Goal: Task Accomplishment & Management: Use online tool/utility

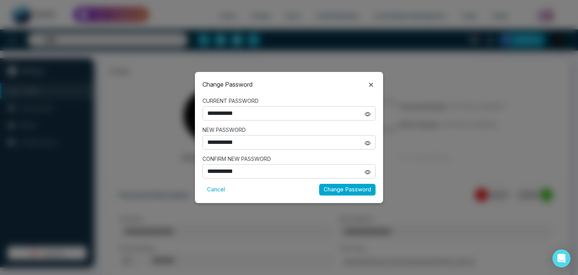
select select "***"
click at [370, 83] on icon at bounding box center [371, 84] width 9 height 9
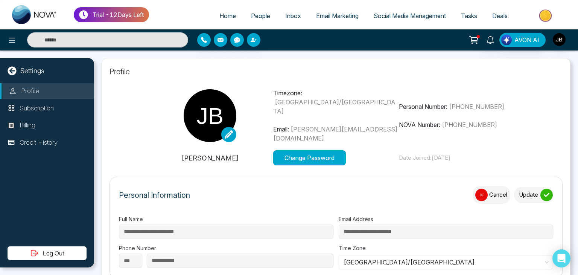
click at [259, 14] on span "People" at bounding box center [260, 16] width 19 height 8
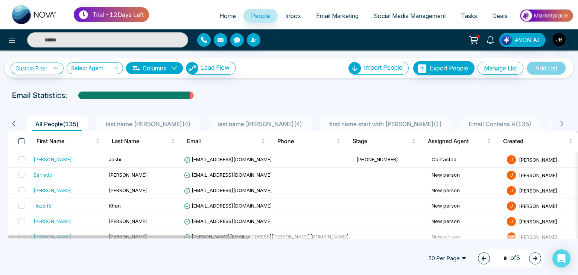
click at [20, 140] on span at bounding box center [21, 141] width 6 height 6
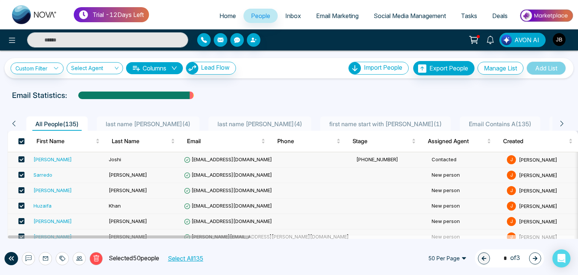
click at [196, 257] on button "Select All 135" at bounding box center [185, 258] width 41 height 10
click at [96, 261] on icon at bounding box center [96, 258] width 7 height 7
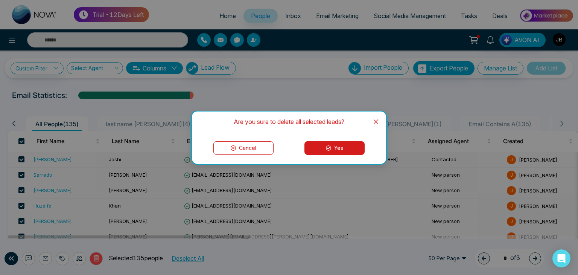
click at [337, 150] on button "Yes" at bounding box center [335, 148] width 60 height 14
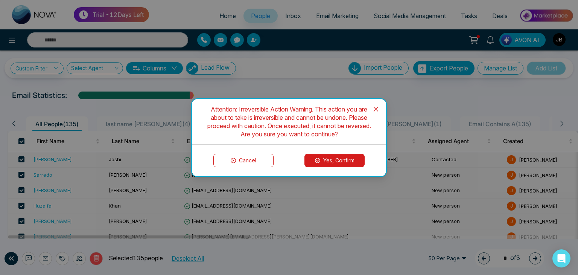
click at [331, 161] on button "Yes, Confirm" at bounding box center [335, 161] width 60 height 14
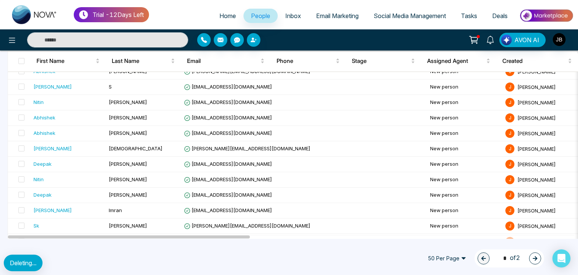
scroll to position [78, 0]
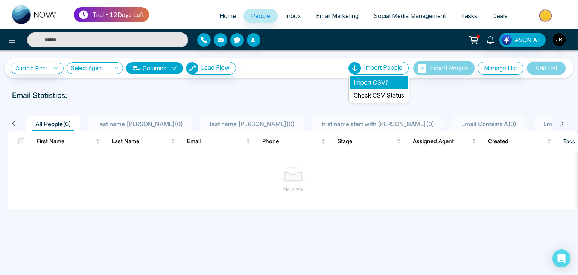
click at [356, 81] on li "Import CSV?" at bounding box center [379, 82] width 58 height 13
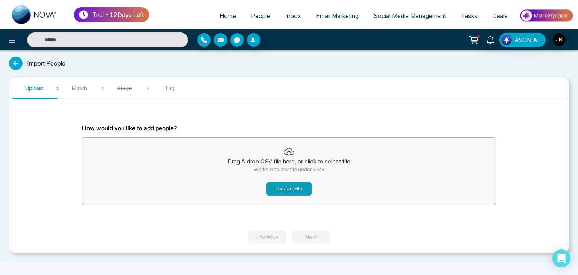
click at [283, 189] on button "Upload File" at bounding box center [289, 188] width 45 height 13
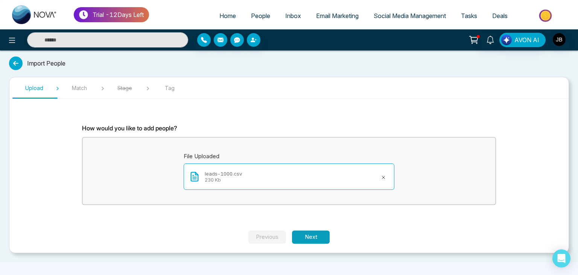
click at [320, 239] on button "Next" at bounding box center [311, 236] width 38 height 13
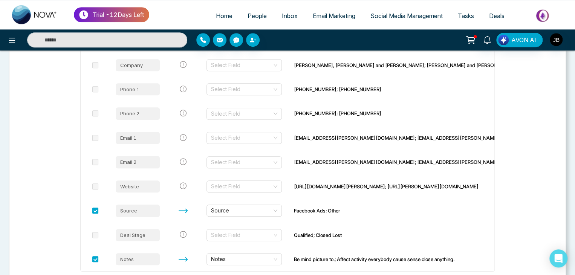
scroll to position [266, 0]
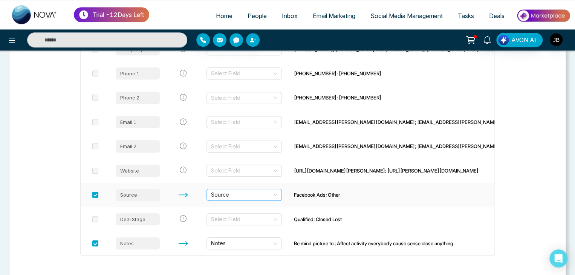
click at [277, 196] on span "Source" at bounding box center [244, 194] width 66 height 11
click at [277, 195] on span "Source" at bounding box center [244, 194] width 66 height 11
click at [277, 196] on span "Source" at bounding box center [244, 194] width 66 height 11
click at [243, 195] on span "Source" at bounding box center [244, 194] width 66 height 11
click at [259, 241] on span "Notes" at bounding box center [244, 243] width 66 height 11
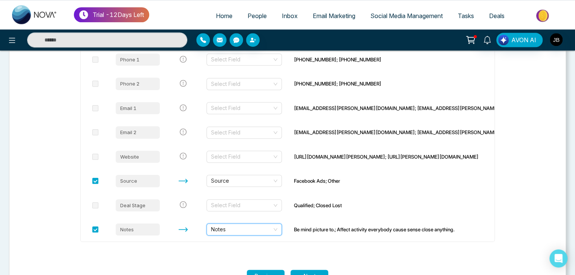
scroll to position [288, 0]
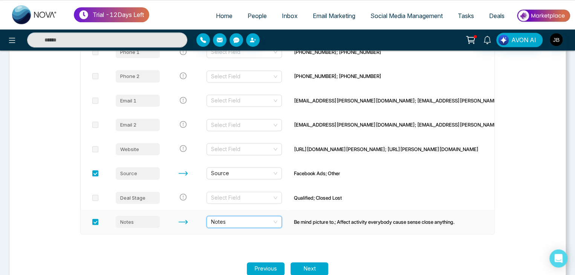
click at [224, 219] on span "Notes" at bounding box center [244, 221] width 66 height 11
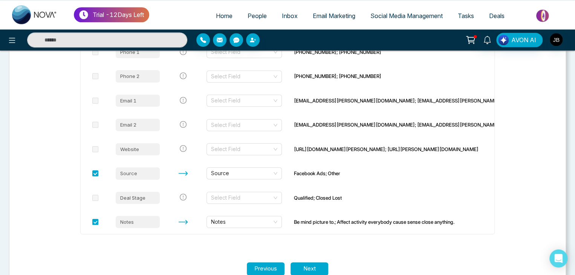
click at [338, 237] on div "Import File Column Name Match To NOVACRM's Field Names Preview Data Index Selec…" at bounding box center [287, 53] width 414 height 379
click at [232, 172] on span "Source" at bounding box center [244, 173] width 66 height 11
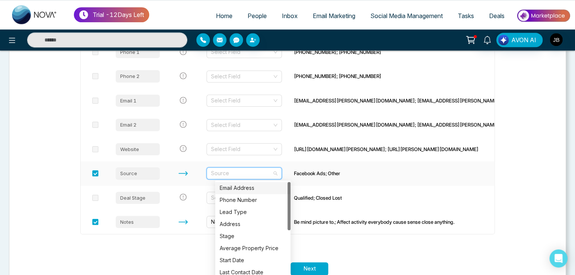
click at [245, 171] on span "Source" at bounding box center [244, 173] width 66 height 11
click at [239, 172] on span "Source" at bounding box center [244, 173] width 66 height 11
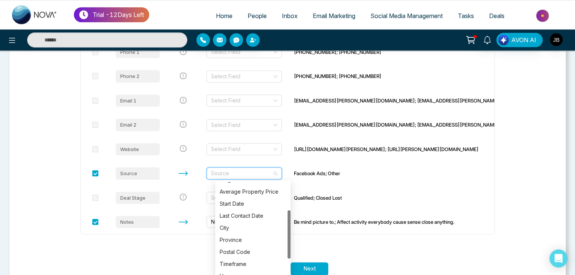
scroll to position [57, 0]
drag, startPoint x: 288, startPoint y: 209, endPoint x: 290, endPoint y: 237, distance: 28.7
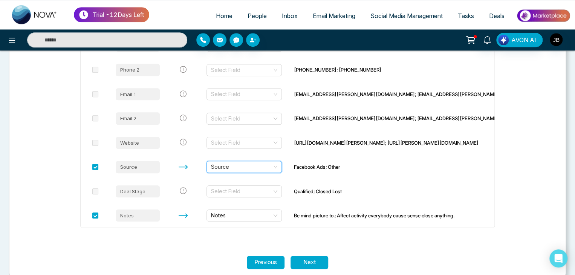
scroll to position [306, 0]
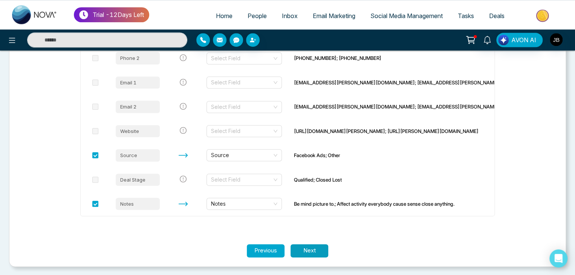
click at [322, 250] on button "Next" at bounding box center [309, 250] width 38 height 13
click at [310, 247] on button "Next" at bounding box center [309, 250] width 38 height 13
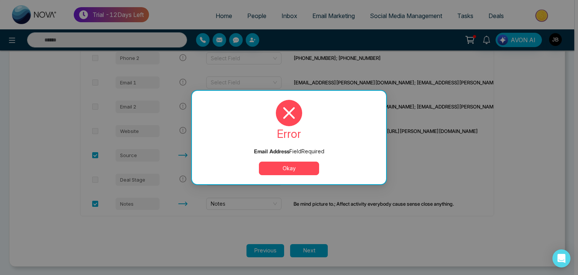
click at [276, 169] on button "Okay" at bounding box center [289, 169] width 60 height 14
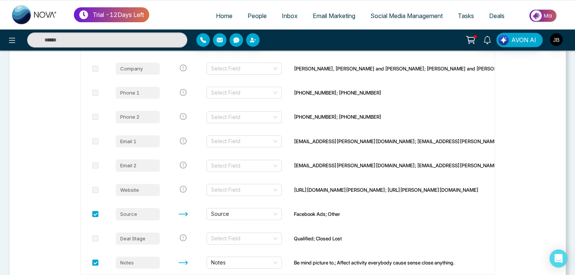
scroll to position [246, 0]
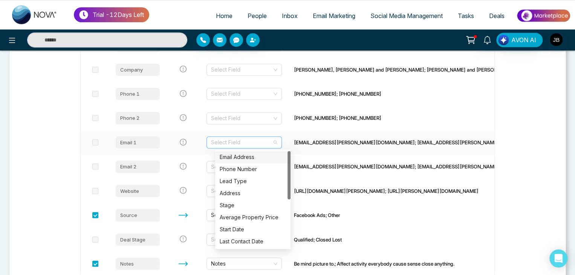
click at [282, 141] on div "Select Field" at bounding box center [243, 142] width 75 height 12
click at [232, 156] on div "Email Address" at bounding box center [252, 157] width 66 height 8
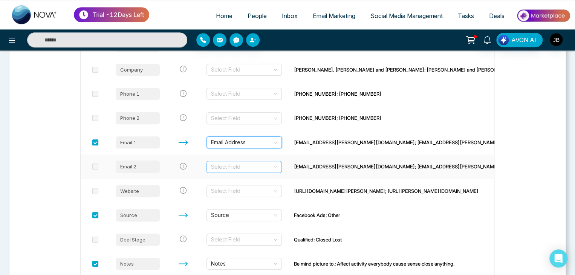
click at [272, 166] on input "search" at bounding box center [241, 166] width 61 height 11
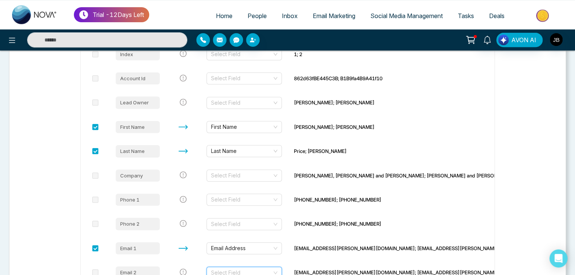
scroll to position [134, 0]
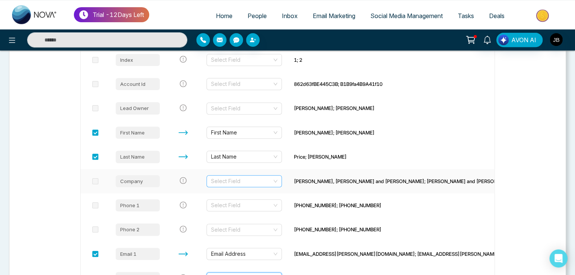
click at [272, 181] on input "search" at bounding box center [241, 180] width 61 height 11
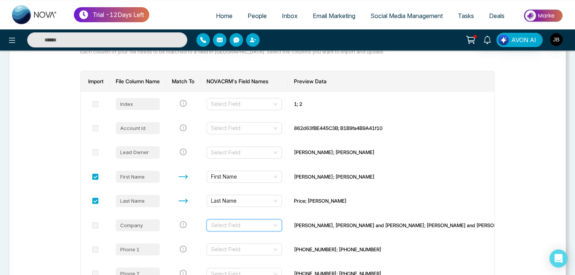
scroll to position [54, 0]
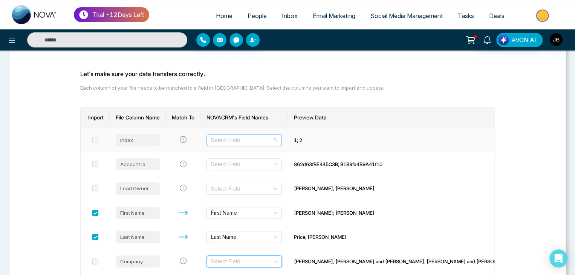
click at [248, 140] on input "search" at bounding box center [241, 139] width 61 height 11
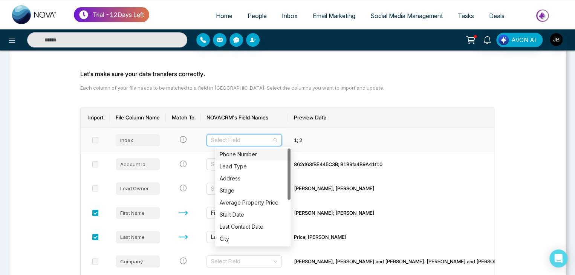
click at [244, 156] on div "Phone Number" at bounding box center [252, 154] width 66 height 8
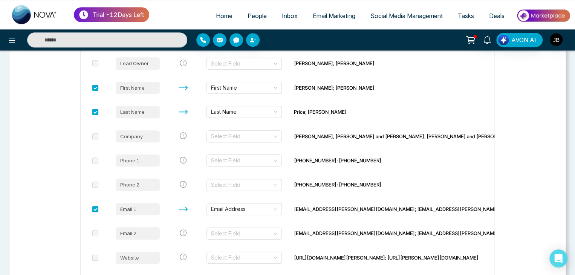
scroll to position [181, 0]
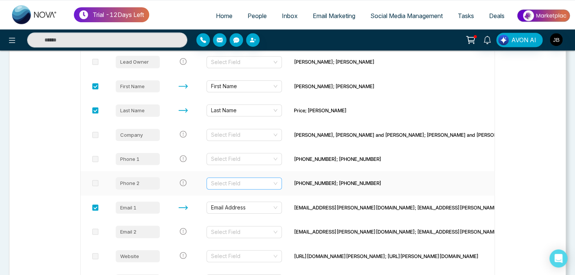
click at [282, 183] on div "Select Field" at bounding box center [243, 183] width 75 height 12
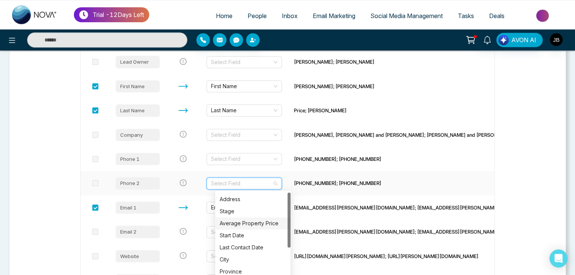
drag, startPoint x: 288, startPoint y: 236, endPoint x: 289, endPoint y: 244, distance: 8.7
click at [289, 243] on div at bounding box center [288, 219] width 3 height 55
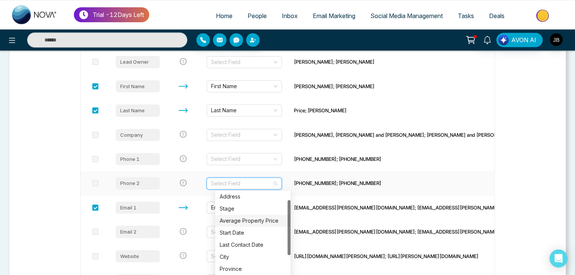
click at [289, 247] on div at bounding box center [288, 227] width 3 height 55
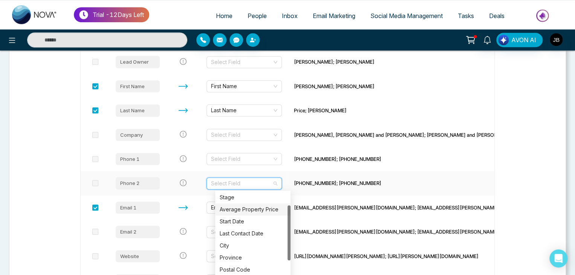
click at [290, 253] on div at bounding box center [288, 232] width 3 height 55
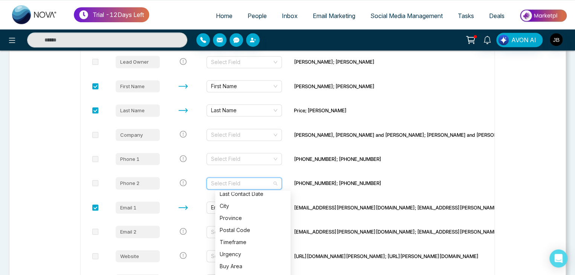
scroll to position [72, 0]
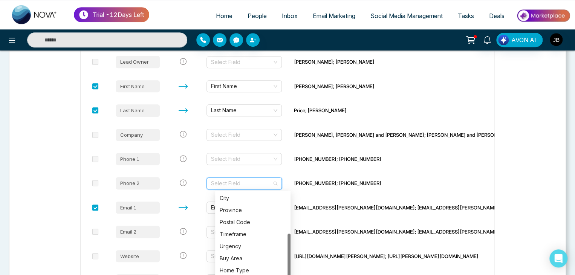
drag, startPoint x: 290, startPoint y: 255, endPoint x: 290, endPoint y: 291, distance: 35.8
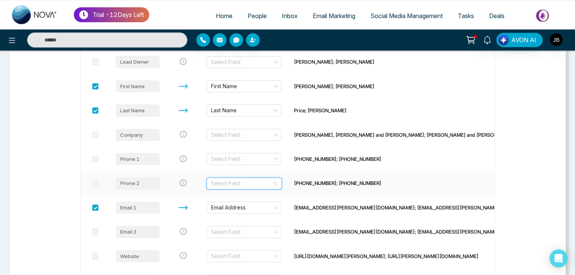
click at [282, 181] on div "Select Field" at bounding box center [243, 183] width 75 height 12
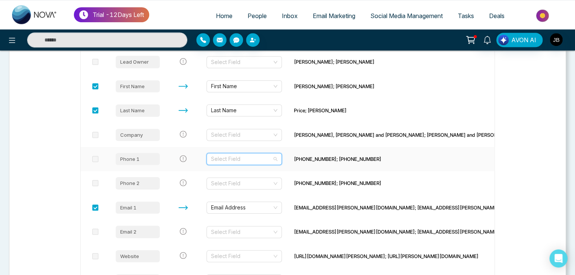
click at [272, 157] on input "search" at bounding box center [241, 158] width 61 height 11
click at [550, 162] on section "Upload Match Stage Tag Let's make sure your data transfers correctly. Each colu…" at bounding box center [287, 143] width 556 height 495
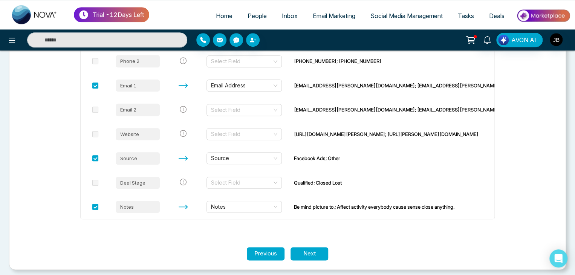
scroll to position [306, 0]
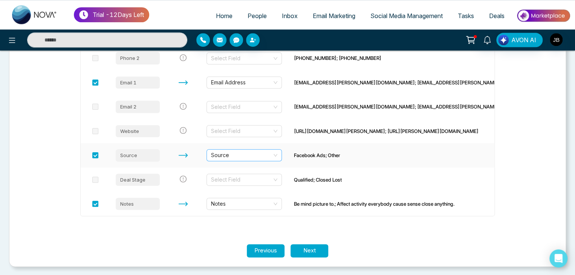
click at [277, 152] on span "Source" at bounding box center [244, 154] width 66 height 11
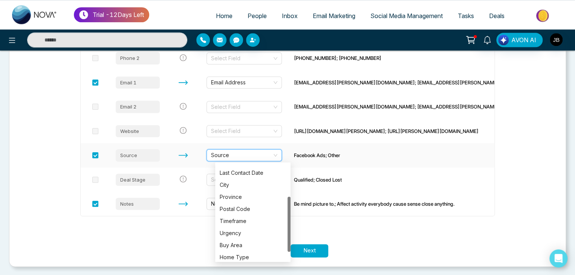
click at [277, 152] on span "Source" at bounding box center [244, 154] width 66 height 11
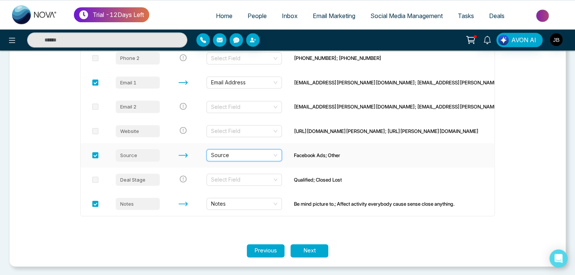
click at [277, 152] on span "Source" at bounding box center [244, 154] width 66 height 11
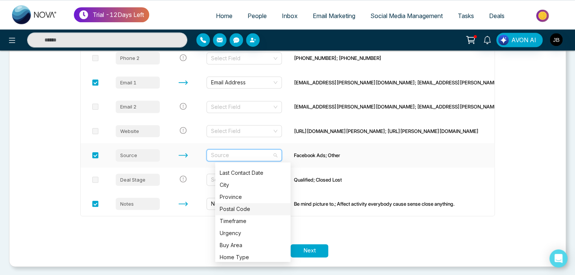
click at [232, 207] on div "Postal Code" at bounding box center [252, 209] width 66 height 8
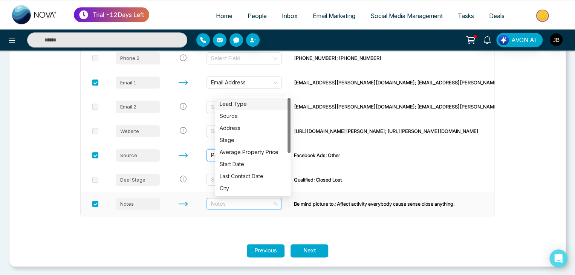
click at [244, 205] on span "Notes" at bounding box center [244, 203] width 66 height 11
click at [233, 189] on div "City" at bounding box center [252, 188] width 66 height 8
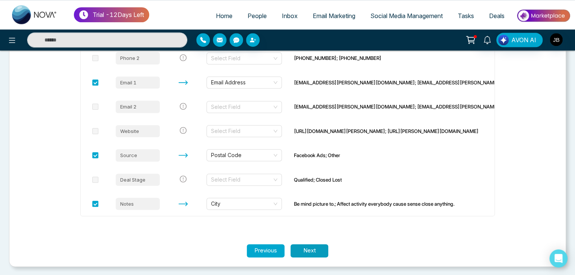
click at [309, 249] on button "Next" at bounding box center [309, 250] width 38 height 13
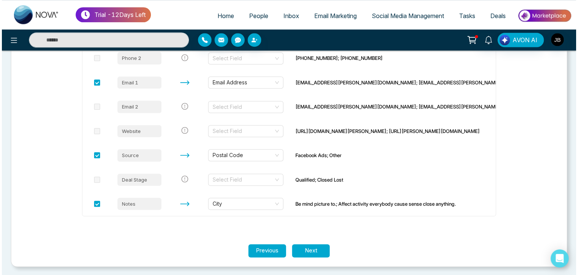
scroll to position [0, 0]
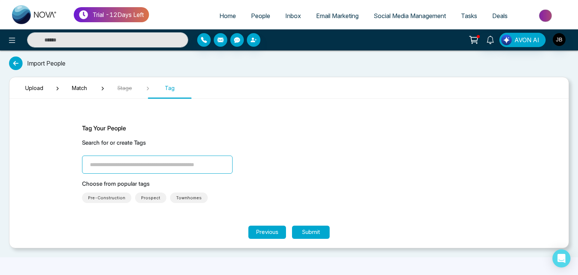
click at [104, 165] on input "search" at bounding box center [157, 164] width 151 height 18
click at [145, 197] on span "Prospect" at bounding box center [150, 198] width 19 height 8
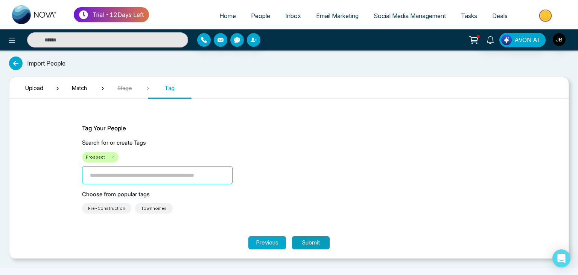
click at [316, 242] on button "Submit" at bounding box center [311, 242] width 38 height 13
click at [316, 242] on div "Trial - 12 Days Left Home People Inbox Email Marketing Social Media Management …" at bounding box center [289, 137] width 578 height 275
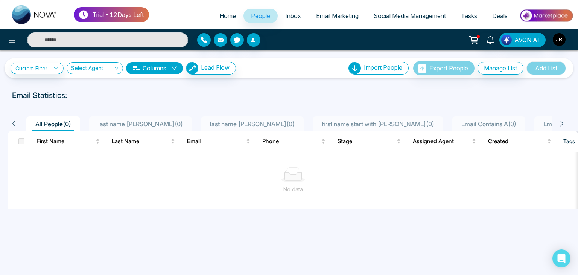
click at [88, 192] on div "No data" at bounding box center [293, 189] width 559 height 8
click at [21, 142] on span at bounding box center [21, 141] width 6 height 6
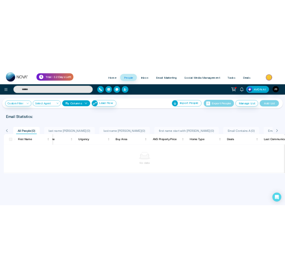
scroll to position [0, 732]
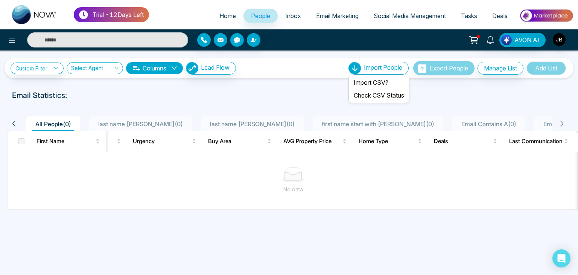
click at [378, 69] on span "Import People" at bounding box center [383, 68] width 38 height 8
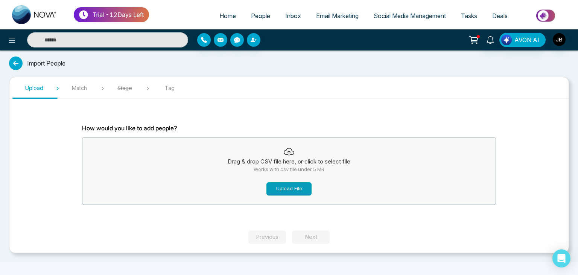
click at [288, 189] on button "Upload File" at bounding box center [289, 188] width 45 height 13
click at [289, 189] on button "Upload File" at bounding box center [289, 188] width 45 height 13
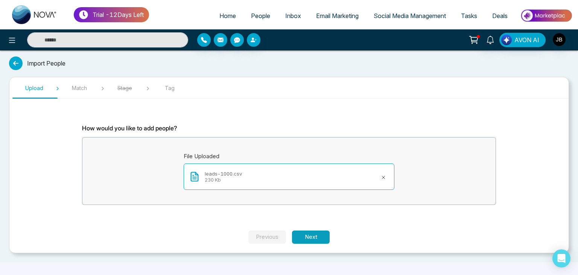
click at [309, 235] on button "Next" at bounding box center [311, 236] width 38 height 13
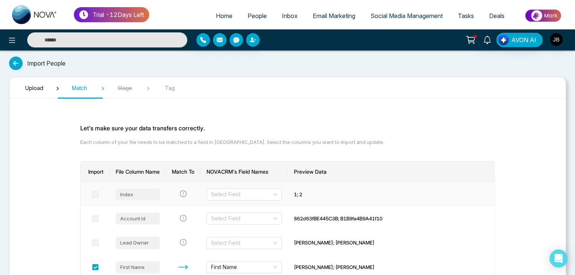
click at [148, 195] on div "Index" at bounding box center [138, 194] width 44 height 12
click at [235, 193] on input "search" at bounding box center [241, 194] width 61 height 11
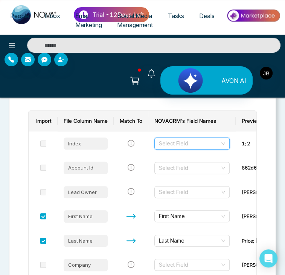
scroll to position [106, 0]
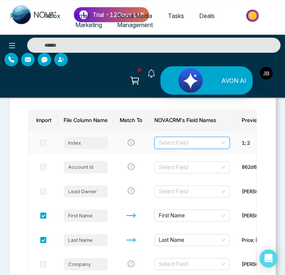
click at [173, 137] on input "search" at bounding box center [189, 142] width 61 height 11
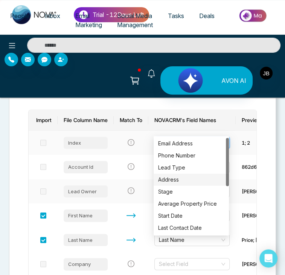
drag, startPoint x: 227, startPoint y: 177, endPoint x: 229, endPoint y: 183, distance: 6.6
click at [229, 181] on div at bounding box center [227, 162] width 3 height 48
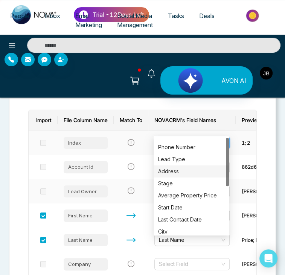
drag, startPoint x: 229, startPoint y: 183, endPoint x: 229, endPoint y: 188, distance: 4.5
click at [229, 185] on td "Select Field" at bounding box center [191, 191] width 87 height 24
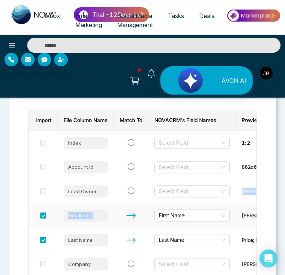
drag, startPoint x: 229, startPoint y: 188, endPoint x: 232, endPoint y: 201, distance: 13.4
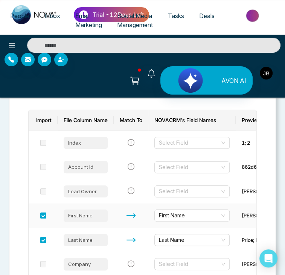
click at [232, 203] on td "First Name" at bounding box center [191, 215] width 87 height 24
click at [221, 137] on div "Select Field" at bounding box center [191, 143] width 75 height 12
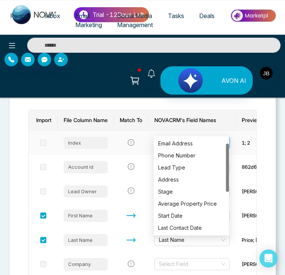
scroll to position [12, 0]
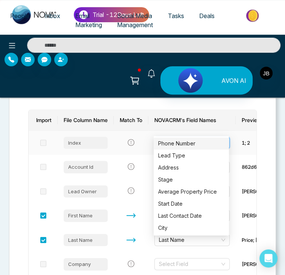
click at [186, 140] on div "Phone Number" at bounding box center [191, 143] width 66 height 8
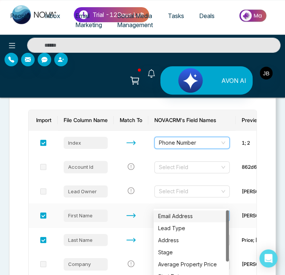
click at [221, 210] on span "First Name" at bounding box center [192, 215] width 66 height 11
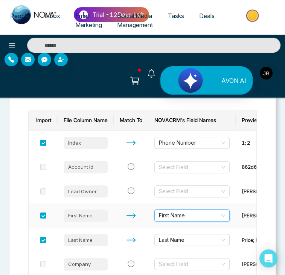
click at [184, 210] on span "First Name" at bounding box center [192, 215] width 66 height 11
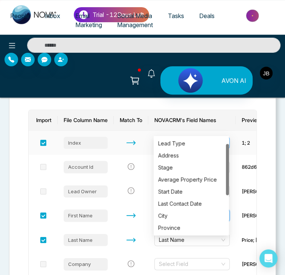
click at [216, 137] on span "Phone Number" at bounding box center [192, 142] width 66 height 11
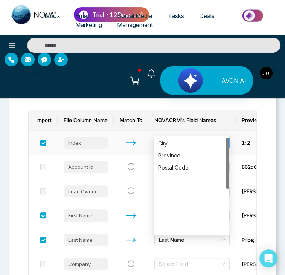
scroll to position [0, 0]
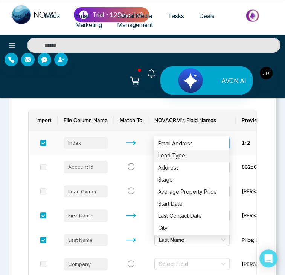
click at [143, 131] on td at bounding box center [131, 143] width 35 height 24
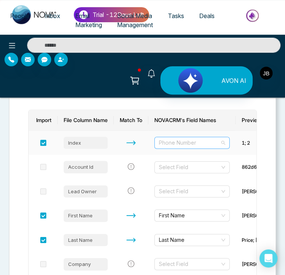
click at [219, 137] on span "Phone Number" at bounding box center [192, 142] width 66 height 11
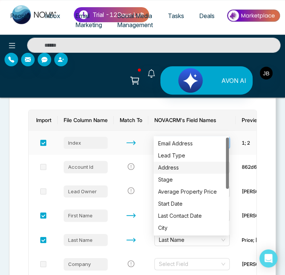
drag, startPoint x: 227, startPoint y: 162, endPoint x: 229, endPoint y: 123, distance: 39.6
click at [229, 123] on body "Trial - 12 Days Left Home People Inbox Email Marketing Social Media Management …" at bounding box center [142, 31] width 285 height 275
drag, startPoint x: 226, startPoint y: 146, endPoint x: 226, endPoint y: 133, distance: 13.2
click at [226, 133] on body "Trial - 12 Days Left Home People Inbox Email Marketing Social Media Management …" at bounding box center [142, 31] width 285 height 275
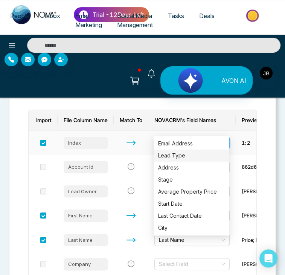
click at [168, 155] on div "Lead Type" at bounding box center [191, 155] width 66 height 8
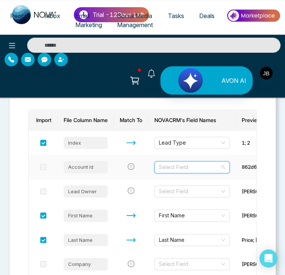
click at [170, 162] on input "search" at bounding box center [189, 167] width 61 height 11
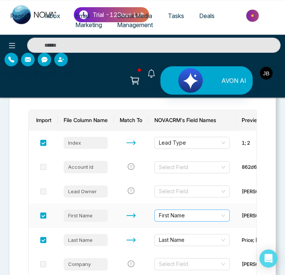
drag, startPoint x: 229, startPoint y: 190, endPoint x: 229, endPoint y: 198, distance: 8.7
click at [229, 203] on td "First Name" at bounding box center [191, 215] width 87 height 24
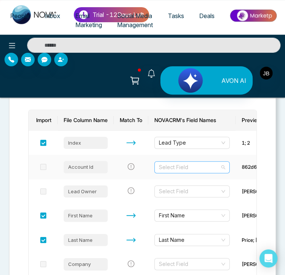
click at [201, 162] on input "search" at bounding box center [189, 167] width 61 height 11
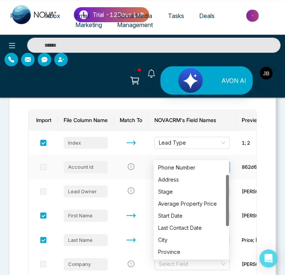
scroll to position [24, 0]
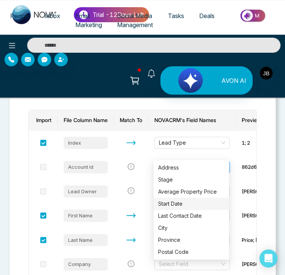
click at [17, 143] on section "Let's make sure your data transfers correctly. Each column of your file needs t…" at bounding box center [142, 272] width 266 height 453
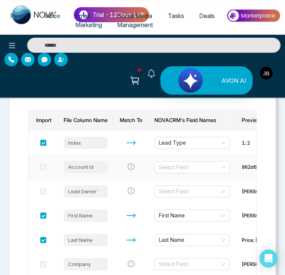
click at [43, 164] on span at bounding box center [43, 167] width 6 height 6
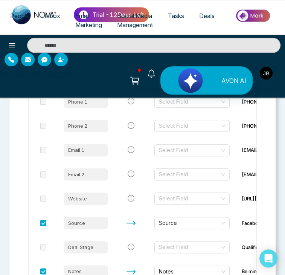
scroll to position [291, 0]
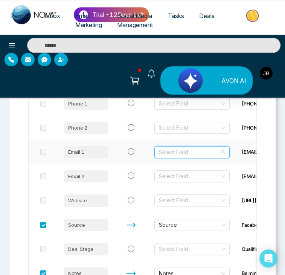
click at [181, 146] on input "search" at bounding box center [189, 151] width 61 height 11
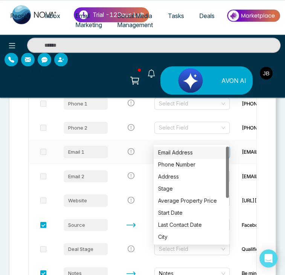
click at [178, 150] on div "Email Address" at bounding box center [191, 152] width 66 height 8
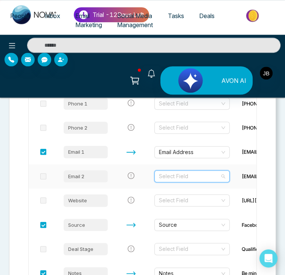
click at [184, 171] on input "search" at bounding box center [189, 176] width 61 height 11
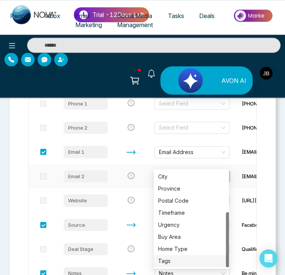
scroll to position [0, 0]
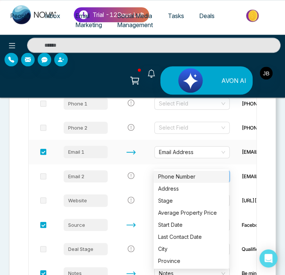
click at [148, 146] on td "Email Address" at bounding box center [191, 152] width 87 height 24
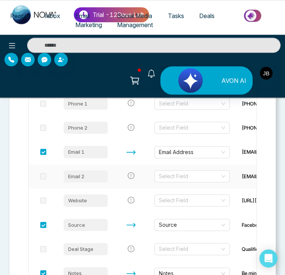
click at [41, 173] on span at bounding box center [43, 176] width 6 height 6
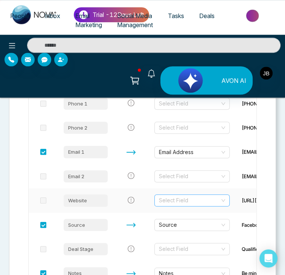
click at [210, 195] on input "search" at bounding box center [189, 200] width 61 height 11
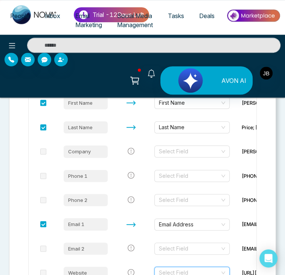
scroll to position [215, 0]
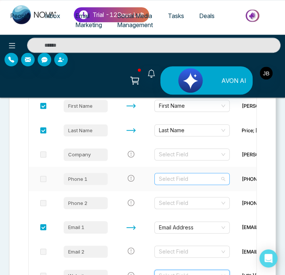
click at [215, 173] on input "search" at bounding box center [189, 178] width 61 height 11
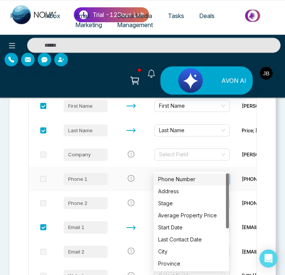
click at [201, 177] on div "Phone Number" at bounding box center [191, 179] width 66 height 8
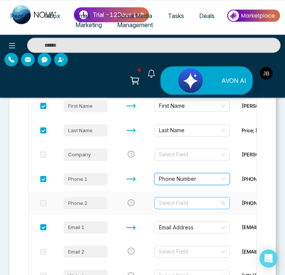
click at [192, 197] on input "search" at bounding box center [189, 202] width 61 height 11
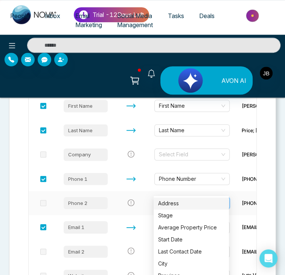
click at [188, 197] on input "search" at bounding box center [189, 202] width 61 height 11
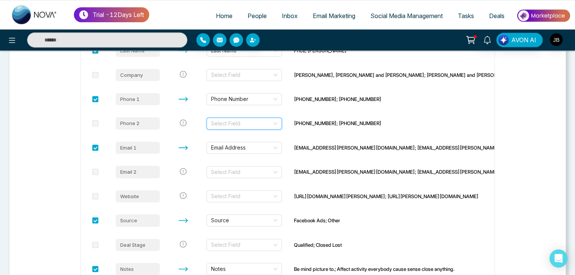
scroll to position [240, 0]
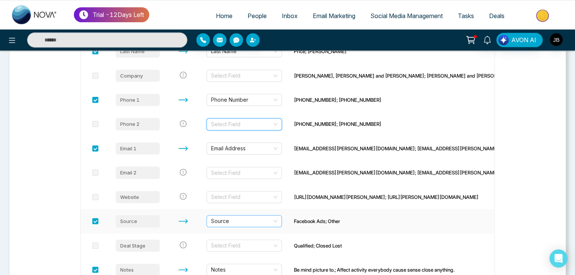
click at [259, 219] on span "Source" at bounding box center [244, 220] width 66 height 11
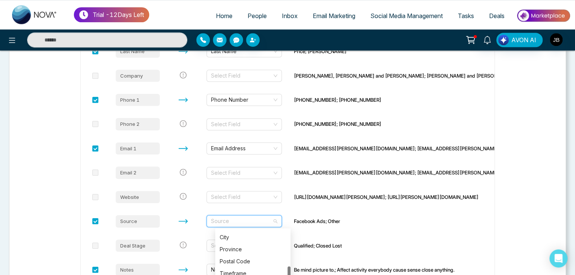
scroll to position [60, 0]
drag, startPoint x: 289, startPoint y: 248, endPoint x: 288, endPoint y: 292, distance: 44.4
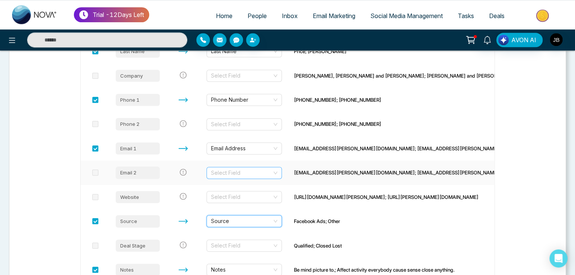
click at [258, 172] on input "search" at bounding box center [241, 172] width 61 height 11
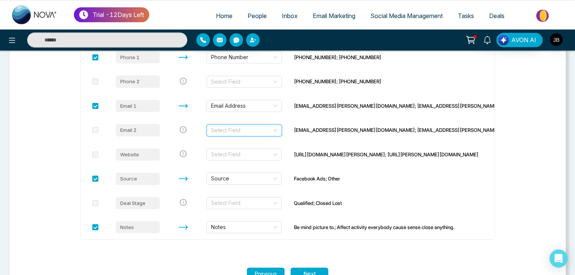
scroll to position [306, 0]
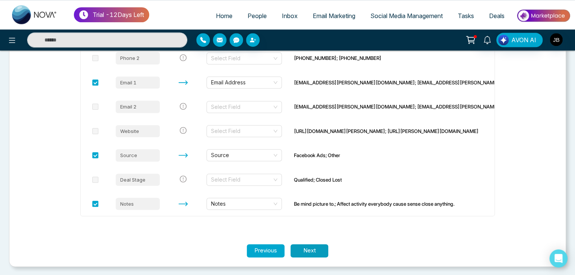
click at [304, 245] on button "Next" at bounding box center [309, 250] width 38 height 13
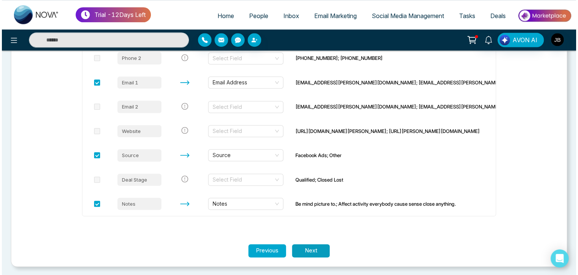
scroll to position [0, 0]
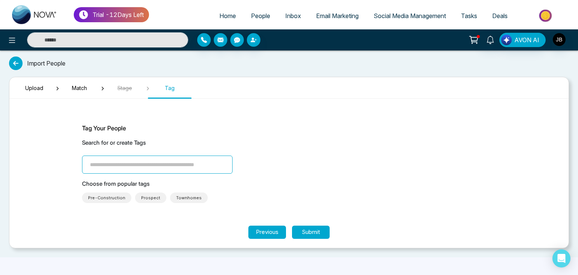
click at [177, 196] on span "Townhomes" at bounding box center [189, 198] width 26 height 8
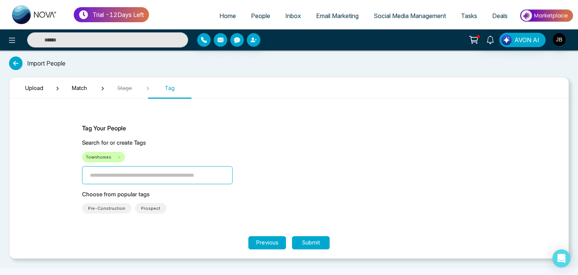
click at [107, 174] on input "search" at bounding box center [157, 175] width 151 height 18
click at [110, 210] on span "Pre-Construction" at bounding box center [106, 208] width 37 height 8
click at [93, 204] on span "Prospect" at bounding box center [97, 208] width 19 height 8
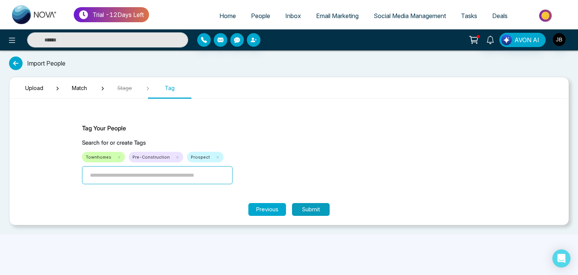
click at [318, 210] on button "Submit" at bounding box center [311, 209] width 38 height 13
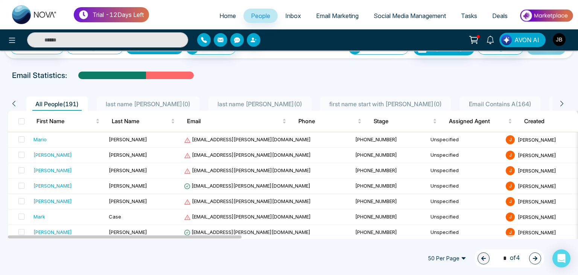
scroll to position [14, 0]
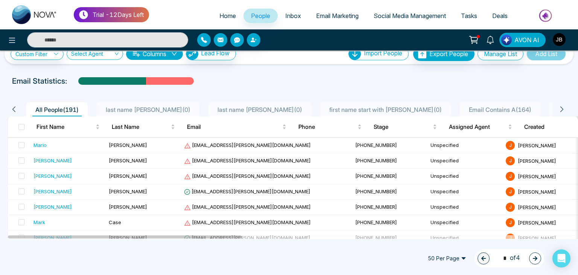
click at [253, 78] on div "Email Statistics:" at bounding box center [195, 80] width 366 height 11
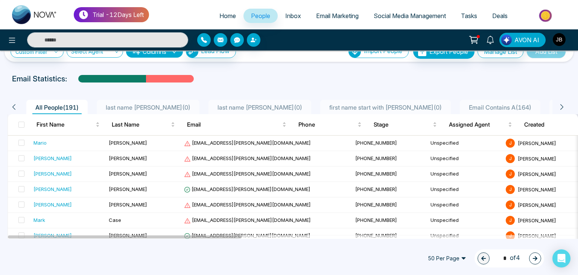
scroll to position [0, 0]
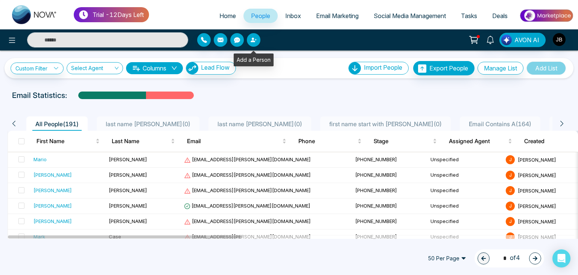
click at [252, 39] on icon "button" at bounding box center [253, 40] width 5 height 5
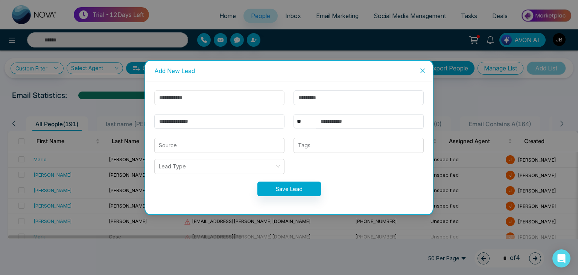
click at [186, 95] on input "text" at bounding box center [219, 97] width 130 height 15
type input "******"
type input "********"
type input "**********"
select select "***"
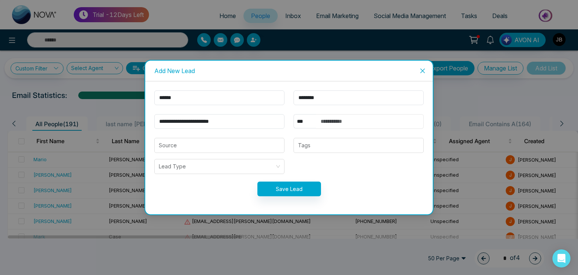
type input "**********"
click at [222, 143] on input "search" at bounding box center [219, 145] width 121 height 14
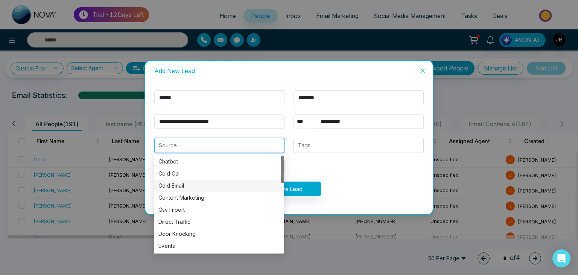
click at [180, 187] on div "Cold Email" at bounding box center [219, 185] width 121 height 8
type input "**********"
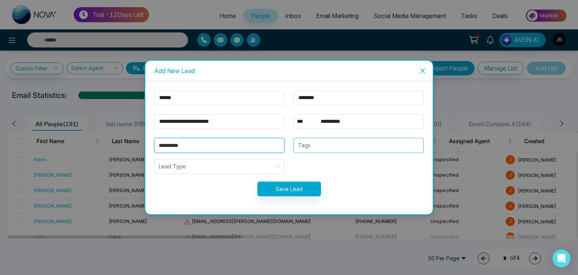
click at [308, 147] on div at bounding box center [359, 145] width 126 height 9
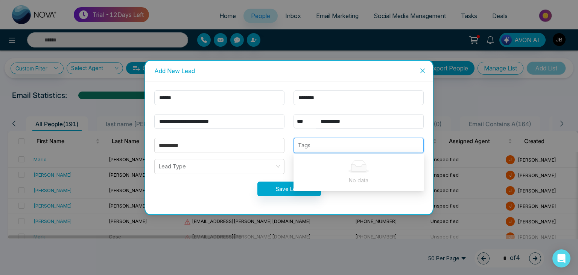
click at [316, 139] on div "Tags" at bounding box center [359, 145] width 130 height 15
click at [208, 165] on input "search" at bounding box center [217, 166] width 116 height 14
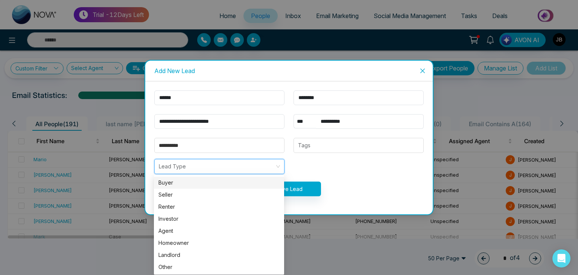
click at [170, 180] on div "Buyer" at bounding box center [219, 182] width 121 height 8
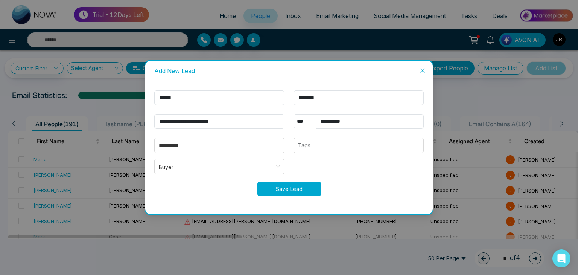
click at [294, 187] on button "Save Lead" at bounding box center [290, 188] width 64 height 15
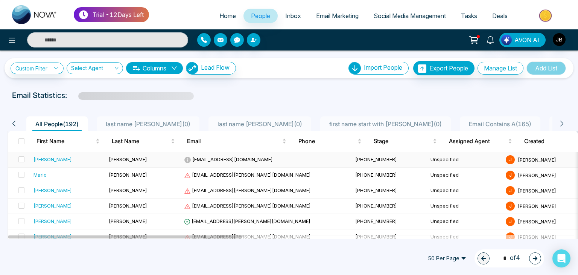
click at [279, 165] on td "[EMAIL_ADDRESS][DOMAIN_NAME]" at bounding box center [266, 159] width 171 height 15
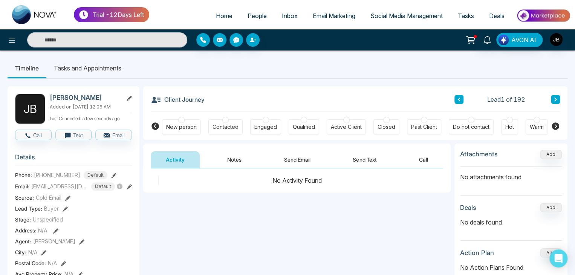
click at [217, 16] on span "Home" at bounding box center [224, 16] width 17 height 8
select select "*"
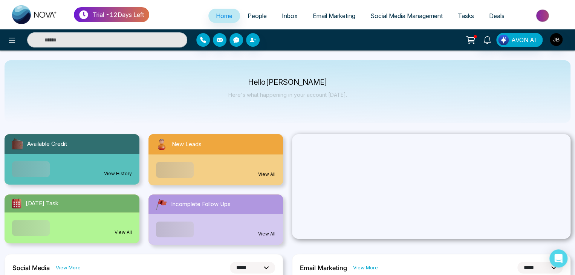
click at [247, 14] on span "People" at bounding box center [256, 16] width 19 height 8
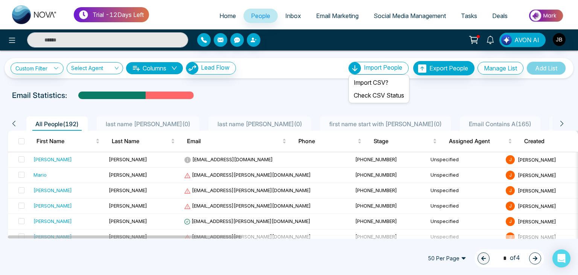
click at [364, 65] on span "Import People" at bounding box center [383, 68] width 38 height 8
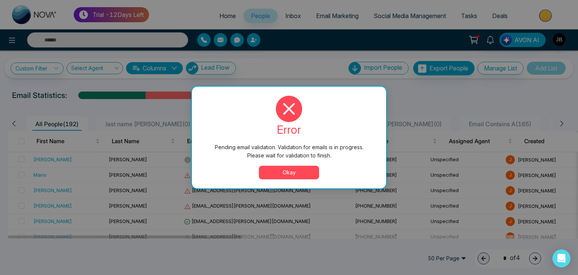
click at [423, 95] on div "Pending email validation. Validation for emails is in progress. Please wait for…" at bounding box center [289, 137] width 578 height 275
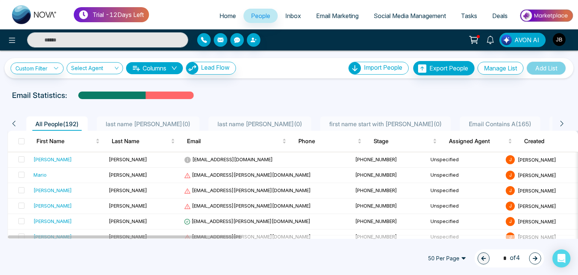
click at [253, 88] on div "Custom Filter Choose a filter Cancel Apply Select Agent Columns Lead Flow Impor…" at bounding box center [289, 144] width 578 height 188
click at [293, 12] on span "Inbox" at bounding box center [293, 16] width 16 height 8
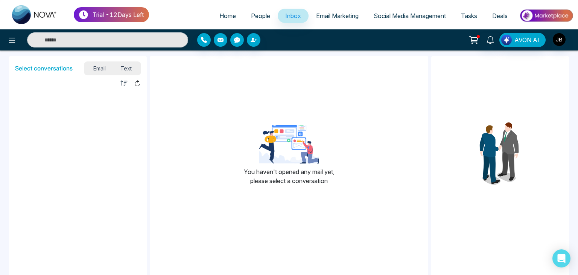
click at [222, 15] on span "Home" at bounding box center [227, 16] width 17 height 8
select select "*"
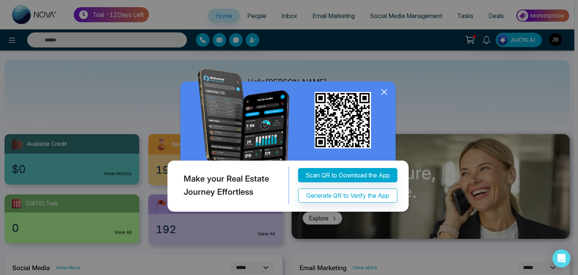
click at [386, 90] on icon at bounding box center [384, 92] width 5 height 5
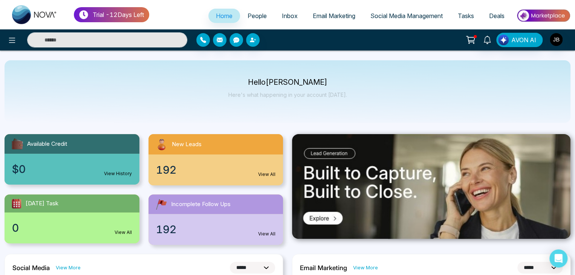
click at [274, 12] on link "Inbox" at bounding box center [289, 16] width 31 height 14
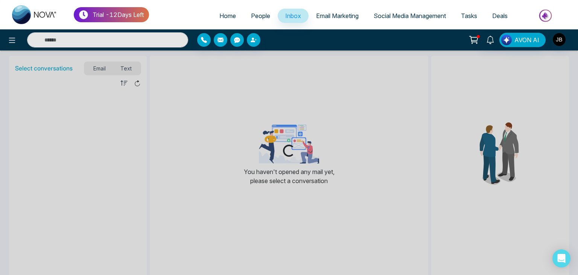
click at [255, 17] on span "People" at bounding box center [260, 16] width 19 height 8
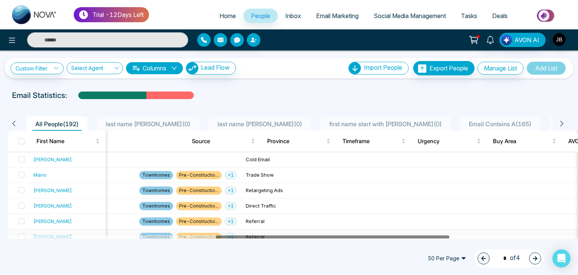
scroll to position [0, 527]
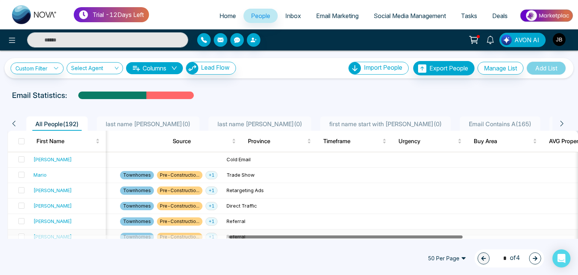
drag, startPoint x: 236, startPoint y: 237, endPoint x: 458, endPoint y: 230, distance: 221.5
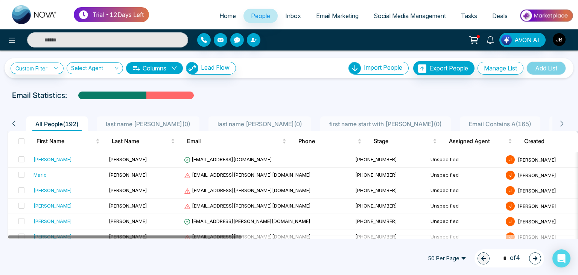
drag, startPoint x: 332, startPoint y: 236, endPoint x: 84, endPoint y: 250, distance: 248.9
click at [560, 122] on icon at bounding box center [562, 123] width 7 height 7
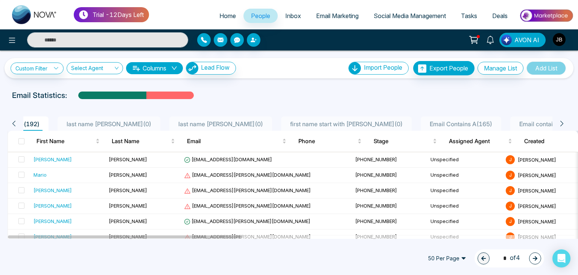
click at [560, 122] on icon at bounding box center [562, 123] width 7 height 7
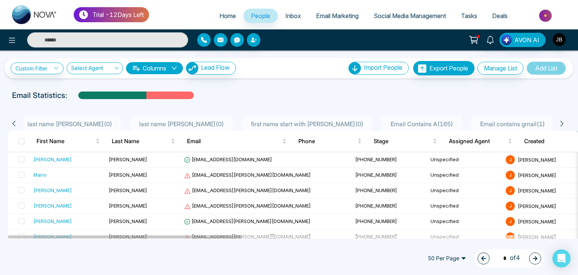
click at [560, 122] on icon at bounding box center [562, 123] width 7 height 7
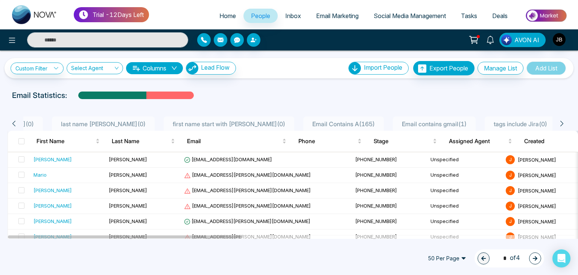
click at [560, 122] on icon at bounding box center [562, 123] width 7 height 7
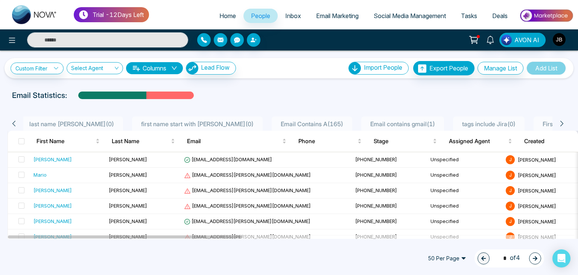
click at [560, 122] on icon at bounding box center [562, 123] width 7 height 7
click at [374, 99] on div "Email Statistics:" at bounding box center [195, 95] width 366 height 11
click at [13, 122] on icon at bounding box center [14, 123] width 7 height 7
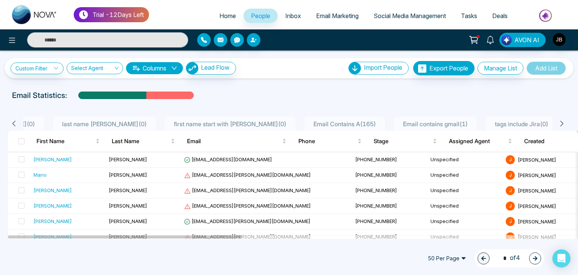
click at [13, 122] on icon at bounding box center [14, 123] width 7 height 7
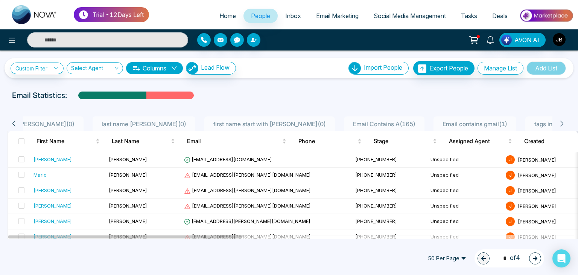
click at [13, 122] on icon at bounding box center [14, 123] width 7 height 7
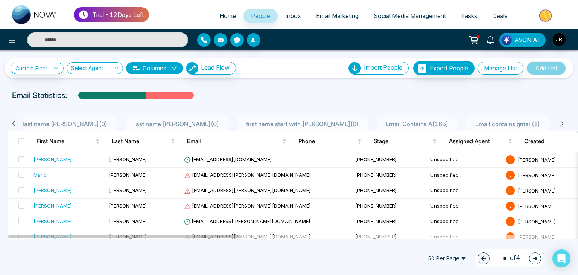
click at [13, 121] on icon at bounding box center [14, 123] width 7 height 7
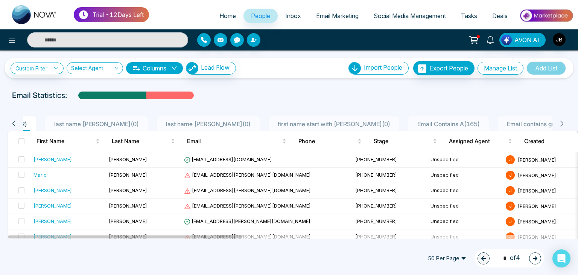
click at [13, 121] on icon at bounding box center [14, 123] width 7 height 7
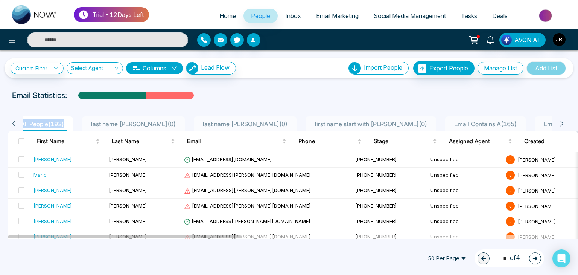
click at [13, 122] on icon at bounding box center [14, 123] width 7 height 7
click at [13, 121] on icon at bounding box center [14, 123] width 7 height 7
click at [253, 99] on div "Email Statistics:" at bounding box center [195, 95] width 366 height 11
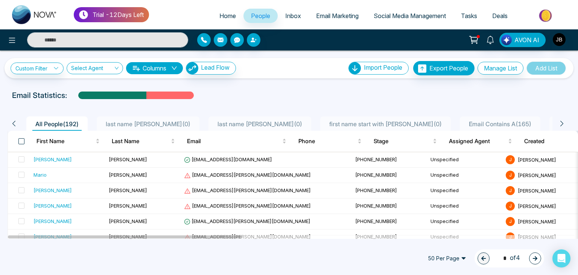
click at [19, 142] on span at bounding box center [21, 141] width 6 height 6
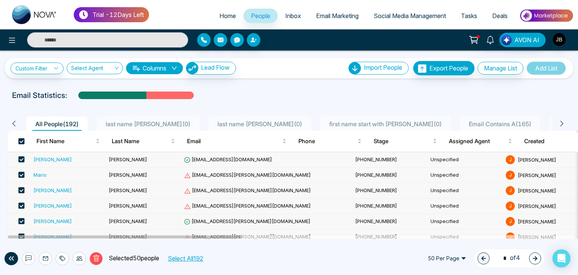
click at [184, 259] on button "Select All 192" at bounding box center [185, 258] width 41 height 10
click at [188, 258] on button "Deselect All" at bounding box center [188, 258] width 38 height 10
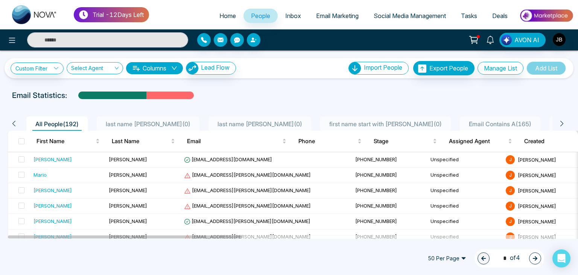
click at [146, 123] on span "last name joshi Copy ( 0 )" at bounding box center [148, 124] width 91 height 8
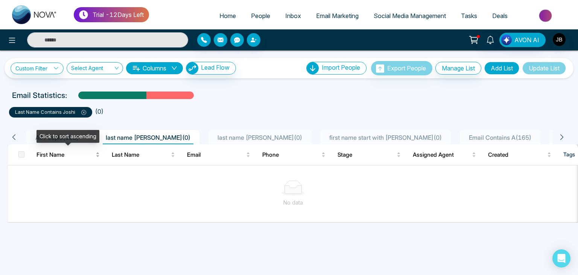
click at [51, 154] on span "First Name" at bounding box center [66, 154] width 58 height 9
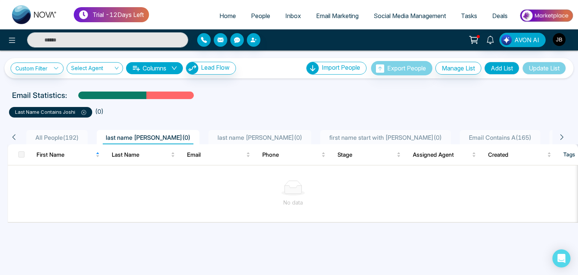
click at [50, 136] on span "All People ( 192 )" at bounding box center [56, 138] width 49 height 8
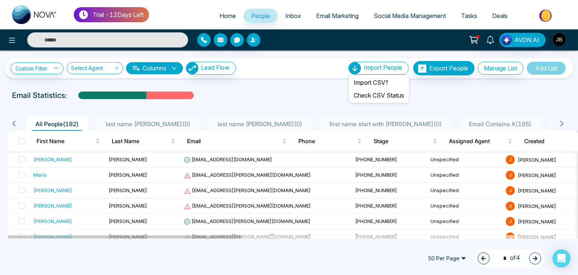
drag, startPoint x: 381, startPoint y: 66, endPoint x: 376, endPoint y: 66, distance: 5.0
click at [380, 66] on span "Import People" at bounding box center [383, 68] width 38 height 8
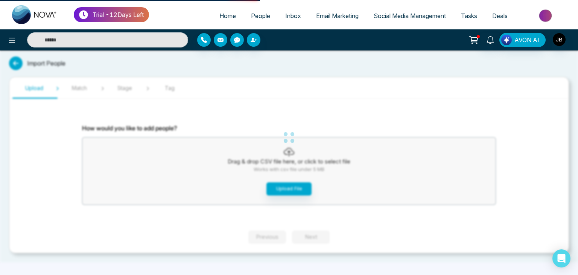
click at [364, 81] on div "Trial - 12 Days Left Home People Inbox Email Marketing Social Media Management …" at bounding box center [289, 137] width 578 height 275
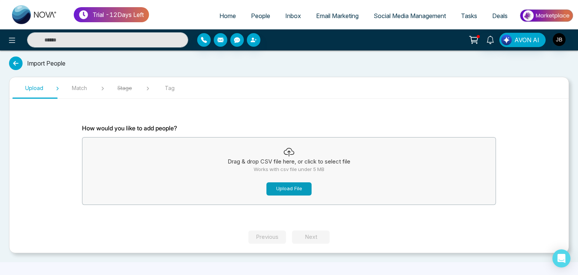
click at [302, 184] on button "Upload File" at bounding box center [289, 188] width 45 height 13
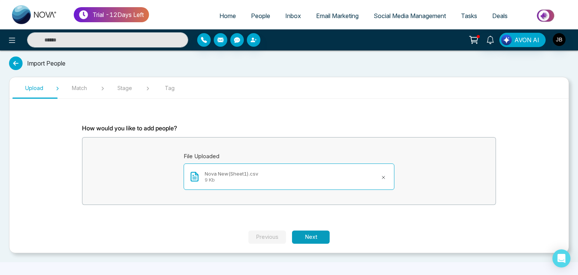
click at [310, 238] on button "Next" at bounding box center [311, 236] width 38 height 13
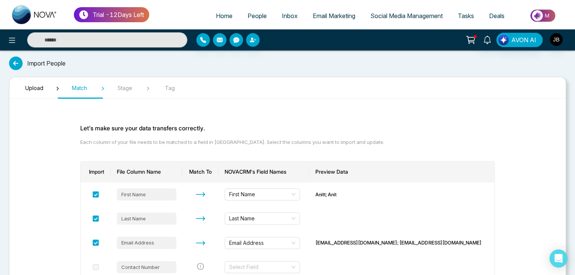
scroll to position [185, 0]
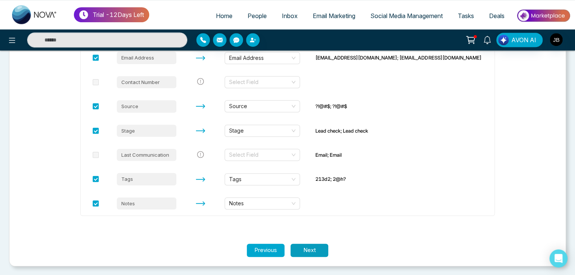
click at [300, 249] on button "Next" at bounding box center [309, 250] width 38 height 13
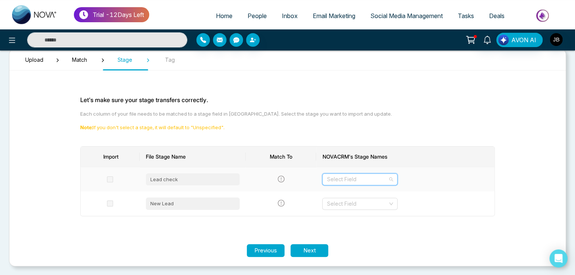
click at [351, 179] on input "search" at bounding box center [356, 179] width 61 height 11
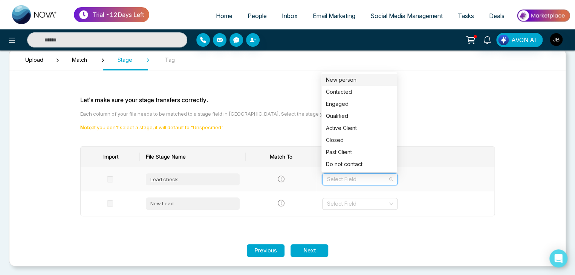
click at [340, 78] on div "New person" at bounding box center [359, 80] width 66 height 8
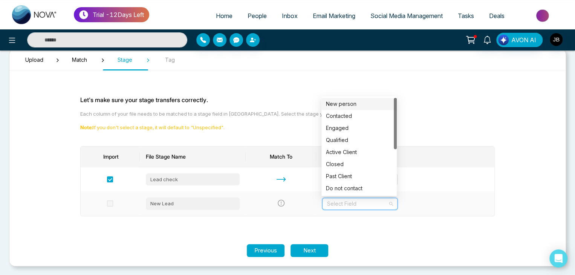
click at [339, 203] on input "search" at bounding box center [356, 203] width 61 height 11
click at [345, 154] on div "Active Client" at bounding box center [359, 152] width 66 height 8
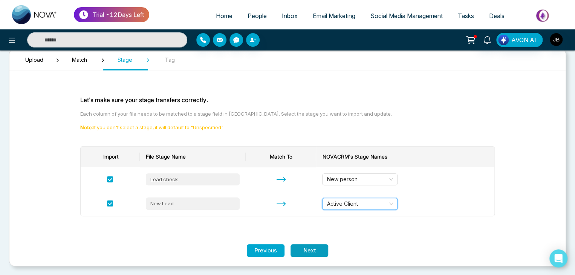
click at [307, 249] on button "Next" at bounding box center [309, 250] width 38 height 13
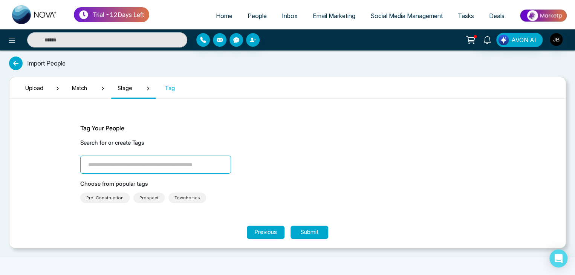
scroll to position [0, 0]
click at [104, 197] on span "Pre-Construction" at bounding box center [106, 198] width 37 height 8
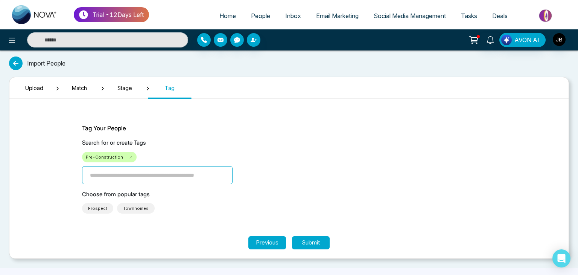
click at [317, 245] on button "Submit" at bounding box center [311, 242] width 38 height 13
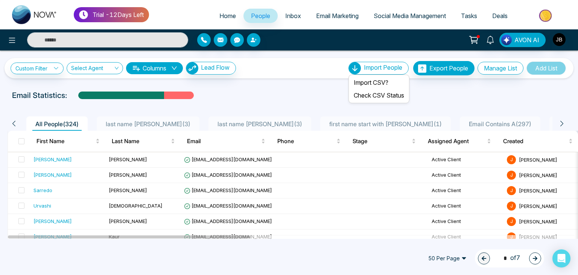
click at [364, 68] on span "Import People" at bounding box center [383, 68] width 38 height 8
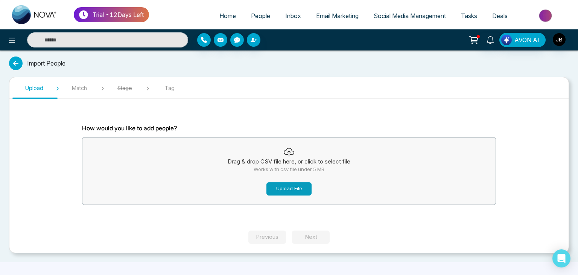
click at [293, 190] on button "Upload File" at bounding box center [289, 188] width 45 height 13
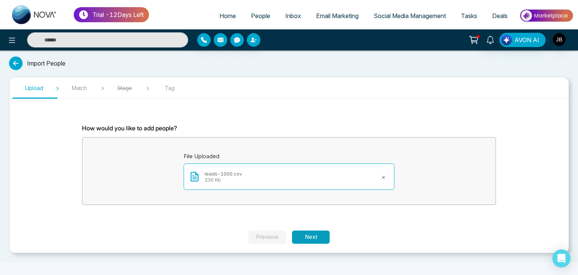
click at [317, 235] on button "Next" at bounding box center [311, 236] width 38 height 13
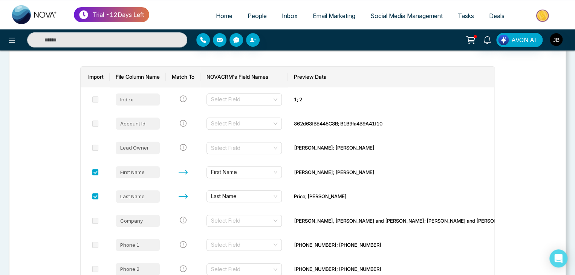
scroll to position [95, 0]
click at [257, 123] on input "search" at bounding box center [241, 123] width 61 height 11
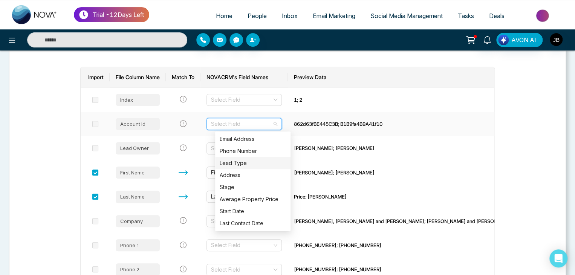
click at [255, 162] on div "Lead Type" at bounding box center [252, 163] width 66 height 8
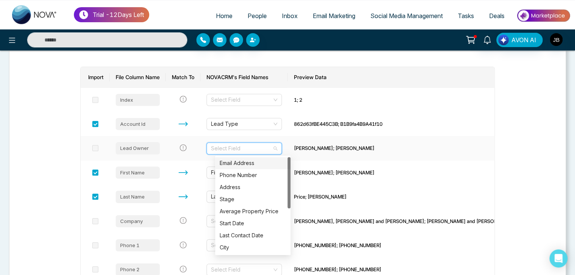
click at [255, 148] on input "search" at bounding box center [241, 148] width 61 height 11
click at [244, 187] on div "Address" at bounding box center [252, 187] width 66 height 8
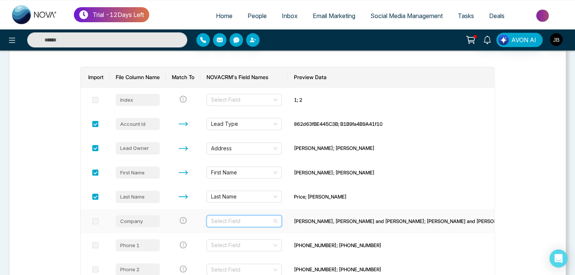
click at [236, 221] on input "search" at bounding box center [241, 220] width 61 height 11
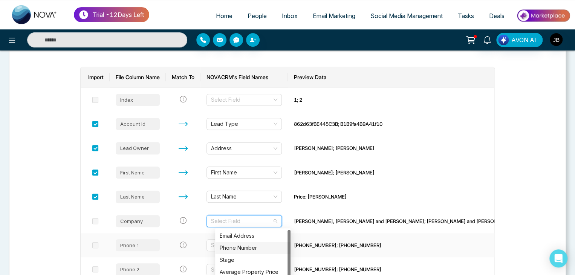
click at [200, 245] on td at bounding box center [183, 245] width 35 height 24
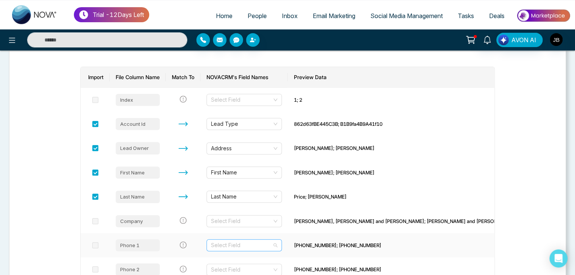
click at [224, 243] on input "search" at bounding box center [241, 244] width 61 height 11
click at [234, 270] on div "Phone Number" at bounding box center [252, 272] width 66 height 8
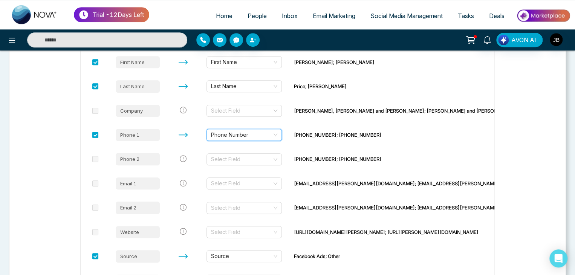
scroll to position [206, 0]
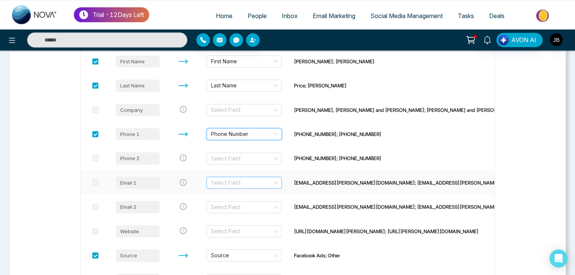
click at [239, 182] on input "search" at bounding box center [241, 182] width 61 height 11
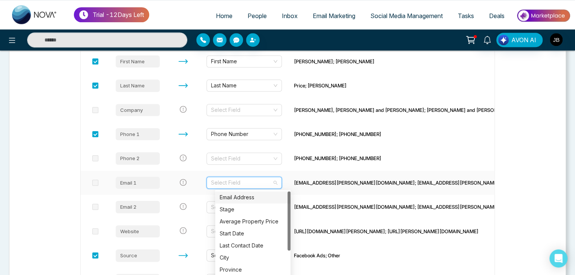
click at [233, 194] on div "Email Address" at bounding box center [252, 197] width 66 height 8
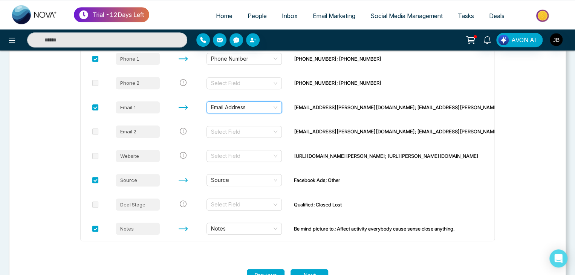
scroll to position [306, 0]
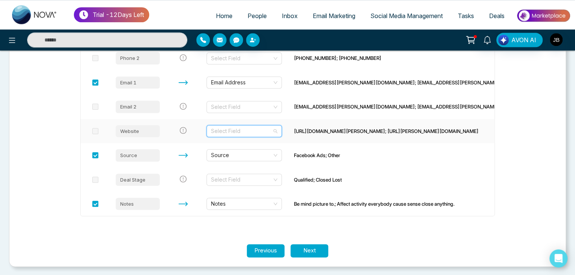
click at [265, 129] on input "search" at bounding box center [241, 130] width 61 height 11
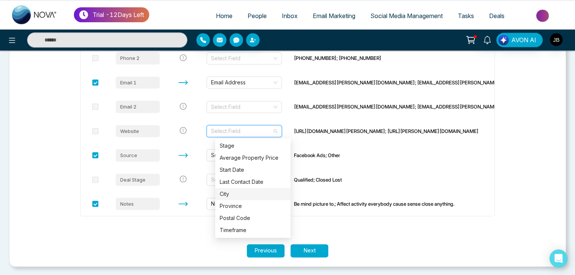
click at [194, 249] on div "Previous Next" at bounding box center [287, 250] width 556 height 13
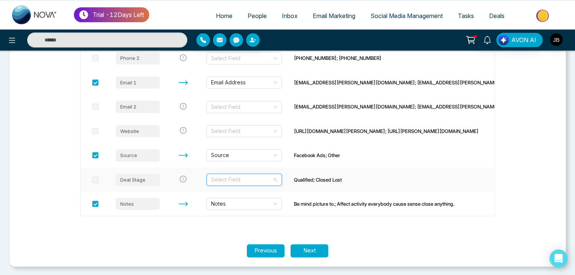
click at [251, 179] on input "search" at bounding box center [241, 179] width 61 height 11
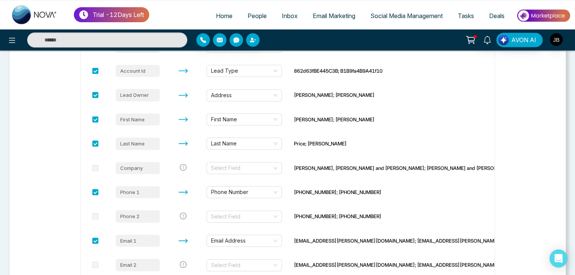
scroll to position [147, 0]
click at [272, 217] on input "search" at bounding box center [241, 216] width 61 height 11
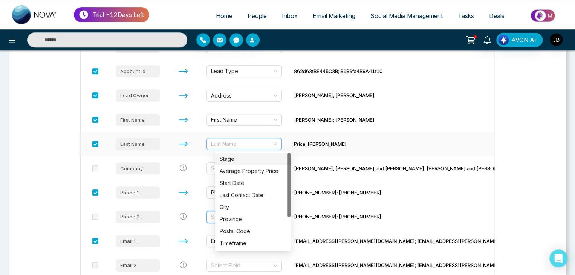
click at [277, 143] on span "Last Name" at bounding box center [244, 143] width 66 height 11
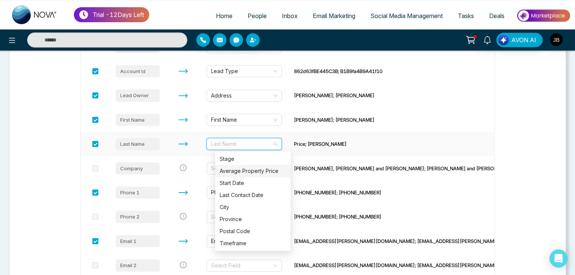
click at [250, 169] on div "Average Property Price" at bounding box center [252, 171] width 66 height 8
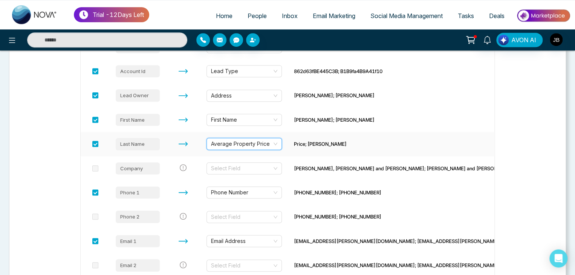
click at [277, 143] on span "Average Property Price" at bounding box center [244, 143] width 66 height 11
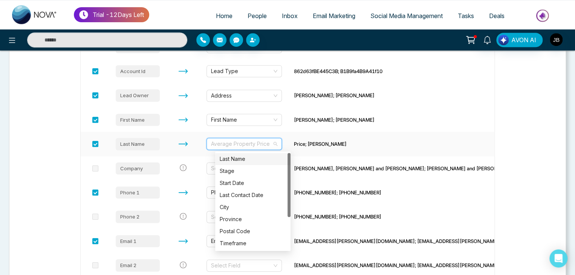
click at [233, 157] on div "Last Name" at bounding box center [252, 159] width 66 height 8
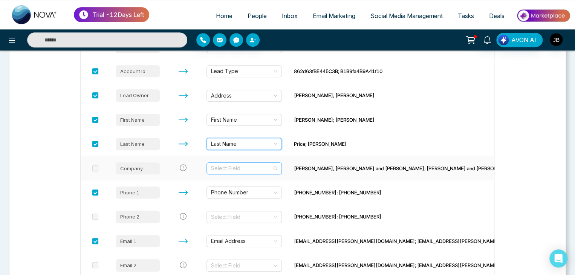
click at [243, 166] on input "search" at bounding box center [241, 168] width 61 height 11
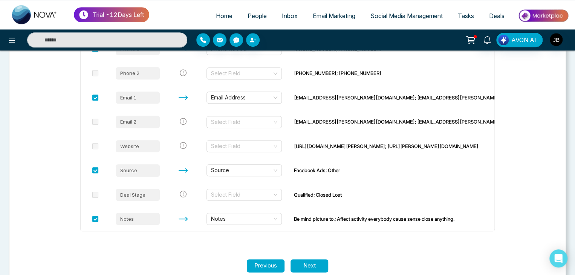
scroll to position [297, 0]
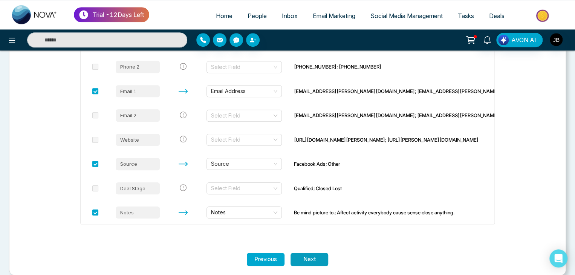
click at [316, 262] on button "Next" at bounding box center [309, 259] width 38 height 13
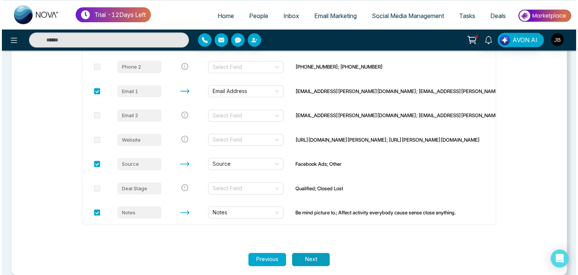
scroll to position [0, 0]
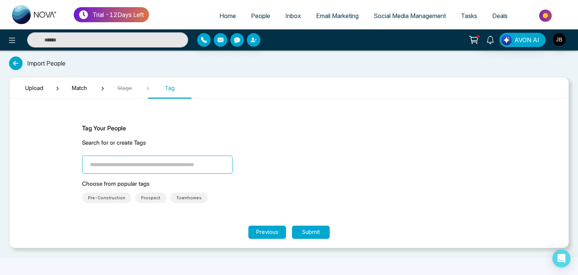
click at [177, 198] on span "Townhomes" at bounding box center [189, 198] width 26 height 8
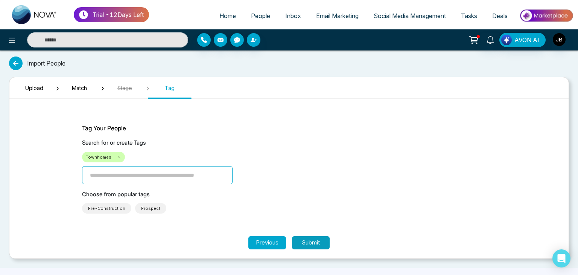
click at [314, 240] on button "Submit" at bounding box center [311, 242] width 38 height 13
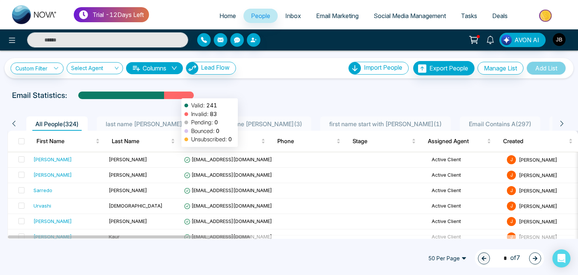
click at [178, 95] on div at bounding box center [179, 97] width 30 height 13
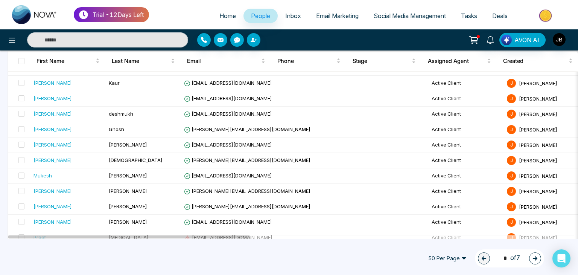
scroll to position [685, 0]
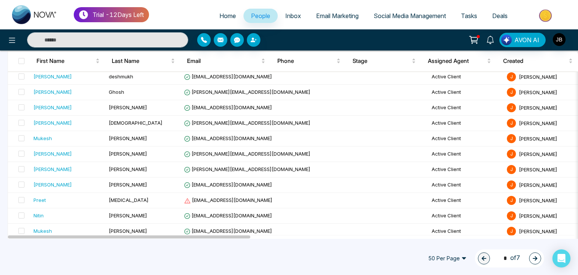
click at [537, 256] on icon "button" at bounding box center [535, 258] width 5 height 5
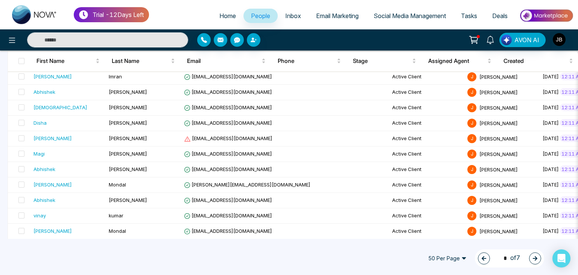
scroll to position [685, 0]
click at [529, 258] on button "button" at bounding box center [535, 258] width 12 height 12
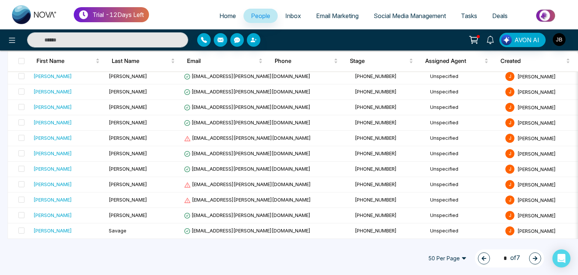
click at [482, 257] on icon "button" at bounding box center [484, 258] width 5 height 5
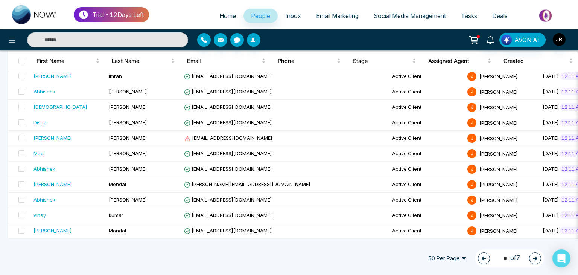
click at [478, 258] on button "button" at bounding box center [484, 258] width 12 height 12
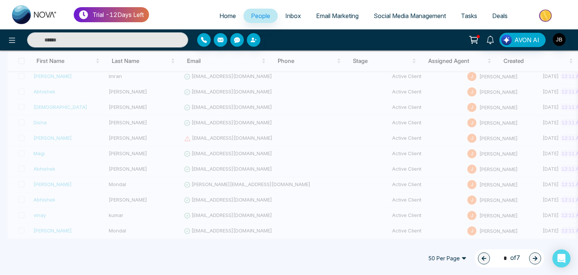
type input "*"
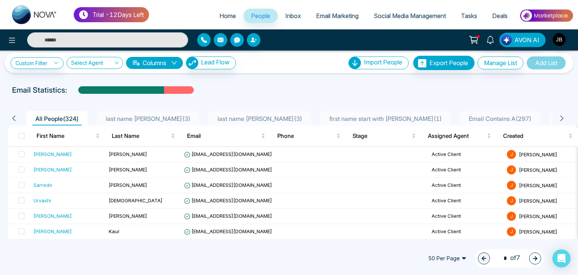
scroll to position [1, 0]
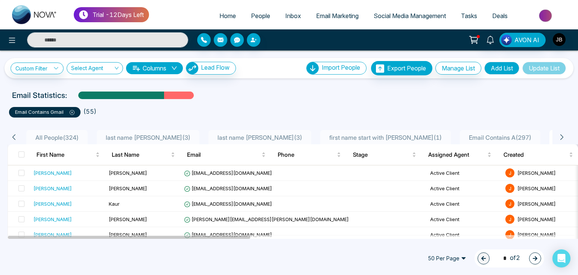
click at [466, 135] on span "Email Contains A ( 297 )" at bounding box center [500, 138] width 69 height 8
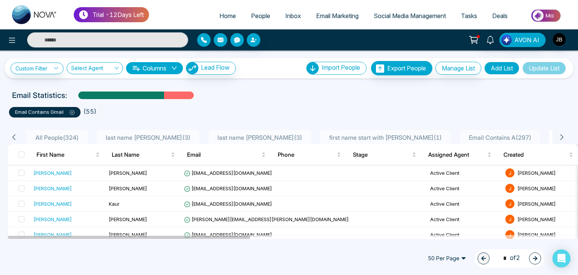
click at [35, 109] on p "email contains gmail" at bounding box center [44, 112] width 59 height 8
click at [47, 64] on link "Custom Filter" at bounding box center [37, 68] width 53 height 12
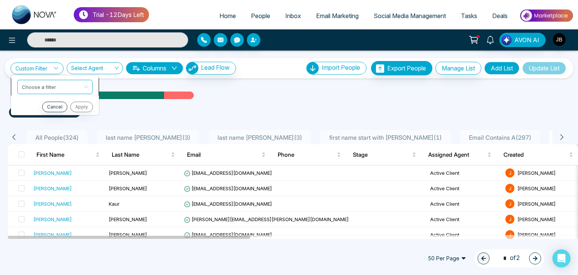
click at [51, 86] on input "search" at bounding box center [52, 85] width 61 height 11
click at [110, 114] on ul "email contains gmail ( 55 )" at bounding box center [289, 111] width 560 height 14
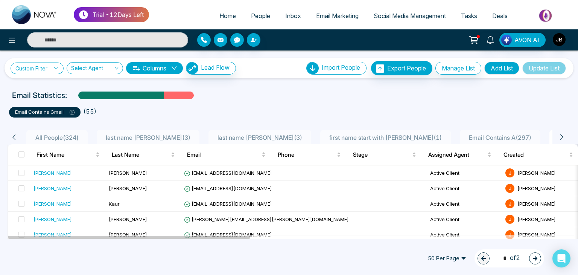
click at [58, 67] on icon at bounding box center [55, 68] width 5 height 5
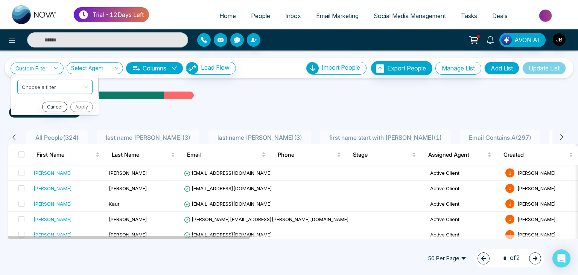
click at [68, 85] on input "search" at bounding box center [52, 85] width 61 height 11
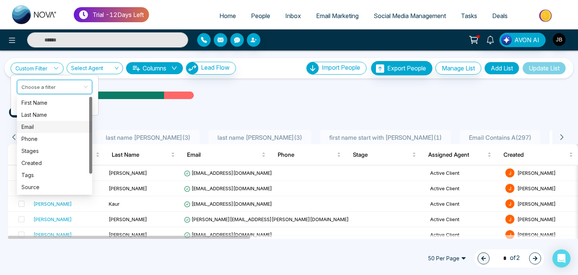
click at [37, 126] on div "Email" at bounding box center [54, 127] width 66 height 8
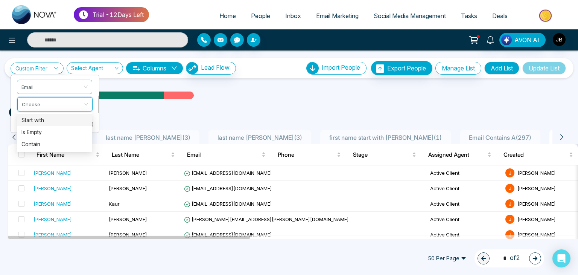
click at [53, 100] on input "search" at bounding box center [52, 102] width 61 height 11
click at [35, 140] on div "Contain" at bounding box center [54, 144] width 66 height 8
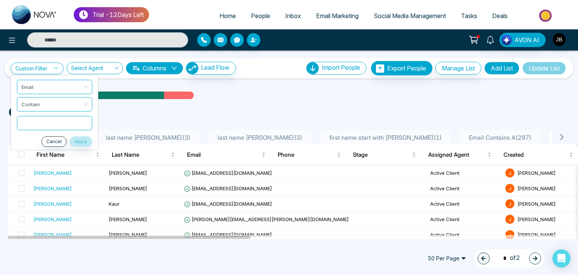
click at [32, 120] on input "text" at bounding box center [54, 123] width 75 height 14
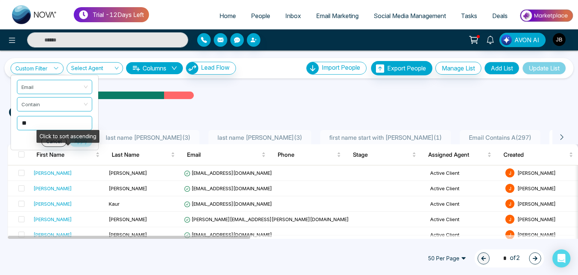
type input "**"
click at [81, 142] on div "Click to sort ascending" at bounding box center [68, 136] width 63 height 13
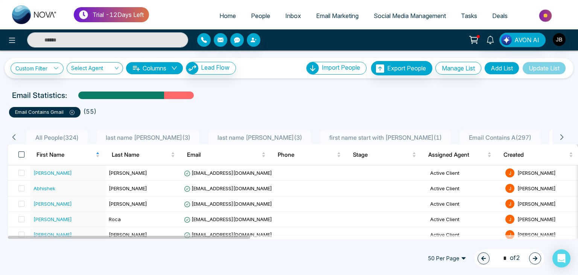
click at [19, 153] on span at bounding box center [21, 154] width 6 height 6
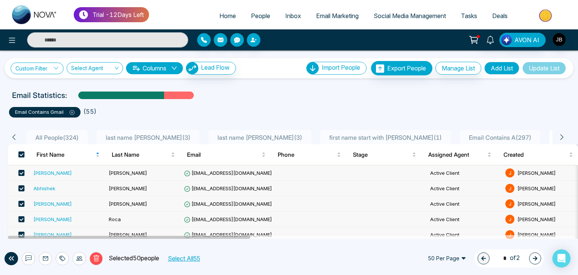
click at [55, 66] on icon at bounding box center [55, 68] width 5 height 5
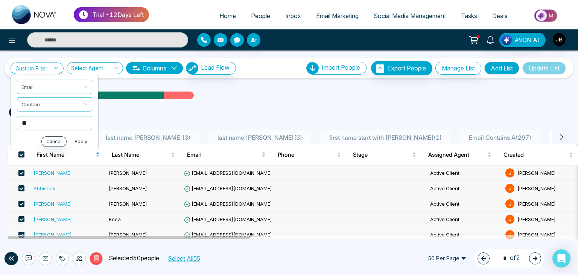
click at [75, 140] on button "Apply" at bounding box center [81, 141] width 23 height 11
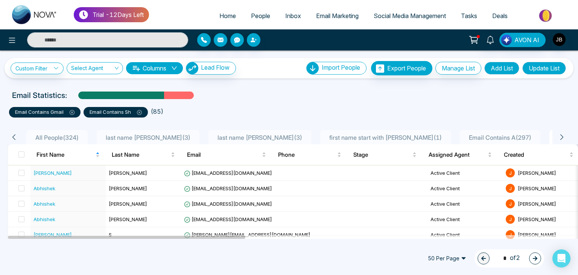
click at [55, 110] on p "email contains gmail" at bounding box center [44, 112] width 59 height 8
click at [21, 152] on span at bounding box center [21, 154] width 6 height 6
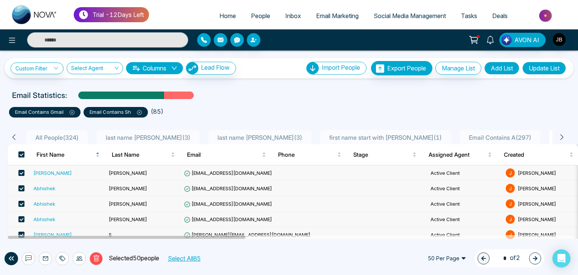
click at [20, 153] on span at bounding box center [21, 154] width 6 height 6
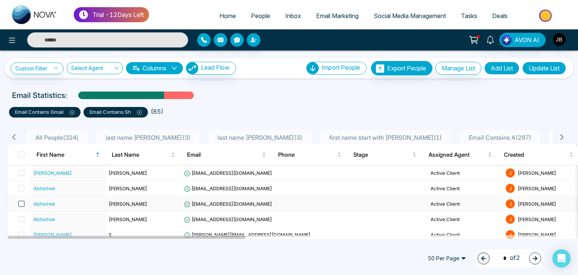
click at [20, 201] on span at bounding box center [21, 204] width 6 height 6
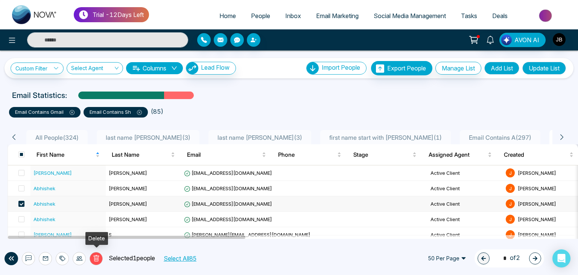
click at [93, 257] on icon at bounding box center [96, 258] width 7 height 7
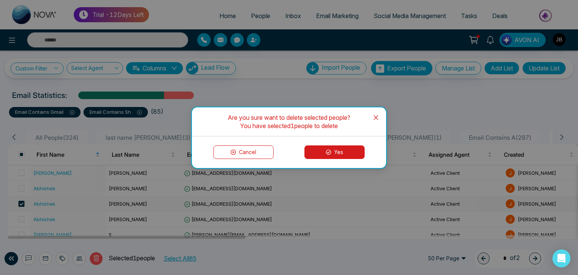
click at [320, 154] on button "Yes" at bounding box center [335, 152] width 60 height 14
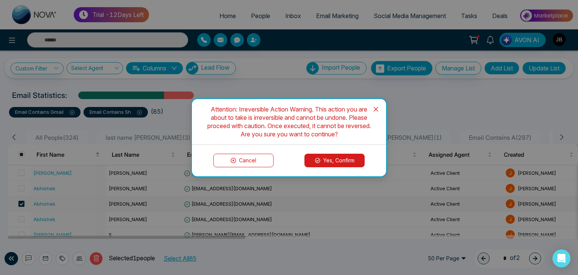
click at [319, 158] on icon at bounding box center [317, 160] width 5 height 5
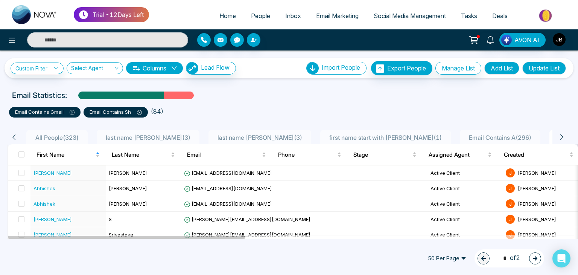
click at [140, 112] on icon at bounding box center [139, 112] width 5 height 5
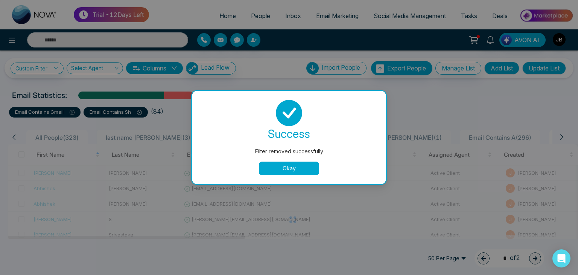
click at [294, 168] on button "Okay" at bounding box center [289, 169] width 60 height 14
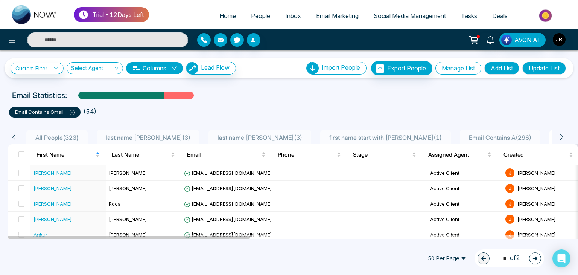
click at [455, 67] on button "Manage List" at bounding box center [459, 68] width 46 height 13
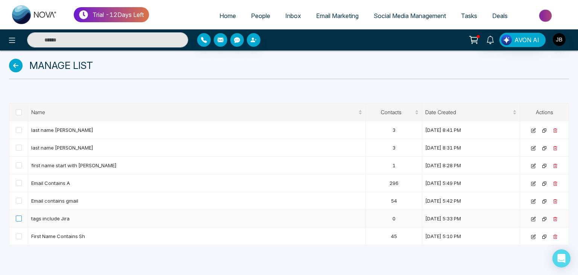
click at [17, 218] on span at bounding box center [19, 218] width 6 height 6
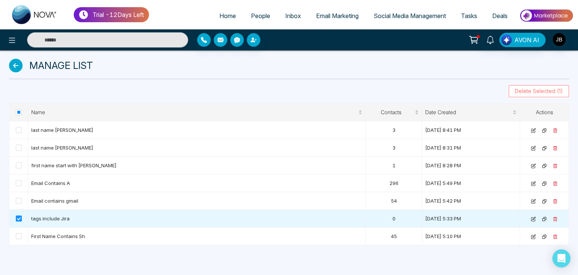
click at [550, 91] on span "Delete Selected (1)" at bounding box center [539, 91] width 48 height 8
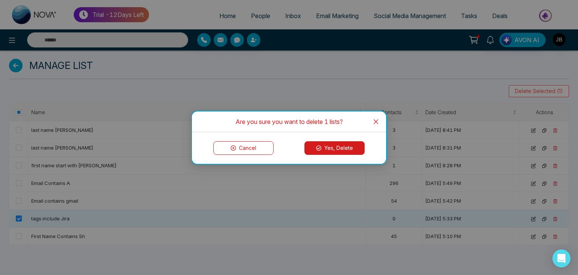
click at [329, 150] on button "Yes, Delete" at bounding box center [335, 148] width 60 height 14
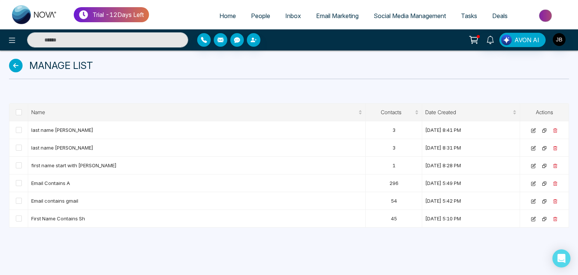
click at [251, 17] on span "People" at bounding box center [260, 16] width 19 height 8
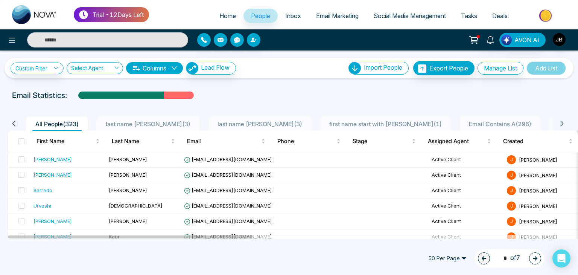
click at [564, 122] on icon at bounding box center [562, 123] width 7 height 7
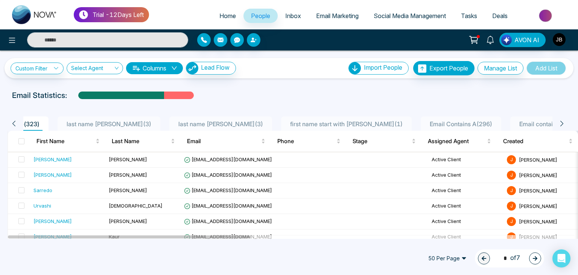
click at [562, 122] on icon at bounding box center [562, 124] width 3 height 6
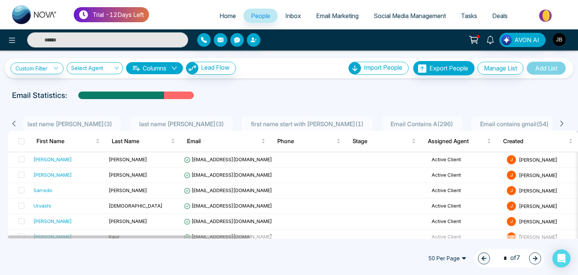
click at [562, 122] on icon at bounding box center [562, 124] width 3 height 6
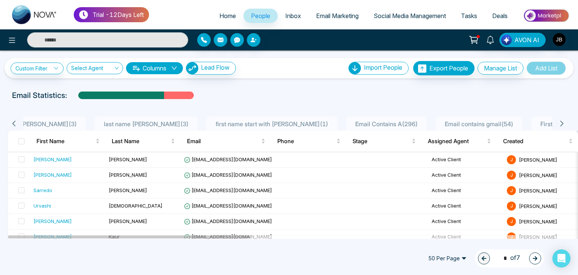
click at [562, 122] on icon at bounding box center [562, 124] width 3 height 6
click at [8, 122] on div "All People ( 323 ) last name joshi Copy ( 3 ) last name joshi ( 3 ) first name …" at bounding box center [287, 123] width 558 height 14
click at [12, 122] on icon at bounding box center [14, 123] width 7 height 7
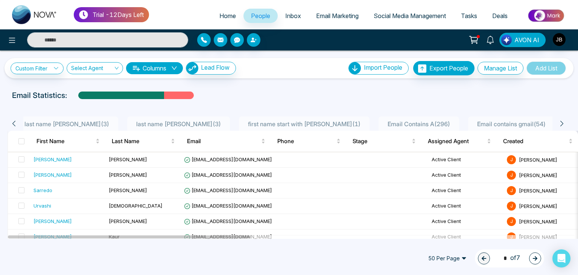
click at [12, 122] on icon at bounding box center [14, 123] width 7 height 7
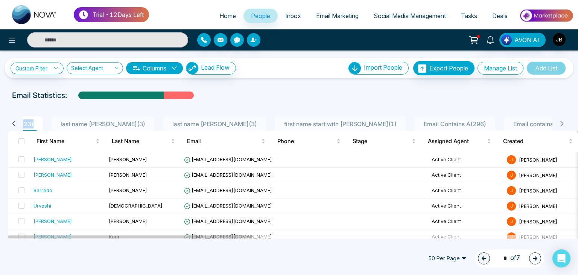
click at [12, 122] on icon at bounding box center [14, 123] width 7 height 7
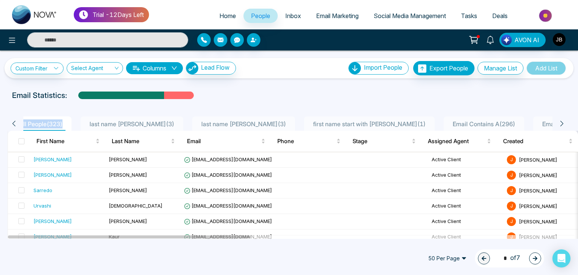
scroll to position [0, 5]
click at [12, 122] on icon at bounding box center [14, 123] width 7 height 7
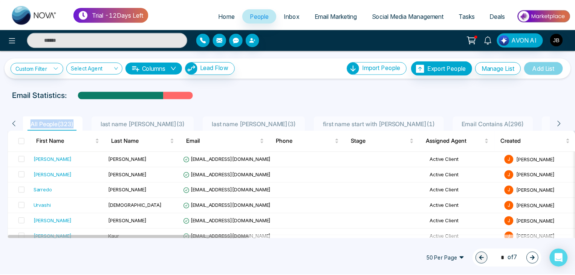
scroll to position [0, 0]
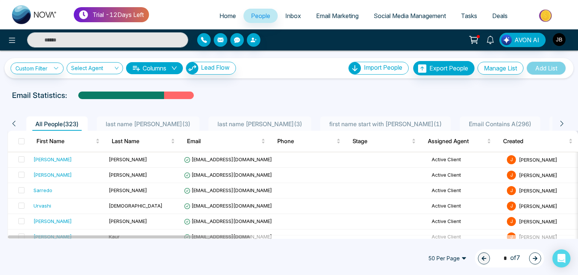
click at [12, 122] on icon at bounding box center [14, 123] width 7 height 7
click at [52, 123] on span "All People ( 323 )" at bounding box center [56, 124] width 49 height 8
click at [114, 69] on div "Select Agent" at bounding box center [95, 68] width 56 height 12
click at [46, 66] on link "Custom Filter" at bounding box center [37, 68] width 53 height 12
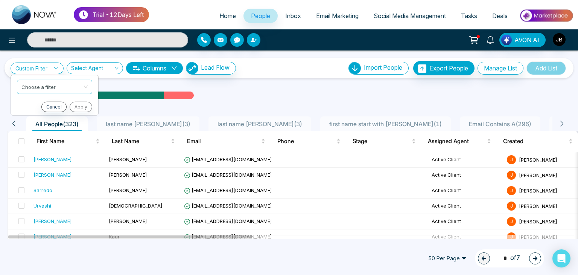
click at [296, 83] on div "Custom Filter Choose a filter Cancel Apply Select Agent Columns Lead Flow Impor…" at bounding box center [289, 144] width 578 height 188
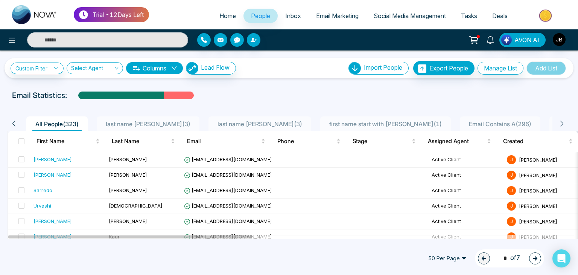
click at [251, 15] on span "People" at bounding box center [260, 16] width 19 height 8
click at [51, 41] on input "text" at bounding box center [107, 39] width 161 height 15
click at [251, 21] on link "People" at bounding box center [261, 16] width 34 height 14
click at [38, 121] on span "All People ( 323 )" at bounding box center [56, 124] width 49 height 8
click at [49, 69] on link "Custom Filter" at bounding box center [37, 68] width 53 height 12
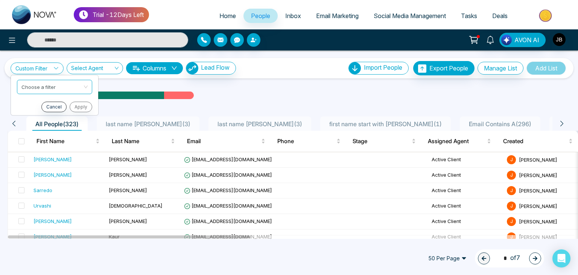
click at [236, 94] on div "Email Statistics:" at bounding box center [195, 95] width 366 height 11
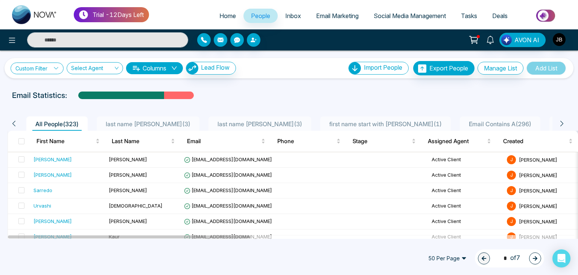
click at [57, 66] on icon at bounding box center [55, 68] width 5 height 5
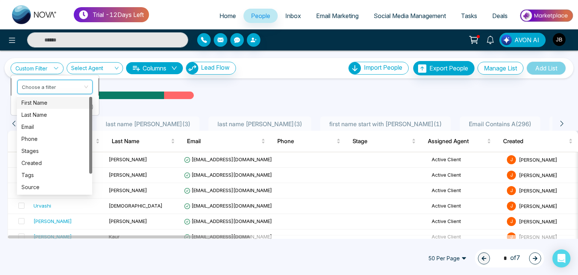
click at [50, 84] on input "search" at bounding box center [52, 85] width 61 height 11
click at [35, 173] on div "Tags" at bounding box center [54, 175] width 66 height 8
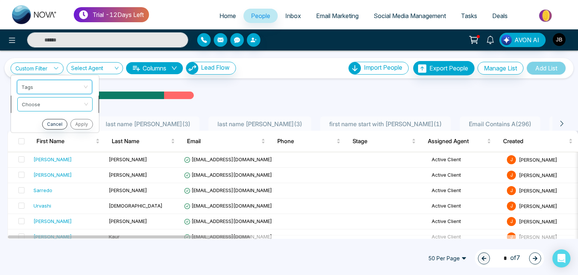
click at [37, 102] on input "search" at bounding box center [52, 102] width 61 height 11
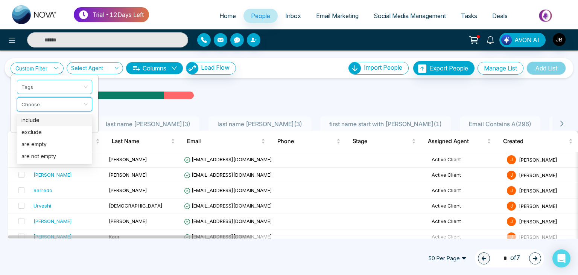
click at [36, 120] on div "include" at bounding box center [54, 120] width 66 height 8
click at [36, 120] on input "search" at bounding box center [51, 119] width 61 height 11
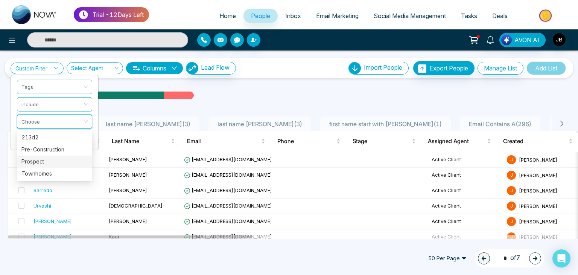
click at [37, 159] on div "Prospect" at bounding box center [54, 161] width 66 height 8
click at [37, 159] on div "[PERSON_NAME]" at bounding box center [53, 159] width 38 height 8
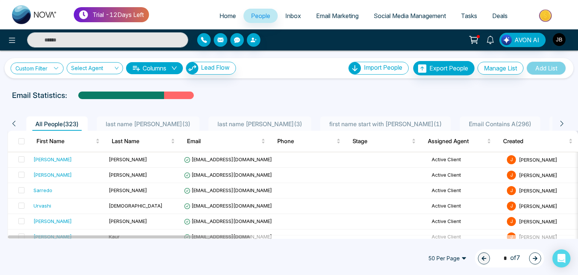
click at [56, 64] on link "Custom Filter" at bounding box center [37, 68] width 53 height 12
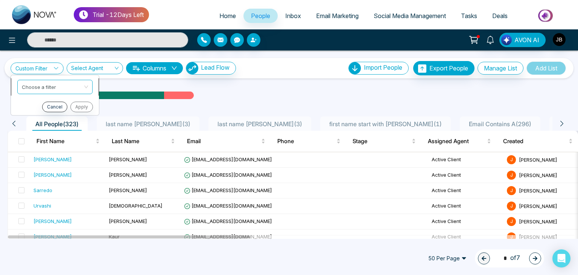
click at [52, 84] on input "search" at bounding box center [52, 85] width 61 height 11
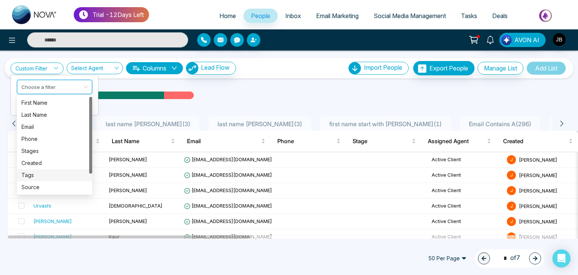
click at [33, 175] on div "Tags" at bounding box center [54, 175] width 66 height 8
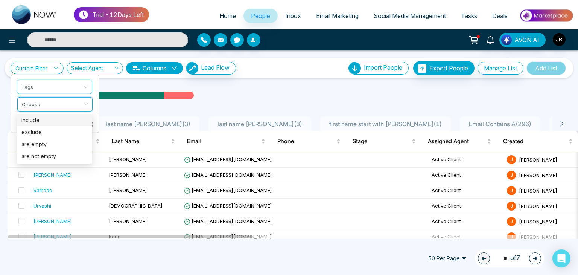
click at [39, 105] on input "search" at bounding box center [52, 102] width 61 height 11
click at [33, 119] on div "include" at bounding box center [54, 120] width 66 height 8
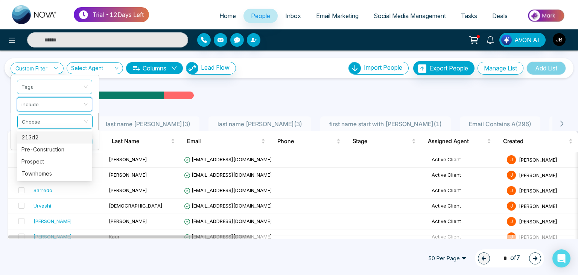
click at [85, 119] on div "Choose" at bounding box center [54, 121] width 75 height 14
click at [35, 173] on div "Townhomes" at bounding box center [54, 173] width 66 height 8
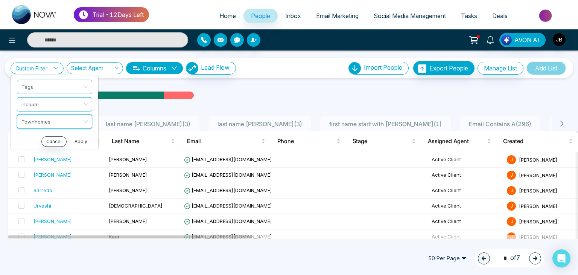
click at [81, 140] on button "Apply" at bounding box center [81, 141] width 23 height 11
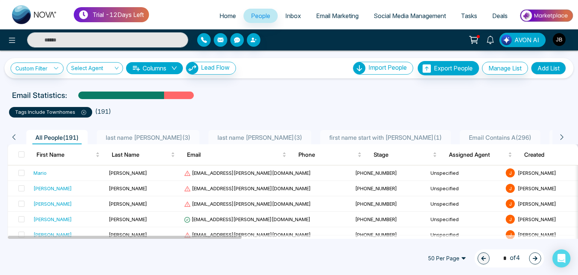
click at [82, 112] on icon at bounding box center [83, 112] width 5 height 5
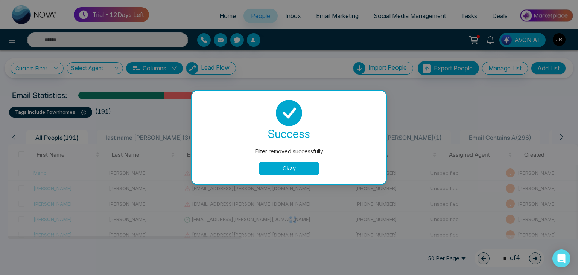
click at [280, 167] on button "Okay" at bounding box center [289, 169] width 60 height 14
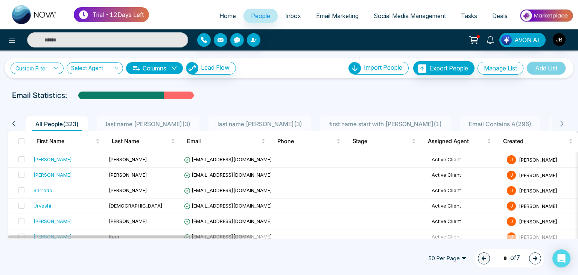
click at [52, 64] on link "Custom Filter" at bounding box center [37, 68] width 53 height 12
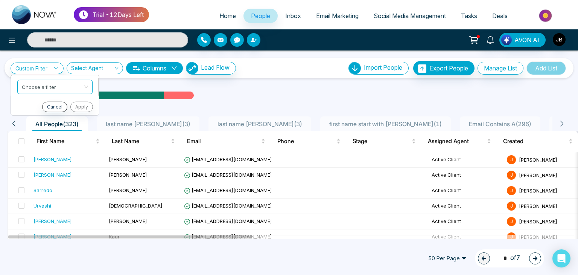
click at [60, 86] on input "search" at bounding box center [52, 85] width 61 height 11
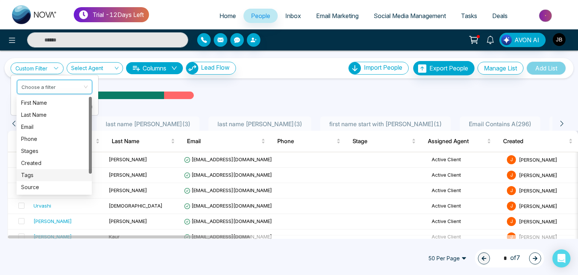
click at [35, 175] on div "Tags" at bounding box center [54, 175] width 66 height 8
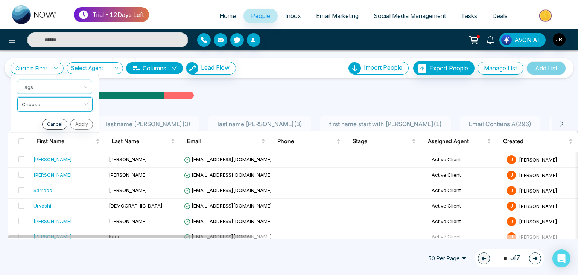
click at [62, 104] on input "search" at bounding box center [52, 102] width 61 height 11
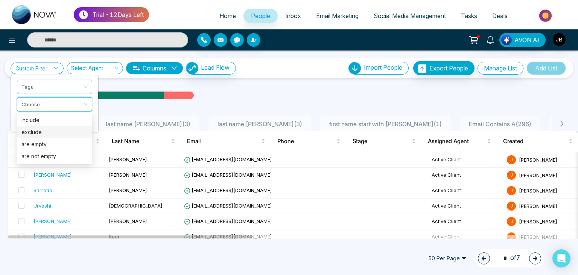
click at [34, 134] on div "exclude" at bounding box center [54, 132] width 66 height 8
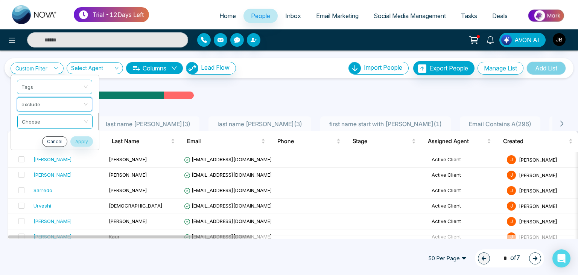
click at [66, 116] on input "search" at bounding box center [52, 119] width 61 height 11
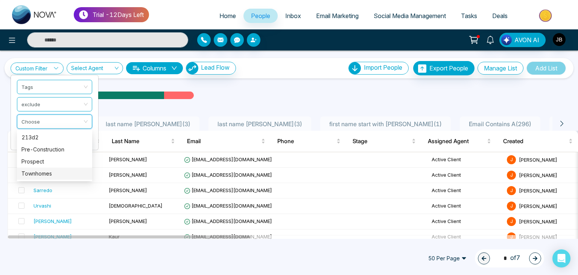
click at [33, 172] on div "Townhomes" at bounding box center [54, 173] width 66 height 8
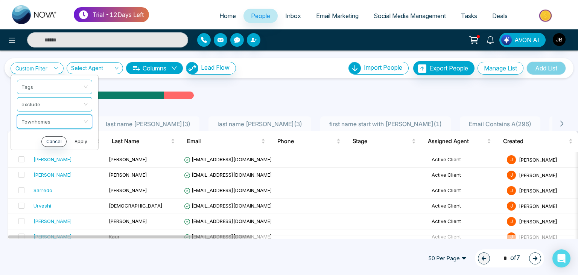
click at [77, 139] on button "Apply" at bounding box center [81, 141] width 23 height 11
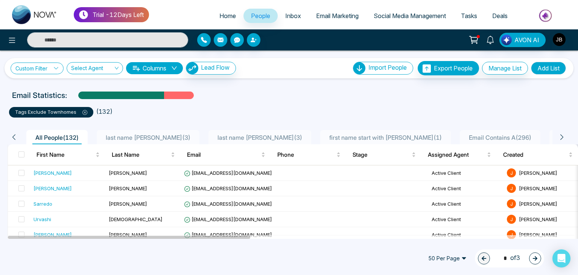
click at [59, 64] on link "Custom Filter" at bounding box center [37, 68] width 53 height 12
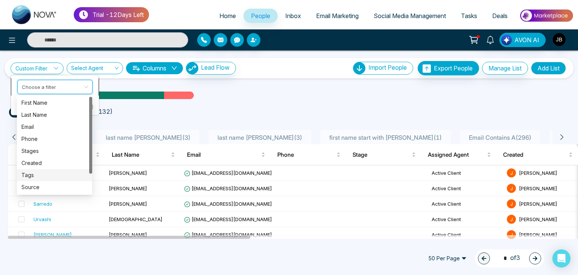
click at [52, 87] on input "search" at bounding box center [52, 85] width 61 height 11
click at [30, 128] on div "Email" at bounding box center [54, 127] width 66 height 8
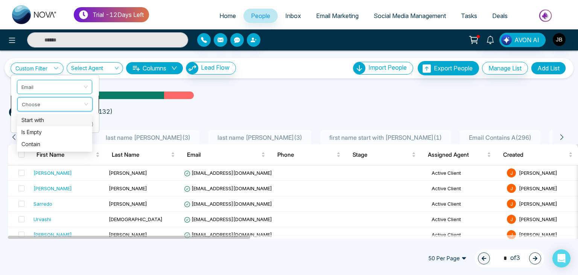
click at [56, 103] on input "search" at bounding box center [52, 102] width 61 height 11
click at [37, 143] on div "Contain" at bounding box center [54, 144] width 66 height 8
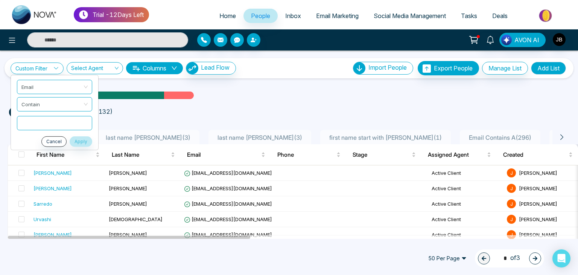
click at [41, 125] on input "text" at bounding box center [54, 123] width 75 height 14
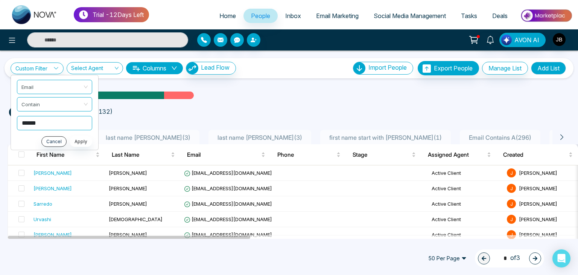
type input "*****"
click at [81, 140] on button "Apply" at bounding box center [81, 141] width 23 height 11
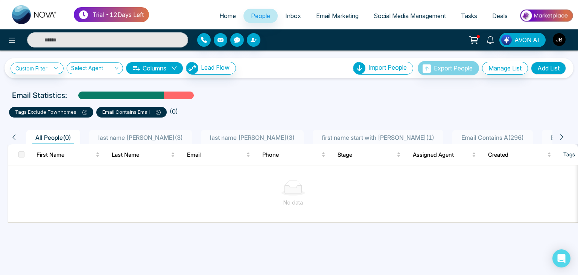
click at [158, 110] on icon at bounding box center [158, 112] width 5 height 5
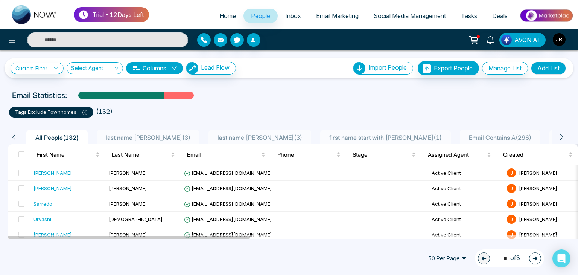
click at [84, 110] on icon at bounding box center [84, 112] width 5 height 5
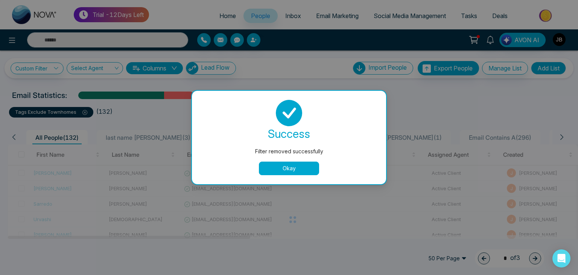
click at [265, 164] on button "Okay" at bounding box center [289, 169] width 60 height 14
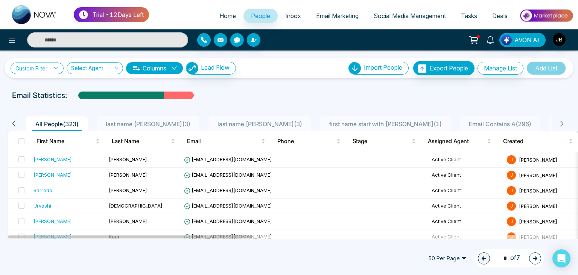
click at [31, 66] on link "Custom Filter" at bounding box center [37, 68] width 53 height 12
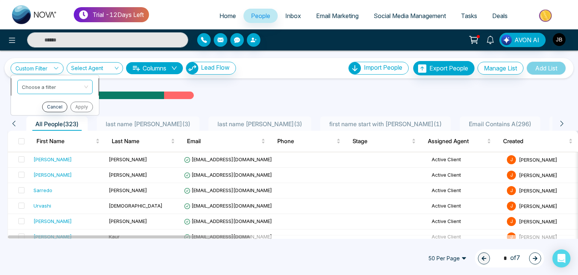
click at [29, 82] on input "search" at bounding box center [52, 85] width 61 height 11
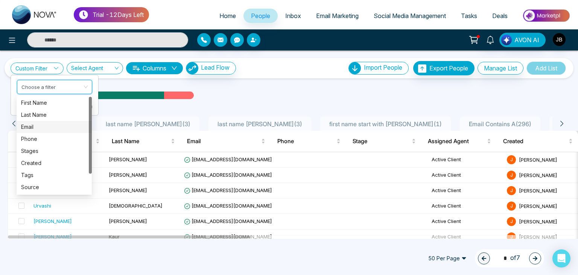
click at [32, 126] on div "Email" at bounding box center [54, 127] width 66 height 8
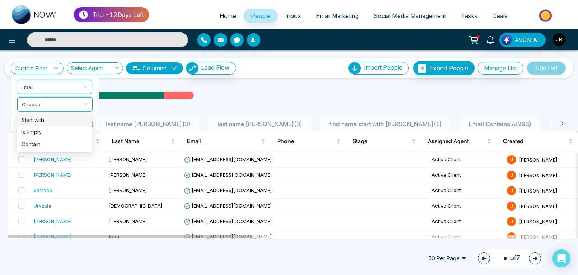
click at [40, 101] on input "search" at bounding box center [52, 102] width 61 height 11
click at [33, 143] on div "Contain" at bounding box center [54, 144] width 66 height 8
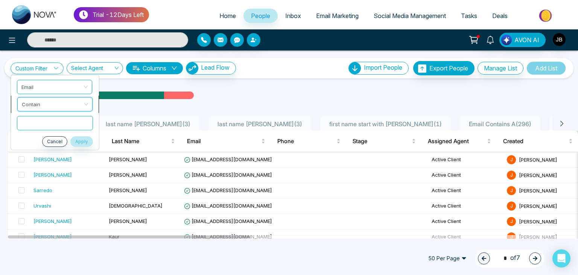
click at [43, 101] on span "Contain" at bounding box center [55, 104] width 66 height 14
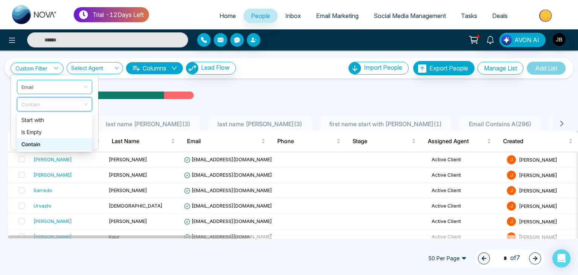
click at [31, 141] on div "Contain" at bounding box center [54, 144] width 66 height 8
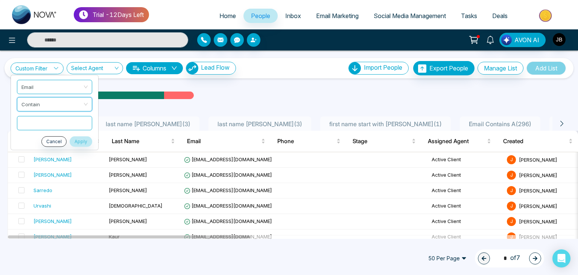
click at [30, 122] on input "text" at bounding box center [54, 123] width 75 height 14
type input "*****"
click at [79, 142] on button "Apply" at bounding box center [81, 141] width 23 height 11
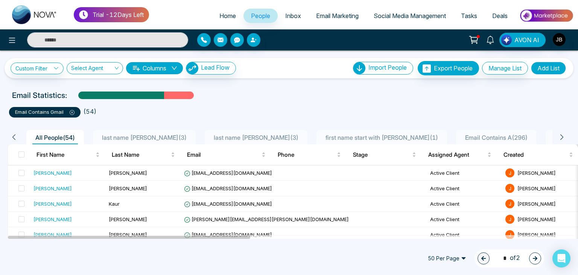
click at [72, 113] on icon at bounding box center [72, 112] width 5 height 5
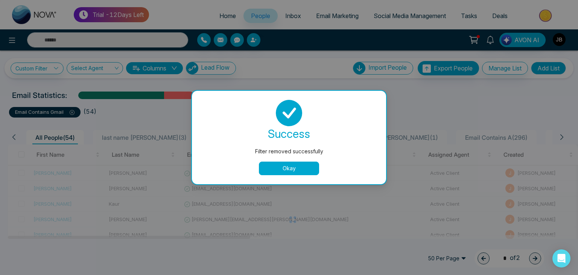
click at [283, 169] on button "Okay" at bounding box center [289, 169] width 60 height 14
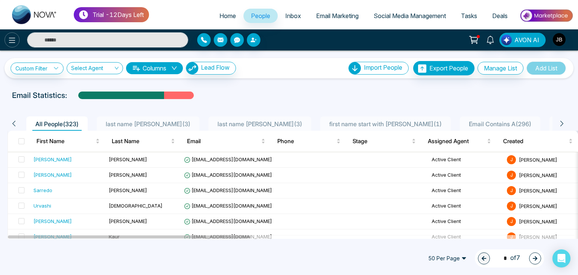
click at [9, 38] on icon at bounding box center [12, 40] width 9 height 9
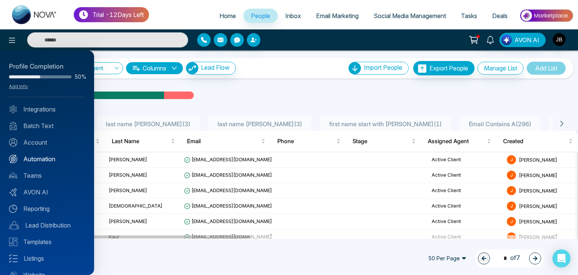
click at [32, 159] on link "Automation" at bounding box center [47, 158] width 76 height 9
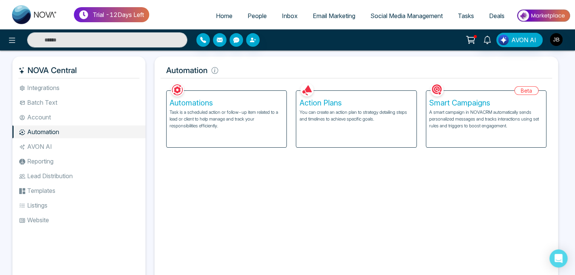
click at [183, 110] on p "Task is a scheduled action or follow-up item related to a lead or client to hel…" at bounding box center [226, 119] width 114 height 20
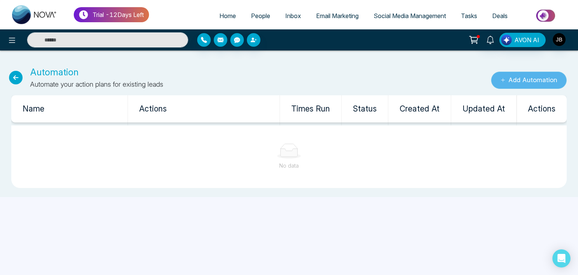
click at [506, 82] on button "Add Automation" at bounding box center [529, 80] width 76 height 17
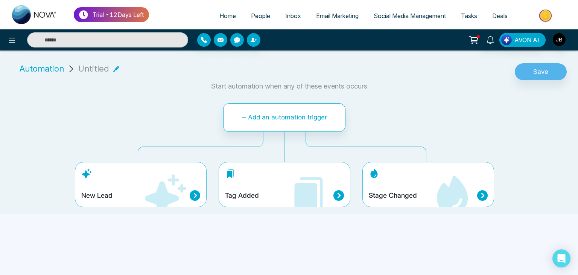
click at [167, 195] on icon at bounding box center [165, 194] width 41 height 41
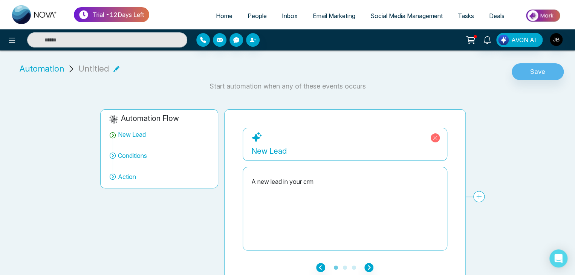
click at [259, 143] on p "New Lead" at bounding box center [344, 149] width 187 height 14
click at [268, 149] on div "New Lead" at bounding box center [344, 150] width 187 height 11
click at [133, 133] on div "New Lead" at bounding box center [132, 134] width 28 height 9
click at [298, 183] on div "A new lead in your crm" at bounding box center [344, 181] width 187 height 9
click at [318, 181] on div "A new lead in your crm" at bounding box center [344, 181] width 187 height 9
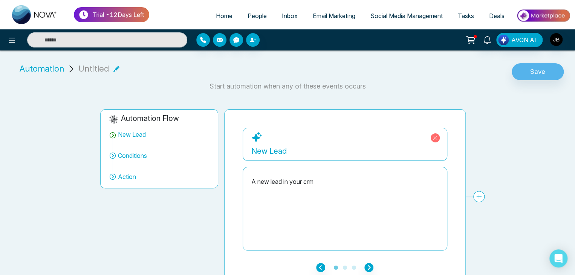
click at [318, 181] on div "A new lead in your crm" at bounding box center [344, 181] width 187 height 9
click at [432, 137] on icon at bounding box center [434, 137] width 9 height 9
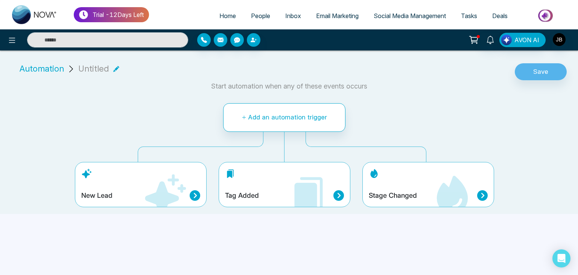
click at [44, 66] on span "Automation" at bounding box center [42, 68] width 44 height 12
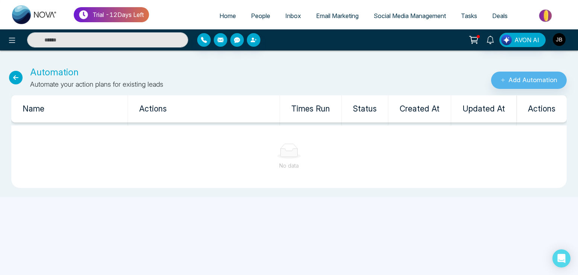
click at [14, 75] on icon at bounding box center [16, 78] width 14 height 14
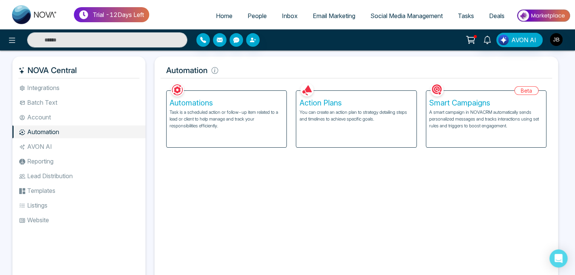
click at [327, 119] on p "You can create an action plan to strategy detailing steps and timelines to achi…" at bounding box center [356, 116] width 114 height 14
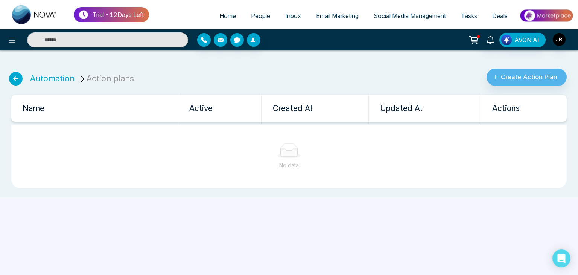
click at [11, 76] on icon at bounding box center [16, 79] width 14 height 14
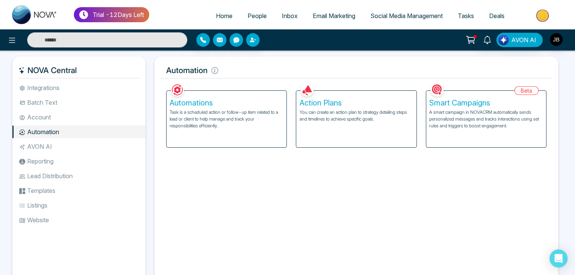
click at [232, 110] on p "Task is a scheduled action or follow-up item related to a lead or client to hel…" at bounding box center [226, 119] width 114 height 20
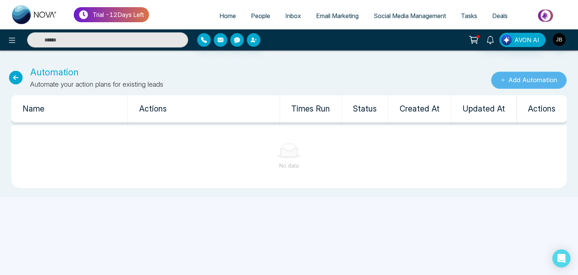
click at [519, 77] on button "Add Automation" at bounding box center [529, 80] width 76 height 17
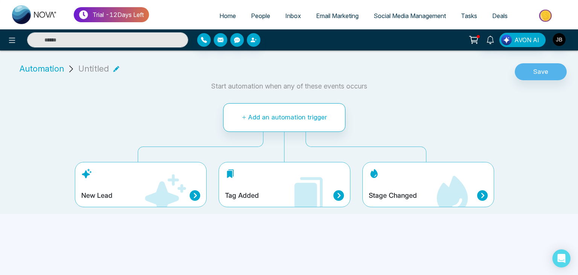
click at [149, 184] on icon at bounding box center [164, 195] width 45 height 45
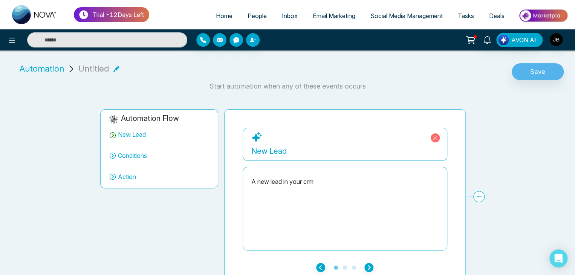
click at [290, 150] on div "New Lead" at bounding box center [344, 150] width 187 height 11
click at [279, 186] on div "A new lead in your crm" at bounding box center [344, 181] width 187 height 9
click at [369, 263] on icon "button" at bounding box center [368, 267] width 9 height 9
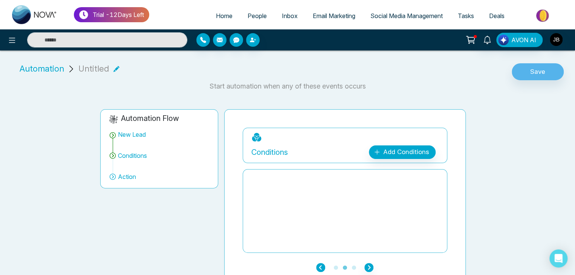
click at [319, 264] on icon "button" at bounding box center [320, 267] width 9 height 9
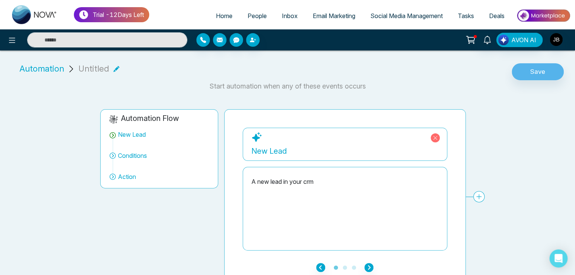
click at [255, 135] on icon at bounding box center [256, 136] width 9 height 9
click at [367, 266] on icon "button" at bounding box center [368, 267] width 9 height 9
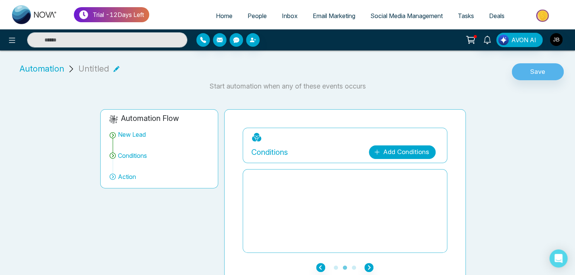
click at [390, 148] on link "Add Conditions" at bounding box center [402, 152] width 67 height 14
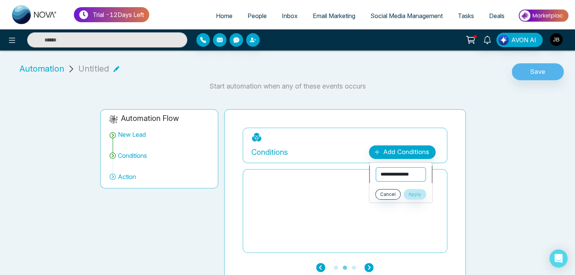
click at [381, 174] on select "**********" at bounding box center [400, 174] width 50 height 14
click at [375, 167] on select "**********" at bounding box center [400, 174] width 50 height 14
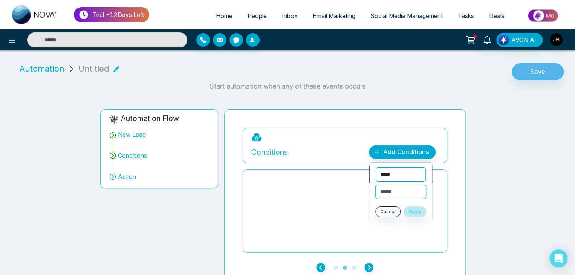
click at [398, 172] on select "**********" at bounding box center [400, 174] width 50 height 14
select select "*****"
click at [375, 167] on select "**********" at bounding box center [400, 174] width 50 height 14
click at [387, 189] on select "**********" at bounding box center [400, 191] width 50 height 14
select select "**********"
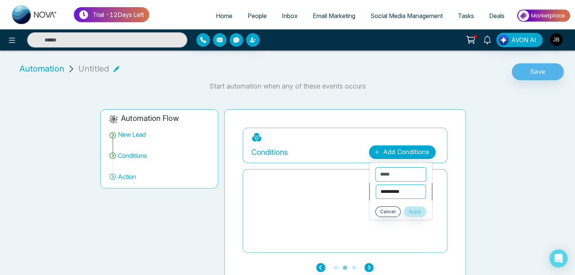
click at [375, 184] on select "**********" at bounding box center [400, 191] width 50 height 14
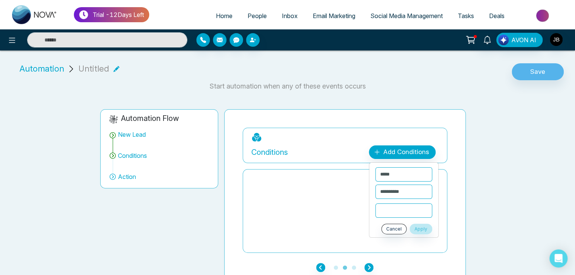
click at [381, 209] on input "text" at bounding box center [403, 210] width 57 height 14
type input "*"
type input "***"
click at [426, 226] on button "Apply" at bounding box center [420, 229] width 23 height 11
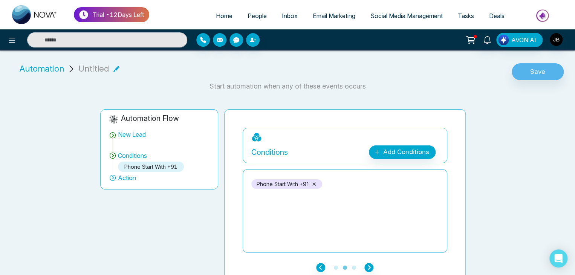
click at [123, 179] on span "Action" at bounding box center [127, 177] width 18 height 9
click at [113, 178] on icon at bounding box center [113, 177] width 2 height 3
click at [526, 69] on button "Save" at bounding box center [537, 71] width 52 height 17
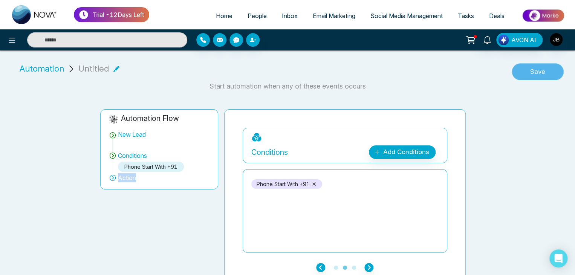
click at [528, 72] on button "Save" at bounding box center [537, 71] width 52 height 17
click at [118, 178] on span "Action" at bounding box center [127, 177] width 18 height 9
click at [107, 67] on div "Untitled" at bounding box center [98, 68] width 41 height 12
click at [113, 67] on icon at bounding box center [116, 69] width 6 height 6
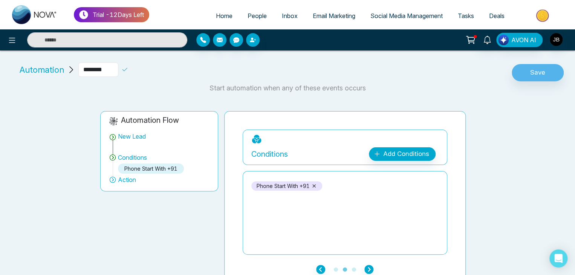
click at [107, 70] on input "********" at bounding box center [98, 69] width 40 height 14
type input "*"
type input "*******"
click at [534, 73] on button "Save" at bounding box center [537, 72] width 52 height 17
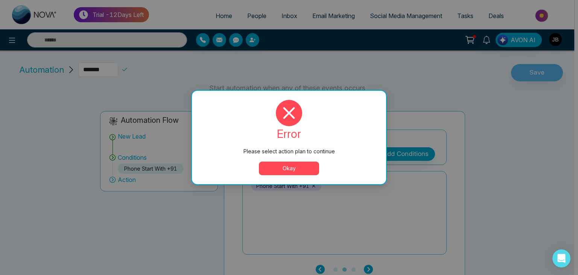
click at [304, 172] on button "Okay" at bounding box center [289, 169] width 60 height 14
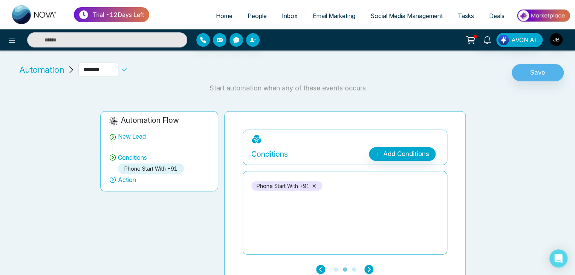
click at [128, 69] on icon at bounding box center [124, 69] width 7 height 7
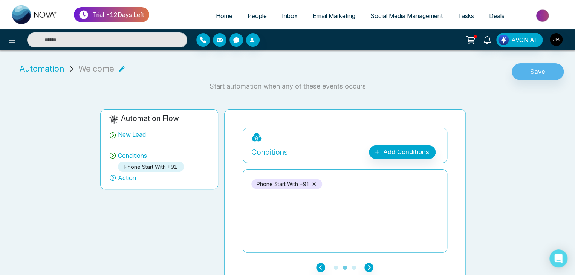
click at [114, 135] on icon at bounding box center [113, 135] width 8 height 8
click at [112, 134] on icon at bounding box center [113, 135] width 8 height 8
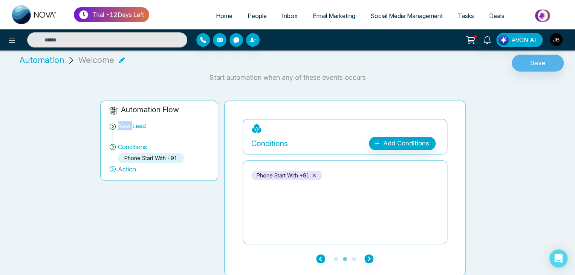
click at [317, 256] on icon "button" at bounding box center [320, 258] width 9 height 9
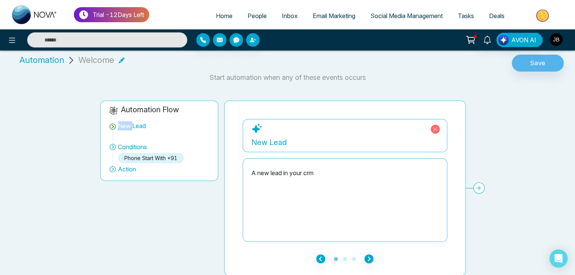
click at [266, 175] on div "A new lead in your crm" at bounding box center [344, 172] width 187 height 9
click at [305, 172] on div "A new lead in your crm" at bounding box center [344, 172] width 187 height 9
click at [432, 127] on icon at bounding box center [434, 129] width 9 height 9
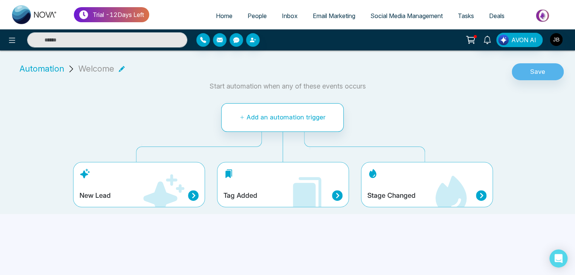
scroll to position [0, 0]
click at [122, 195] on div "New Lead" at bounding box center [140, 195] width 119 height 11
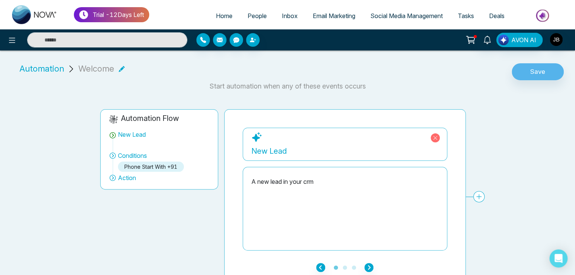
click at [256, 134] on icon at bounding box center [256, 137] width 11 height 11
click at [256, 150] on div "New Lead" at bounding box center [344, 150] width 187 height 11
click at [256, 149] on div "New Lead" at bounding box center [344, 150] width 187 height 11
click at [257, 134] on icon at bounding box center [256, 137] width 11 height 11
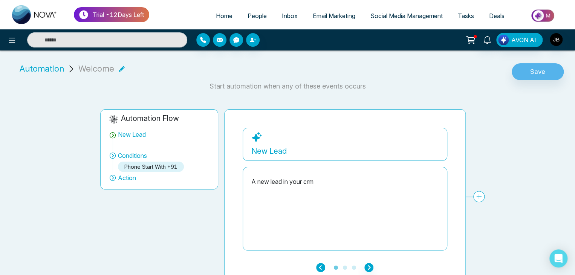
click at [324, 267] on icon "button" at bounding box center [320, 267] width 9 height 9
click at [369, 264] on icon "button" at bounding box center [368, 267] width 9 height 9
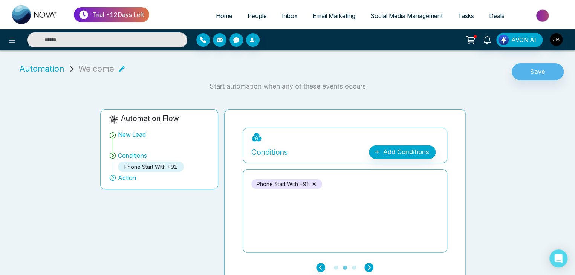
click at [369, 264] on icon "button" at bounding box center [368, 267] width 9 height 9
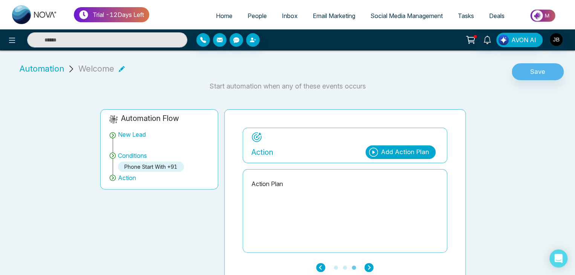
click at [389, 148] on div "Add Action Plan" at bounding box center [405, 152] width 48 height 10
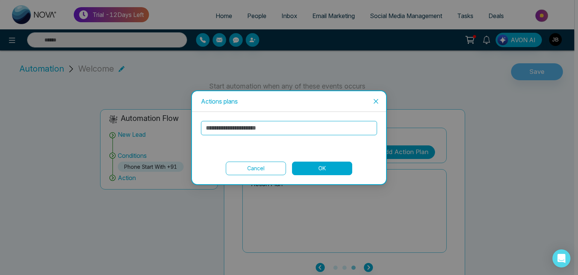
click at [240, 129] on input "text" at bounding box center [289, 128] width 176 height 14
type input "****"
click at [306, 169] on button "OK" at bounding box center [322, 169] width 60 height 14
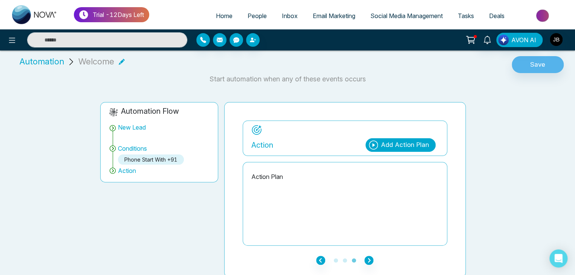
scroll to position [8, 0]
click at [372, 256] on icon "button" at bounding box center [368, 259] width 9 height 9
click at [367, 257] on icon "button" at bounding box center [368, 259] width 9 height 9
click at [319, 257] on icon "button" at bounding box center [320, 259] width 9 height 9
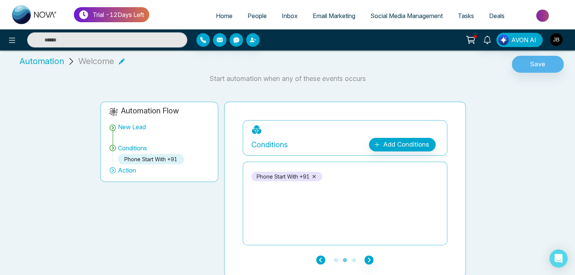
click at [319, 257] on icon "button" at bounding box center [320, 259] width 9 height 9
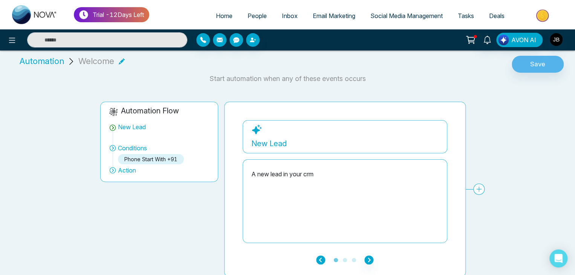
click at [319, 257] on icon "button" at bounding box center [320, 259] width 9 height 9
click at [435, 128] on icon at bounding box center [434, 130] width 9 height 9
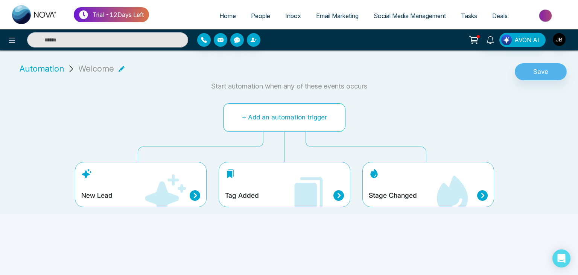
click at [261, 117] on button "Add an automation trigger" at bounding box center [284, 117] width 122 height 29
click at [259, 114] on button "Add an automation trigger" at bounding box center [284, 117] width 122 height 29
click at [310, 109] on button "Add an automation trigger" at bounding box center [284, 117] width 122 height 29
click at [227, 116] on button "Add an automation trigger" at bounding box center [284, 117] width 122 height 29
click at [266, 178] on div "Tag Added" at bounding box center [285, 184] width 132 height 45
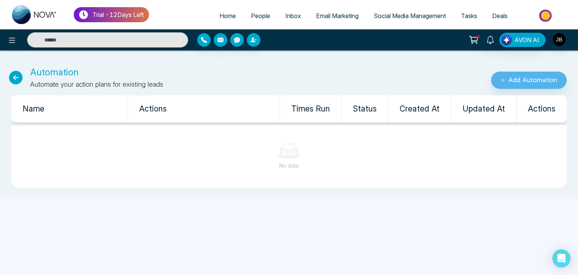
click at [41, 107] on th "Name" at bounding box center [69, 108] width 117 height 27
click at [149, 106] on th "Actions" at bounding box center [204, 108] width 152 height 27
click at [322, 108] on th "Times Run" at bounding box center [311, 108] width 62 height 27
click at [369, 106] on th "Status" at bounding box center [365, 108] width 47 height 27
click at [440, 110] on th "Created At" at bounding box center [420, 108] width 63 height 27
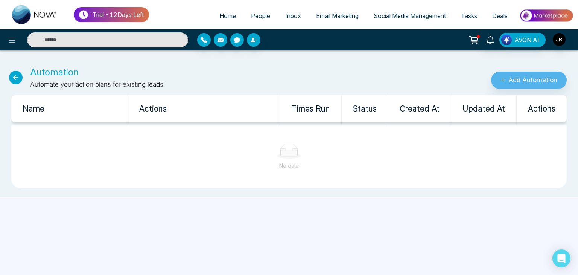
click at [498, 110] on th "Updated At" at bounding box center [484, 108] width 66 height 27
click at [531, 110] on th "Actions" at bounding box center [542, 108] width 50 height 27
click at [512, 78] on button "Add Automation" at bounding box center [529, 80] width 76 height 17
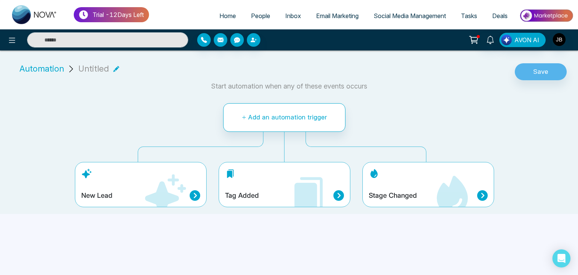
click at [111, 196] on h4 "New Lead" at bounding box center [96, 195] width 31 height 8
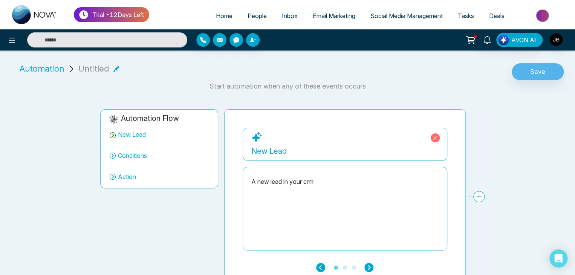
click at [313, 178] on div "A new lead in your crm" at bounding box center [344, 181] width 187 height 9
click at [316, 186] on div "A new lead in your crm" at bounding box center [344, 208] width 187 height 75
click at [479, 197] on icon at bounding box center [478, 196] width 11 height 11
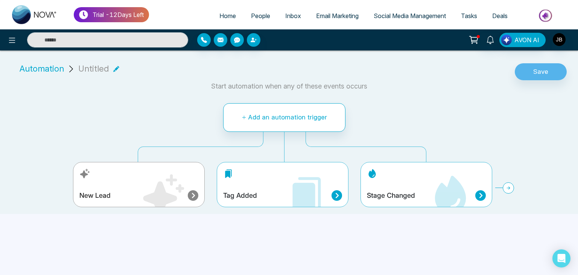
click at [510, 189] on icon at bounding box center [508, 187] width 11 height 11
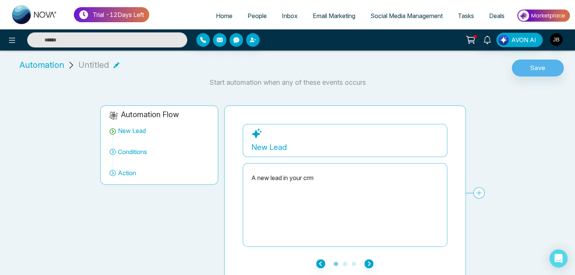
scroll to position [9, 0]
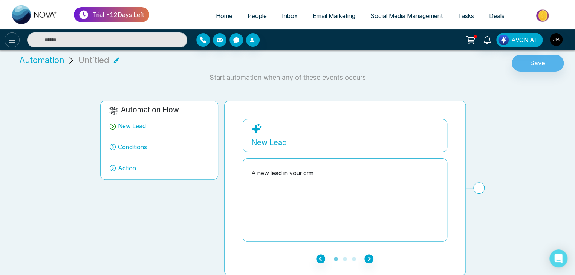
click at [6, 40] on button at bounding box center [12, 39] width 15 height 15
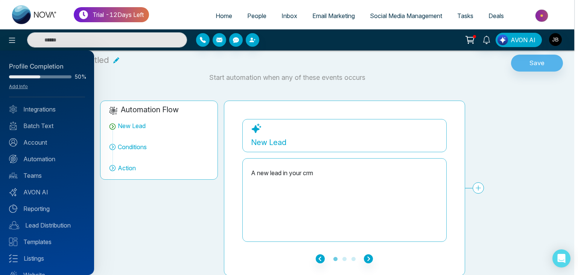
drag, startPoint x: 199, startPoint y: 87, endPoint x: 194, endPoint y: 88, distance: 5.7
click at [199, 87] on div at bounding box center [289, 137] width 578 height 275
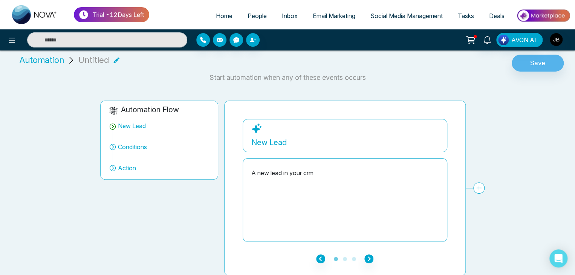
click at [51, 60] on span "Automation" at bounding box center [42, 60] width 44 height 12
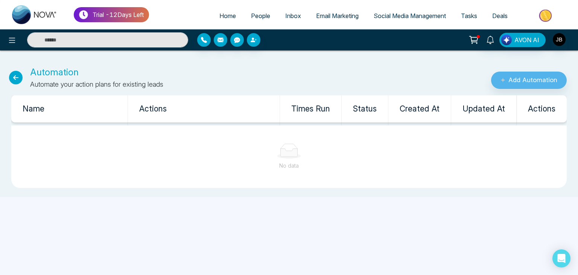
click at [14, 76] on icon at bounding box center [16, 78] width 14 height 14
click at [11, 75] on icon at bounding box center [16, 78] width 14 height 14
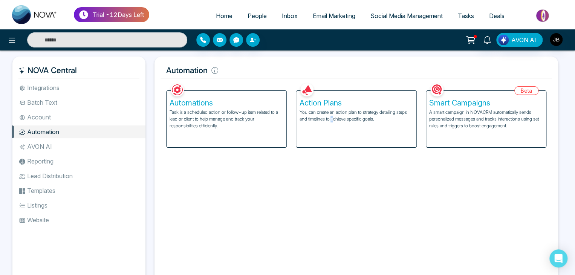
click at [332, 231] on div "Facebook NOVACRM enables users to connect to Facebook to schedule social media …" at bounding box center [355, 181] width 391 height 201
click at [328, 134] on div "Action Plans You can create an action plan to strategy detailing steps and time…" at bounding box center [356, 119] width 120 height 56
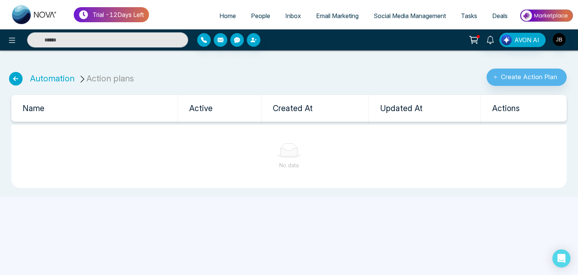
click at [17, 82] on icon at bounding box center [16, 79] width 14 height 14
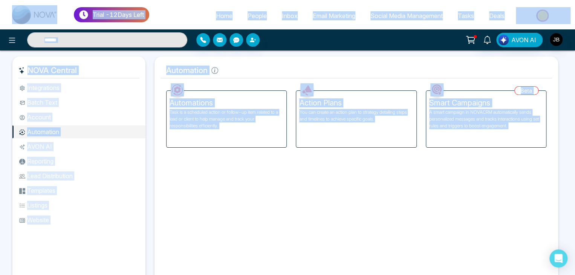
click at [254, 226] on div "Facebook NOVACRM enables users to connect to Facebook to schedule social media …" at bounding box center [355, 181] width 391 height 201
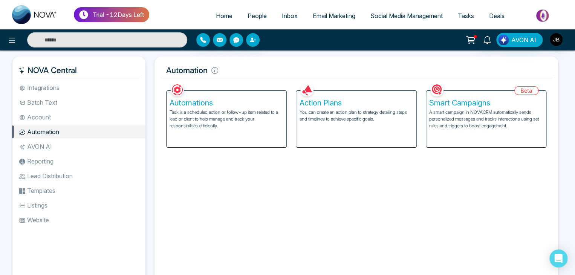
click at [214, 131] on div "Automations Task is a scheduled action or follow-up item related to a lead or c…" at bounding box center [226, 119] width 120 height 56
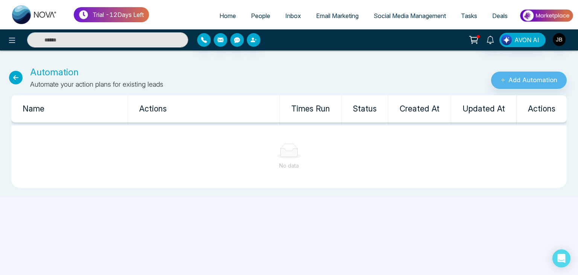
click at [318, 107] on th "Times Run" at bounding box center [311, 108] width 62 height 27
click at [355, 105] on th "Status" at bounding box center [365, 108] width 47 height 27
click at [512, 78] on button "Add Automation" at bounding box center [529, 80] width 76 height 17
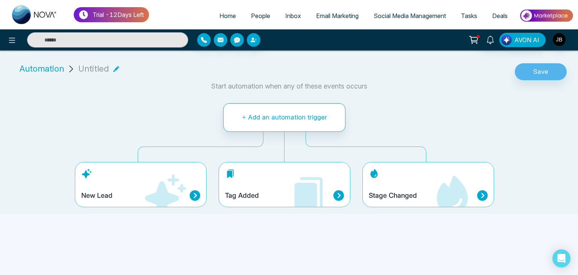
click at [145, 186] on icon at bounding box center [164, 195] width 45 height 45
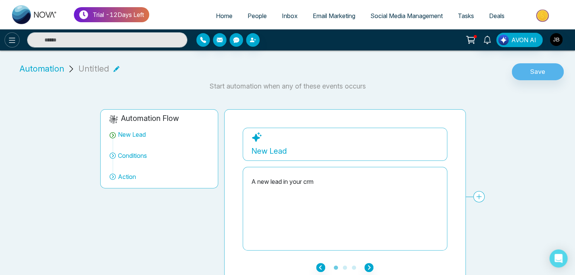
click at [10, 37] on icon at bounding box center [12, 40] width 9 height 9
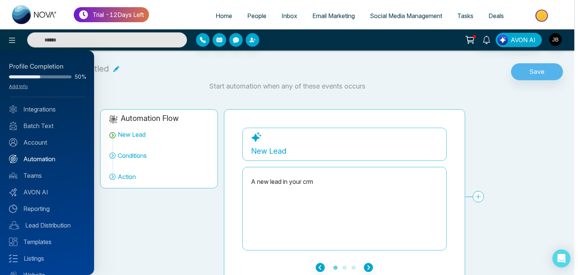
click at [40, 161] on link "Automation" at bounding box center [47, 158] width 76 height 9
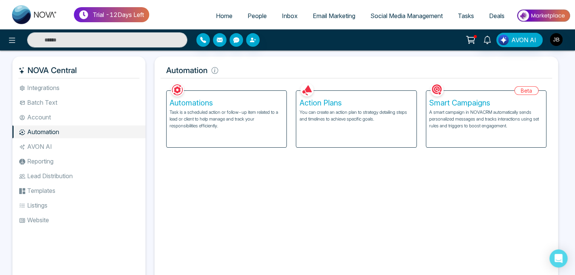
click at [46, 162] on li "Reporting" at bounding box center [78, 161] width 133 height 13
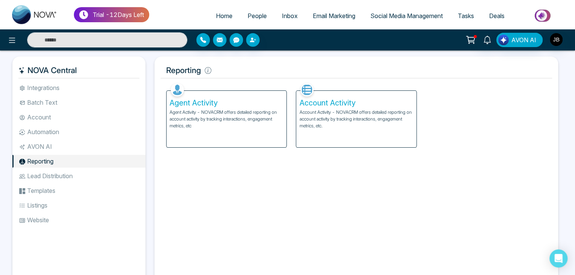
click at [38, 142] on li "AVON AI" at bounding box center [78, 146] width 133 height 13
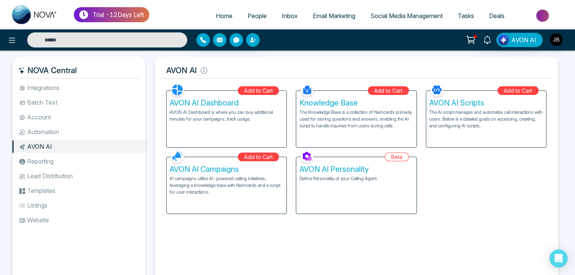
click at [37, 129] on li "Automation" at bounding box center [78, 131] width 133 height 13
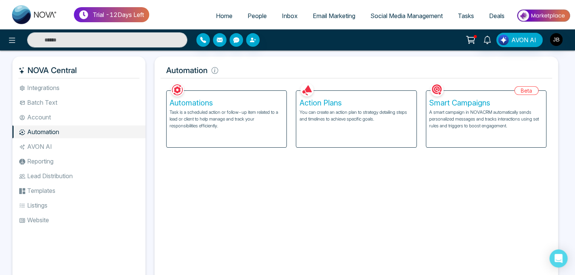
click at [35, 113] on li "Account" at bounding box center [78, 117] width 133 height 13
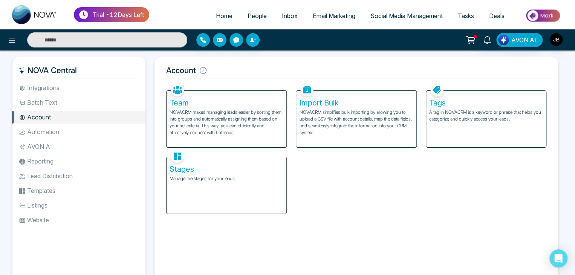
click at [32, 103] on li "Batch Text" at bounding box center [78, 102] width 133 height 13
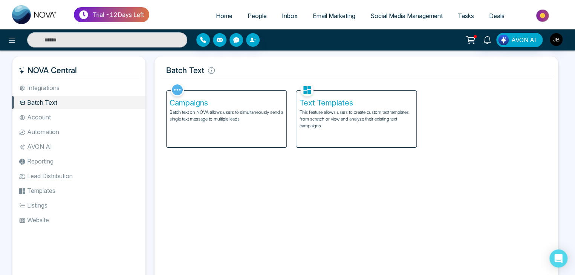
click at [33, 89] on li "Integrations" at bounding box center [78, 87] width 133 height 13
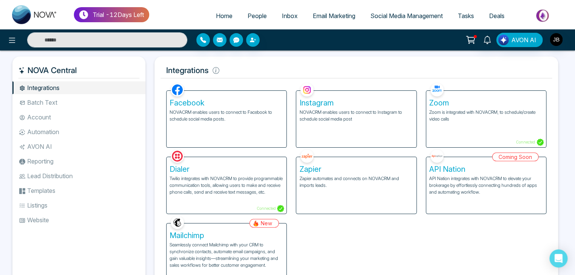
click at [41, 100] on li "Batch Text" at bounding box center [78, 102] width 133 height 13
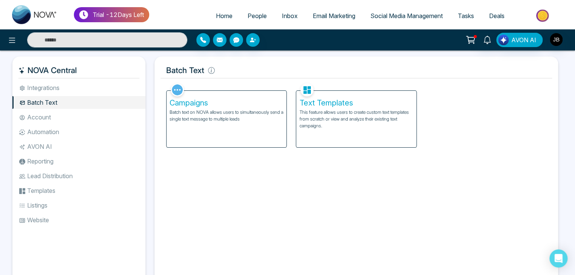
click at [38, 117] on li "Account" at bounding box center [78, 117] width 133 height 13
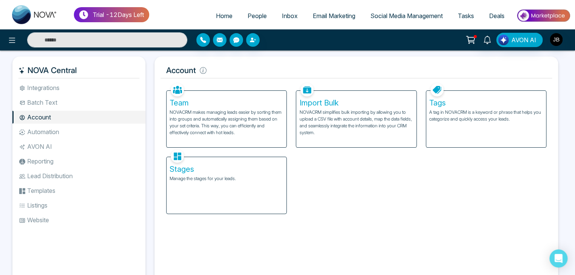
click at [35, 131] on li "Automation" at bounding box center [78, 131] width 133 height 13
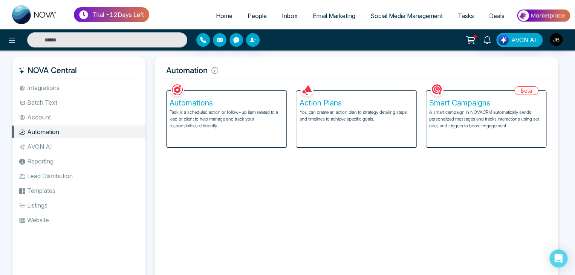
click at [179, 91] on img at bounding box center [177, 89] width 13 height 13
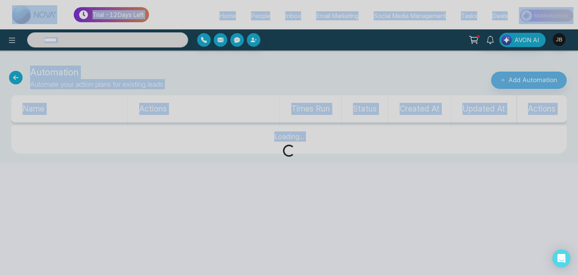
click at [179, 191] on div "Loading..." at bounding box center [289, 137] width 578 height 275
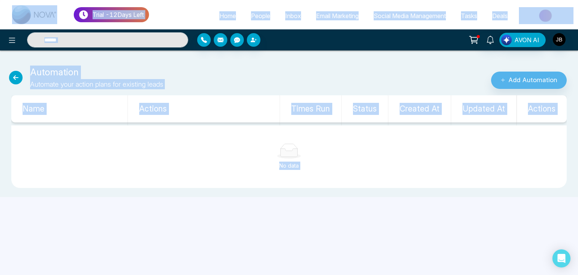
click at [170, 221] on div "Trial - 12 Days Left Home People Inbox Email Marketing Social Media Management …" at bounding box center [289, 137] width 578 height 275
click at [270, 213] on div "Trial - 12 Days Left Home People Inbox Email Marketing Social Media Management …" at bounding box center [289, 137] width 578 height 275
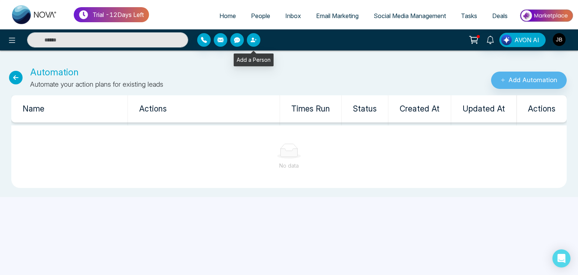
click at [252, 40] on icon "button" at bounding box center [254, 40] width 6 height 6
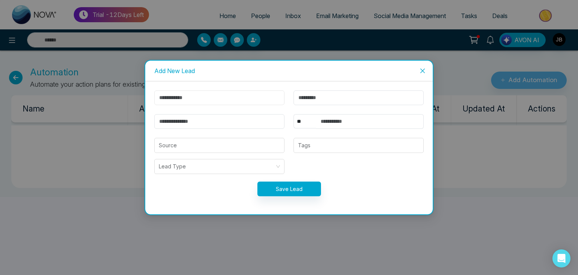
click at [182, 96] on input "text" at bounding box center [219, 97] width 130 height 15
type input "******"
type input "********"
type input "**********"
select select "***"
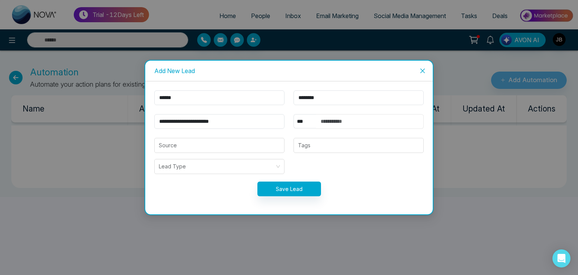
type input "**********"
click at [202, 120] on input "**********" at bounding box center [219, 121] width 130 height 15
type input "**********"
click at [351, 119] on input "**********" at bounding box center [370, 121] width 108 height 15
type input "**********"
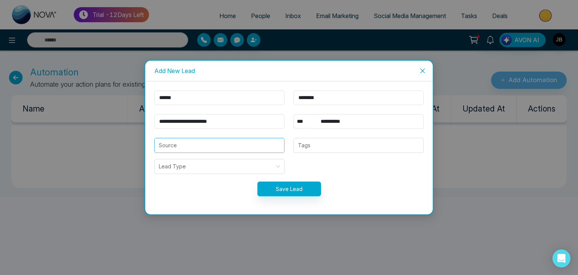
click at [209, 144] on input "search" at bounding box center [219, 145] width 121 height 14
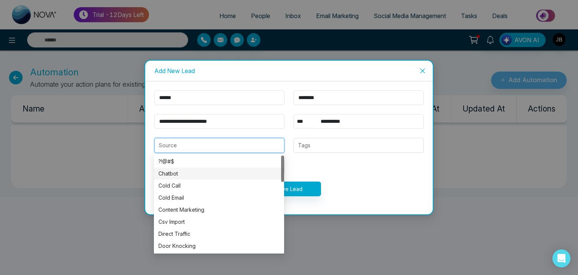
click at [176, 174] on div "Chatbot" at bounding box center [219, 173] width 121 height 8
type input "*******"
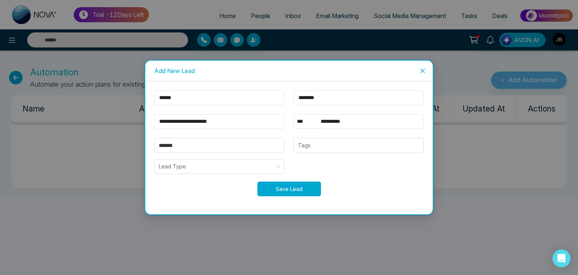
click at [288, 184] on button "Save Lead" at bounding box center [290, 188] width 64 height 15
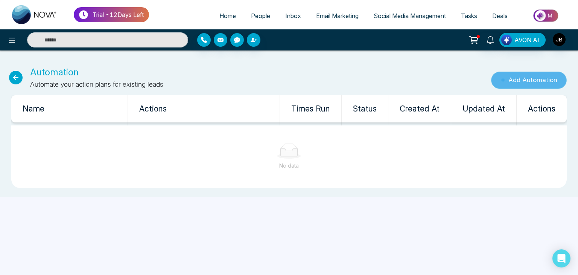
click at [501, 78] on icon "submit" at bounding box center [503, 80] width 5 height 5
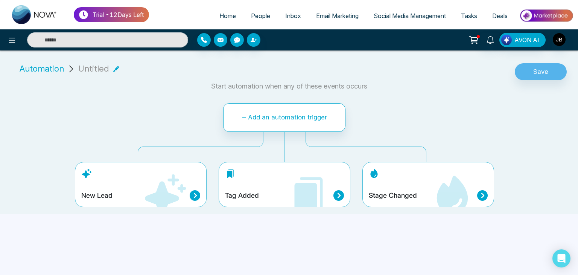
click at [84, 171] on icon at bounding box center [86, 173] width 11 height 11
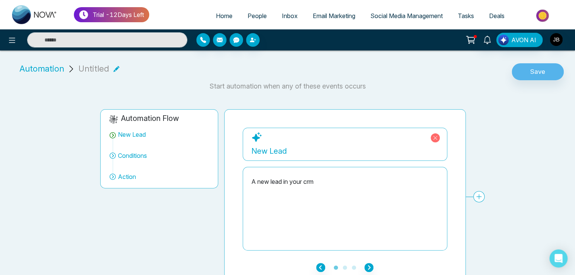
click at [254, 134] on icon at bounding box center [256, 137] width 11 height 11
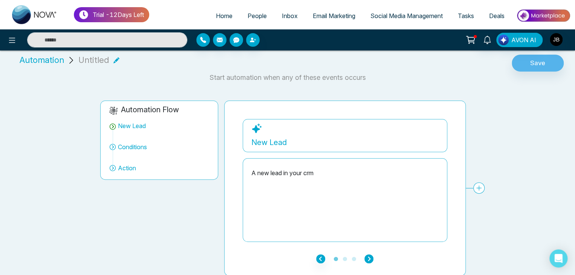
click at [369, 256] on icon "button" at bounding box center [368, 258] width 9 height 9
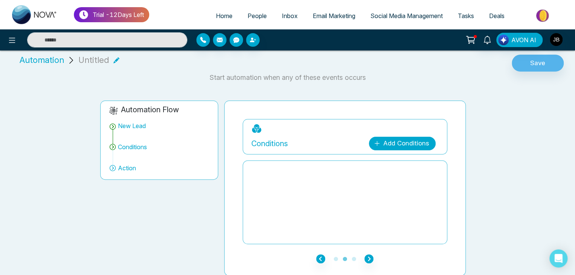
click at [402, 142] on link "Add Conditions" at bounding box center [402, 144] width 67 height 14
click at [404, 163] on select "**********" at bounding box center [400, 166] width 50 height 14
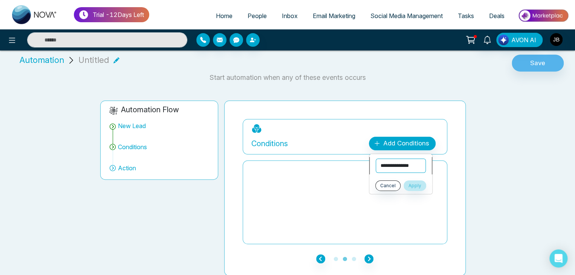
select select "*****"
click at [375, 159] on select "**********" at bounding box center [400, 166] width 50 height 14
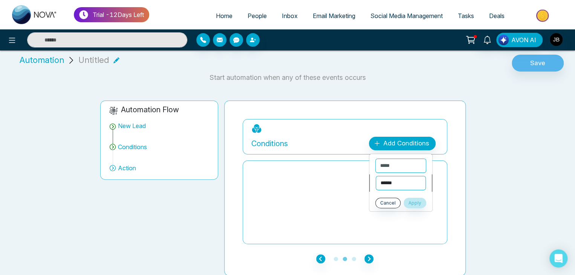
click at [386, 178] on select "**********" at bounding box center [400, 183] width 50 height 14
select select "**********"
click at [375, 176] on select "**********" at bounding box center [400, 183] width 50 height 14
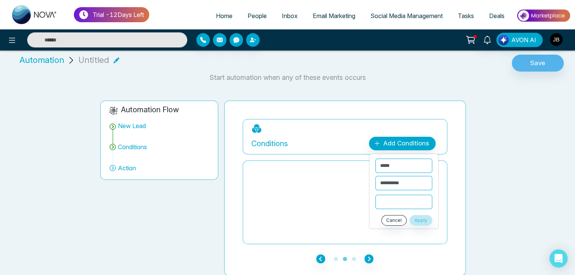
click at [384, 205] on input "text" at bounding box center [403, 202] width 57 height 14
click at [409, 215] on button "Apply" at bounding box center [420, 220] width 23 height 11
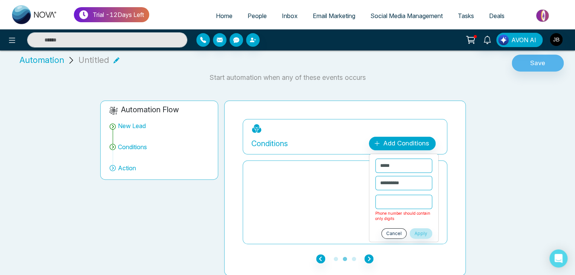
click at [384, 204] on input "text" at bounding box center [403, 202] width 57 height 14
click at [395, 202] on input "text" at bounding box center [403, 202] width 57 height 14
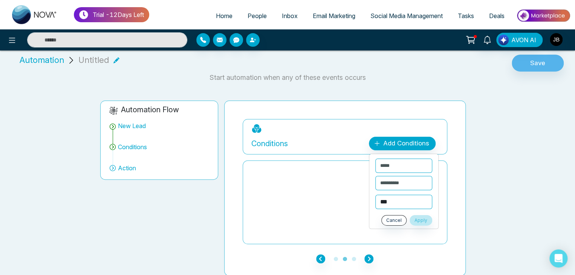
type input "***"
click at [423, 221] on button "Apply" at bounding box center [420, 220] width 23 height 11
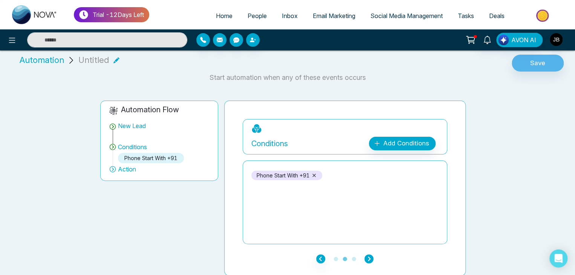
click at [367, 257] on icon "button" at bounding box center [368, 258] width 9 height 9
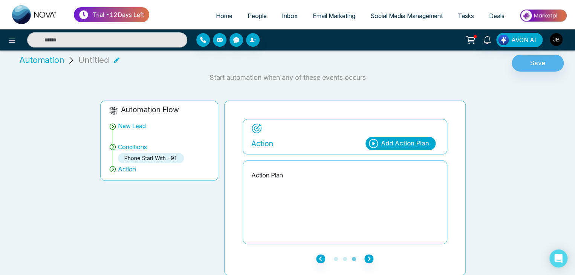
click at [380, 145] on div "Add Action Plan" at bounding box center [400, 144] width 70 height 14
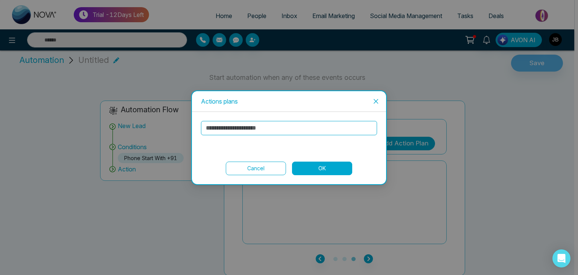
click at [275, 127] on input "text" at bounding box center [289, 128] width 176 height 14
click at [274, 127] on input "text" at bounding box center [289, 128] width 176 height 14
type input "*******"
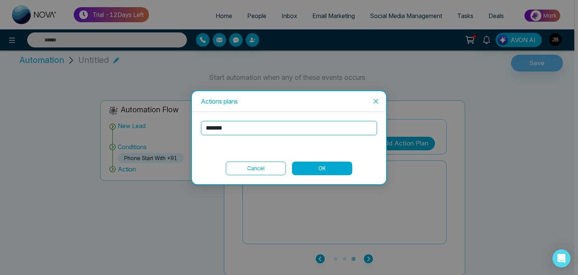
click at [331, 168] on button "OK" at bounding box center [322, 169] width 60 height 14
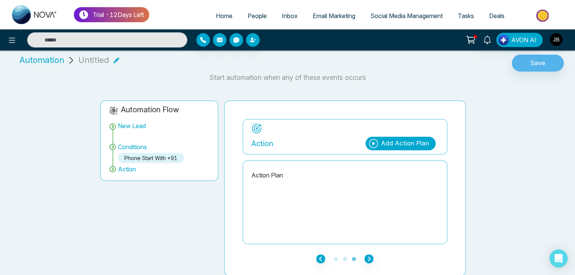
click at [390, 143] on div "Add Action Plan" at bounding box center [405, 144] width 48 height 10
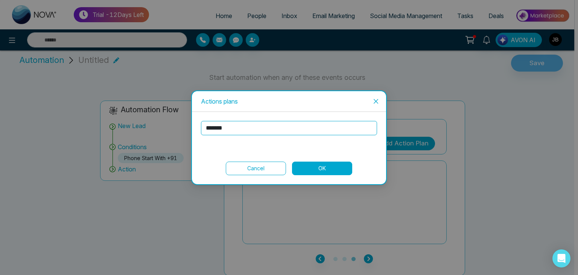
click at [324, 165] on button "OK" at bounding box center [322, 169] width 60 height 14
click at [325, 166] on div "Action Plan" at bounding box center [343, 202] width 187 height 75
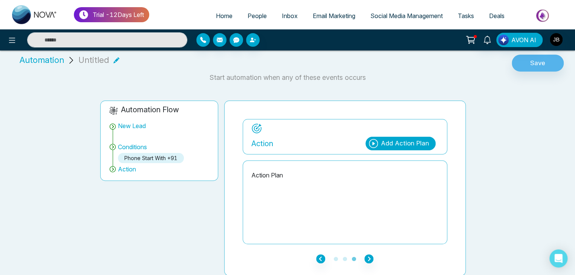
click at [255, 15] on span "People" at bounding box center [256, 16] width 19 height 8
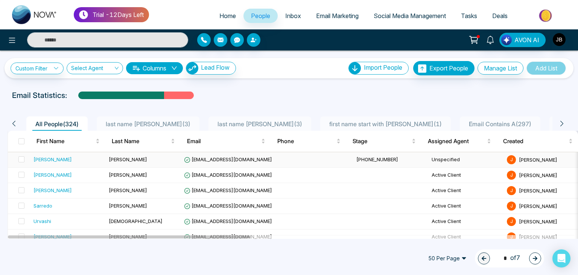
click at [63, 156] on div "[PERSON_NAME]" at bounding box center [68, 159] width 69 height 8
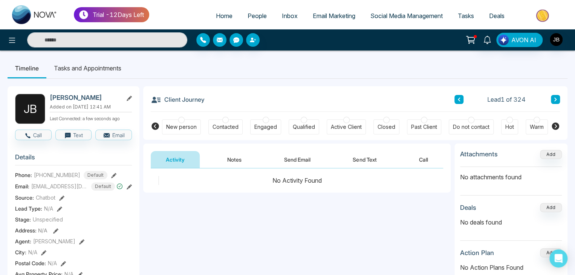
click at [253, 14] on span "People" at bounding box center [256, 16] width 19 height 8
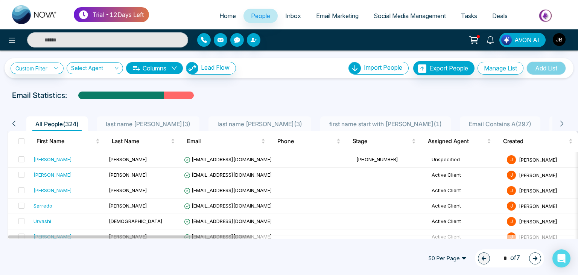
click at [466, 122] on span "Email Contains A ( 297 )" at bounding box center [500, 124] width 69 height 8
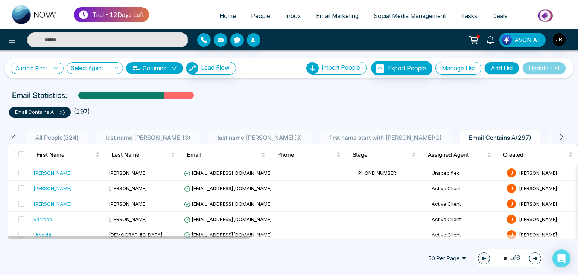
click at [42, 64] on link "Custom Filter" at bounding box center [37, 68] width 53 height 12
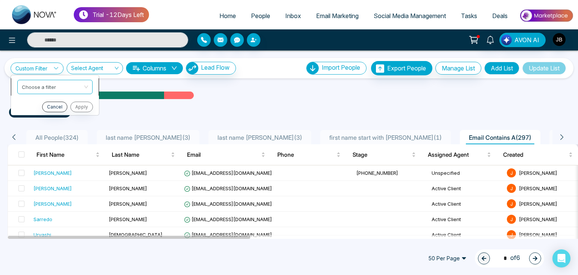
click at [37, 84] on input "search" at bounding box center [52, 85] width 61 height 11
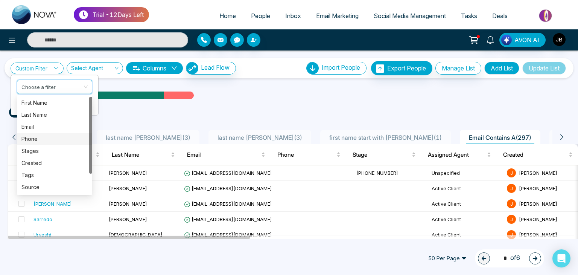
click at [36, 141] on div "Phone" at bounding box center [54, 139] width 66 height 8
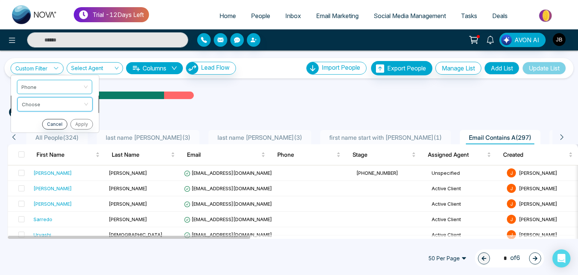
click at [55, 107] on input "search" at bounding box center [52, 102] width 61 height 11
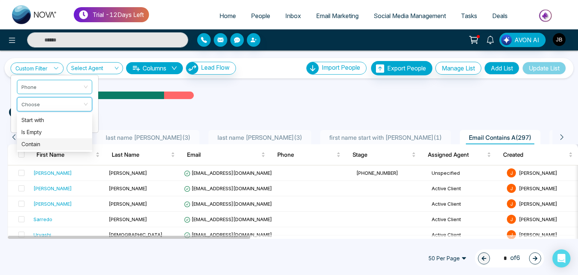
click at [35, 142] on div "Contain" at bounding box center [54, 144] width 66 height 8
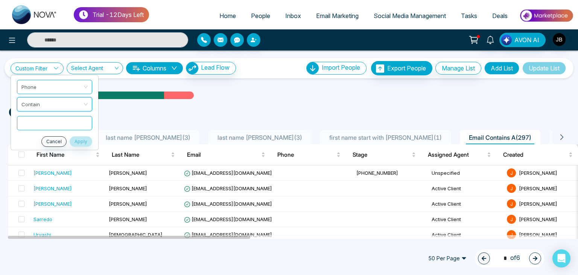
click at [59, 122] on input "text" at bounding box center [54, 123] width 75 height 14
type input "*"
type input "***"
click at [81, 142] on button "Apply" at bounding box center [81, 141] width 23 height 11
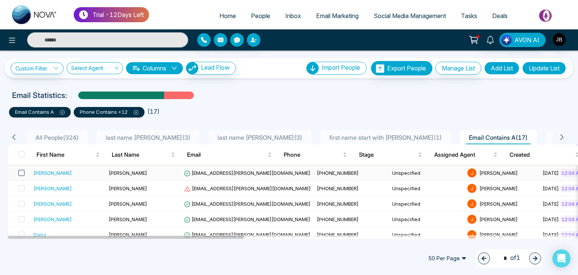
click at [21, 173] on span at bounding box center [21, 173] width 6 height 6
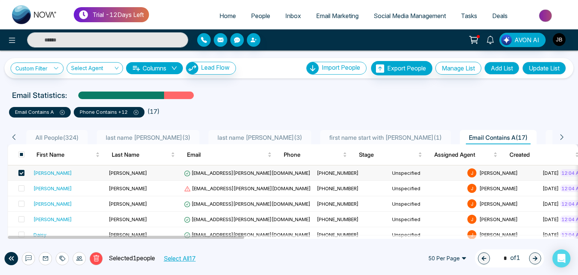
click at [65, 138] on span "All People ( 324 )" at bounding box center [56, 138] width 49 height 8
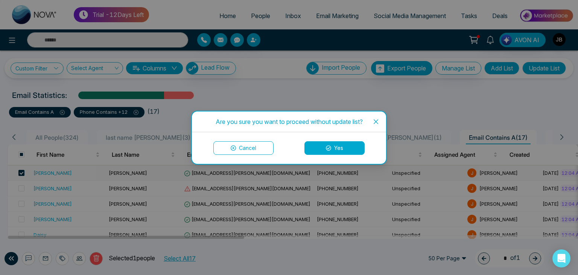
click at [307, 99] on div "Are you sure you want to proceed without update list? Cancel Yes" at bounding box center [289, 137] width 578 height 275
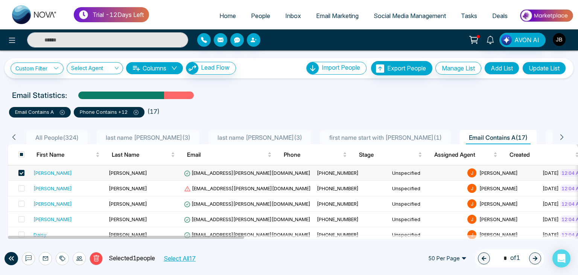
click at [526, 68] on button "Update List" at bounding box center [545, 68] width 44 height 13
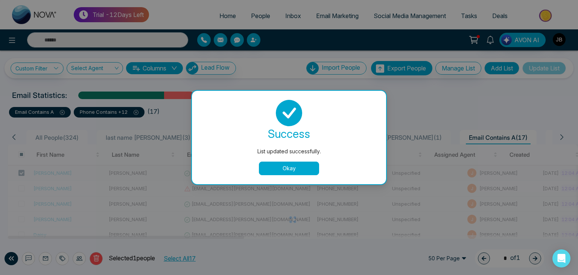
click at [289, 170] on button "Okay" at bounding box center [289, 169] width 60 height 14
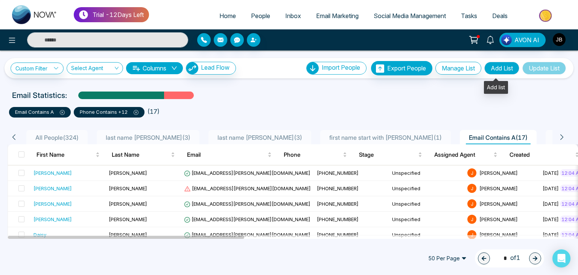
click at [495, 66] on button "Add List" at bounding box center [502, 68] width 35 height 13
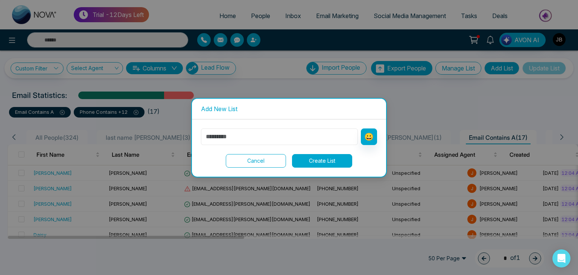
click at [251, 137] on input "text" at bounding box center [279, 136] width 157 height 17
type input "**********"
click at [317, 165] on button "Create List" at bounding box center [322, 161] width 60 height 14
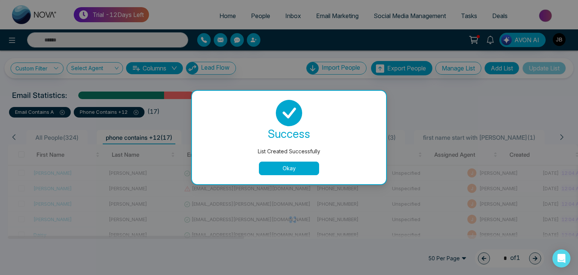
click at [292, 168] on button "Okay" at bounding box center [289, 169] width 60 height 14
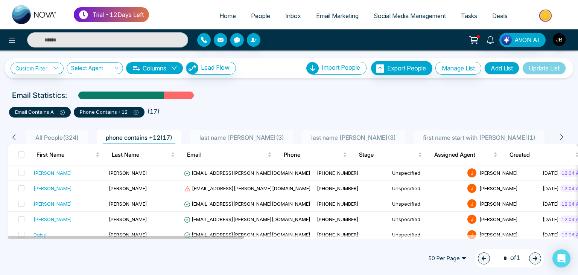
click at [135, 112] on icon at bounding box center [136, 112] width 5 height 5
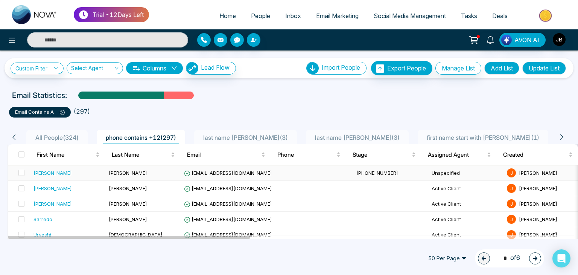
click at [354, 166] on td "[PHONE_NUMBER]" at bounding box center [391, 172] width 75 height 15
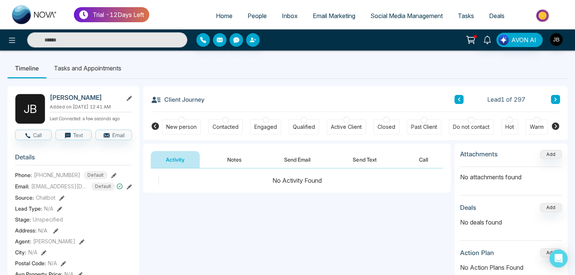
click at [256, 15] on span "People" at bounding box center [256, 16] width 19 height 8
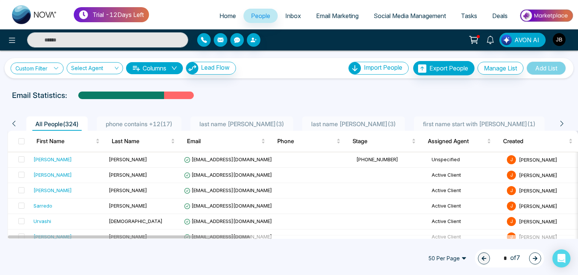
click at [49, 70] on link "Custom Filter" at bounding box center [37, 68] width 53 height 12
click at [8, 88] on div "Custom Filter Choose a filter Cancel Apply Select Agent Columns Lead Flow Impor…" at bounding box center [289, 144] width 578 height 188
click at [25, 158] on td at bounding box center [19, 159] width 23 height 15
click at [76, 43] on input "text" at bounding box center [107, 39] width 161 height 15
click at [23, 159] on span at bounding box center [21, 159] width 6 height 6
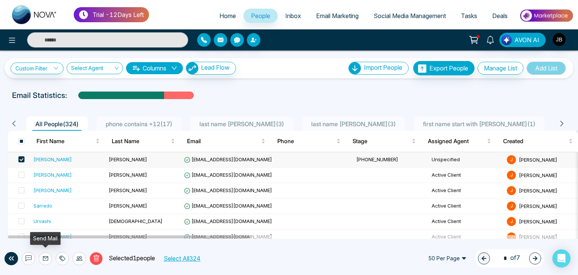
click at [45, 256] on icon at bounding box center [46, 258] width 6 height 6
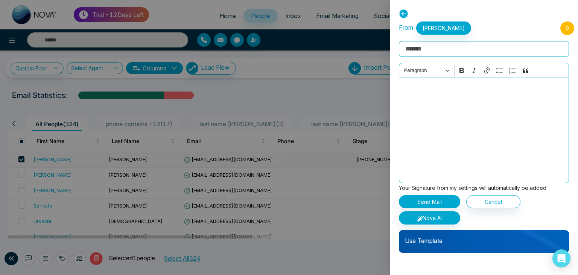
click at [27, 259] on div at bounding box center [289, 137] width 578 height 275
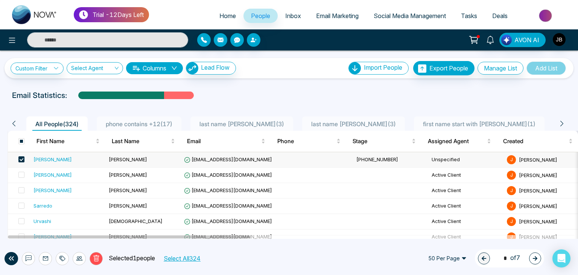
click at [422, 125] on span "first name start with ani ( 1 )" at bounding box center [479, 124] width 119 height 8
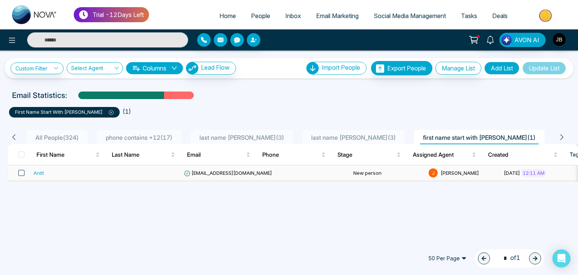
click at [20, 172] on span at bounding box center [21, 173] width 6 height 6
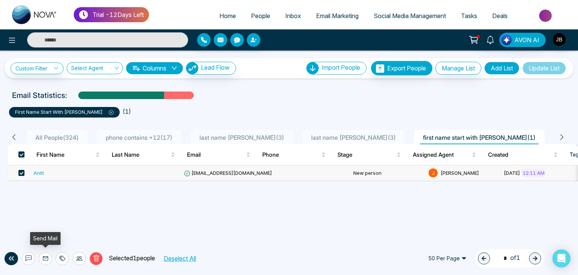
click at [45, 258] on icon at bounding box center [45, 258] width 5 height 4
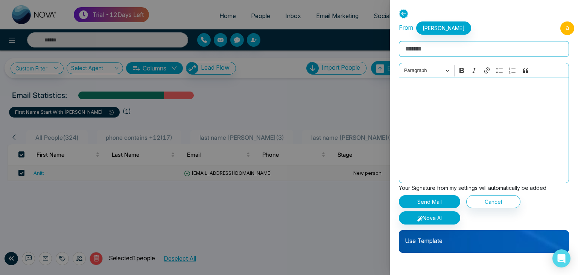
click at [432, 49] on input "Rich Text Editor" at bounding box center [484, 49] width 170 height 16
type input "**********"
click at [408, 92] on div "Editor editing area: main" at bounding box center [484, 130] width 170 height 105
click at [418, 88] on p "Editor editing area: main" at bounding box center [484, 88] width 162 height 9
click at [434, 219] on button "Nova AI" at bounding box center [429, 217] width 61 height 13
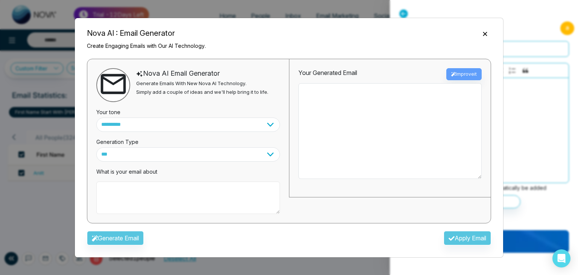
click at [146, 189] on textarea at bounding box center [188, 197] width 184 height 32
type textarea "**********"
click at [126, 238] on button "Generate Email" at bounding box center [115, 237] width 57 height 14
type textarea "**********"
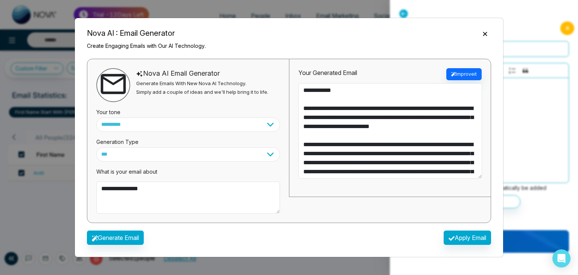
click at [285, 163] on div "**********" at bounding box center [188, 141] width 202 height 164
click at [459, 238] on button "Apply Email" at bounding box center [467, 237] width 47 height 14
type textarea "**********"
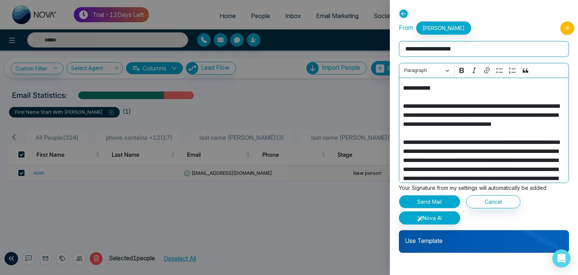
click at [422, 201] on button "Send Mail" at bounding box center [429, 201] width 61 height 13
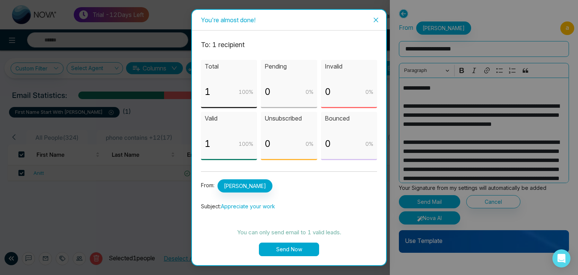
click at [292, 245] on button "Send Now" at bounding box center [289, 249] width 60 height 14
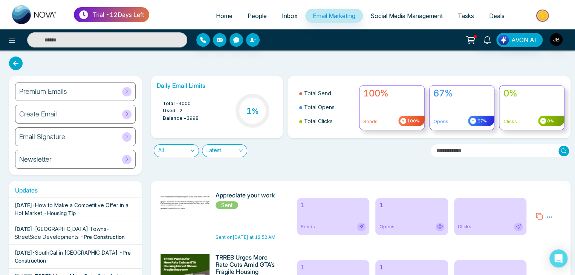
click at [549, 216] on icon at bounding box center [549, 216] width 6 height 1
click at [538, 235] on link "Analytics" at bounding box center [535, 238] width 22 height 6
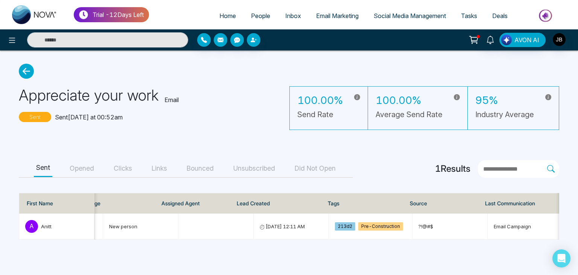
scroll to position [0, 246]
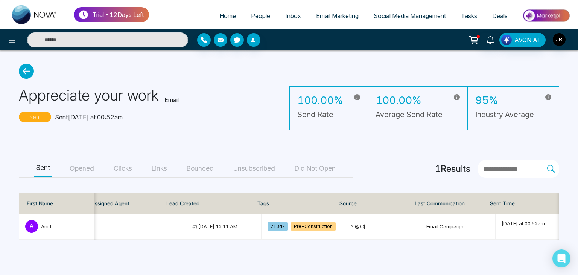
click at [262, 14] on span "People" at bounding box center [260, 16] width 19 height 8
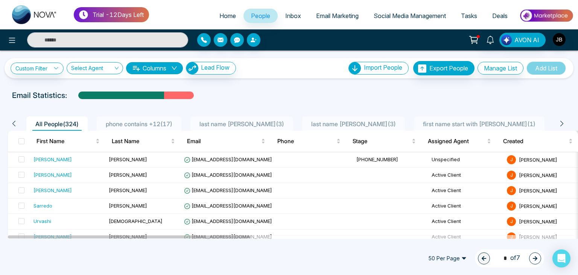
click at [562, 122] on icon at bounding box center [562, 124] width 3 height 6
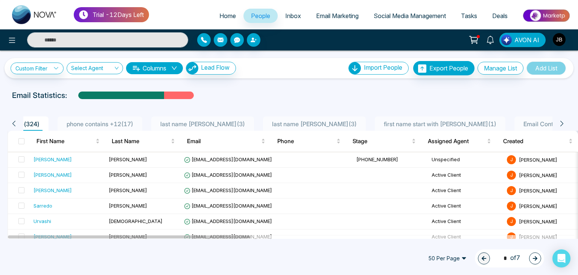
click at [562, 122] on icon at bounding box center [562, 124] width 3 height 6
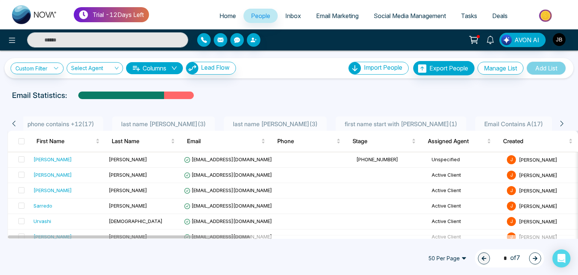
click at [562, 122] on icon at bounding box center [562, 124] width 3 height 6
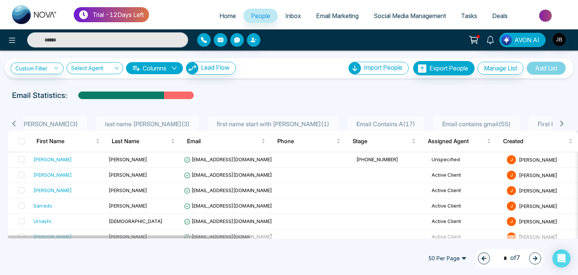
click at [535, 122] on span "First Name Contains Sh ( 46 )" at bounding box center [576, 124] width 83 height 8
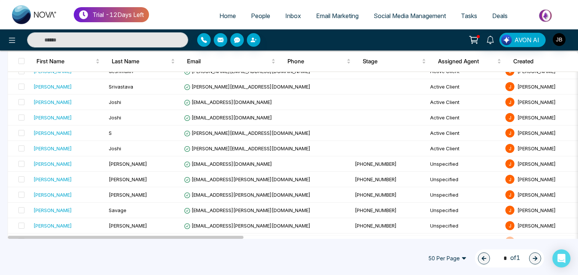
scroll to position [587, 0]
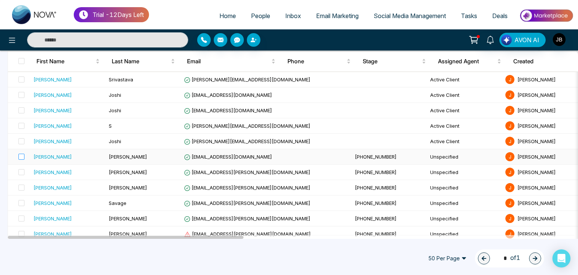
click at [21, 157] on label at bounding box center [19, 156] width 11 height 8
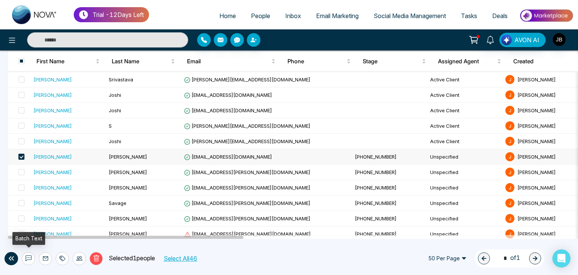
click at [30, 255] on icon at bounding box center [29, 258] width 6 height 6
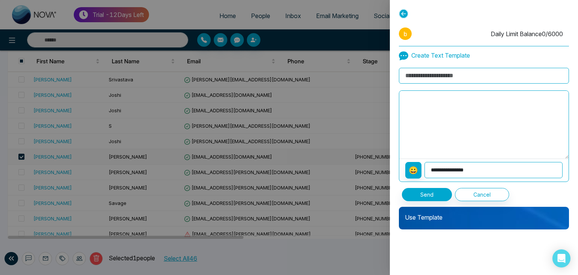
click at [431, 77] on input at bounding box center [484, 76] width 170 height 16
type input "**********"
click at [447, 106] on textarea at bounding box center [483, 125] width 169 height 68
click at [449, 169] on select "**********" at bounding box center [494, 170] width 138 height 16
click at [436, 133] on textarea at bounding box center [483, 125] width 169 height 68
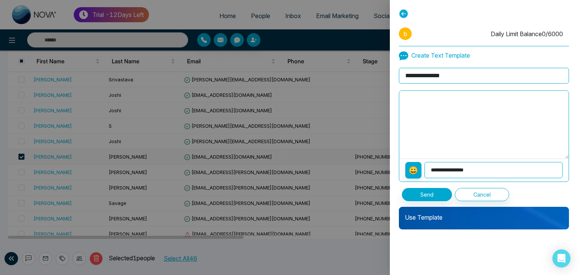
click at [444, 218] on p "Use Template" at bounding box center [484, 214] width 170 height 15
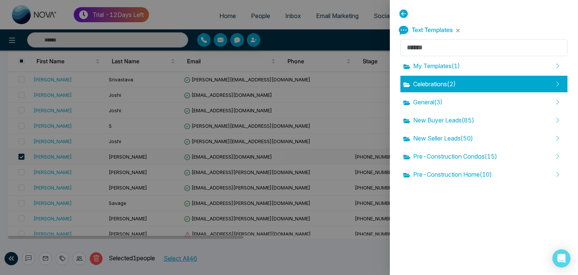
click at [423, 89] on div "Celebrations ( 2 )" at bounding box center [484, 84] width 167 height 17
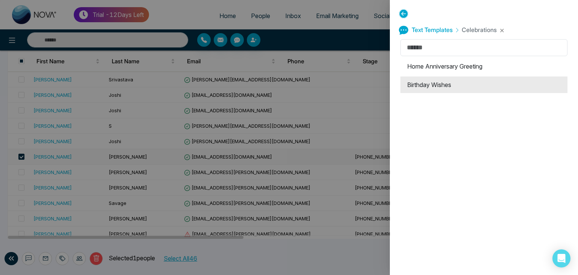
click at [408, 84] on li "Birthday Wishes" at bounding box center [484, 84] width 167 height 17
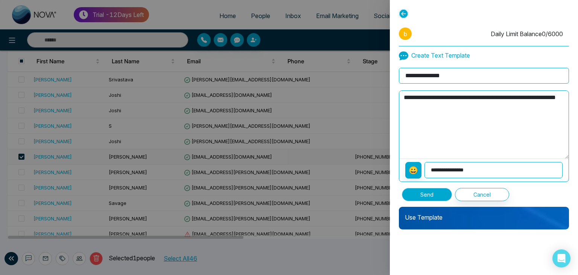
click at [427, 195] on button "Send" at bounding box center [427, 194] width 50 height 13
click at [450, 110] on textarea "**********" at bounding box center [483, 125] width 169 height 68
click at [432, 195] on button "Send" at bounding box center [427, 194] width 50 height 13
click at [405, 15] on icon at bounding box center [403, 13] width 9 height 9
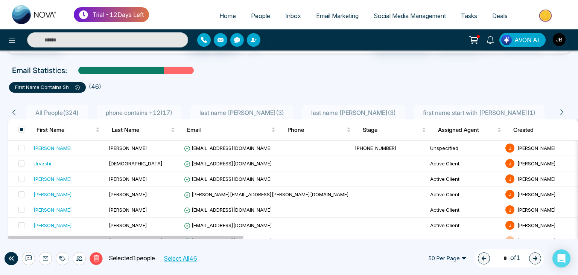
scroll to position [0, 0]
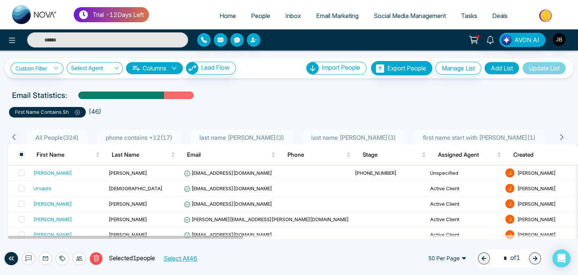
click at [62, 136] on span "All People ( 324 )" at bounding box center [56, 138] width 49 height 8
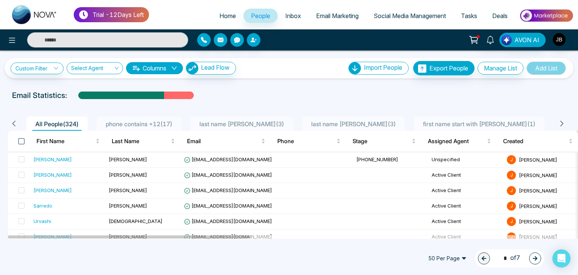
click at [22, 139] on span at bounding box center [21, 141] width 6 height 6
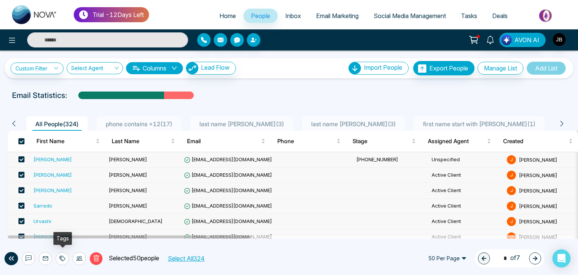
click at [60, 253] on div at bounding box center [62, 258] width 13 height 13
click at [42, 228] on link "Add Tags" at bounding box center [44, 229] width 24 height 6
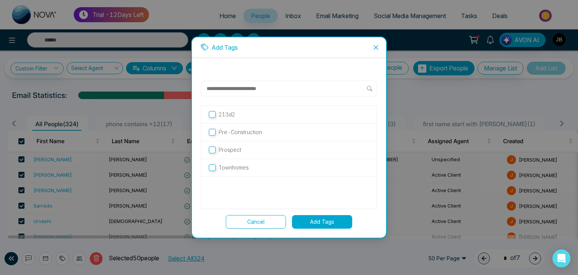
click at [315, 220] on button "Add Tags" at bounding box center [322, 222] width 60 height 14
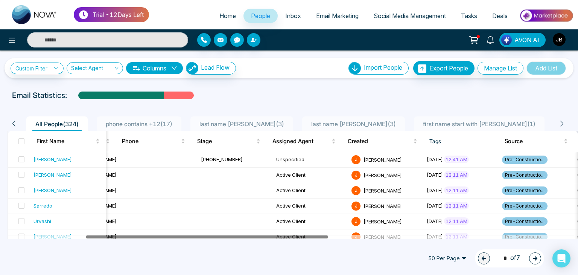
scroll to position [0, 211]
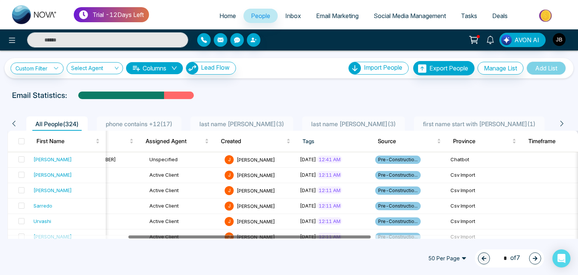
drag, startPoint x: 227, startPoint y: 235, endPoint x: 348, endPoint y: 238, distance: 120.9
click at [348, 238] on div "Trial - 12 Days Left Home People Inbox Email Marketing Social Media Management …" at bounding box center [289, 137] width 578 height 275
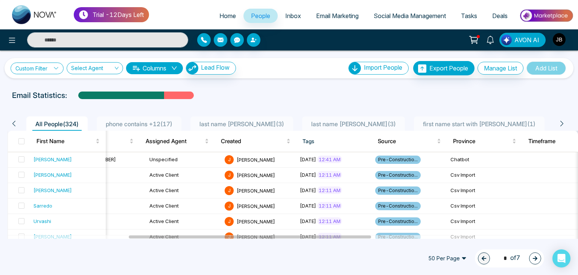
click at [44, 65] on link "Custom Filter" at bounding box center [37, 68] width 53 height 12
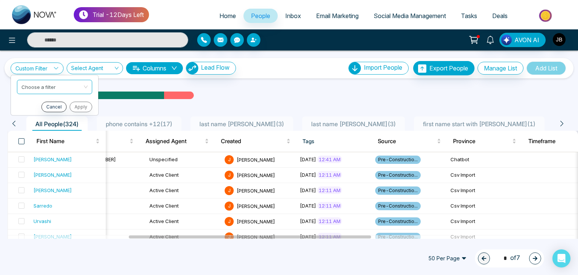
click at [20, 139] on span at bounding box center [21, 141] width 6 height 6
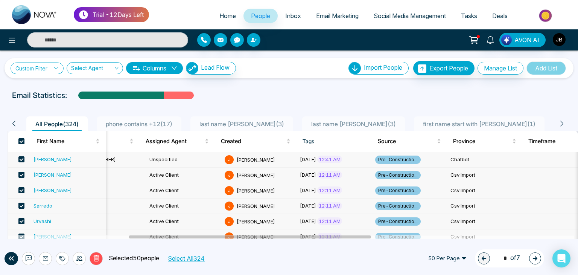
click at [42, 63] on link "Custom Filter" at bounding box center [37, 68] width 53 height 12
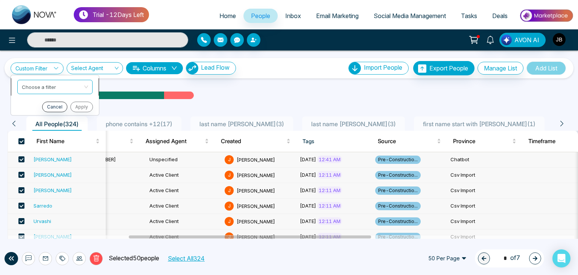
click at [52, 84] on input "search" at bounding box center [52, 85] width 61 height 11
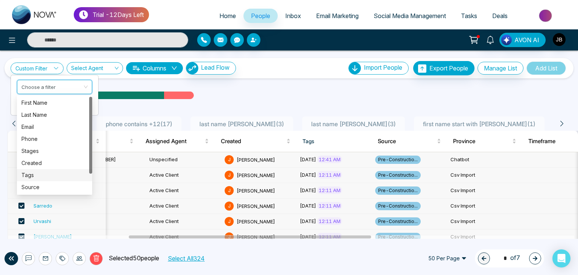
click at [27, 175] on div "Tags" at bounding box center [54, 175] width 66 height 8
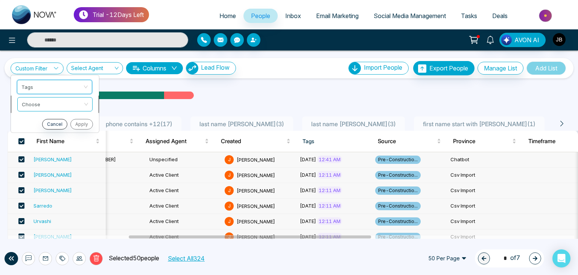
click at [51, 98] on input "search" at bounding box center [52, 102] width 61 height 11
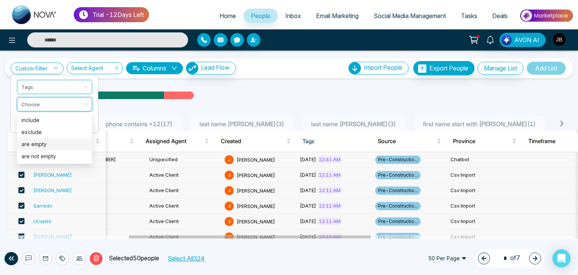
click at [24, 140] on div "are empty" at bounding box center [54, 144] width 66 height 8
click at [78, 121] on button "Apply" at bounding box center [81, 124] width 23 height 11
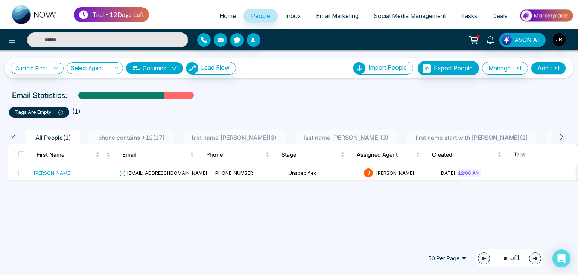
scroll to position [0, 0]
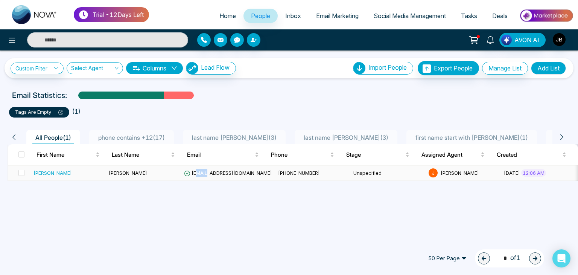
drag, startPoint x: 199, startPoint y: 178, endPoint x: 208, endPoint y: 180, distance: 9.1
click at [208, 180] on td "[EMAIL_ADDRESS][DOMAIN_NAME]" at bounding box center [228, 172] width 94 height 15
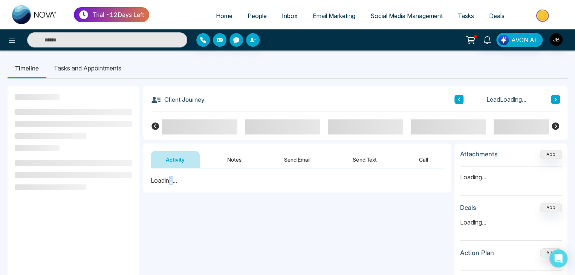
click at [172, 180] on div "Loading..." at bounding box center [296, 180] width 307 height 24
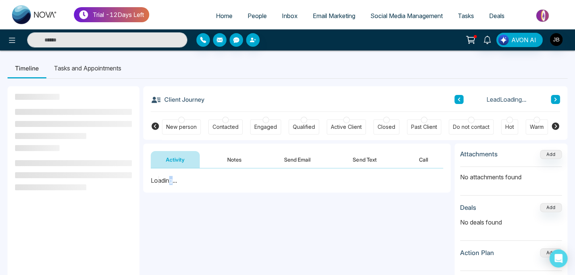
click at [248, 11] on link "People" at bounding box center [257, 16] width 34 height 14
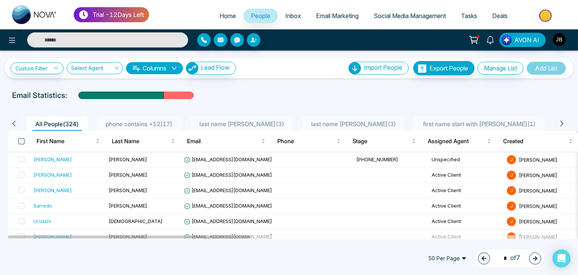
click at [21, 139] on span at bounding box center [21, 141] width 6 height 6
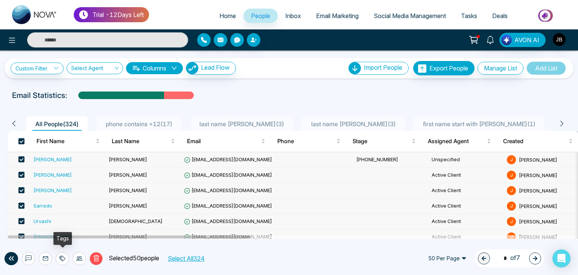
click at [60, 256] on icon at bounding box center [62, 258] width 5 height 5
click at [55, 228] on link "Add Tags" at bounding box center [44, 229] width 24 height 6
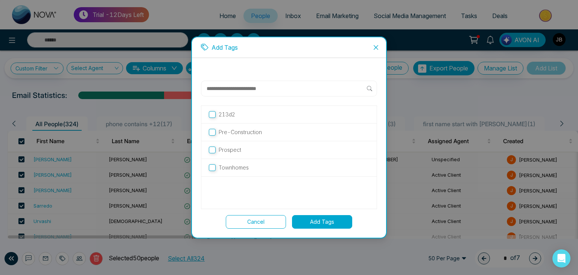
click at [227, 90] on input "text" at bounding box center [286, 88] width 161 height 9
type input "****"
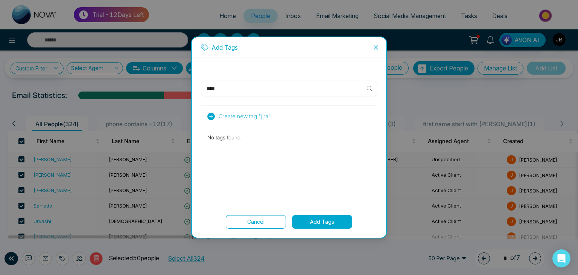
click at [314, 219] on button "Add Tags" at bounding box center [322, 222] width 60 height 14
click at [210, 87] on input "****" at bounding box center [286, 88] width 161 height 9
click at [234, 90] on input "****" at bounding box center [286, 88] width 161 height 9
click at [210, 115] on icon at bounding box center [211, 117] width 8 height 8
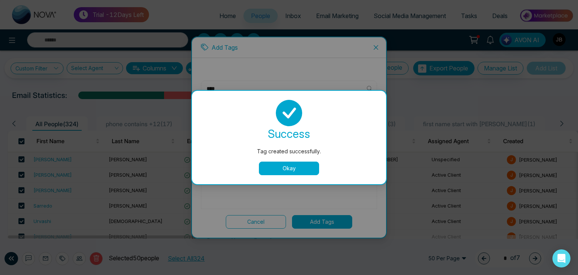
click at [270, 169] on button "Okay" at bounding box center [289, 169] width 60 height 14
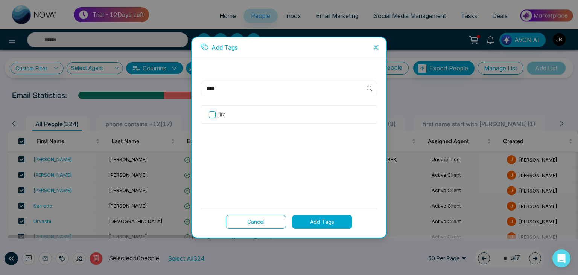
click at [322, 222] on button "Add Tags" at bounding box center [322, 222] width 60 height 14
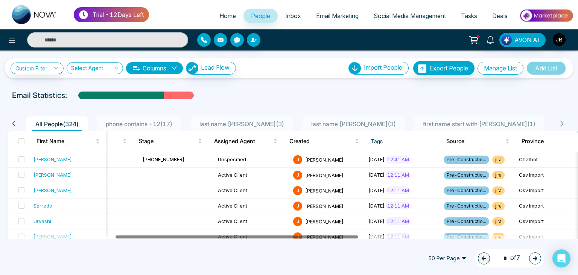
scroll to position [0, 258]
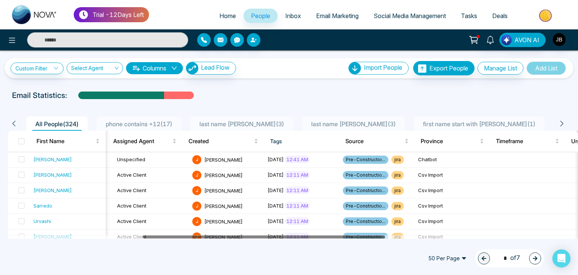
drag, startPoint x: 209, startPoint y: 235, endPoint x: 343, endPoint y: 252, distance: 135.8
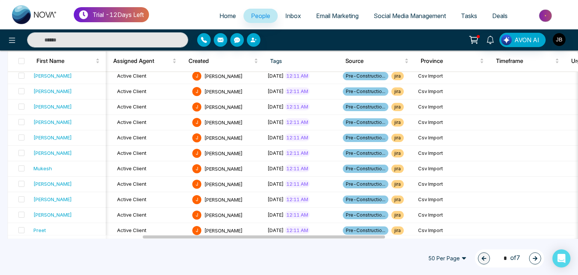
scroll to position [685, 0]
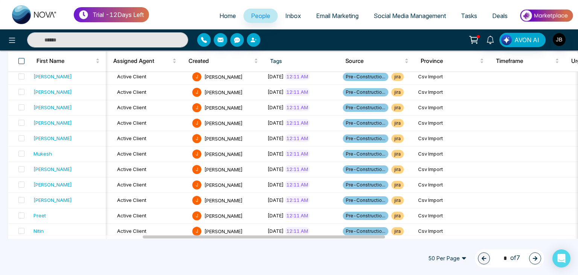
click at [24, 59] on span at bounding box center [21, 61] width 6 height 6
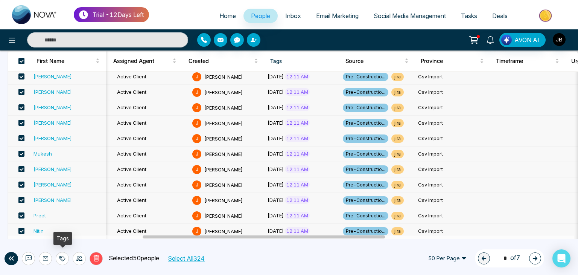
click at [63, 259] on icon at bounding box center [62, 258] width 6 height 6
click at [48, 243] on link "Remove Tags" at bounding box center [49, 241] width 35 height 6
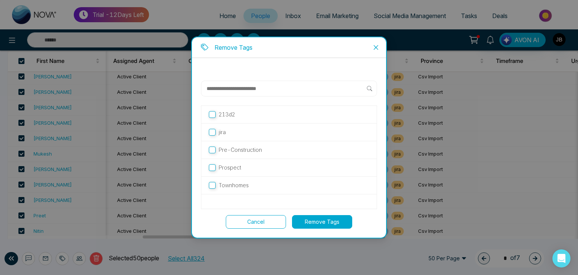
click at [314, 222] on button "Remove Tags" at bounding box center [322, 222] width 60 height 14
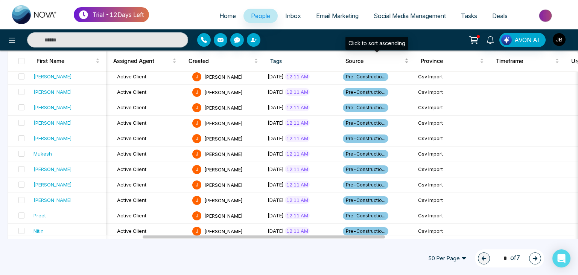
click at [352, 61] on span "Source" at bounding box center [375, 60] width 58 height 9
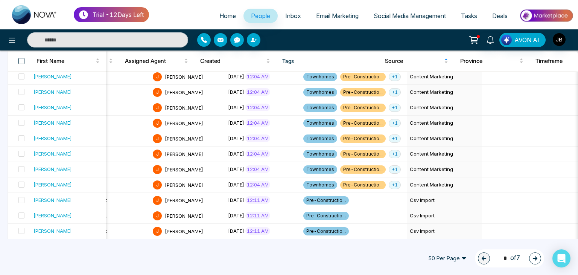
click at [23, 61] on span at bounding box center [21, 61] width 6 height 6
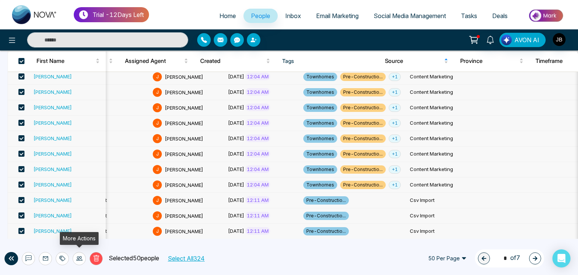
click at [79, 257] on icon at bounding box center [79, 258] width 6 height 6
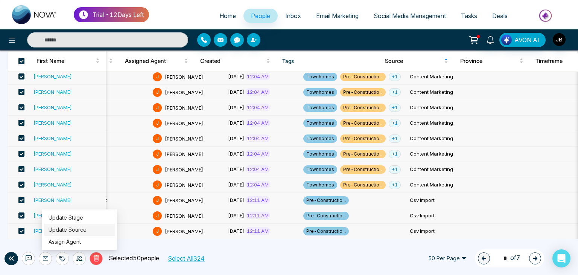
click at [71, 230] on link "Update Source" at bounding box center [68, 229] width 38 height 6
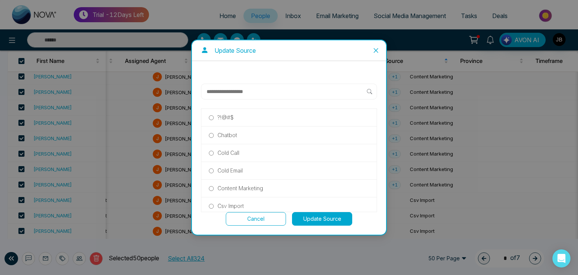
click at [214, 154] on label "Cold Call" at bounding box center [289, 153] width 160 height 8
click at [214, 171] on label "Cold Email" at bounding box center [289, 170] width 160 height 8
click at [313, 221] on button "Update Source" at bounding box center [322, 219] width 60 height 14
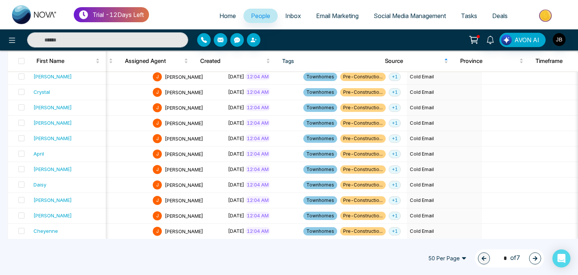
scroll to position [685, 0]
click at [21, 62] on span at bounding box center [21, 61] width 6 height 6
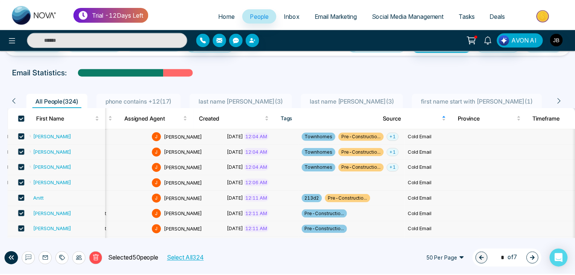
scroll to position [0, 0]
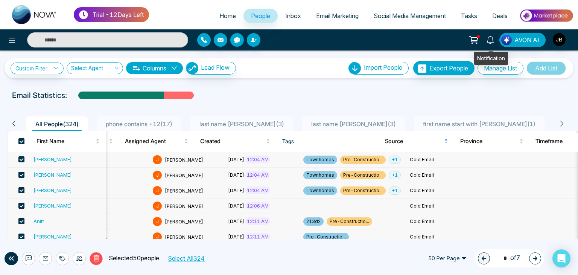
click at [489, 40] on icon at bounding box center [490, 40] width 8 height 8
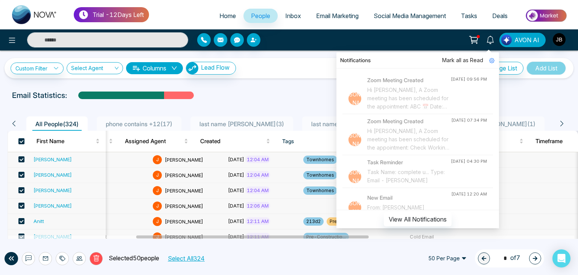
click at [74, 36] on input "text" at bounding box center [107, 39] width 161 height 15
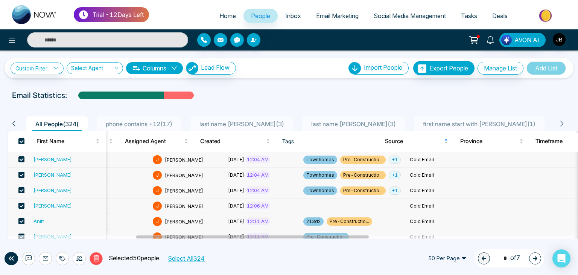
type input "******"
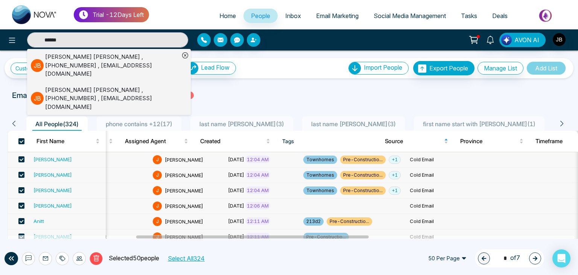
click at [82, 86] on div "[PERSON_NAME] , [PHONE_NUMBER] , [EMAIL_ADDRESS][DOMAIN_NAME]" at bounding box center [112, 99] width 134 height 26
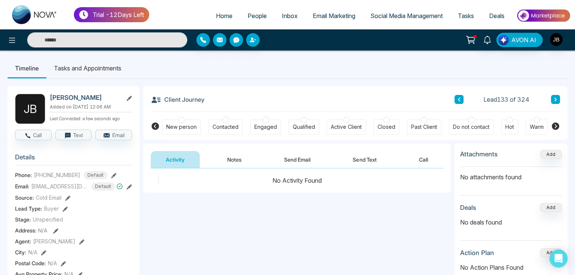
click at [280, 157] on button "Send Email" at bounding box center [297, 159] width 56 height 17
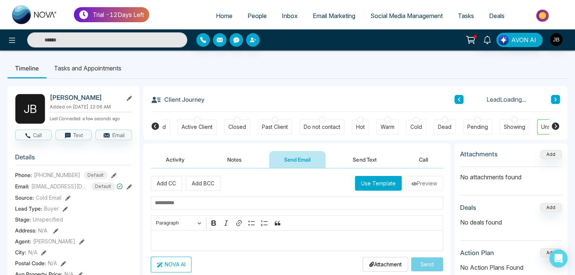
scroll to position [0, 173]
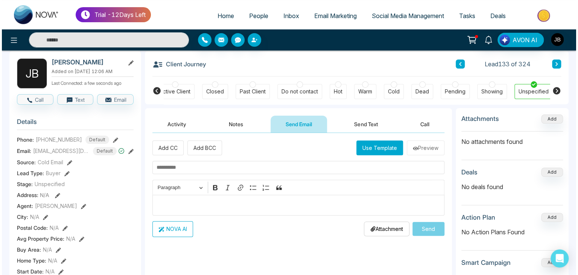
scroll to position [0, 0]
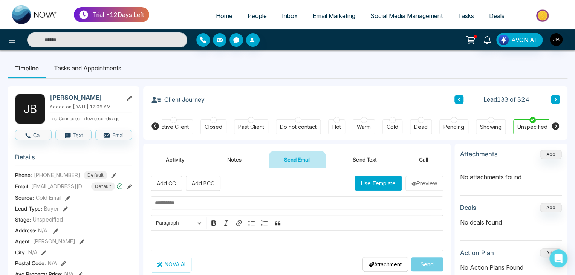
click at [168, 159] on button "Activity" at bounding box center [175, 159] width 49 height 17
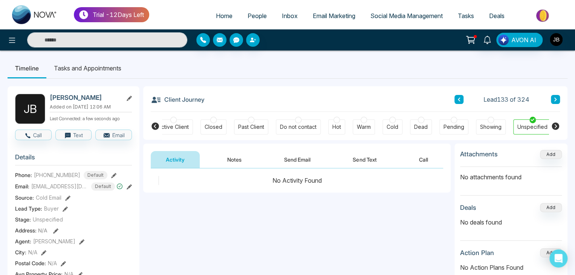
click at [306, 157] on button "Send Email" at bounding box center [297, 159] width 56 height 17
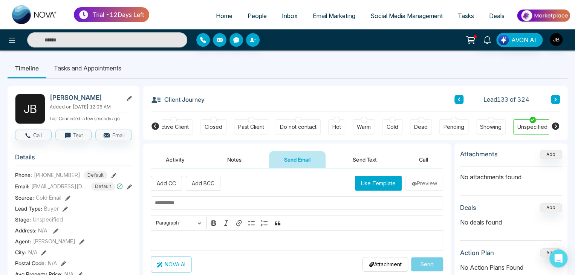
click at [363, 180] on button "Use Template" at bounding box center [378, 183] width 47 height 15
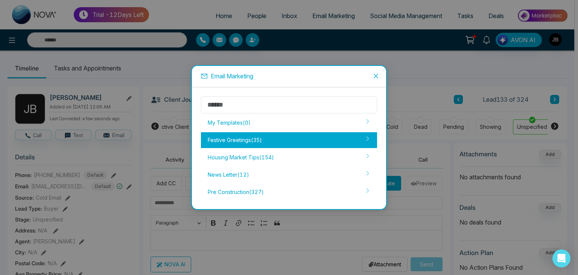
click at [233, 140] on div "Festive Greetings ( 35 )" at bounding box center [289, 140] width 176 height 16
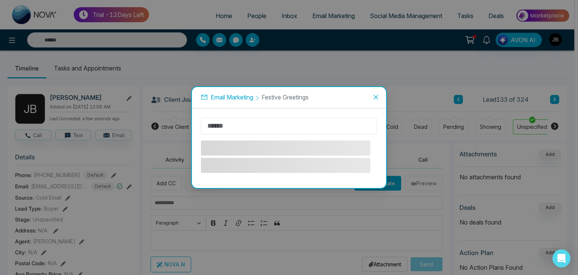
click at [235, 126] on input "text" at bounding box center [289, 125] width 176 height 17
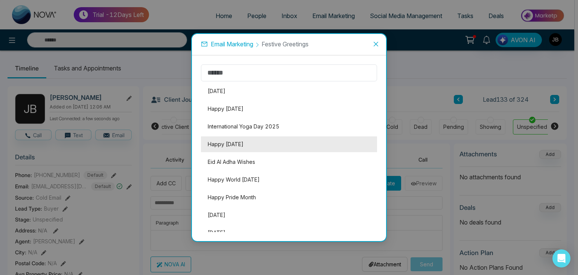
click at [232, 142] on li "Happy Father's Day" at bounding box center [289, 144] width 176 height 16
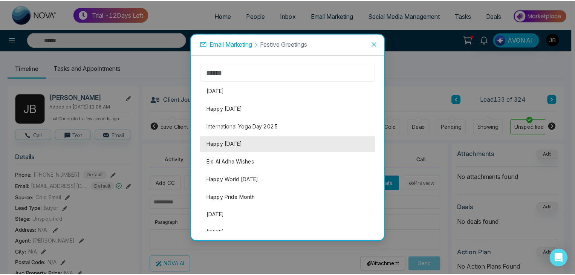
scroll to position [0, 169]
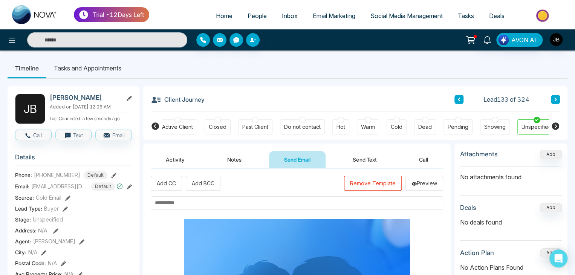
click at [205, 198] on input "text" at bounding box center [297, 202] width 292 height 13
click at [188, 201] on input "*****" at bounding box center [297, 202] width 292 height 13
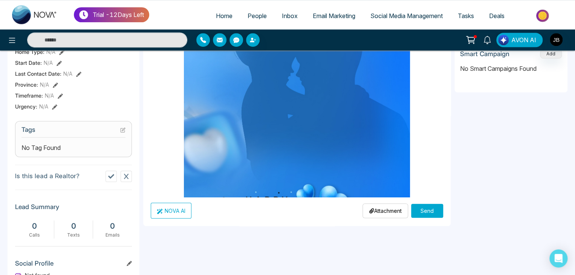
scroll to position [245, 0]
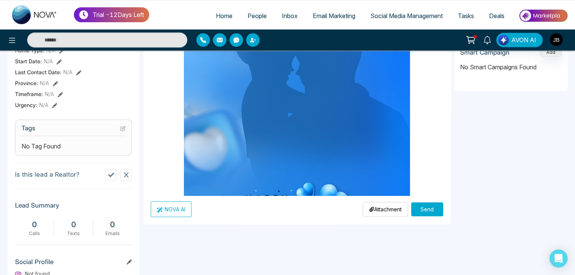
type input "**********"
click at [430, 206] on button "Send" at bounding box center [427, 209] width 32 height 14
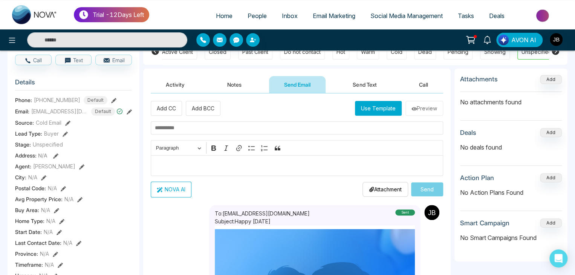
scroll to position [76, 0]
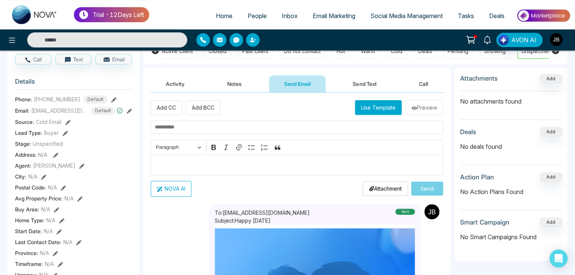
click at [190, 125] on input "text" at bounding box center [297, 126] width 292 height 13
click at [175, 121] on input "text" at bounding box center [297, 126] width 292 height 13
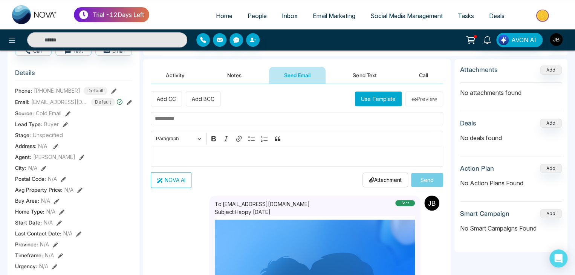
scroll to position [82, 0]
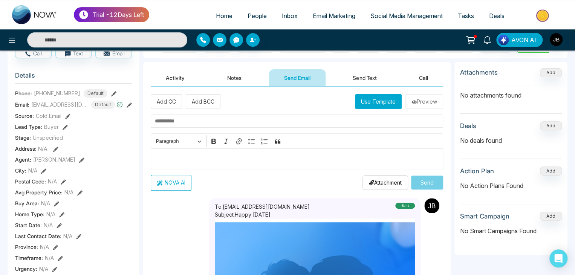
click at [384, 179] on p "Attachment" at bounding box center [385, 182] width 33 height 8
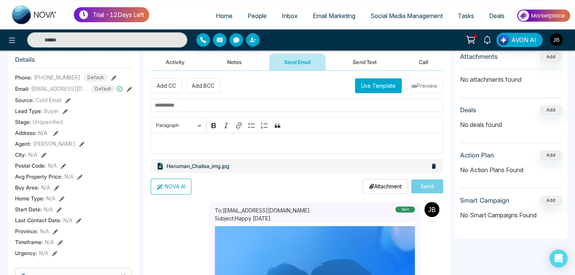
scroll to position [92, 0]
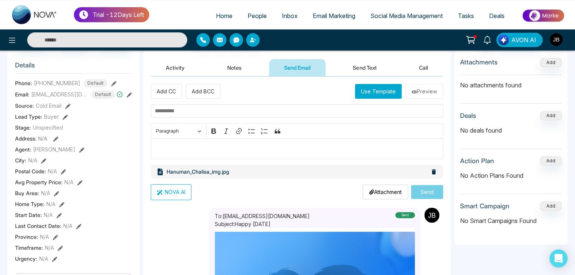
click at [229, 67] on button "Notes" at bounding box center [234, 67] width 44 height 17
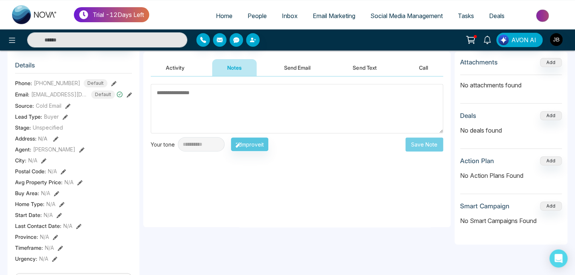
click at [188, 96] on textarea at bounding box center [297, 108] width 292 height 49
type textarea "*"
type textarea "******"
click at [421, 142] on button "Save Note" at bounding box center [424, 144] width 38 height 14
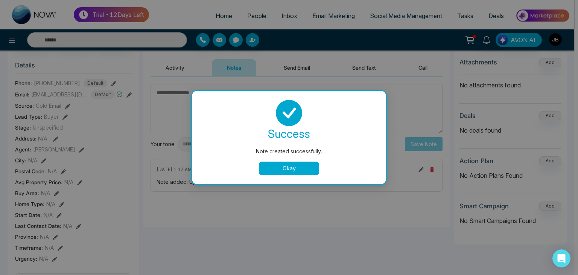
click at [296, 168] on button "Okay" at bounding box center [289, 169] width 60 height 14
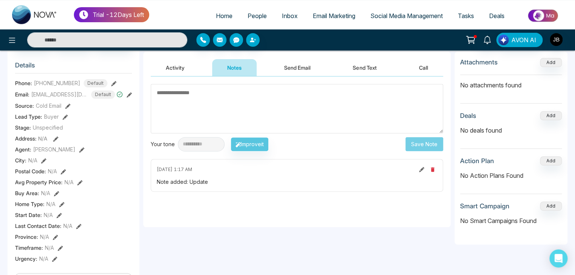
click at [111, 86] on icon at bounding box center [113, 83] width 5 height 5
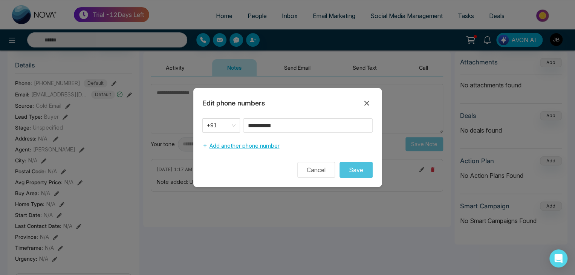
click at [233, 145] on button "Add another phone number" at bounding box center [240, 146] width 77 height 14
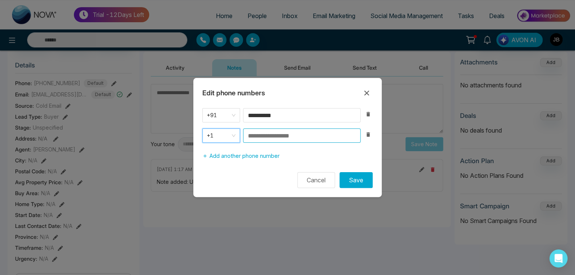
click at [289, 135] on input at bounding box center [301, 135] width 117 height 14
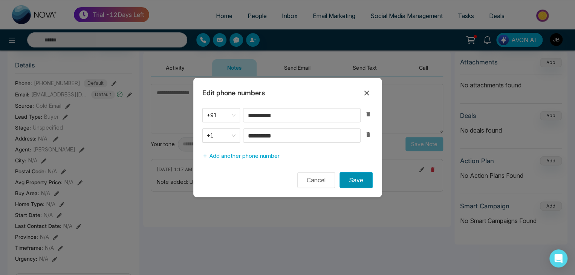
click at [352, 179] on button "Save" at bounding box center [355, 180] width 33 height 16
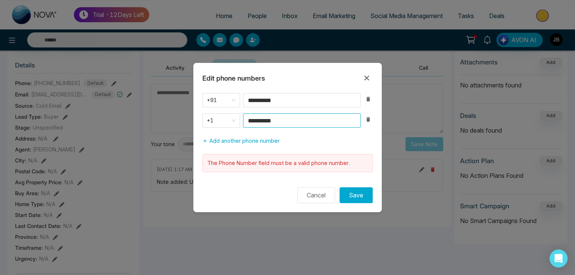
click at [294, 119] on input "**********" at bounding box center [301, 120] width 117 height 14
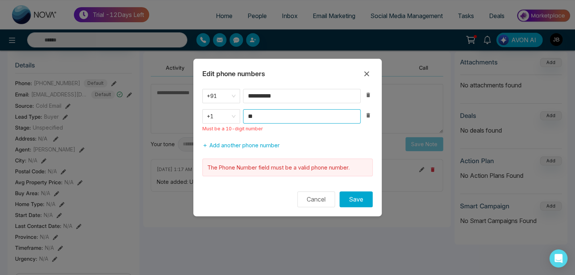
type input "*"
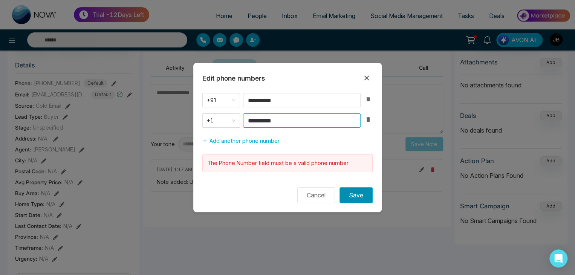
type input "**********"
click at [356, 200] on button "Save" at bounding box center [355, 195] width 33 height 16
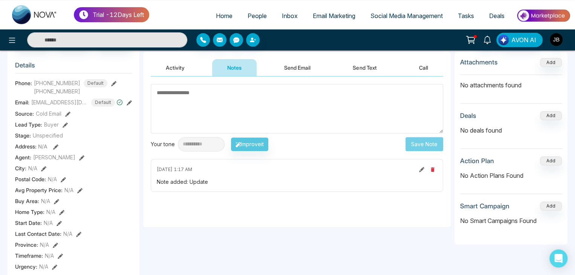
click at [111, 86] on icon at bounding box center [113, 83] width 5 height 5
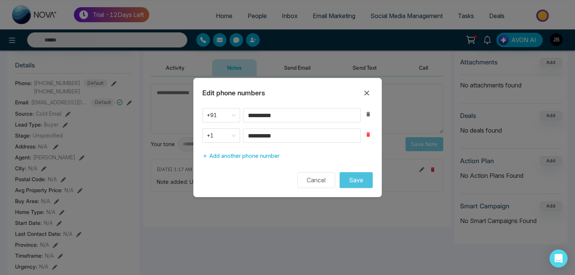
click at [367, 134] on icon "button" at bounding box center [367, 134] width 3 height 5
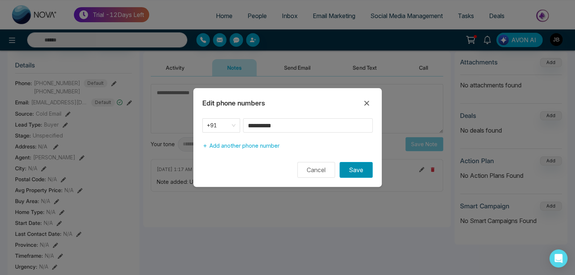
click at [350, 168] on button "Save" at bounding box center [355, 170] width 33 height 16
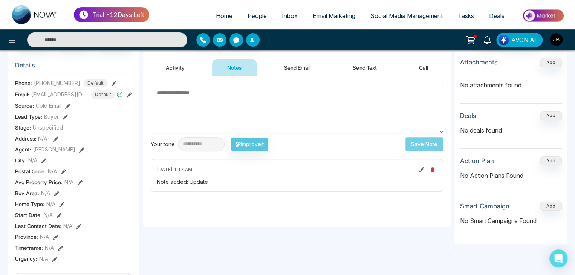
click at [302, 168] on div "September 13 2025 | 1:17 AM" at bounding box center [297, 169] width 280 height 9
click at [56, 142] on icon at bounding box center [55, 138] width 5 height 5
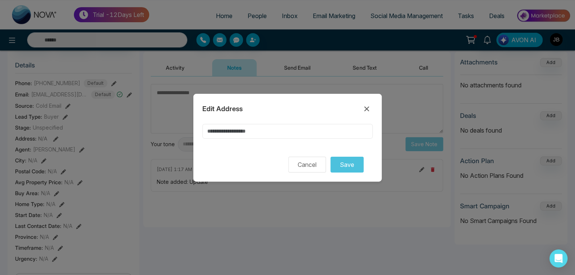
click at [212, 133] on input at bounding box center [287, 131] width 170 height 15
click at [334, 167] on button "Save" at bounding box center [346, 165] width 33 height 16
click at [342, 167] on button "Save" at bounding box center [346, 165] width 33 height 16
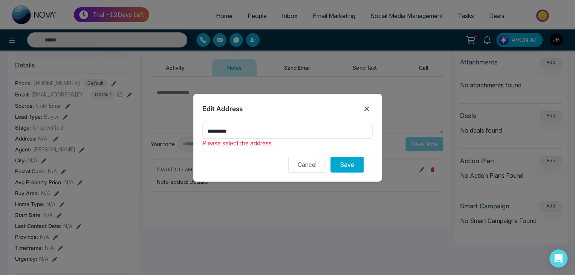
click at [242, 132] on input "**********" at bounding box center [287, 131] width 170 height 15
click at [344, 163] on button "Save" at bounding box center [346, 165] width 33 height 16
click at [245, 133] on input "**********" at bounding box center [287, 131] width 170 height 15
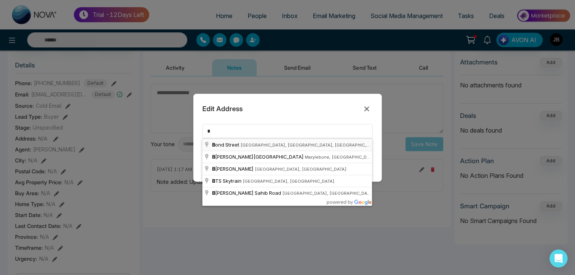
type input "**********"
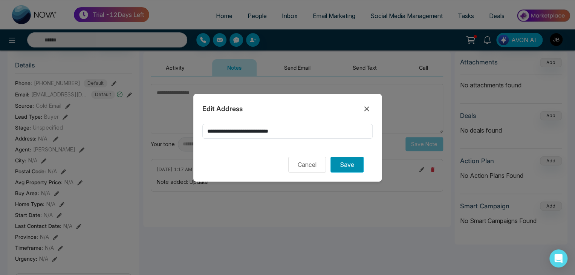
click at [345, 167] on button "Save" at bounding box center [346, 165] width 33 height 16
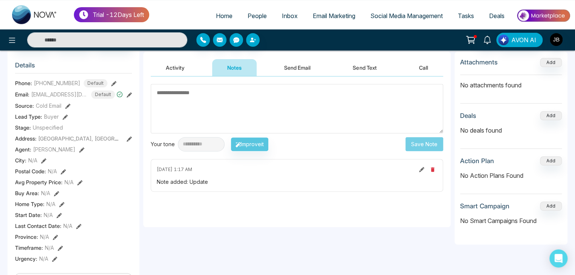
click at [298, 165] on div "September 13 2025 | 1:17 AM" at bounding box center [297, 169] width 280 height 9
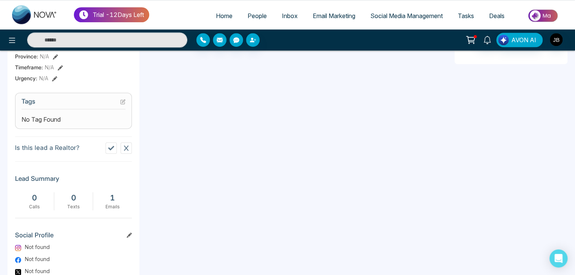
scroll to position [276, 0]
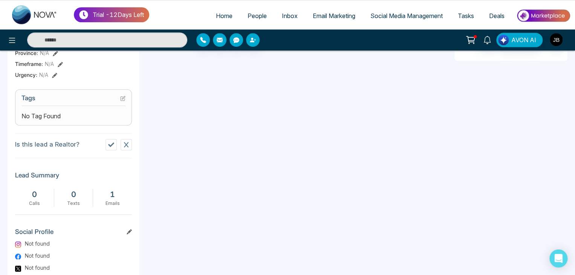
click at [122, 101] on icon at bounding box center [122, 98] width 5 height 5
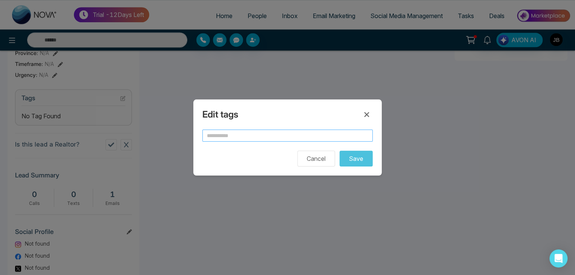
click at [213, 139] on input "text" at bounding box center [287, 136] width 170 height 12
click at [215, 134] on input "text" at bounding box center [287, 136] width 170 height 12
click at [158, 163] on div "Edit tags Cancel Save" at bounding box center [287, 137] width 575 height 275
click at [366, 116] on icon at bounding box center [366, 114] width 9 height 9
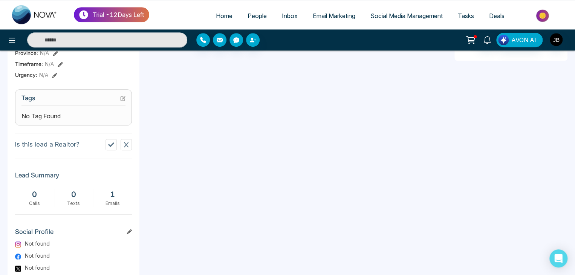
click at [85, 101] on h3 "Tags" at bounding box center [73, 100] width 104 height 12
click at [69, 116] on div "No Tag Found" at bounding box center [73, 115] width 104 height 9
click at [67, 100] on h3 "Tags" at bounding box center [73, 100] width 104 height 12
click at [125, 99] on section "Tags No Tag Found" at bounding box center [73, 107] width 117 height 36
click at [122, 99] on icon at bounding box center [122, 98] width 5 height 5
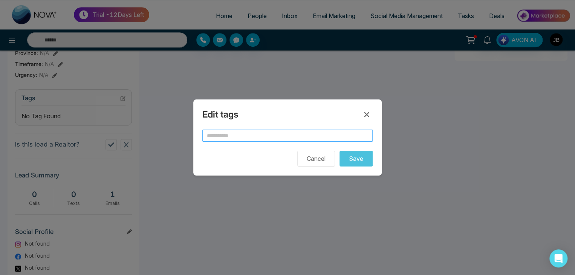
click at [229, 135] on input "text" at bounding box center [287, 136] width 170 height 12
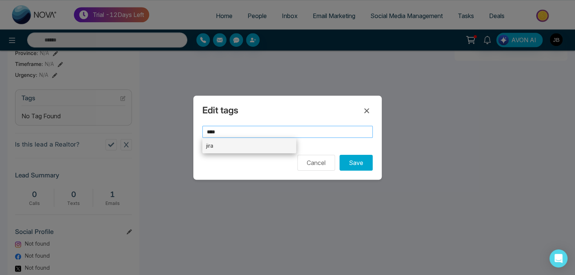
type input "****"
click at [250, 143] on li "jira" at bounding box center [249, 145] width 94 height 15
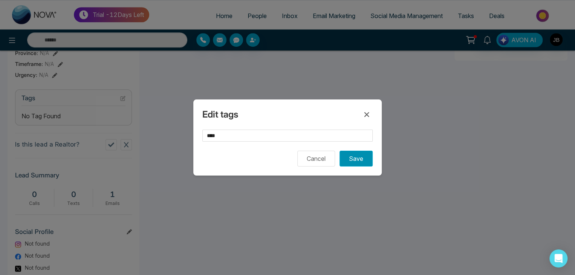
click at [360, 157] on button "Save" at bounding box center [355, 159] width 33 height 16
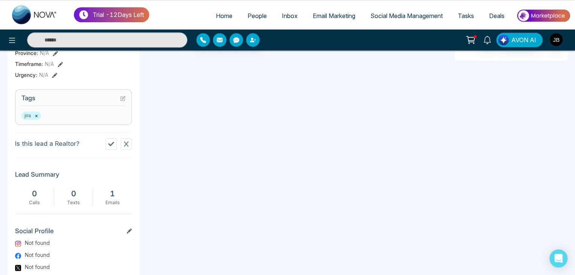
click at [112, 147] on icon at bounding box center [111, 144] width 6 height 6
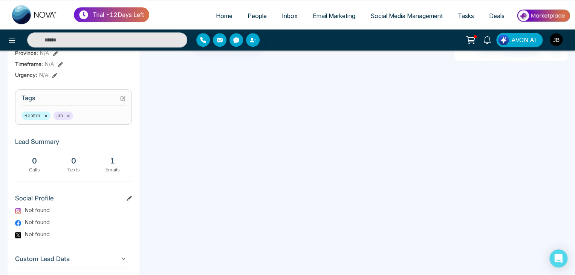
click at [474, 38] on icon at bounding box center [470, 40] width 11 height 11
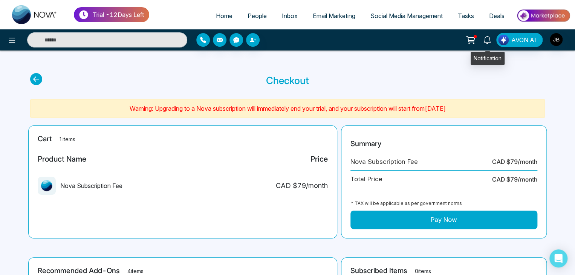
click at [489, 38] on icon at bounding box center [487, 40] width 8 height 8
click at [330, 15] on span "Email Marketing" at bounding box center [333, 16] width 43 height 8
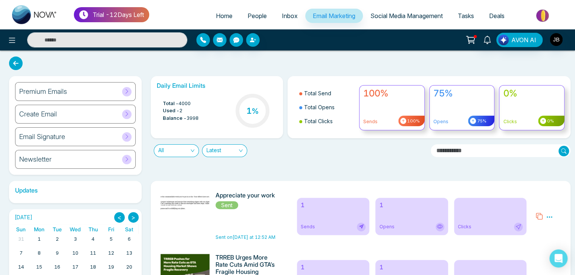
click at [249, 12] on span "People" at bounding box center [256, 16] width 19 height 8
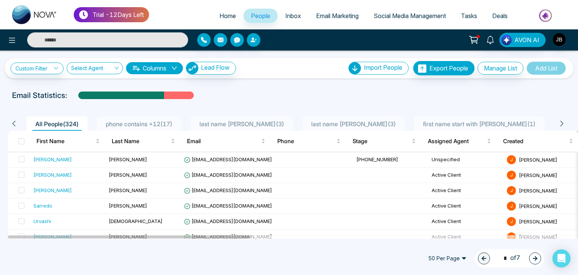
click at [294, 11] on link "Inbox" at bounding box center [293, 16] width 31 height 14
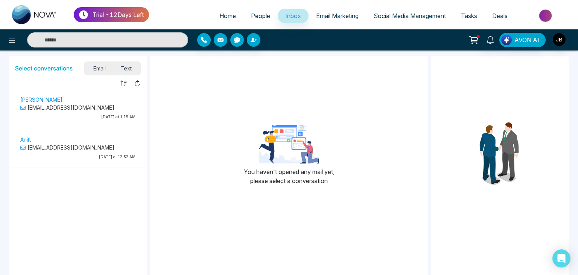
click at [228, 17] on span "Home" at bounding box center [227, 16] width 17 height 8
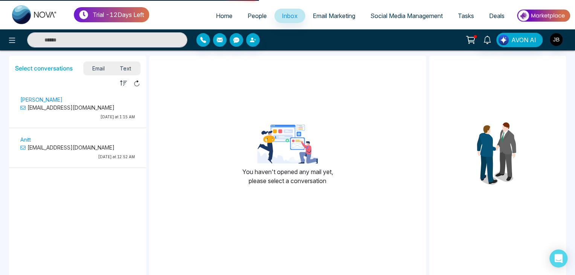
select select "*"
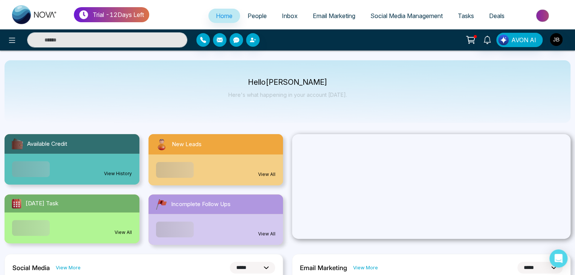
click at [247, 17] on span "People" at bounding box center [256, 16] width 19 height 8
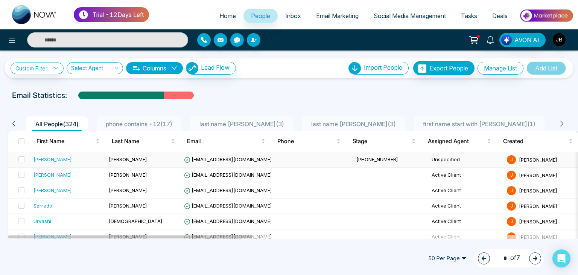
click at [47, 159] on div "[PERSON_NAME]" at bounding box center [53, 159] width 38 height 8
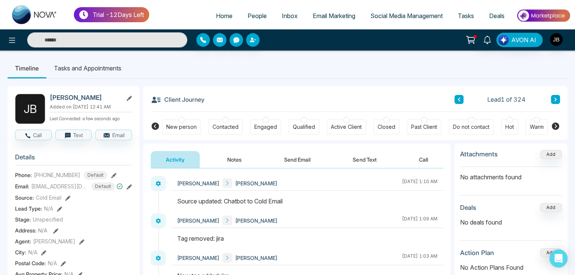
click at [68, 201] on icon at bounding box center [67, 197] width 5 height 5
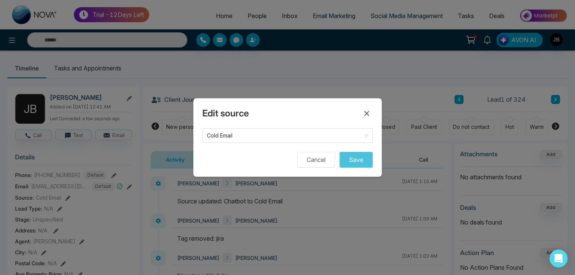
click at [250, 128] on div "Edit source Cold Email Cancel Save" at bounding box center [287, 137] width 188 height 78
click at [252, 134] on span "Cold Email" at bounding box center [287, 135] width 161 height 11
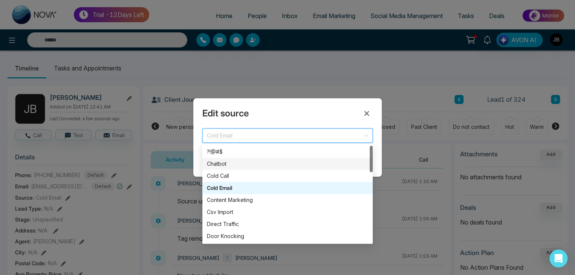
click at [218, 166] on div "Chatbot" at bounding box center [287, 164] width 161 height 8
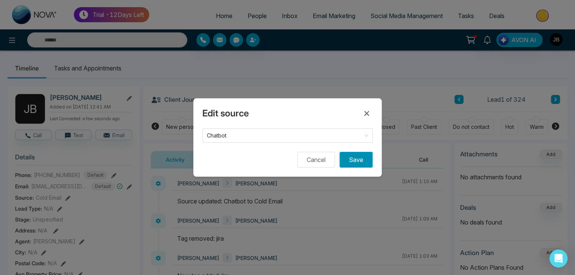
click at [351, 160] on button "Save" at bounding box center [355, 160] width 33 height 16
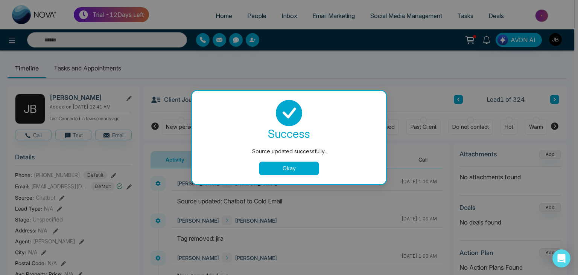
click at [276, 172] on button "Okay" at bounding box center [289, 169] width 60 height 14
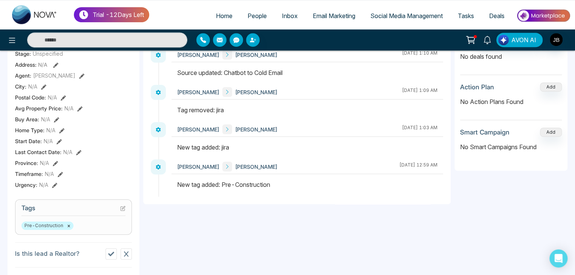
scroll to position [167, 0]
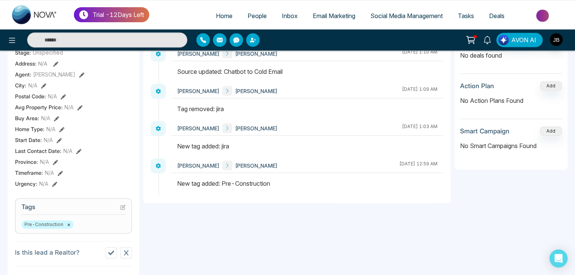
click at [124, 210] on icon at bounding box center [122, 206] width 5 height 5
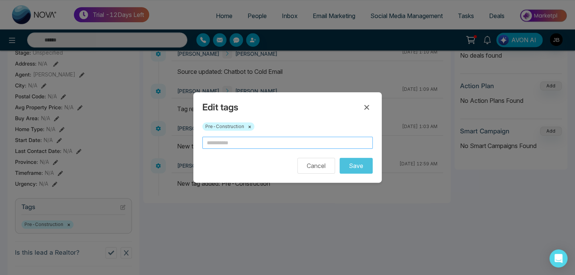
click at [227, 140] on input "text" at bounding box center [287, 143] width 170 height 12
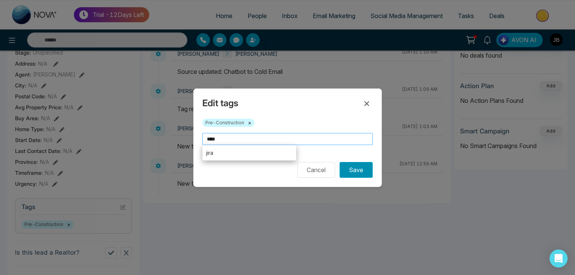
type input "****"
click at [357, 167] on button "Save" at bounding box center [355, 170] width 33 height 16
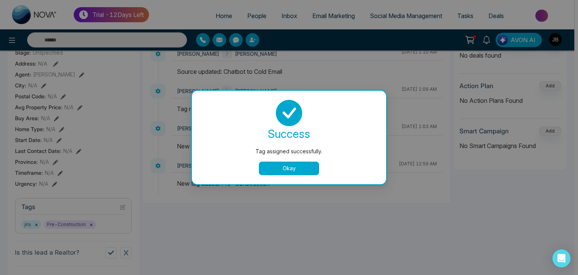
click at [279, 168] on button "Okay" at bounding box center [289, 169] width 60 height 14
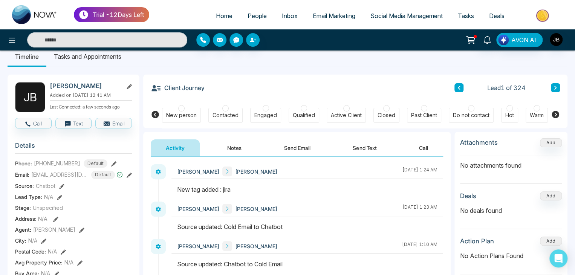
scroll to position [0, 0]
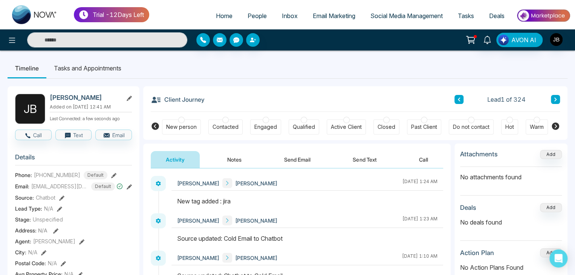
click at [62, 67] on li "Tasks and Appointments" at bounding box center [87, 68] width 82 height 20
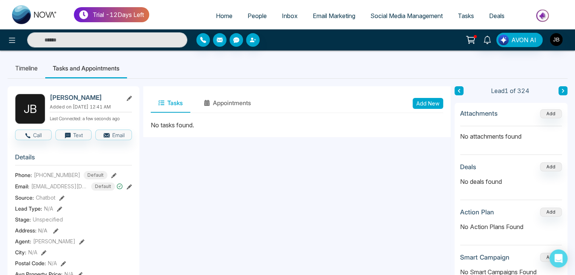
click at [175, 102] on button "Tasks" at bounding box center [171, 103] width 40 height 19
click at [425, 104] on button "Add New" at bounding box center [427, 103] width 30 height 11
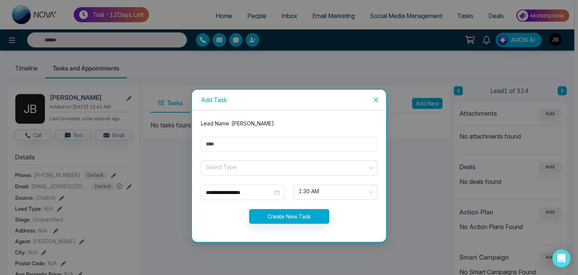
click at [222, 143] on input "text" at bounding box center [289, 144] width 176 height 15
type input "***"
click at [215, 166] on input "search" at bounding box center [287, 166] width 162 height 11
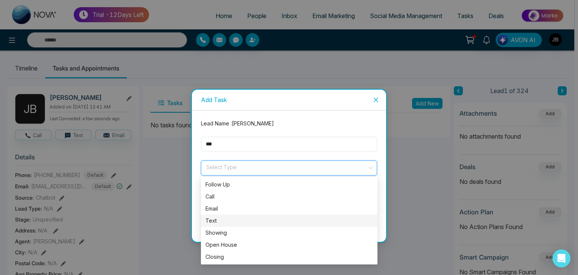
click at [220, 222] on div "Text" at bounding box center [290, 220] width 168 height 8
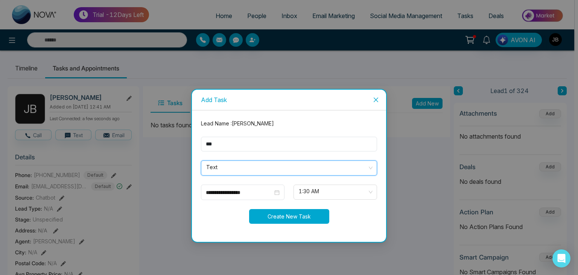
click at [298, 216] on button "Create New Task" at bounding box center [289, 216] width 80 height 15
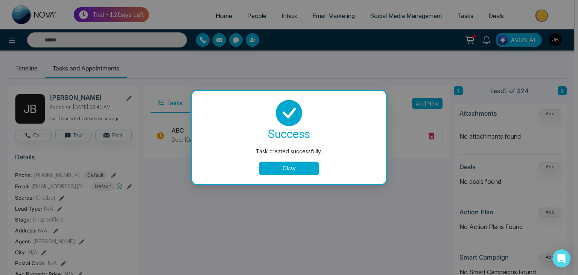
click at [279, 170] on button "Okay" at bounding box center [289, 169] width 60 height 14
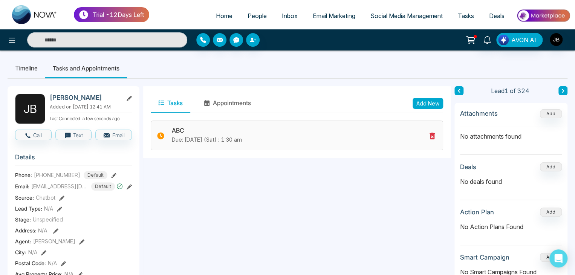
drag, startPoint x: 209, startPoint y: 131, endPoint x: 194, endPoint y: 130, distance: 15.4
click at [194, 130] on h3 "ABC" at bounding box center [299, 130] width 254 height 7
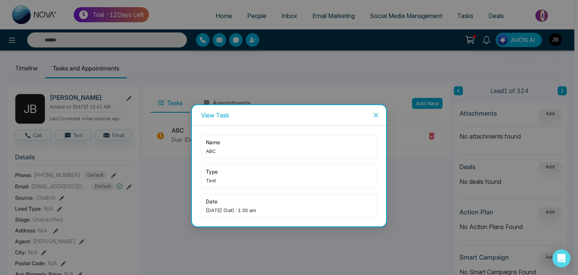
click at [291, 208] on span "Sep-13-2025 (Sat) : 1:30 am" at bounding box center [289, 210] width 166 height 8
click at [268, 205] on span "date" at bounding box center [289, 201] width 166 height 8
click at [262, 210] on span "Sep-13-2025 (Sat) : 1:30 am" at bounding box center [289, 210] width 166 height 8
click at [375, 114] on icon "close" at bounding box center [376, 115] width 6 height 6
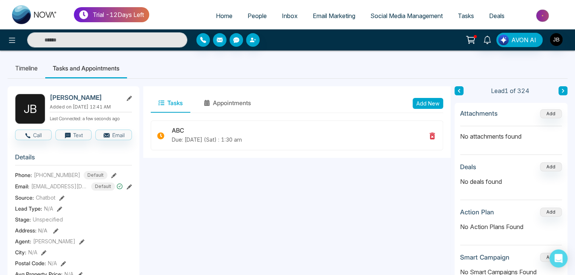
click at [167, 104] on button "Tasks" at bounding box center [171, 103] width 40 height 19
click at [221, 15] on span "Home" at bounding box center [224, 16] width 17 height 8
select select "*"
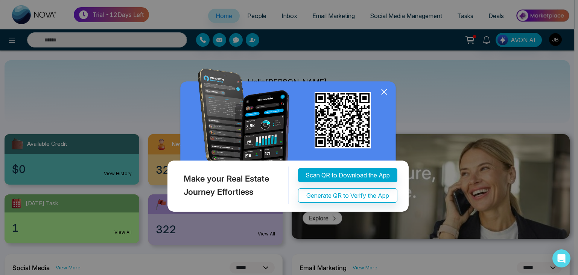
click at [334, 13] on div "Make your Real Estate Journey Effortless Scan QR to Download the App Generate Q…" at bounding box center [289, 137] width 578 height 275
click at [384, 92] on icon at bounding box center [384, 92] width 5 height 5
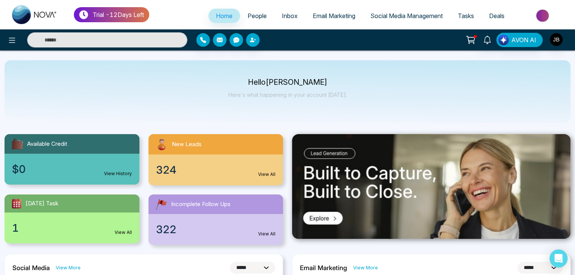
click at [463, 15] on span "Tasks" at bounding box center [465, 16] width 16 height 8
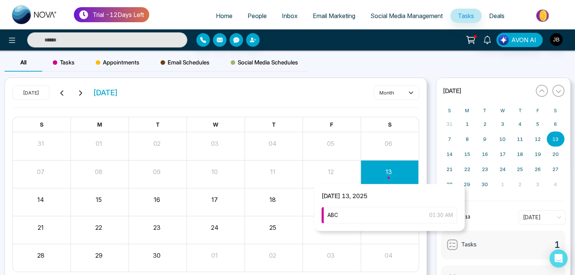
click at [381, 170] on div "Month View" at bounding box center [389, 174] width 58 height 18
click at [364, 211] on div "ABC 01:30 AM" at bounding box center [389, 215] width 136 height 17
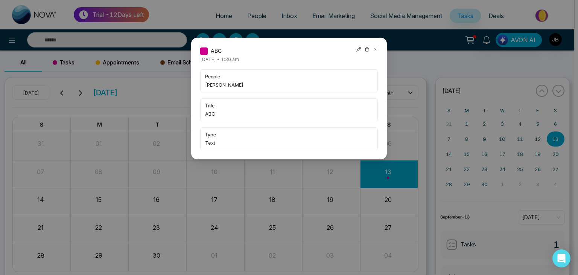
click at [358, 49] on icon at bounding box center [358, 49] width 5 height 5
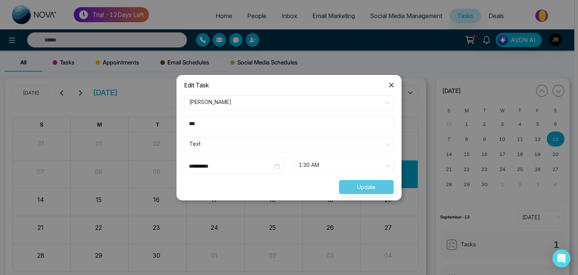
click at [392, 85] on icon "close" at bounding box center [392, 85] width 6 height 6
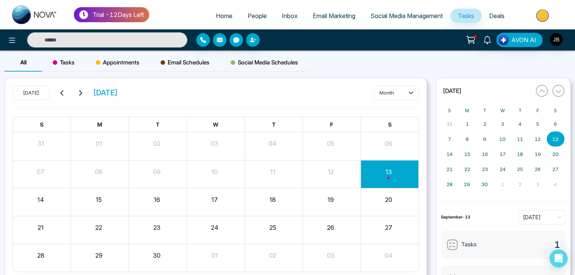
click at [465, 14] on span "Tasks" at bounding box center [465, 16] width 16 height 8
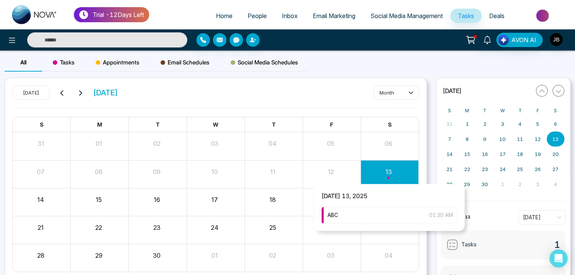
click at [386, 175] on div "Month View" at bounding box center [389, 174] width 58 height 18
click at [340, 215] on div "ABC 01:30 AM" at bounding box center [389, 215] width 136 height 17
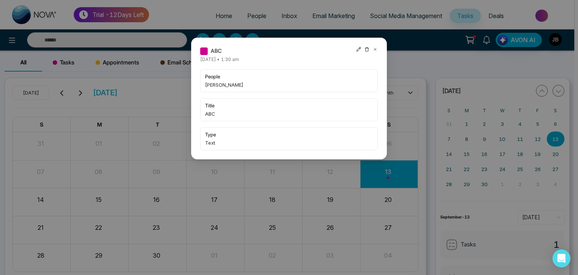
click at [357, 48] on icon at bounding box center [358, 49] width 5 height 5
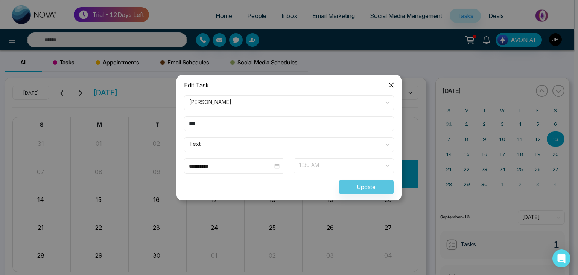
click at [335, 165] on span "1:30 AM" at bounding box center [344, 165] width 90 height 13
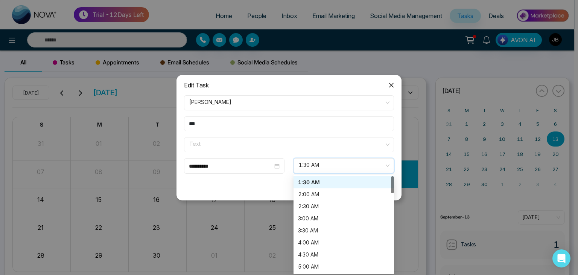
click at [239, 142] on span "Text" at bounding box center [289, 144] width 200 height 13
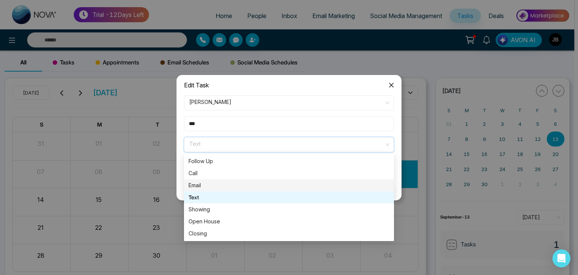
click at [197, 185] on div "Email" at bounding box center [289, 185] width 201 height 8
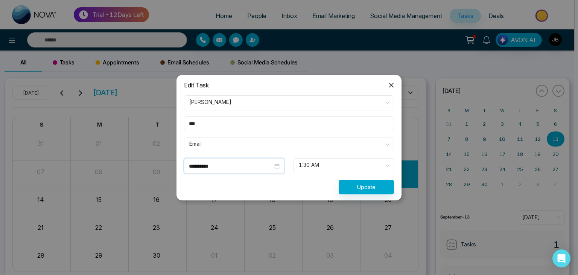
click at [235, 163] on input "**********" at bounding box center [231, 166] width 84 height 8
click at [285, 186] on div "Update" at bounding box center [289, 187] width 219 height 15
click at [361, 186] on button "Update" at bounding box center [366, 187] width 55 height 15
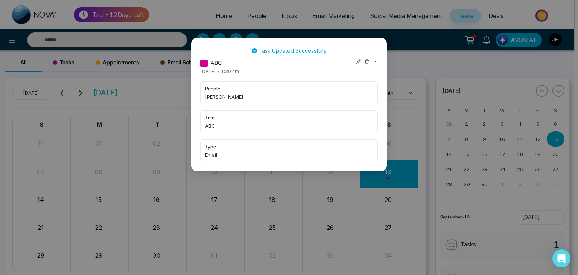
click at [375, 61] on icon at bounding box center [375, 61] width 2 height 2
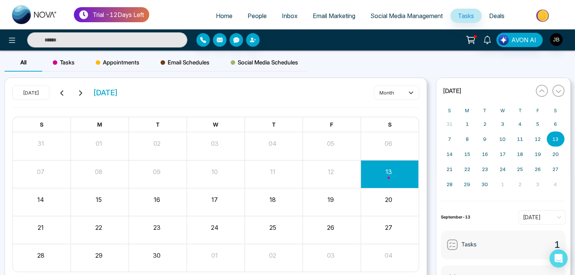
click at [250, 17] on span "People" at bounding box center [256, 16] width 19 height 8
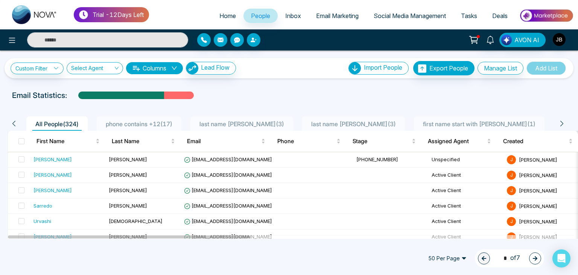
click at [73, 40] on input "text" at bounding box center [107, 39] width 161 height 15
type input "******"
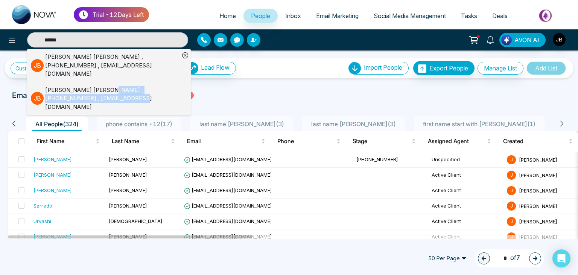
click at [87, 86] on div "[PERSON_NAME] , [PHONE_NUMBER] , [EMAIL_ADDRESS][DOMAIN_NAME]" at bounding box center [112, 99] width 134 height 26
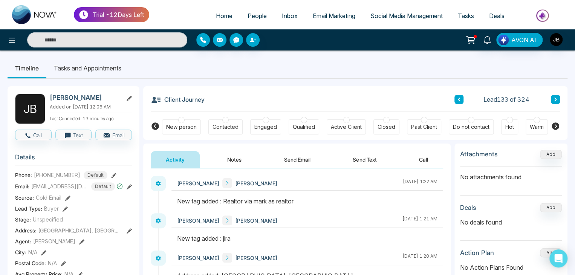
click at [235, 158] on button "Notes" at bounding box center [234, 159] width 44 height 17
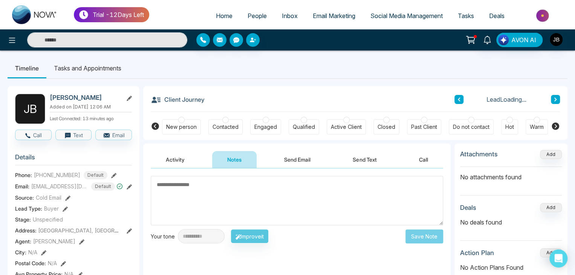
click at [286, 159] on button "Send Email" at bounding box center [297, 159] width 56 height 17
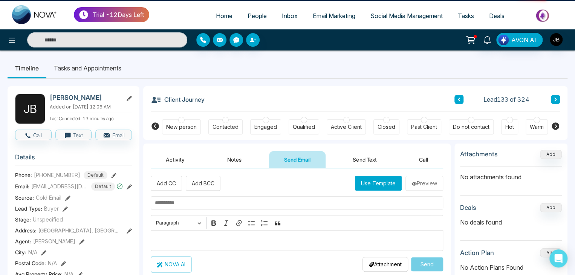
click at [357, 159] on button "Send Text" at bounding box center [364, 159] width 54 height 17
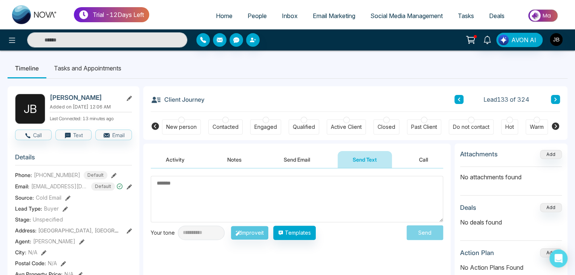
click at [62, 67] on li "Tasks and Appointments" at bounding box center [87, 68] width 82 height 20
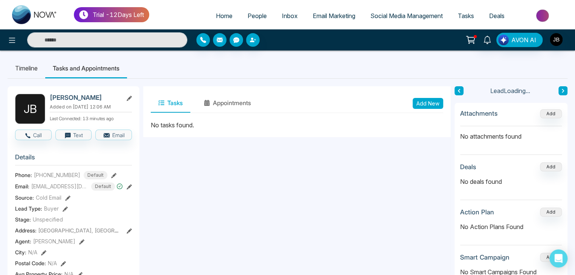
click at [20, 67] on li "Timeline" at bounding box center [27, 68] width 38 height 20
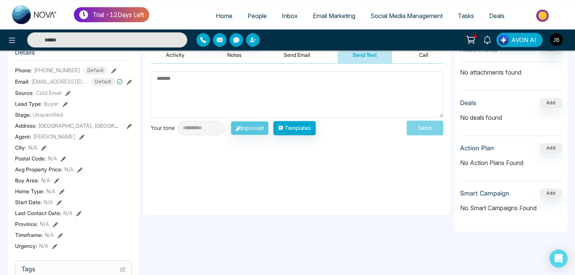
scroll to position [103, 0]
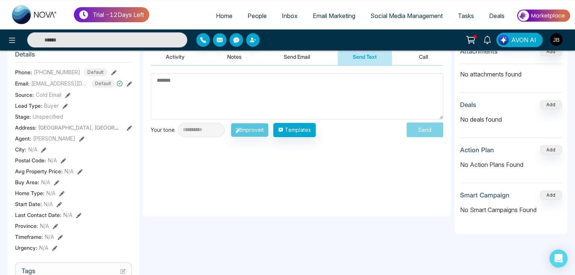
click at [175, 55] on button "Activity" at bounding box center [175, 56] width 49 height 17
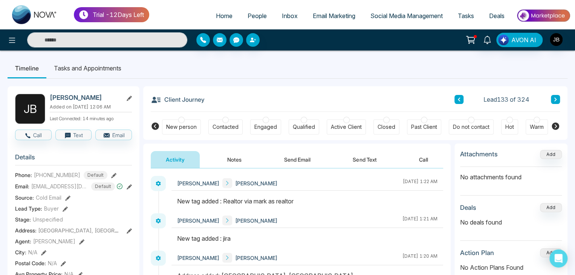
click at [62, 66] on li "Tasks and Appointments" at bounding box center [87, 68] width 82 height 20
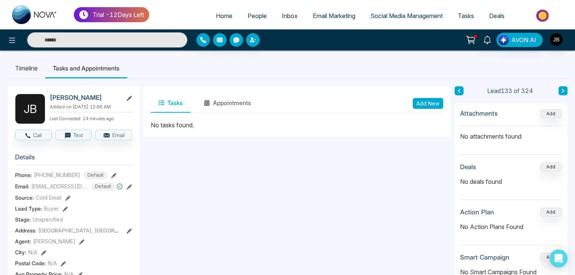
click at [171, 101] on button "Tasks" at bounding box center [171, 103] width 40 height 19
click at [419, 105] on button "Add New" at bounding box center [427, 103] width 30 height 11
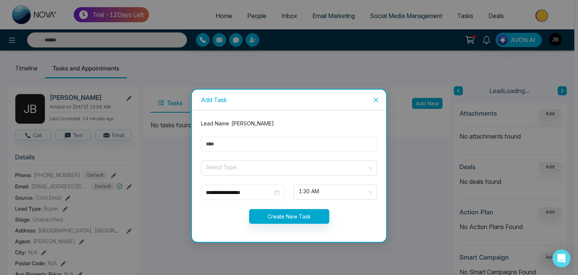
click at [223, 144] on input "text" at bounding box center [289, 144] width 176 height 15
type input "***"
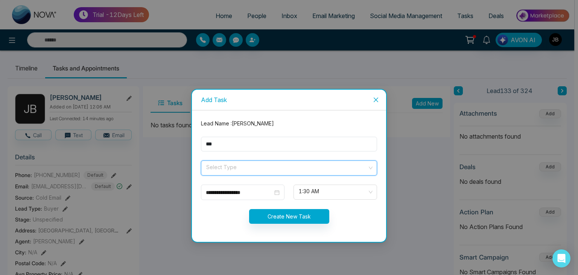
click at [218, 168] on input "search" at bounding box center [287, 166] width 162 height 11
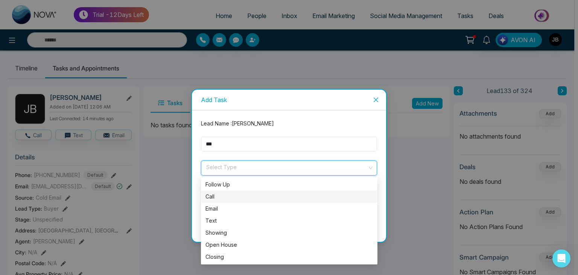
click at [214, 198] on div "Call" at bounding box center [290, 196] width 168 height 8
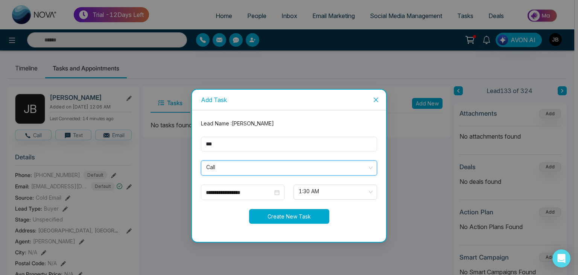
click at [284, 213] on button "Create New Task" at bounding box center [289, 216] width 80 height 15
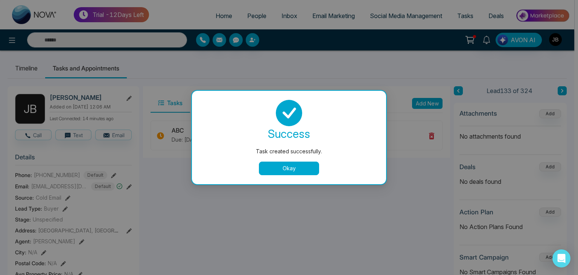
click at [291, 171] on button "Okay" at bounding box center [289, 169] width 60 height 14
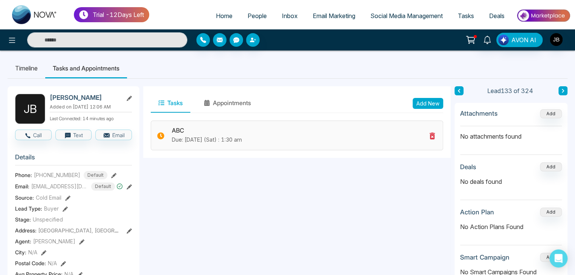
drag, startPoint x: 326, startPoint y: 136, endPoint x: 292, endPoint y: 127, distance: 35.0
click at [292, 127] on h3 "ABC" at bounding box center [299, 130] width 254 height 7
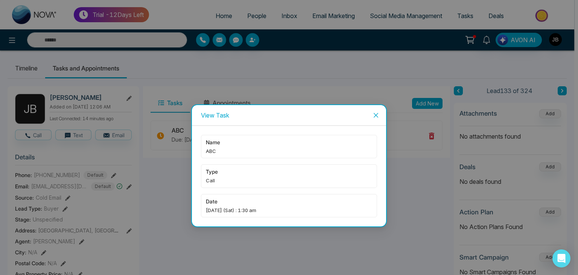
click at [323, 66] on div "View Task name ABC type Call date Sep-13-2025 (Sat) : 1:30 am" at bounding box center [289, 137] width 578 height 275
click at [377, 113] on icon "close" at bounding box center [376, 115] width 5 height 5
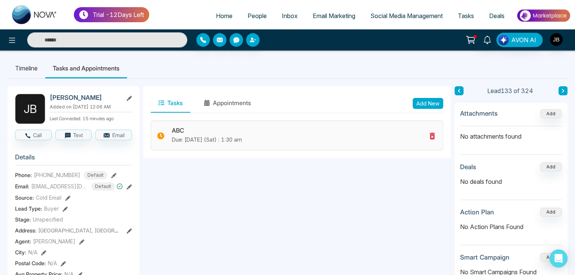
click at [429, 134] on icon at bounding box center [431, 136] width 5 height 7
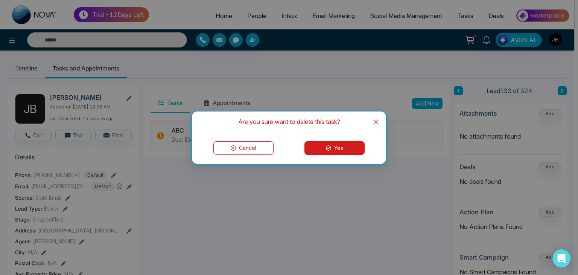
click at [348, 146] on button "Yes" at bounding box center [335, 148] width 60 height 14
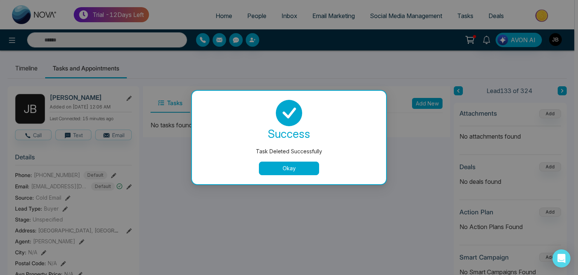
click at [304, 168] on button "Okay" at bounding box center [289, 169] width 60 height 14
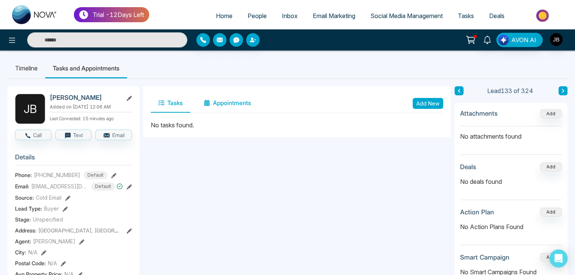
click at [215, 103] on button "Appointments" at bounding box center [227, 103] width 62 height 19
click at [420, 101] on button "Add New" at bounding box center [427, 103] width 30 height 11
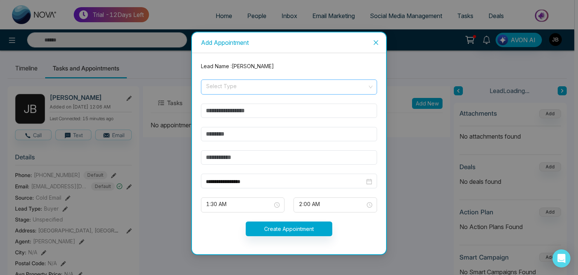
click at [230, 83] on input "search" at bounding box center [287, 85] width 162 height 11
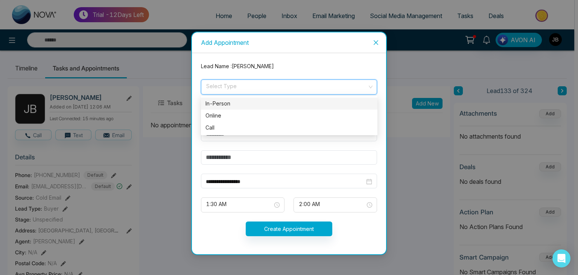
click at [223, 104] on div "In-Person" at bounding box center [290, 103] width 168 height 8
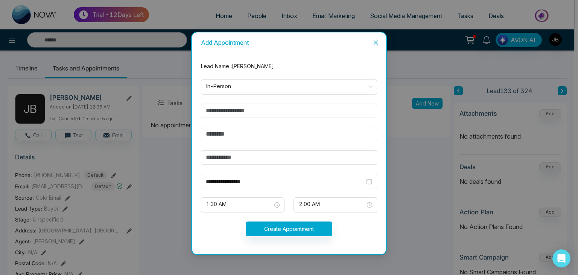
click at [222, 112] on input "text" at bounding box center [289, 111] width 176 height 14
type input "**********"
click at [224, 136] on input "text" at bounding box center [289, 134] width 176 height 14
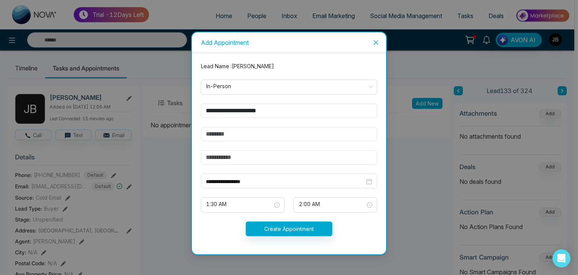
click at [226, 155] on input "text" at bounding box center [289, 157] width 176 height 14
type input "******"
click at [283, 229] on button "Create Appointment" at bounding box center [289, 228] width 87 height 15
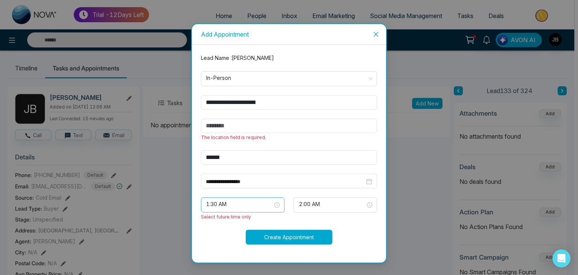
click at [250, 204] on span "1:30 AM" at bounding box center [242, 204] width 73 height 13
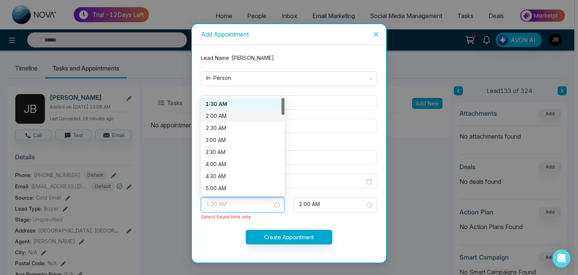
click at [217, 117] on div "2:00 AM" at bounding box center [243, 116] width 75 height 8
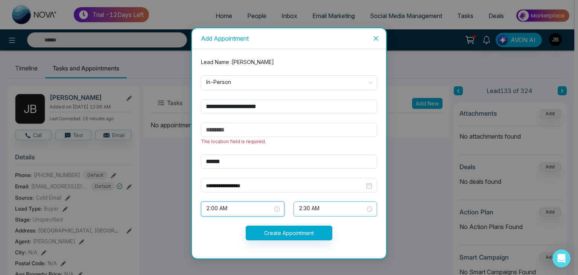
click at [313, 207] on span "2:30 AM" at bounding box center [335, 209] width 73 height 13
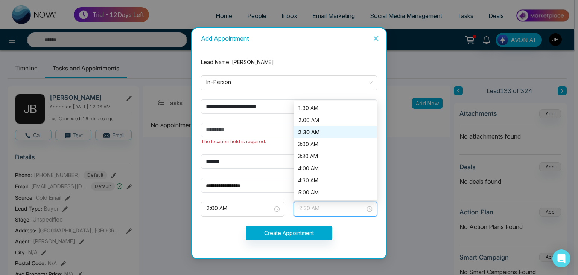
click at [310, 130] on div "2:30 AM" at bounding box center [335, 132] width 75 height 8
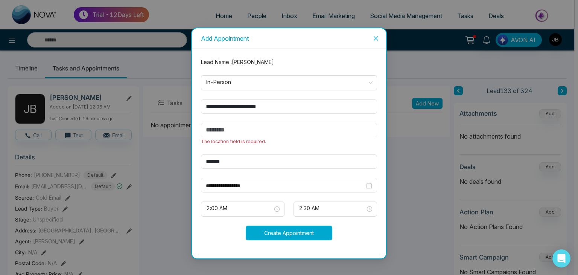
click at [305, 233] on button "Create Appointment" at bounding box center [289, 233] width 87 height 15
click at [258, 131] on input "text" at bounding box center [289, 130] width 176 height 14
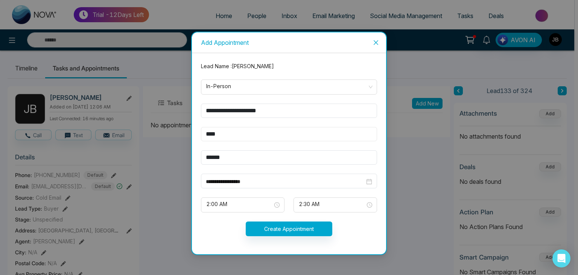
type input "****"
click at [296, 226] on button "Create Appointment" at bounding box center [289, 228] width 87 height 15
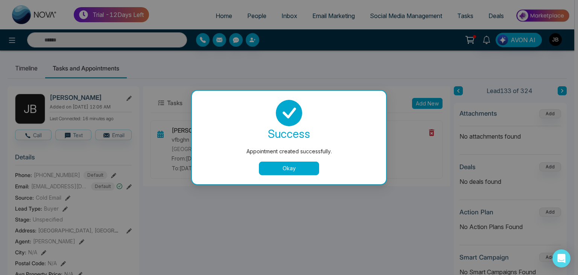
click at [292, 169] on button "Okay" at bounding box center [289, 169] width 60 height 14
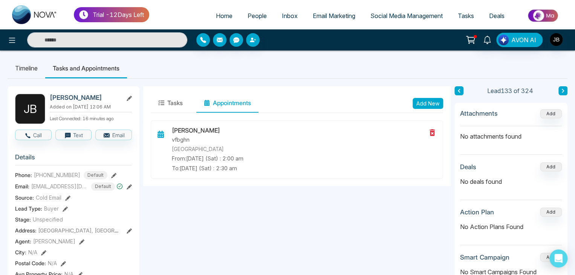
click at [100, 65] on li "Tasks and Appointments" at bounding box center [86, 68] width 82 height 20
click at [130, 98] on icon at bounding box center [129, 98] width 5 height 5
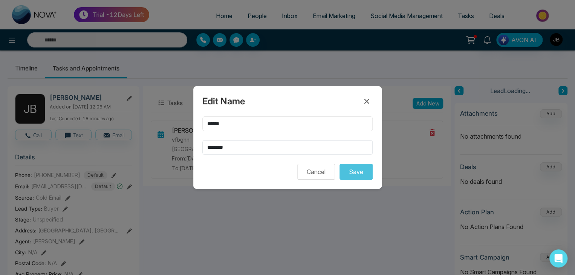
click at [255, 121] on input "******" at bounding box center [287, 123] width 170 height 15
type input "****"
click at [360, 171] on button "Save" at bounding box center [355, 172] width 33 height 16
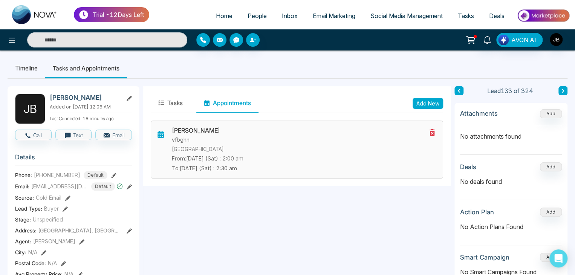
click at [283, 168] on p "To: Sep-13-2025 (Sat) : 2:30 am" at bounding box center [299, 168] width 254 height 8
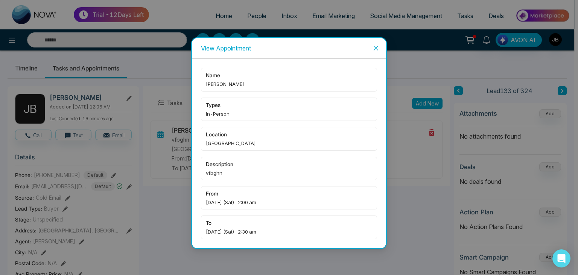
click at [175, 230] on div "View Appointment name Jayesh Satish Badgujar types In-Person location pune desc…" at bounding box center [289, 137] width 578 height 275
click at [377, 47] on icon "close" at bounding box center [376, 48] width 6 height 6
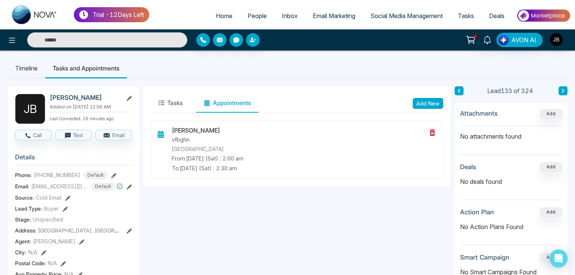
click at [129, 96] on icon at bounding box center [129, 98] width 5 height 5
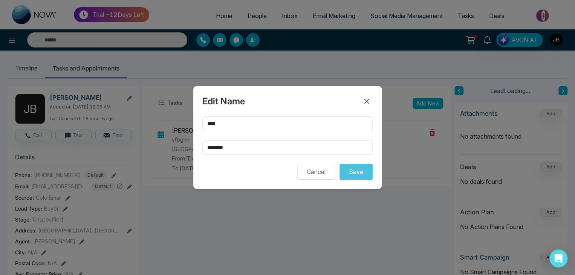
click at [220, 123] on input "****" at bounding box center [287, 123] width 170 height 15
type input "******"
click at [361, 172] on button "Save" at bounding box center [355, 172] width 33 height 16
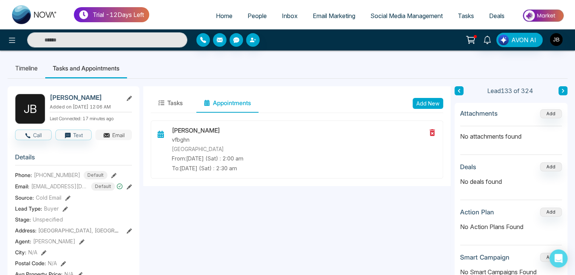
click at [108, 139] on icon "button" at bounding box center [107, 135] width 8 height 8
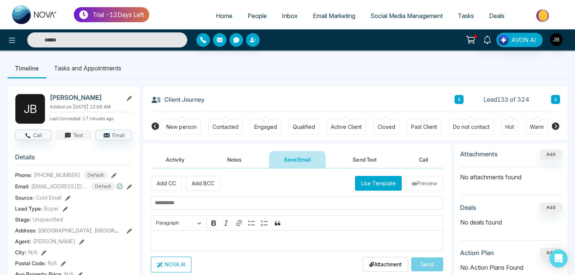
click at [79, 139] on button "Text" at bounding box center [73, 135] width 37 height 11
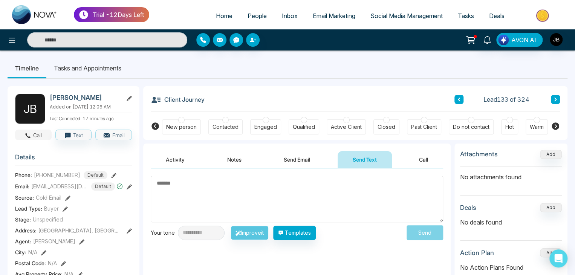
click at [39, 140] on button "Call" at bounding box center [33, 135] width 37 height 11
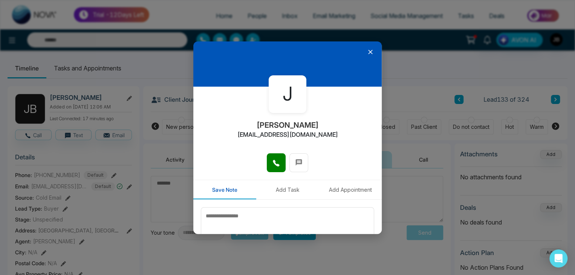
click at [366, 51] on icon at bounding box center [370, 52] width 8 height 8
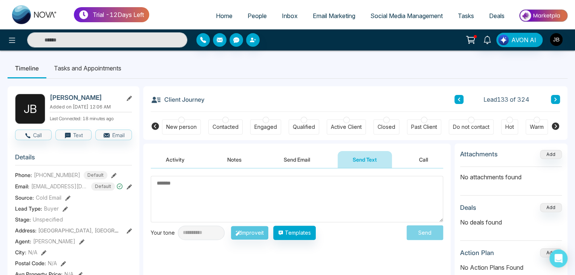
click at [99, 70] on li "Tasks and Appointments" at bounding box center [87, 68] width 82 height 20
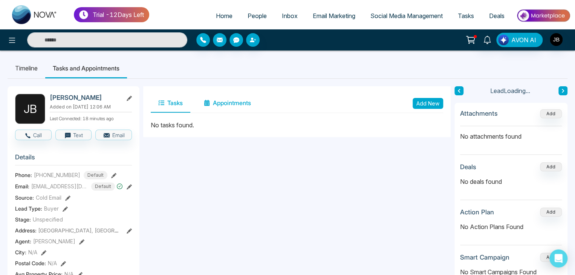
click at [226, 103] on button "Appointments" at bounding box center [227, 103] width 62 height 19
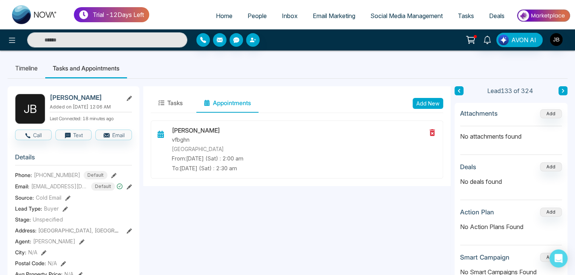
click at [422, 101] on button "Add New" at bounding box center [427, 103] width 30 height 11
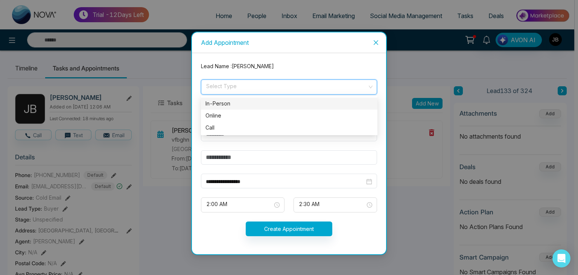
click at [230, 85] on input "search" at bounding box center [287, 85] width 162 height 11
click at [220, 103] on div "In-Person" at bounding box center [290, 103] width 168 height 8
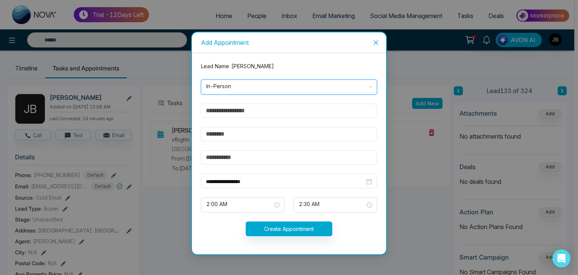
click at [228, 111] on input "text" at bounding box center [289, 111] width 176 height 14
type input "***"
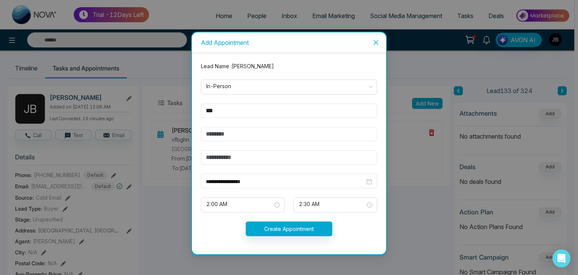
click at [233, 133] on input "text" at bounding box center [289, 134] width 176 height 14
click at [230, 133] on input "text" at bounding box center [289, 134] width 176 height 14
type input "****"
click at [236, 160] on input "text" at bounding box center [289, 157] width 176 height 14
type input "******"
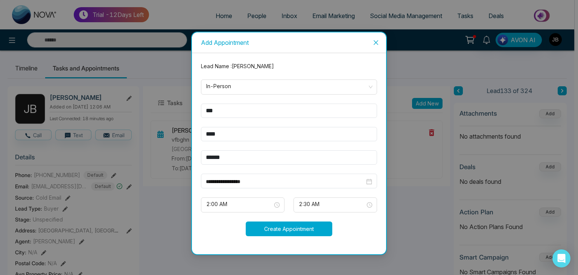
click at [284, 229] on button "Create Appointment" at bounding box center [289, 228] width 87 height 15
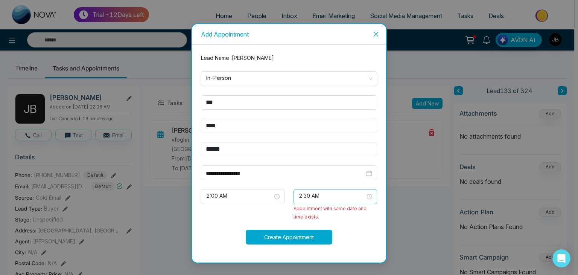
click at [351, 193] on span "2:30 AM" at bounding box center [335, 196] width 73 height 13
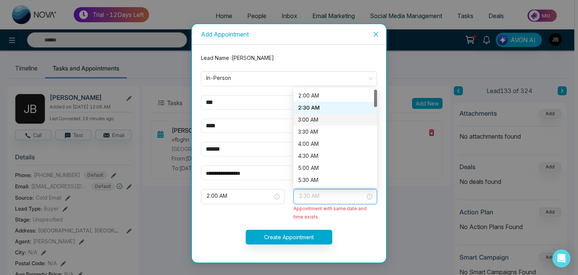
click at [306, 116] on div "3:00 AM" at bounding box center [335, 120] width 75 height 8
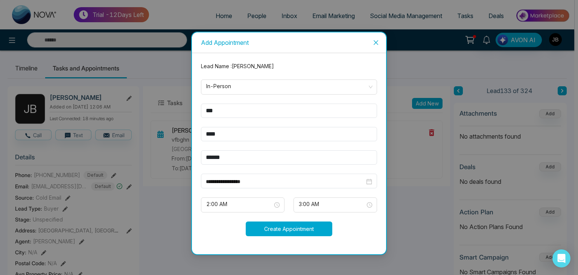
click at [291, 228] on button "Create Appointment" at bounding box center [289, 228] width 87 height 15
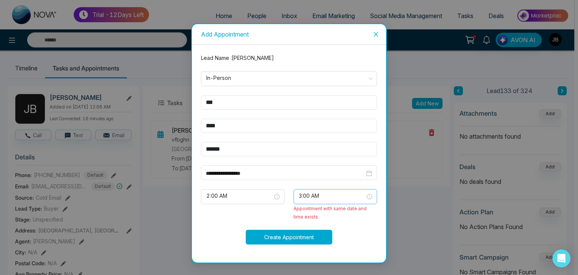
click at [351, 195] on span "3:00 AM" at bounding box center [335, 196] width 73 height 13
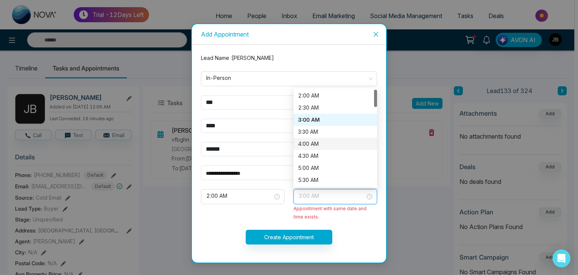
click at [308, 142] on div "4:00 AM" at bounding box center [335, 144] width 75 height 8
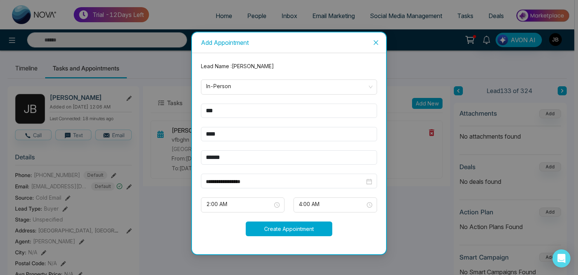
click at [298, 228] on button "Create Appointment" at bounding box center [289, 228] width 87 height 15
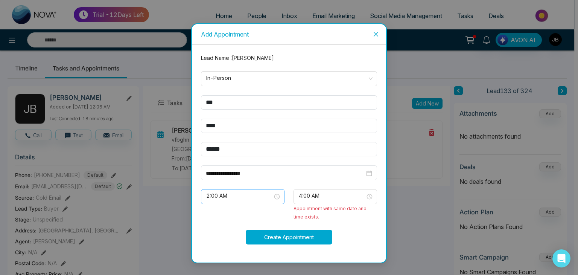
click at [273, 192] on span "2:00 AM" at bounding box center [242, 196] width 73 height 13
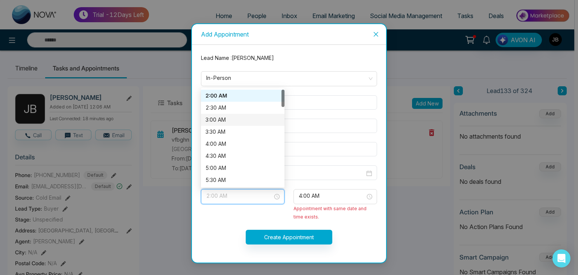
click at [222, 116] on div "3:00 AM" at bounding box center [243, 120] width 75 height 8
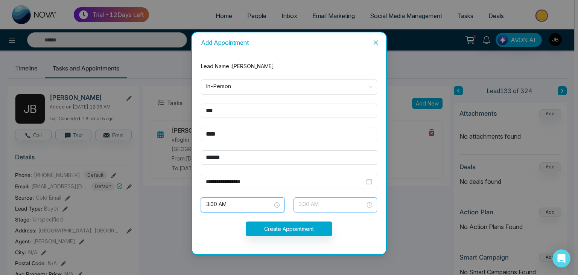
click at [367, 203] on span "3:30 AM" at bounding box center [335, 204] width 73 height 13
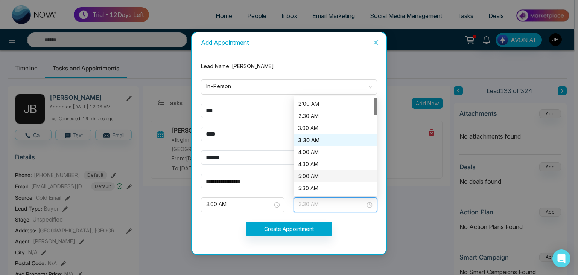
click at [309, 175] on div "5:00 AM" at bounding box center [335, 176] width 75 height 8
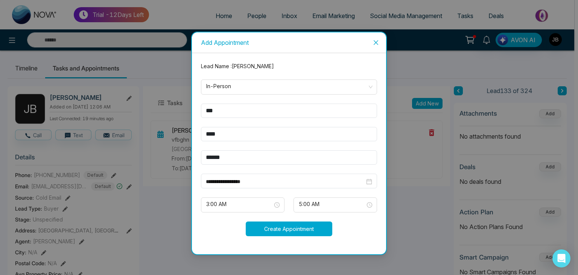
click at [310, 229] on button "Create Appointment" at bounding box center [289, 228] width 87 height 15
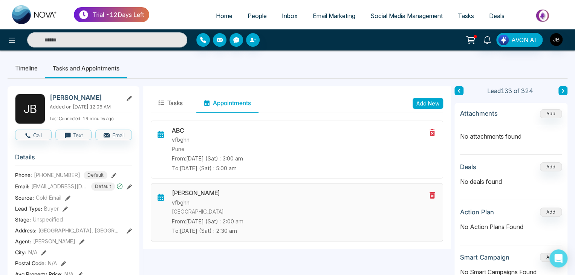
click at [230, 204] on p "vfbghn" at bounding box center [299, 202] width 254 height 8
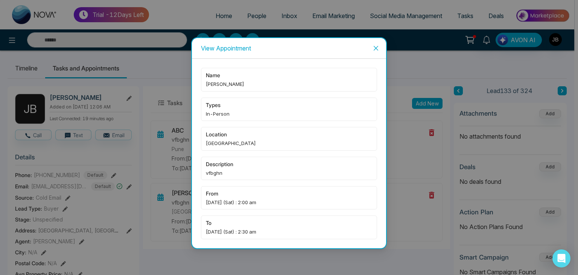
click at [377, 47] on icon "close" at bounding box center [376, 48] width 5 height 5
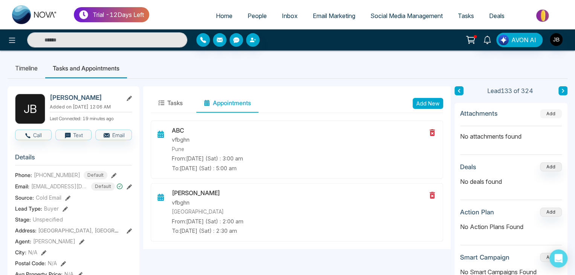
click at [550, 113] on button "Add" at bounding box center [551, 113] width 22 height 9
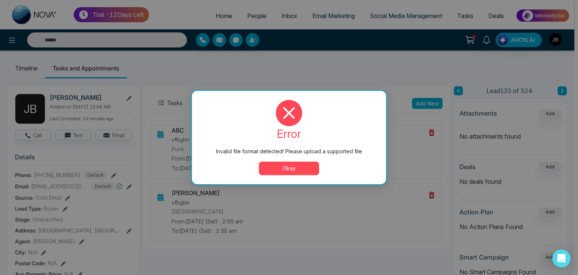
click at [288, 171] on button "Okay" at bounding box center [289, 169] width 60 height 14
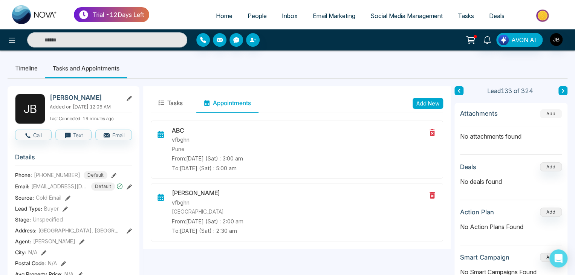
click at [548, 112] on button "Add" at bounding box center [551, 113] width 22 height 9
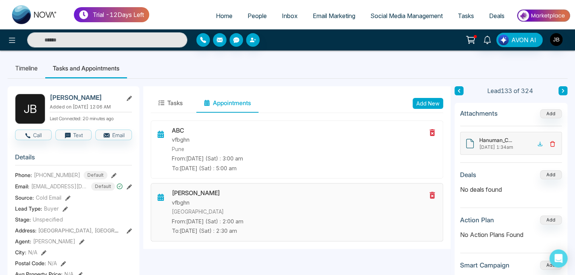
click at [430, 192] on icon at bounding box center [431, 195] width 9 height 9
click at [433, 195] on icon at bounding box center [431, 195] width 5 height 7
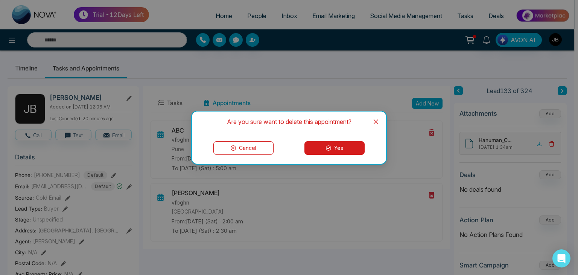
click at [344, 146] on button "Yes" at bounding box center [335, 148] width 60 height 14
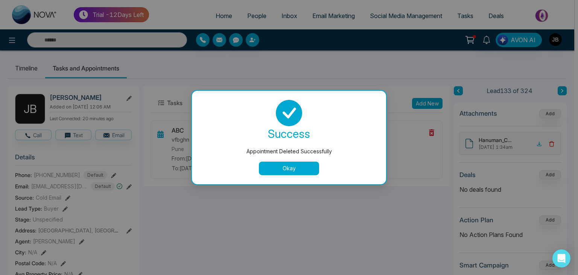
click at [307, 167] on button "Okay" at bounding box center [289, 169] width 60 height 14
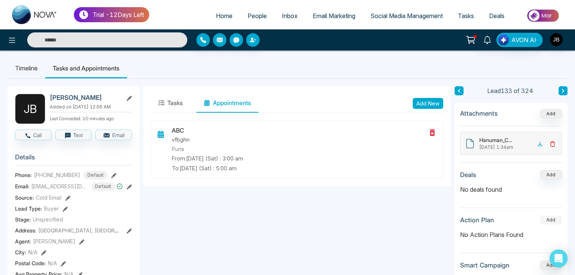
click at [553, 218] on button "Add" at bounding box center [551, 219] width 22 height 9
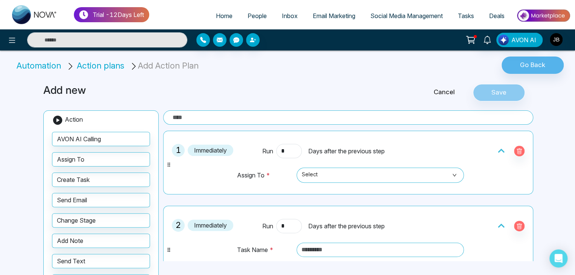
drag, startPoint x: 262, startPoint y: 268, endPoint x: 269, endPoint y: 270, distance: 6.9
click at [269, 270] on div "Add new Cancel Save Action AVON AI Calling Assign To Create Task Send Email Cha…" at bounding box center [287, 202] width 497 height 255
click at [306, 270] on div "Add new Cancel Save Action AVON AI Calling Assign To Create Task Send Email Cha…" at bounding box center [287, 202] width 497 height 255
click at [322, 256] on td at bounding box center [378, 253] width 171 height 22
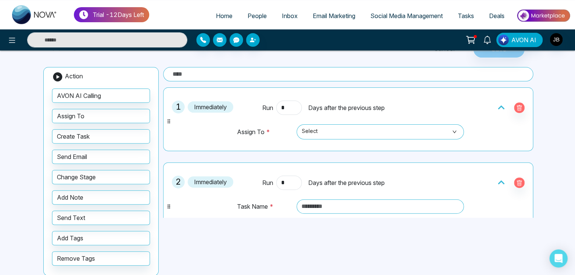
scroll to position [53, 0]
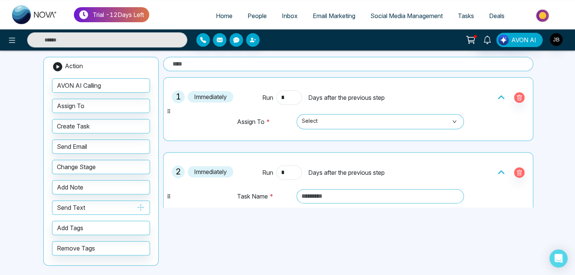
click at [88, 207] on button "Send Text" at bounding box center [101, 207] width 98 height 14
drag, startPoint x: 88, startPoint y: 207, endPoint x: 301, endPoint y: 212, distance: 212.8
click at [268, 214] on div "Add new Cancel Save Action AVON AI Calling Assign To Create Task Send Email Cha…" at bounding box center [287, 148] width 497 height 255
drag, startPoint x: 301, startPoint y: 212, endPoint x: 321, endPoint y: 209, distance: 20.2
click at [310, 211] on div "Add new Cancel Save Action AVON AI Calling Assign To Create Task Send Email Cha…" at bounding box center [287, 148] width 497 height 255
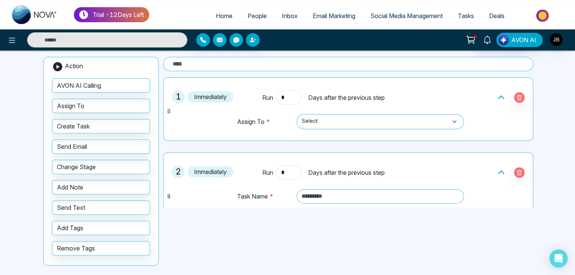
drag, startPoint x: 321, startPoint y: 209, endPoint x: 325, endPoint y: 207, distance: 4.9
click at [325, 207] on div "Add new Cancel Save Action AVON AI Calling Assign To Create Task Send Email Cha…" at bounding box center [287, 148] width 497 height 255
click at [332, 204] on td at bounding box center [378, 200] width 171 height 22
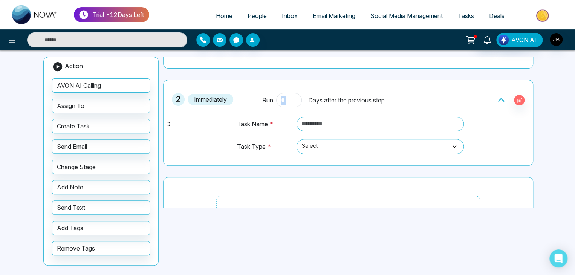
scroll to position [127, 0]
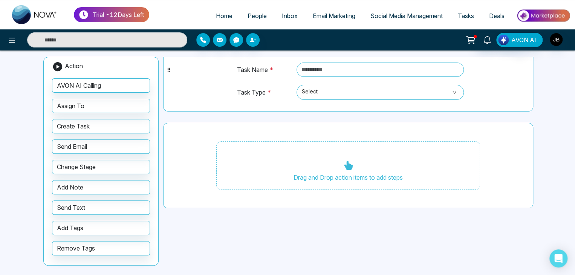
drag, startPoint x: 173, startPoint y: 187, endPoint x: 231, endPoint y: 228, distance: 71.0
click at [230, 229] on div "Add new Cancel Save Action AVON AI Calling Assign To Create Task Send Email Cha…" at bounding box center [287, 148] width 497 height 255
click at [66, 124] on button "Create Task" at bounding box center [101, 126] width 98 height 14
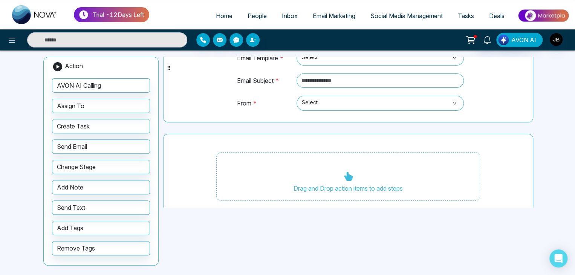
scroll to position [245, 0]
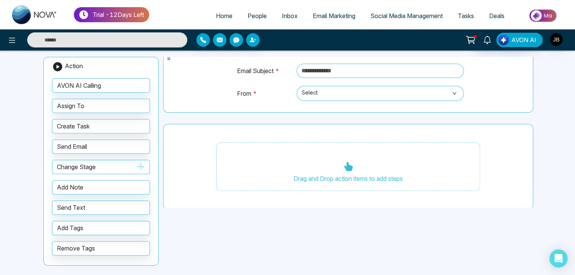
click at [80, 162] on button "Change Stage" at bounding box center [101, 167] width 98 height 14
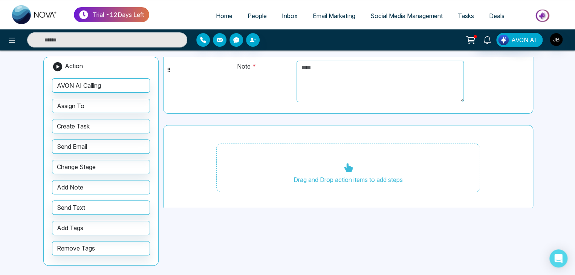
scroll to position [421, 0]
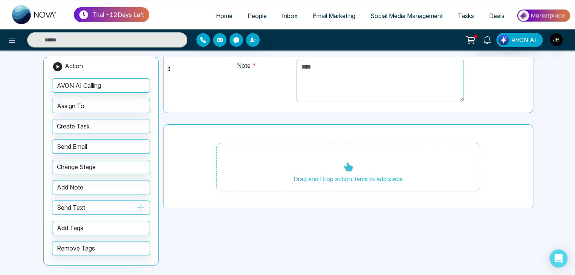
click at [90, 204] on button "Send Text" at bounding box center [101, 207] width 98 height 14
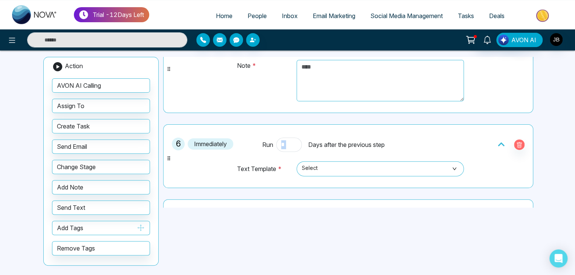
click at [116, 225] on button "Add Tags" at bounding box center [101, 228] width 98 height 14
drag, startPoint x: 116, startPoint y: 225, endPoint x: 279, endPoint y: 172, distance: 171.7
click at [279, 172] on div "Add new Cancel Save Action AVON AI Calling Assign To Create Task Send Email Cha…" at bounding box center [287, 148] width 497 height 255
click at [279, 172] on td "Text Template *" at bounding box center [264, 172] width 57 height 23
click at [99, 226] on button "Add Tags" at bounding box center [101, 228] width 98 height 14
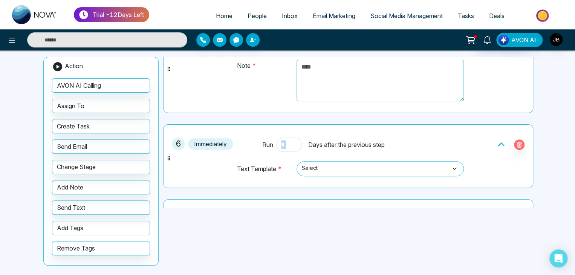
drag, startPoint x: 104, startPoint y: 226, endPoint x: 208, endPoint y: 200, distance: 107.5
click at [208, 200] on div "Add new Cancel Save Action AVON AI Calling Assign To Create Task Send Email Cha…" at bounding box center [287, 148] width 497 height 255
click at [247, 165] on td "Text Template *" at bounding box center [264, 172] width 57 height 23
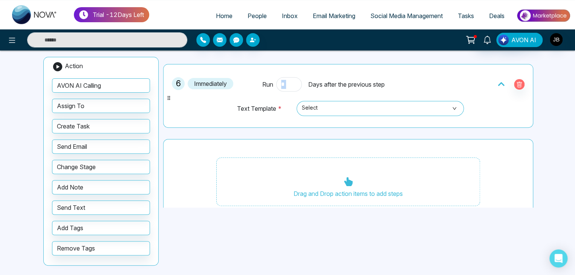
scroll to position [495, 0]
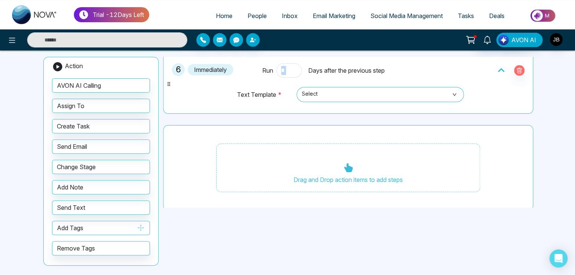
click at [85, 226] on button "Add Tags" at bounding box center [101, 228] width 98 height 14
drag, startPoint x: 85, startPoint y: 226, endPoint x: 167, endPoint y: 211, distance: 82.9
click at [152, 215] on div "Action AVON AI Calling Assign To Create Task Send Email Change Stage Add Note S…" at bounding box center [100, 161] width 115 height 209
click at [316, 172] on div "Drag and Drop action items to add steps" at bounding box center [348, 167] width 264 height 49
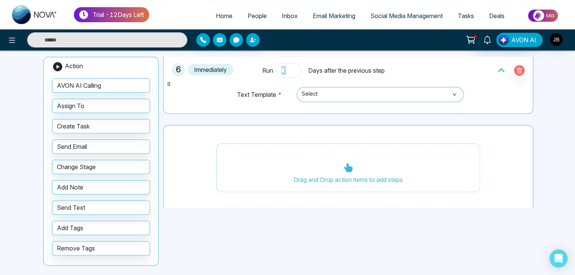
click at [316, 172] on div "Drag and Drop action items to add steps" at bounding box center [348, 167] width 264 height 49
click at [82, 227] on button "Add Tags" at bounding box center [101, 228] width 98 height 14
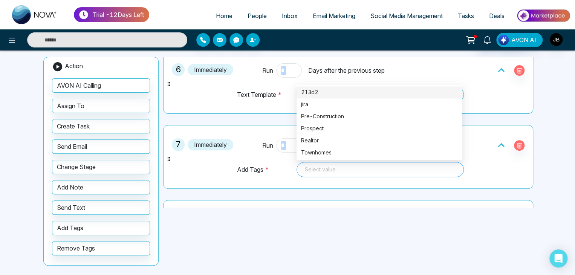
click at [316, 168] on div at bounding box center [380, 169] width 157 height 9
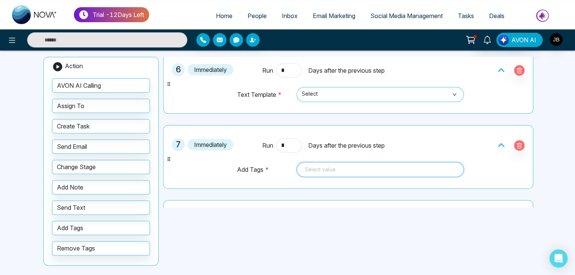
click at [316, 168] on div at bounding box center [380, 169] width 157 height 9
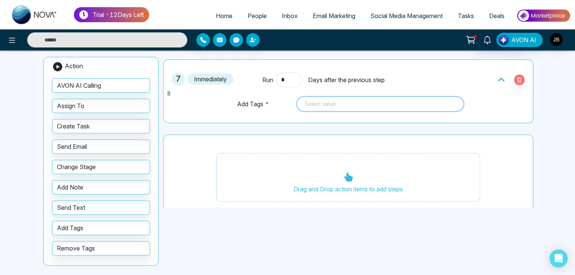
scroll to position [570, 0]
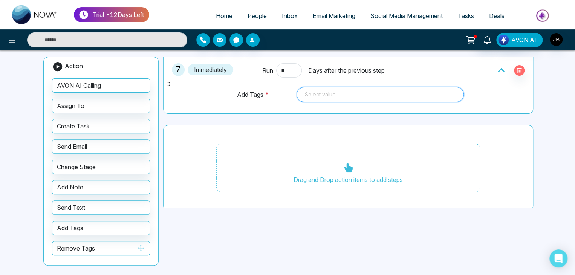
click at [87, 247] on button "Remove Tags" at bounding box center [101, 248] width 98 height 14
drag, startPoint x: 87, startPoint y: 247, endPoint x: 175, endPoint y: 239, distance: 88.5
click at [175, 239] on div "Add new Cancel Save Action AVON AI Calling Assign To Create Task Send Email Cha…" at bounding box center [287, 148] width 497 height 255
drag, startPoint x: 193, startPoint y: 235, endPoint x: 229, endPoint y: 206, distance: 46.3
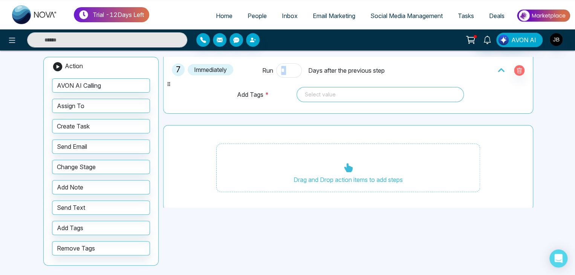
click at [214, 220] on div "Add new Cancel Save Action AVON AI Calling Assign To Create Task Send Email Cha…" at bounding box center [287, 148] width 497 height 255
click at [104, 246] on button "Remove Tags" at bounding box center [101, 248] width 98 height 14
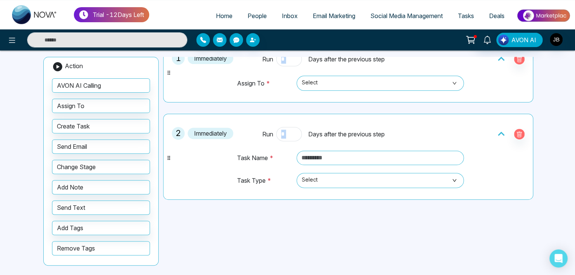
scroll to position [0, 0]
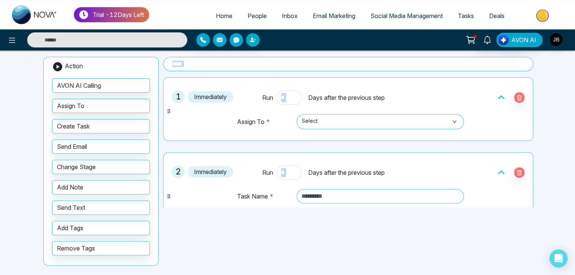
click at [421, 85] on div "1 Immediately Run * Days after the previous step Assign To * Select" at bounding box center [347, 108] width 361 height 55
click at [291, 99] on input "*" at bounding box center [289, 97] width 26 height 14
type input "*"
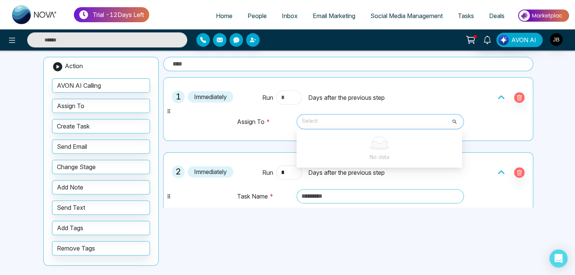
click at [365, 121] on span "Select" at bounding box center [380, 121] width 157 height 13
type input "*"
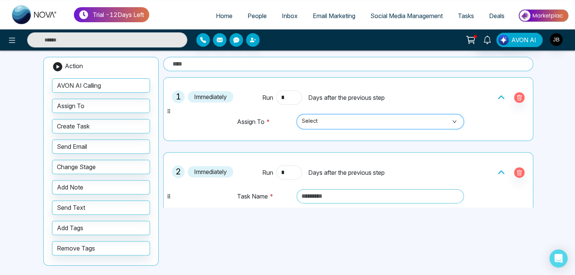
click at [416, 119] on span "Select" at bounding box center [380, 121] width 157 height 13
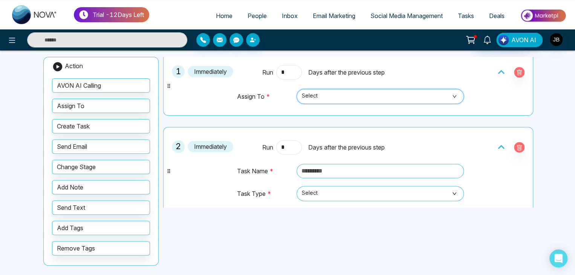
scroll to position [30, 0]
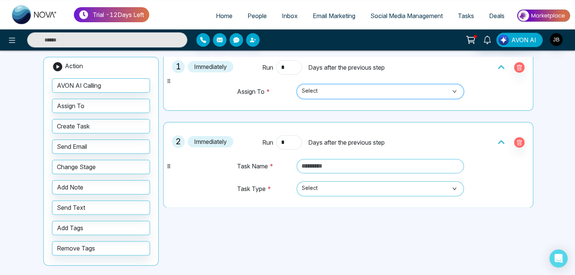
click at [532, 55] on div "Add new Cancel Save Action AVON AI Calling Assign To Create Task Send Email Cha…" at bounding box center [287, 148] width 497 height 255
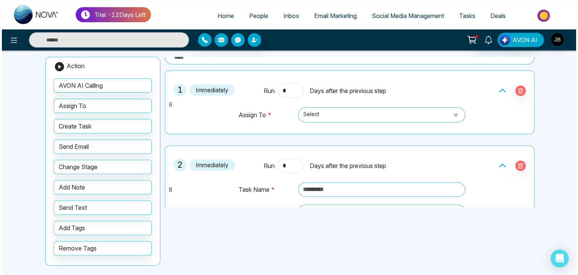
scroll to position [0, 0]
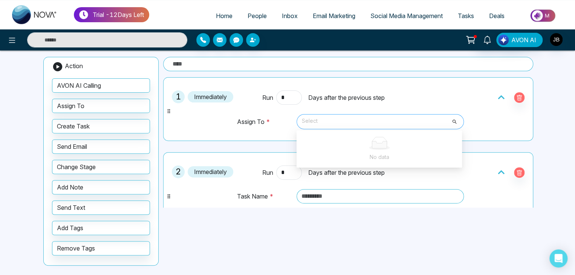
click at [402, 122] on span "Select" at bounding box center [380, 121] width 157 height 13
type input "*"
type input "*****"
click at [450, 121] on input "*****" at bounding box center [377, 119] width 153 height 11
click at [367, 125] on input "*****" at bounding box center [377, 119] width 153 height 11
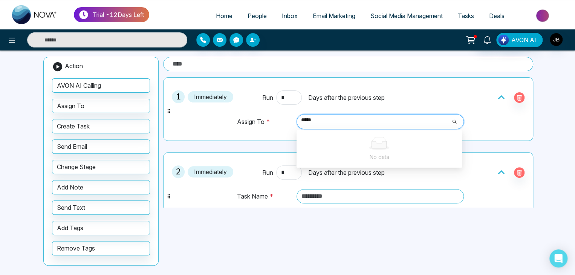
click at [312, 117] on input "*****" at bounding box center [377, 119] width 153 height 11
click at [337, 118] on input "*****" at bounding box center [377, 119] width 153 height 11
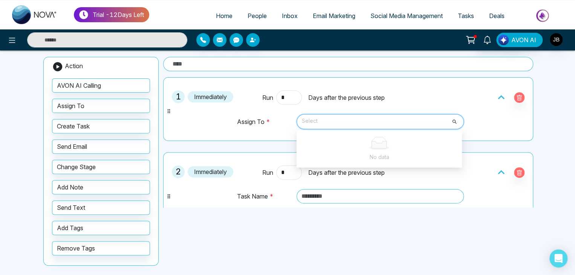
click at [350, 118] on span "Select" at bounding box center [380, 121] width 157 height 13
click at [334, 123] on span "Select" at bounding box center [380, 121] width 157 height 13
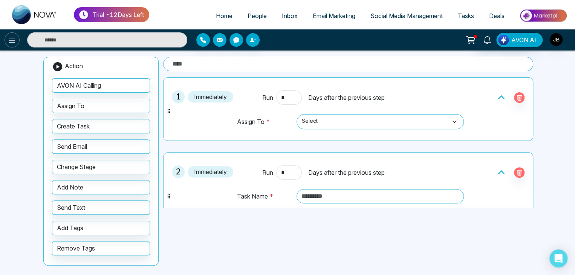
click at [7, 40] on button at bounding box center [12, 39] width 15 height 15
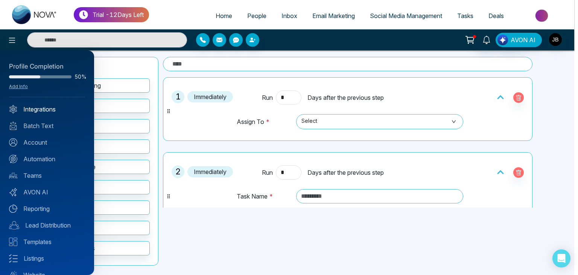
click at [37, 107] on link "Integrations" at bounding box center [47, 109] width 76 height 9
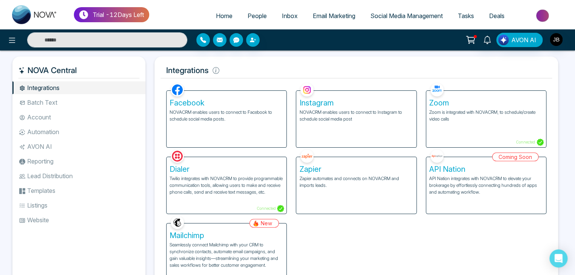
click at [45, 131] on li "Automation" at bounding box center [78, 131] width 133 height 13
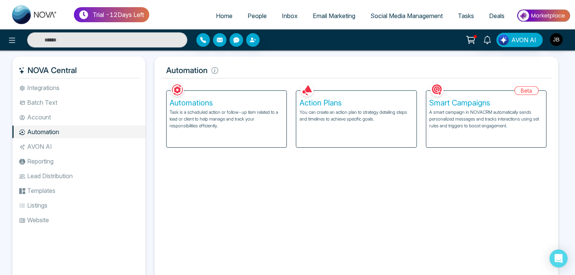
click at [357, 125] on div "Action Plans You can create an action plan to strategy detailing steps and time…" at bounding box center [356, 119] width 120 height 56
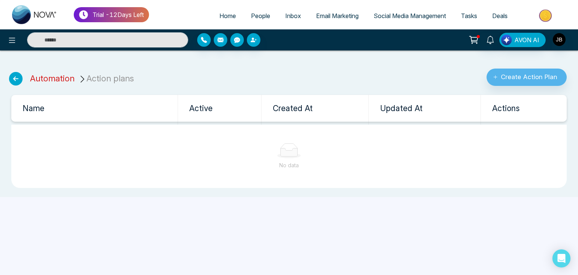
click at [58, 81] on link "Automation" at bounding box center [52, 78] width 44 height 10
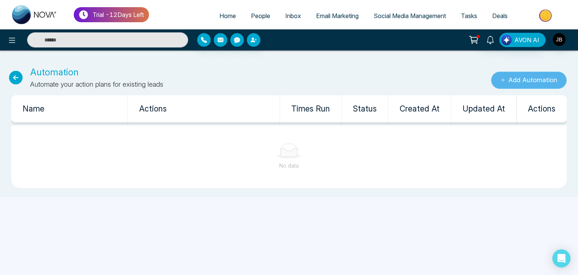
click at [503, 77] on button "Add Automation" at bounding box center [529, 80] width 76 height 17
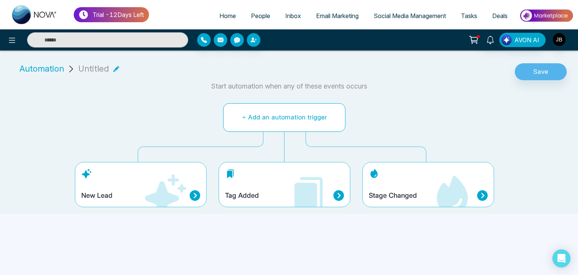
click at [262, 116] on button "Add an automation trigger" at bounding box center [284, 117] width 122 height 29
click at [259, 187] on div "Tag Added" at bounding box center [285, 184] width 132 height 45
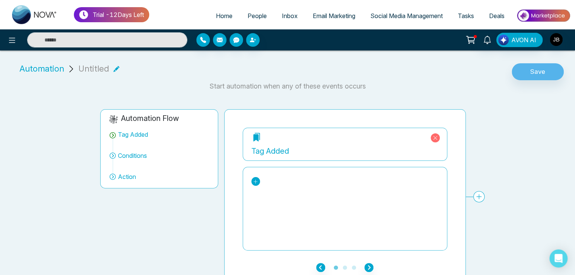
click at [255, 180] on icon at bounding box center [255, 181] width 5 height 5
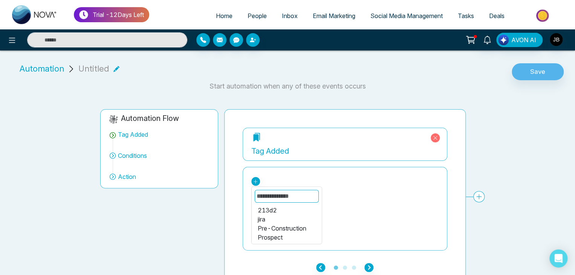
click at [263, 219] on div "jira" at bounding box center [286, 219] width 58 height 9
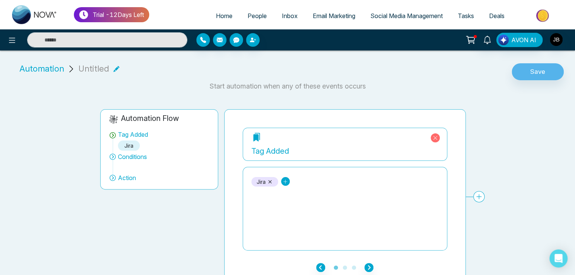
click at [283, 179] on icon at bounding box center [284, 181] width 5 height 5
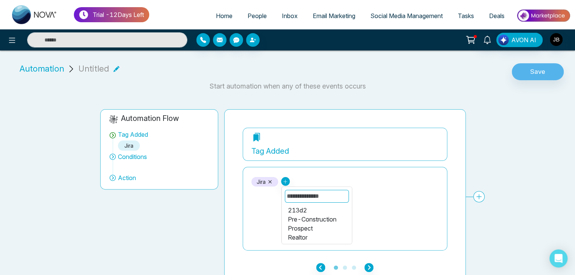
click at [291, 238] on div "Realtor" at bounding box center [316, 237] width 58 height 9
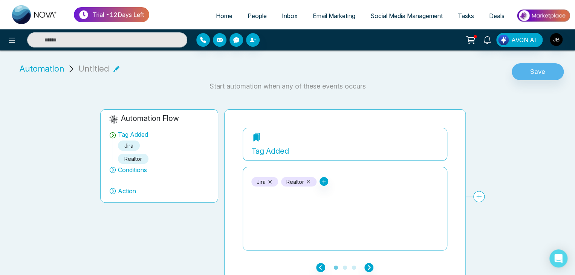
click at [112, 168] on icon at bounding box center [113, 170] width 8 height 8
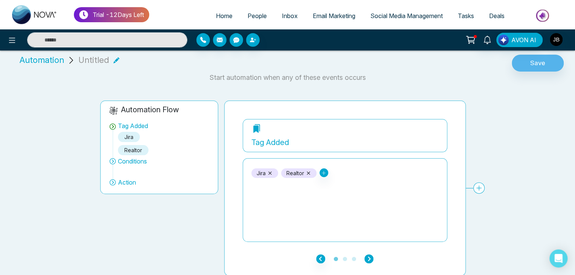
click at [372, 259] on icon "button" at bounding box center [368, 258] width 9 height 9
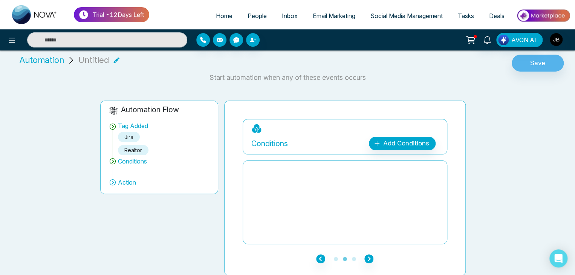
click at [299, 168] on div at bounding box center [344, 202] width 187 height 75
click at [399, 139] on link "Add Conditions" at bounding box center [402, 144] width 67 height 14
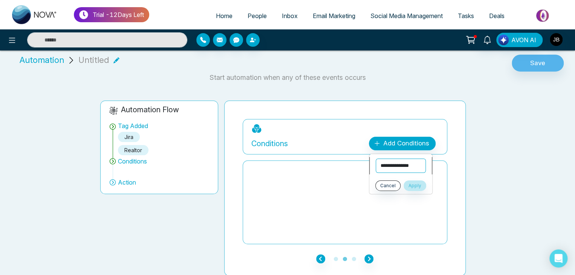
click at [395, 160] on select "**********" at bounding box center [400, 166] width 50 height 14
select select "*****"
click at [375, 159] on select "**********" at bounding box center [400, 166] width 50 height 14
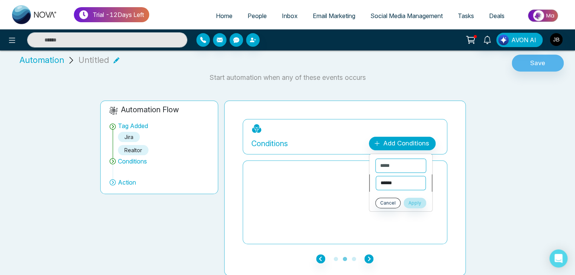
click at [391, 183] on select "**********" at bounding box center [400, 183] width 50 height 14
select select "**********"
click at [375, 176] on select "**********" at bounding box center [400, 183] width 50 height 14
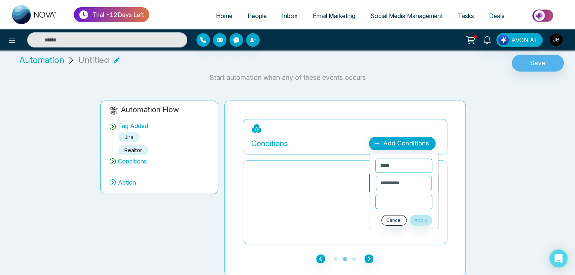
click at [392, 203] on input "text" at bounding box center [403, 202] width 57 height 14
type input "***"
click at [421, 216] on button "Apply" at bounding box center [420, 220] width 23 height 11
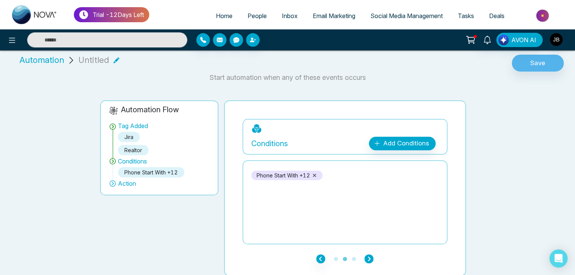
click at [369, 258] on icon "button" at bounding box center [368, 258] width 9 height 9
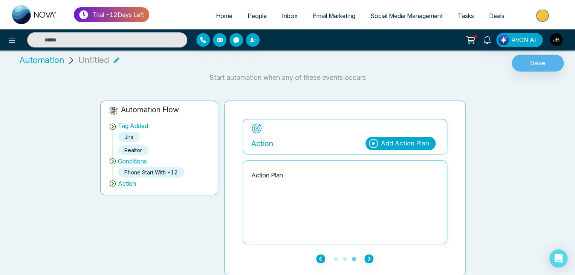
click at [298, 171] on p "Action Plan" at bounding box center [344, 175] width 187 height 9
click at [280, 173] on p "Action Plan" at bounding box center [344, 175] width 187 height 9
click at [371, 143] on icon at bounding box center [373, 143] width 9 height 9
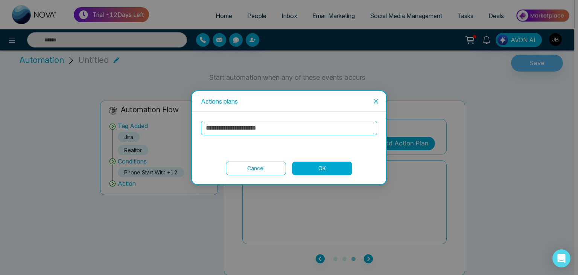
click at [276, 132] on input "text" at bounding box center [289, 128] width 176 height 14
click at [274, 126] on input "text" at bounding box center [289, 128] width 176 height 14
click at [275, 126] on input "text" at bounding box center [289, 128] width 176 height 14
type input "*"
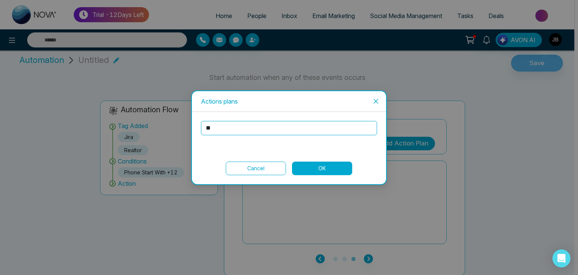
type input "*"
type input "****"
click at [308, 165] on button "OK" at bounding box center [322, 169] width 60 height 14
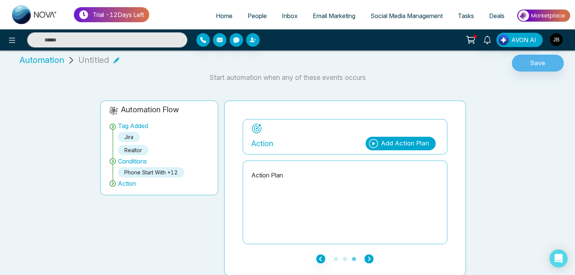
click at [372, 257] on icon "button" at bounding box center [368, 258] width 9 height 9
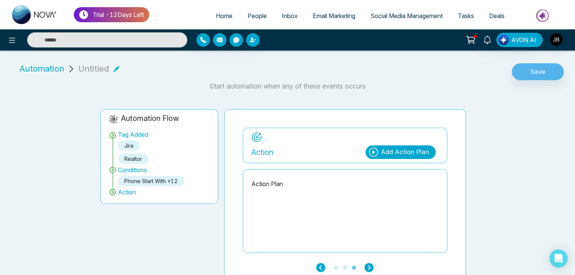
click at [42, 70] on span "Automation" at bounding box center [42, 68] width 44 height 12
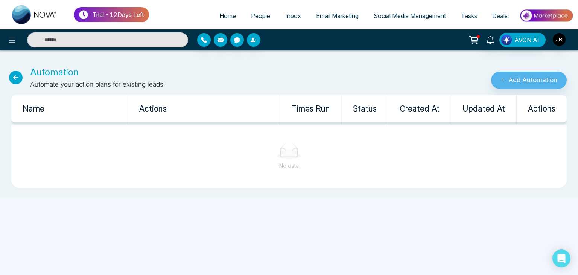
click at [144, 107] on th "Actions" at bounding box center [204, 108] width 152 height 27
click at [309, 105] on th "Times Run" at bounding box center [311, 108] width 62 height 27
click at [361, 107] on th "Status" at bounding box center [365, 108] width 47 height 27
click at [421, 110] on th "Created At" at bounding box center [420, 108] width 63 height 27
click at [480, 108] on th "Updated At" at bounding box center [484, 108] width 66 height 27
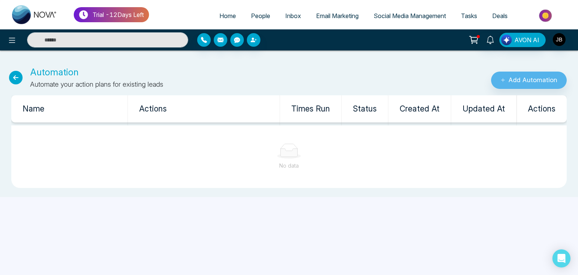
click at [540, 106] on th "Actions" at bounding box center [542, 108] width 50 height 27
click at [560, 41] on img "button" at bounding box center [559, 39] width 13 height 13
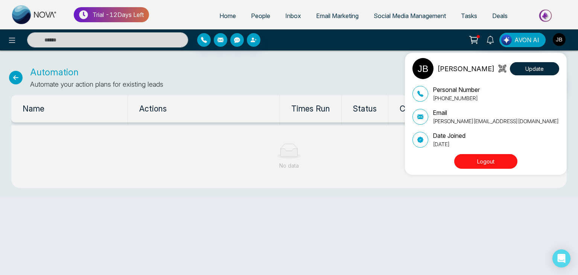
click at [338, 68] on div "[PERSON_NAME] Update Personal Number [PHONE_NUMBER] Email [PERSON_NAME][EMAIL_A…" at bounding box center [289, 137] width 578 height 275
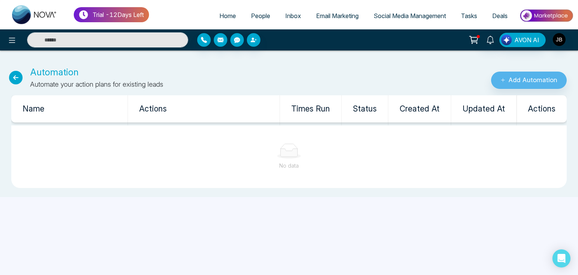
click at [258, 15] on span "People" at bounding box center [260, 16] width 19 height 8
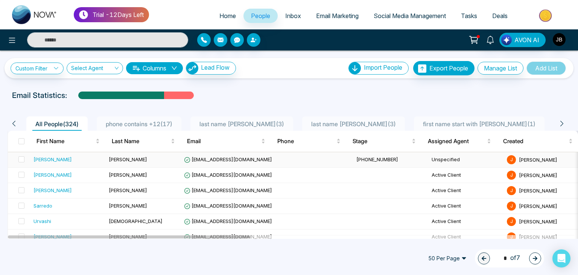
click at [224, 158] on span "[EMAIL_ADDRESS][DOMAIN_NAME]" at bounding box center [228, 159] width 88 height 6
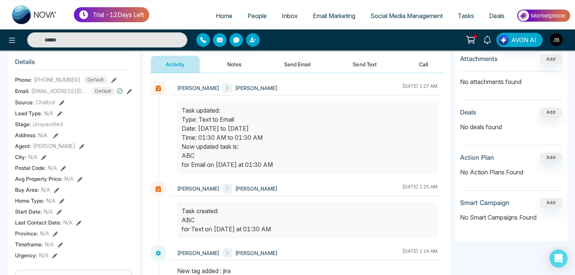
scroll to position [80, 0]
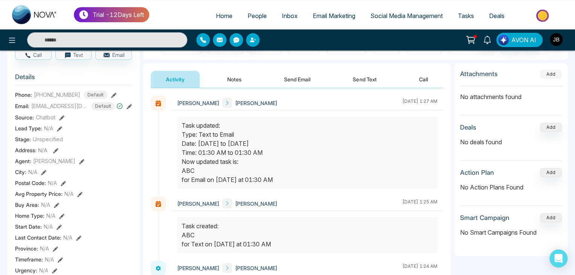
click at [546, 74] on button "Add" at bounding box center [551, 74] width 22 height 9
click at [548, 127] on button "Add" at bounding box center [551, 126] width 22 height 9
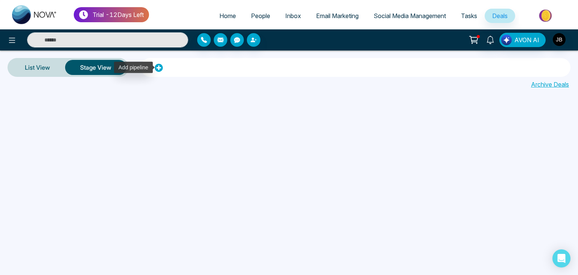
click at [155, 65] on icon at bounding box center [159, 68] width 8 height 8
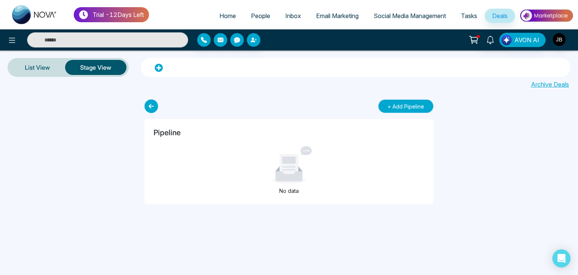
click at [402, 105] on button "+ Add Pipeline" at bounding box center [405, 106] width 55 height 14
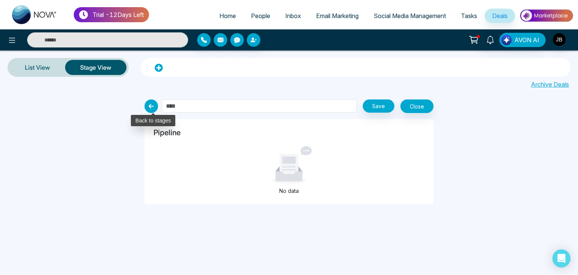
click at [152, 108] on icon at bounding box center [152, 106] width 14 height 14
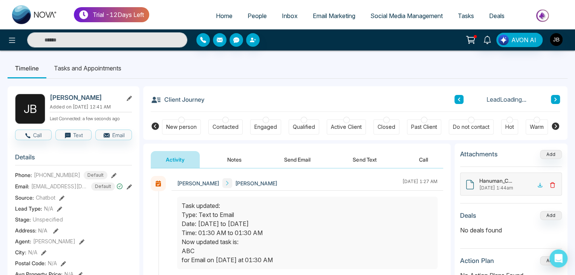
click at [551, 182] on icon at bounding box center [552, 185] width 6 height 6
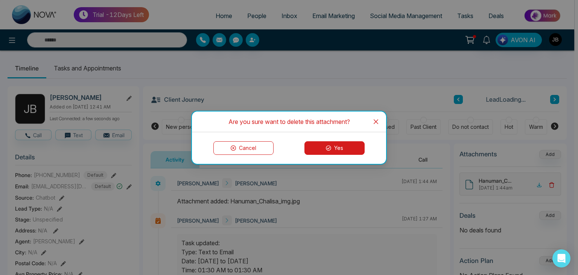
click at [364, 149] on button "Yes" at bounding box center [335, 148] width 60 height 14
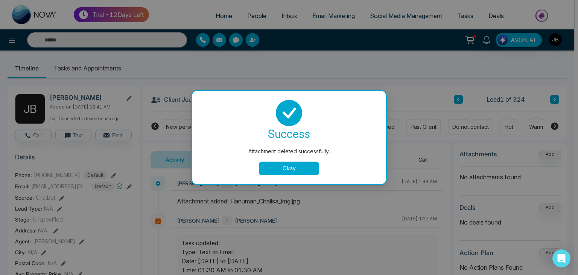
click at [298, 172] on button "Okay" at bounding box center [289, 169] width 60 height 14
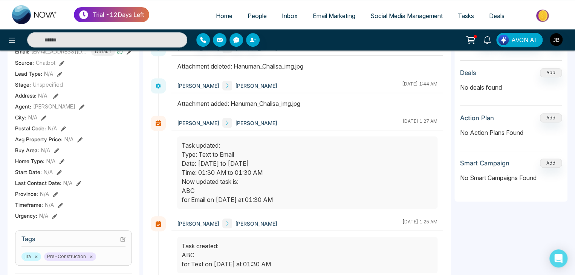
scroll to position [120, 0]
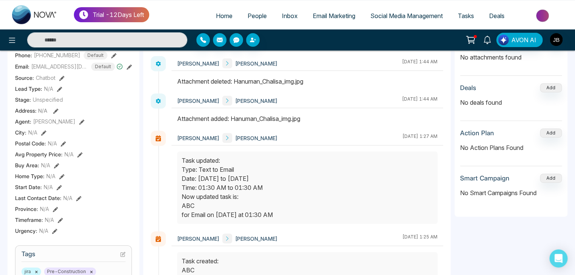
click at [473, 184] on div "No Smart Campaigns Found" at bounding box center [511, 193] width 102 height 21
click at [546, 178] on button "Add" at bounding box center [551, 178] width 22 height 9
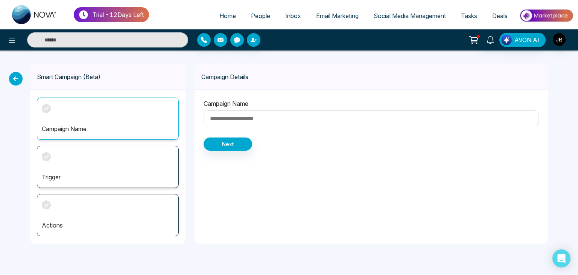
click at [81, 115] on div "Campaign Name" at bounding box center [108, 119] width 142 height 42
click at [86, 124] on p "Campaign Name" at bounding box center [108, 128] width 132 height 9
click at [241, 119] on input at bounding box center [371, 118] width 335 height 16
click at [248, 117] on input at bounding box center [371, 118] width 335 height 16
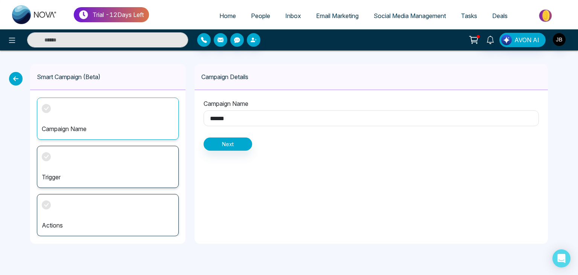
type input "******"
click at [235, 142] on button "Next" at bounding box center [228, 143] width 49 height 13
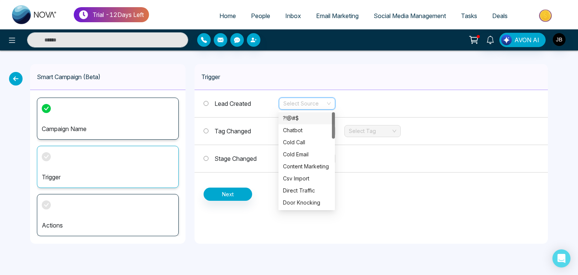
click at [295, 101] on input "search" at bounding box center [305, 103] width 42 height 11
click at [296, 140] on div "Cold Call" at bounding box center [306, 142] width 47 height 8
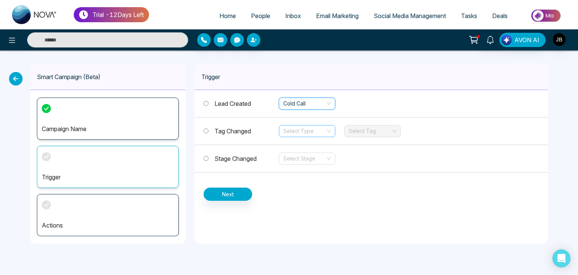
click at [309, 126] on input "search" at bounding box center [305, 130] width 42 height 11
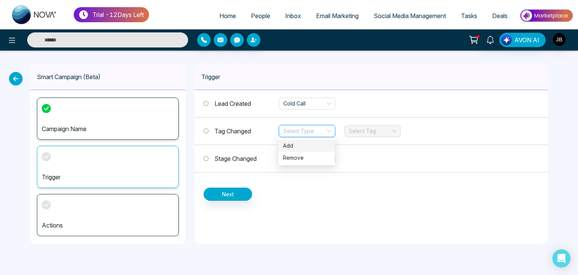
click at [288, 143] on div "Add" at bounding box center [306, 146] width 47 height 8
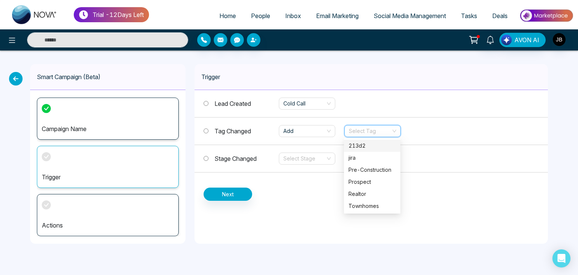
click at [351, 128] on input "search" at bounding box center [370, 130] width 42 height 11
click at [353, 157] on div "jira" at bounding box center [372, 158] width 47 height 8
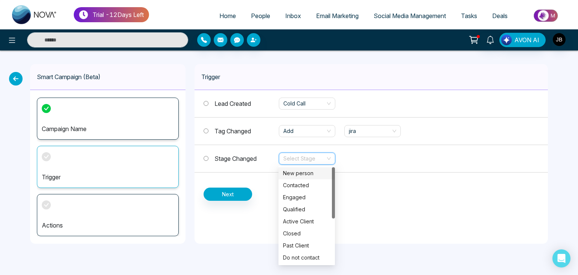
click at [286, 154] on input "search" at bounding box center [305, 158] width 42 height 11
click at [304, 183] on div "Contacted" at bounding box center [306, 185] width 47 height 8
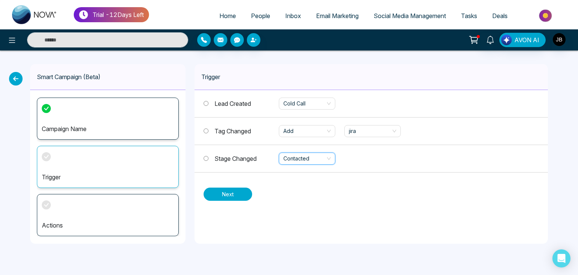
click at [232, 194] on button "Next" at bounding box center [228, 193] width 49 height 13
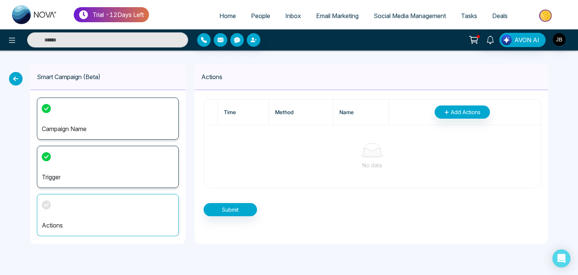
click at [243, 105] on th "Time" at bounding box center [243, 112] width 51 height 26
click at [267, 114] on th "Time" at bounding box center [243, 112] width 51 height 26
click at [334, 108] on th "Name" at bounding box center [362, 112] width 56 height 26
click at [355, 108] on th "Name" at bounding box center [362, 112] width 56 height 26
click at [465, 110] on span "Add Actions" at bounding box center [466, 112] width 30 height 8
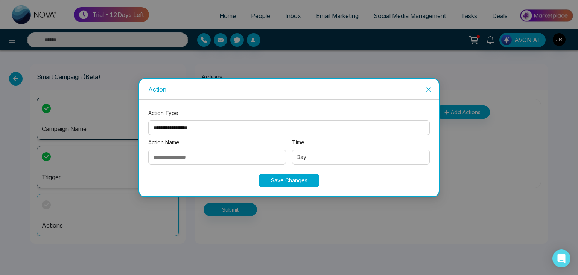
click at [181, 161] on input "Action Name" at bounding box center [217, 156] width 138 height 15
type input "**********"
click at [216, 127] on select "**********" at bounding box center [289, 127] width 282 height 15
select select "*****"
click at [148, 120] on select "**********" at bounding box center [289, 127] width 282 height 15
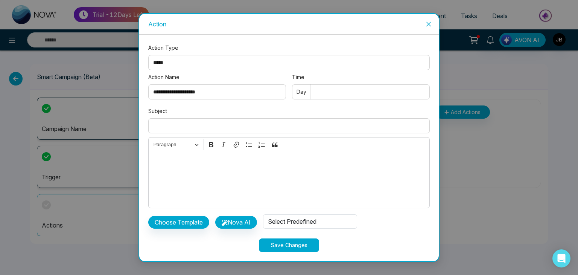
click at [190, 130] on input "Subject" at bounding box center [289, 125] width 282 height 15
type input "**********"
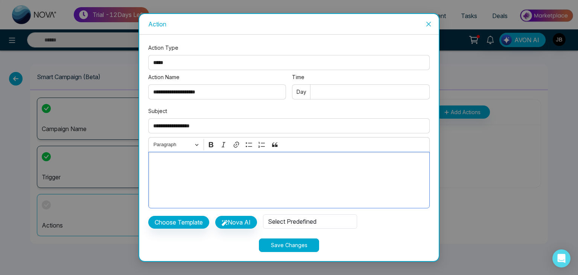
click at [176, 160] on p "Editor editing area: main" at bounding box center [289, 161] width 274 height 8
click at [227, 220] on icon "button" at bounding box center [225, 223] width 6 height 6
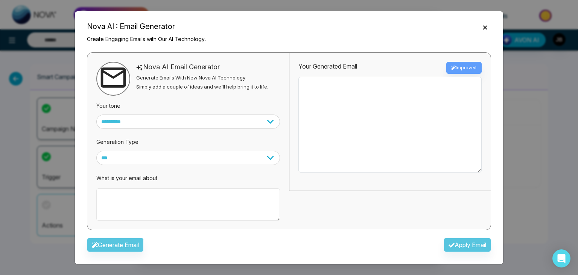
click at [178, 207] on textarea at bounding box center [188, 204] width 184 height 32
type textarea "**********"
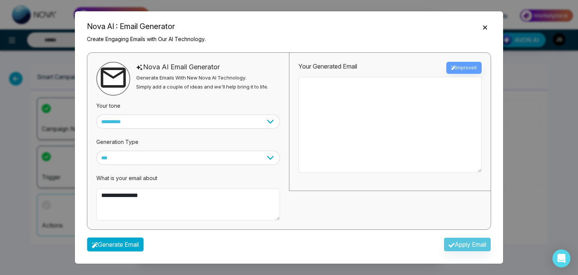
click at [108, 245] on button "Generate Email" at bounding box center [115, 244] width 57 height 14
type textarea "**********"
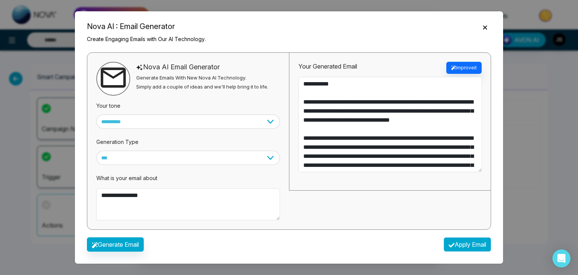
click at [456, 245] on button "Apply Email" at bounding box center [467, 244] width 47 height 14
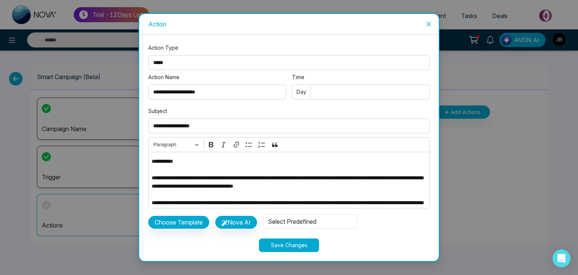
type textarea "**********"
click at [286, 247] on button "Save Changes" at bounding box center [289, 245] width 60 height 14
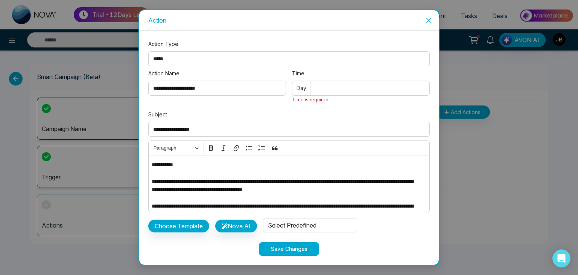
click at [339, 86] on input "Time" at bounding box center [361, 88] width 138 height 15
click at [338, 86] on input "Time" at bounding box center [361, 88] width 138 height 15
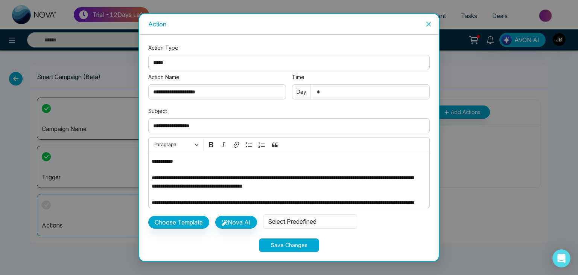
type input "*"
click at [285, 241] on button "Save Changes" at bounding box center [289, 245] width 60 height 14
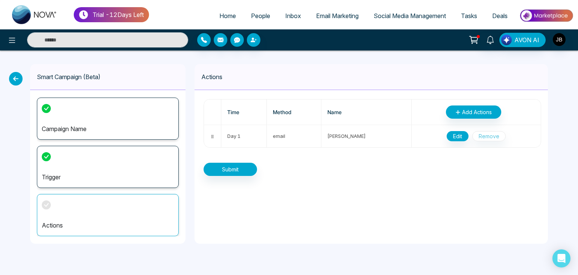
click at [497, 17] on span "Deals" at bounding box center [499, 16] width 15 height 8
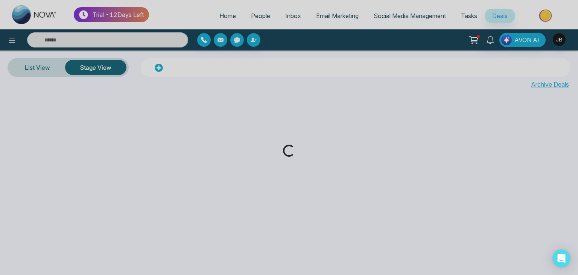
click at [472, 15] on div "Loading..." at bounding box center [289, 137] width 578 height 275
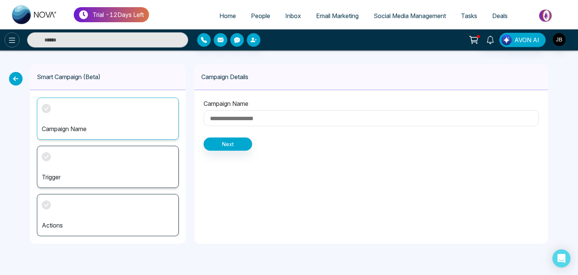
click at [12, 38] on icon at bounding box center [12, 40] width 6 height 5
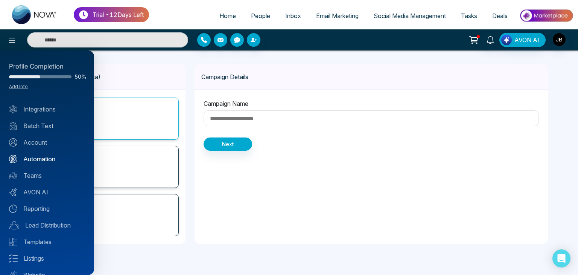
click at [36, 158] on link "Automation" at bounding box center [47, 158] width 76 height 9
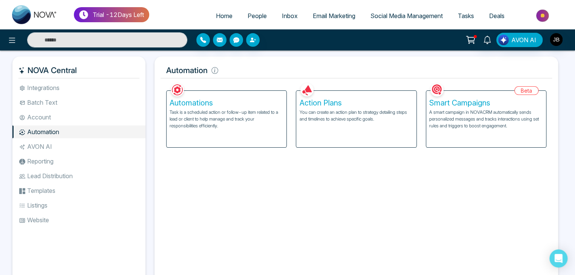
click at [467, 105] on h5 "Smart Campaigns" at bounding box center [486, 102] width 114 height 9
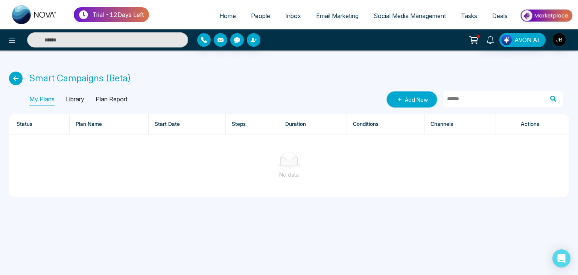
click at [404, 102] on link "Add New" at bounding box center [412, 99] width 51 height 17
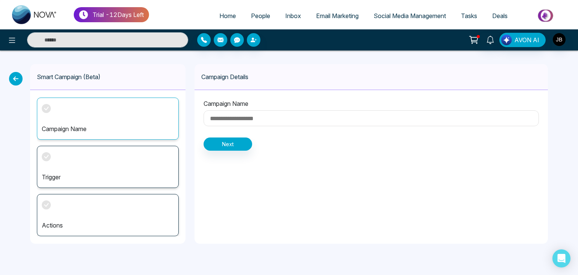
click at [223, 118] on input at bounding box center [371, 118] width 335 height 16
type input "****"
click at [235, 142] on button "Next" at bounding box center [228, 143] width 49 height 13
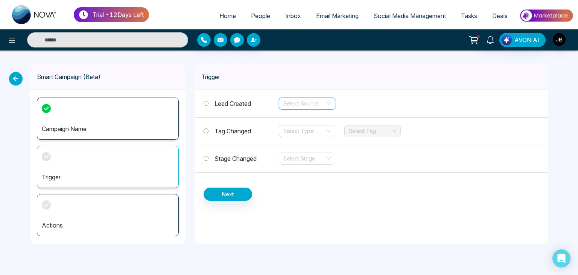
click at [318, 100] on input "search" at bounding box center [305, 103] width 42 height 11
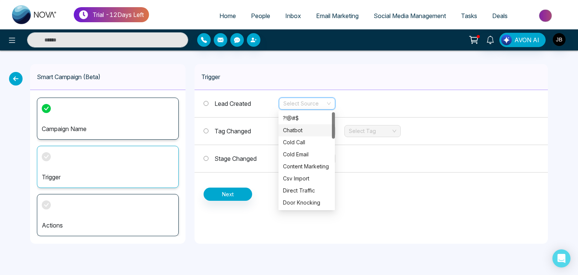
click at [288, 132] on div "Chatbot" at bounding box center [306, 130] width 47 height 8
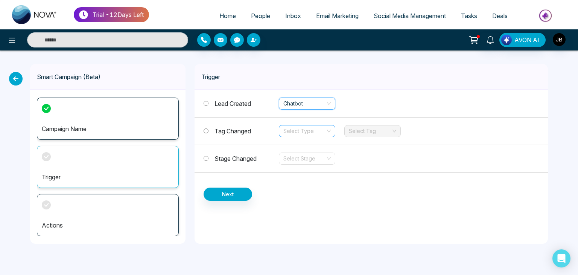
click at [290, 129] on input "search" at bounding box center [305, 130] width 42 height 11
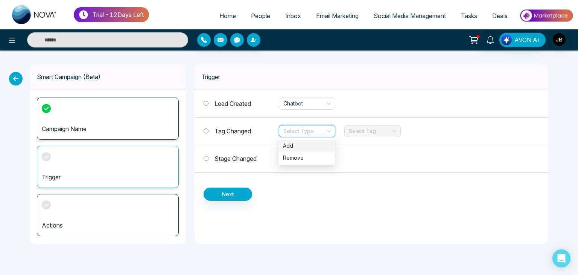
click at [287, 145] on div "Add" at bounding box center [306, 146] width 47 height 8
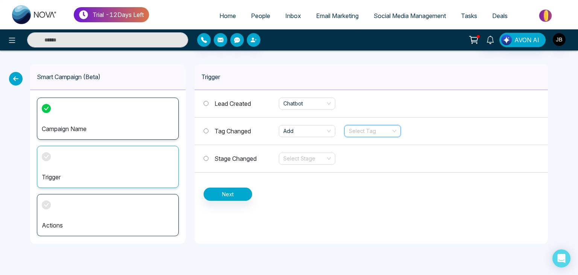
click at [372, 125] on div "Select Tag" at bounding box center [372, 131] width 56 height 12
click at [354, 182] on div "Prospect" at bounding box center [372, 182] width 47 height 8
click at [305, 157] on input "search" at bounding box center [305, 158] width 42 height 11
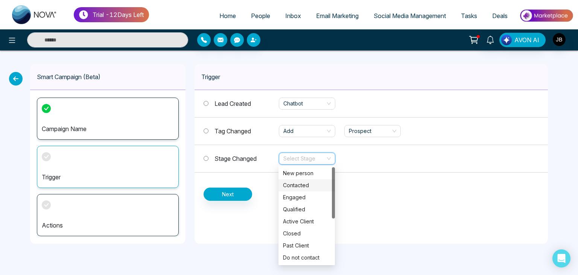
click at [297, 184] on div "Contacted" at bounding box center [306, 185] width 47 height 8
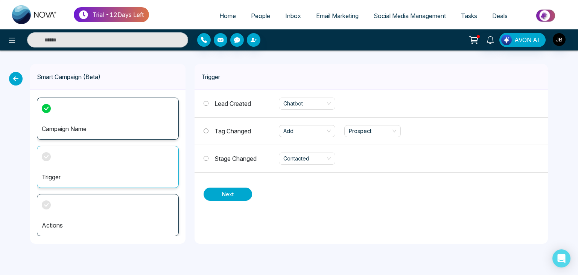
click at [225, 191] on button "Next" at bounding box center [228, 193] width 49 height 13
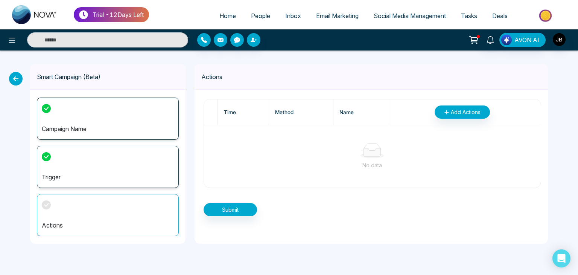
click at [249, 113] on th "Time" at bounding box center [243, 112] width 51 height 26
click at [224, 112] on th "Time" at bounding box center [243, 112] width 51 height 26
click at [215, 114] on th at bounding box center [211, 112] width 14 height 26
click at [214, 114] on th at bounding box center [211, 112] width 14 height 26
click at [229, 110] on th "Time" at bounding box center [243, 112] width 51 height 26
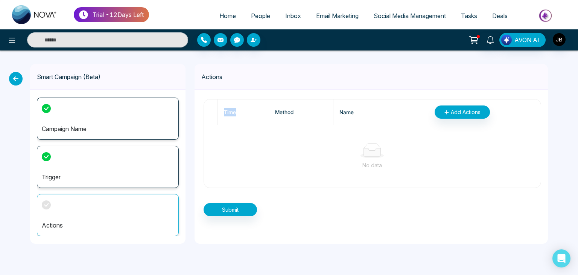
click at [229, 110] on th "Time" at bounding box center [243, 112] width 51 height 26
click at [295, 111] on th "Method" at bounding box center [301, 112] width 64 height 26
click at [367, 105] on th "Name" at bounding box center [362, 112] width 56 height 26
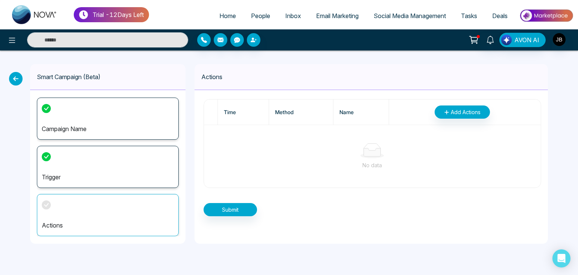
click at [420, 113] on div "Add Actions" at bounding box center [462, 111] width 134 height 13
click at [465, 111] on span "Add Actions" at bounding box center [466, 112] width 30 height 8
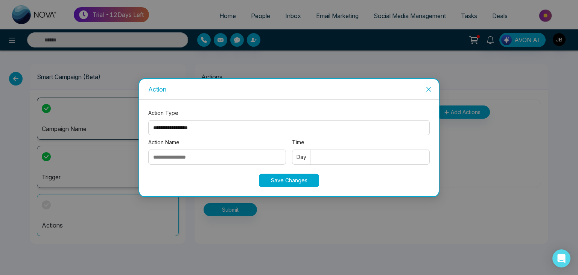
click at [193, 155] on input "Action Name" at bounding box center [217, 156] width 138 height 15
click at [187, 157] on input "***" at bounding box center [217, 156] width 138 height 15
type input "*"
click at [187, 157] on input "Action Name" at bounding box center [217, 156] width 138 height 15
type input "**********"
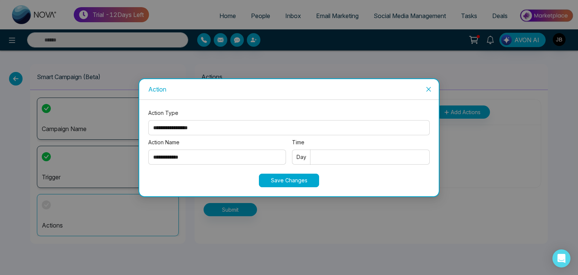
click at [312, 155] on input "Time" at bounding box center [361, 156] width 138 height 15
type input "*"
click at [182, 124] on select "**********" at bounding box center [289, 127] width 282 height 15
select select "****"
click at [148, 120] on select "**********" at bounding box center [289, 127] width 282 height 15
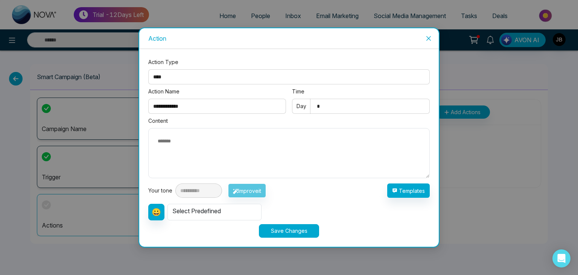
click at [191, 146] on textarea at bounding box center [289, 153] width 282 height 50
type textarea "**********"
click at [274, 229] on button "Save Changes" at bounding box center [289, 231] width 60 height 14
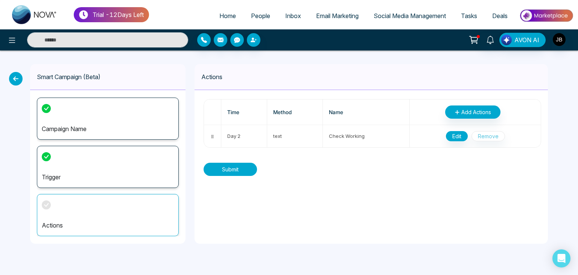
click at [250, 166] on button "Submit" at bounding box center [230, 169] width 53 height 13
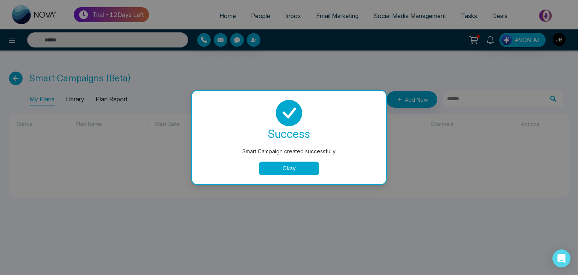
click at [291, 171] on button "Okay" at bounding box center [289, 169] width 60 height 14
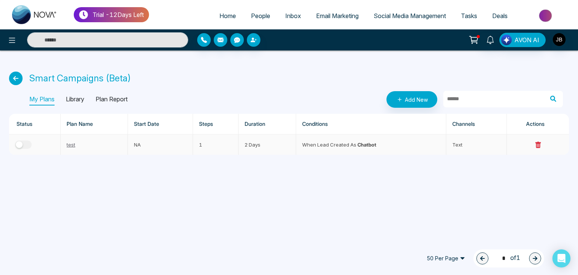
click at [19, 144] on div "button" at bounding box center [19, 144] width 7 height 7
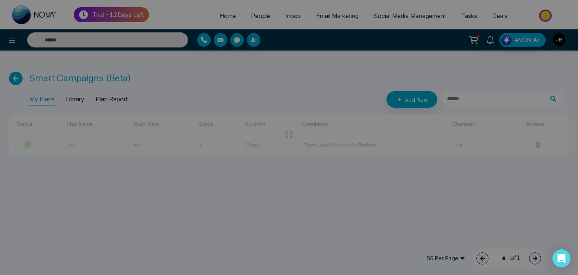
click at [25, 143] on body "Trial - 12 Days Left Home People Inbox Email Marketing Social Media Management …" at bounding box center [289, 137] width 578 height 275
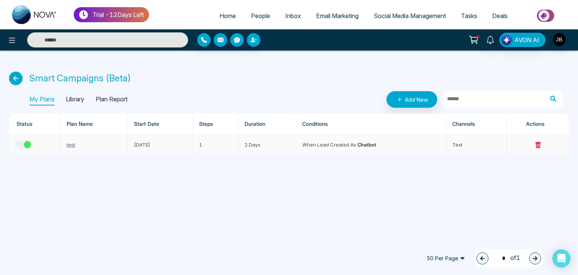
click at [27, 145] on div "button" at bounding box center [27, 144] width 7 height 7
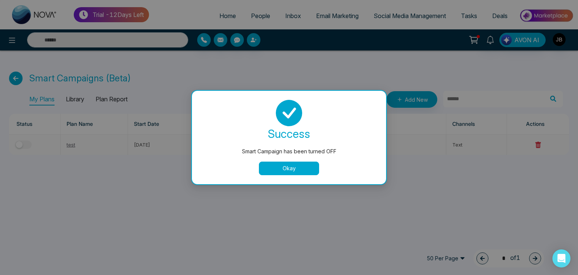
click at [274, 168] on button "Okay" at bounding box center [289, 169] width 60 height 14
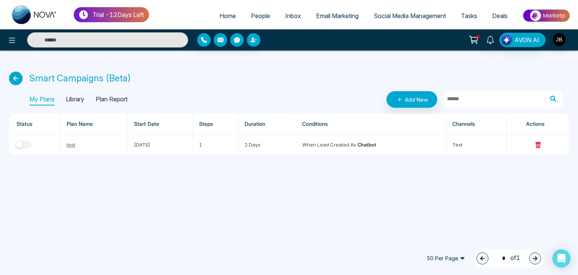
click at [74, 96] on p "Library" at bounding box center [75, 99] width 18 height 12
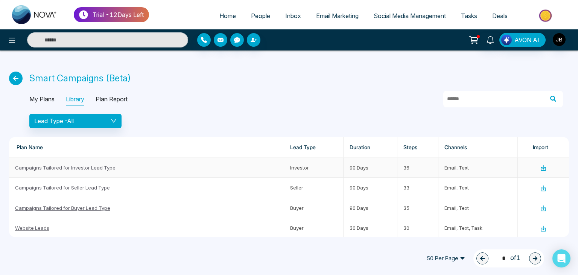
click at [543, 167] on icon at bounding box center [544, 167] width 2 height 5
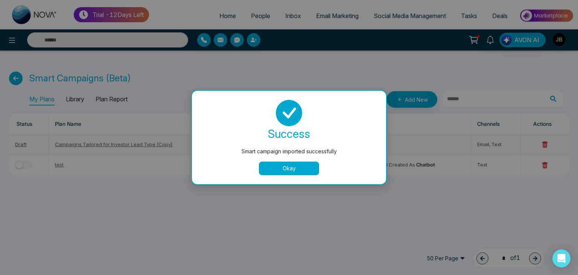
click at [284, 168] on button "Okay" at bounding box center [289, 169] width 60 height 14
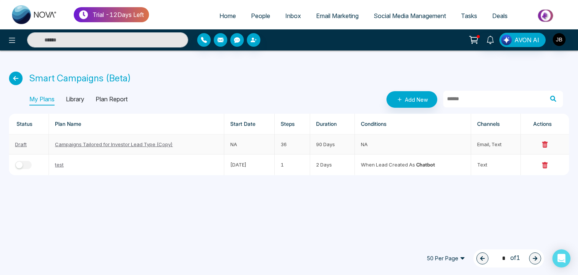
click at [21, 141] on link "Draft" at bounding box center [21, 144] width 12 height 6
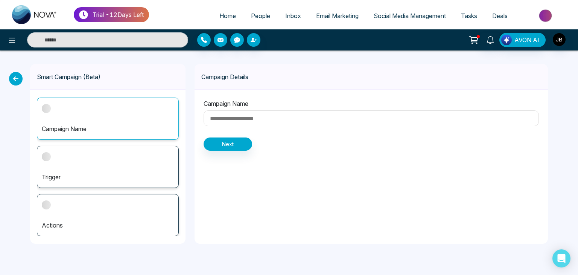
type input "**********"
click at [246, 115] on input "**********" at bounding box center [371, 118] width 335 height 16
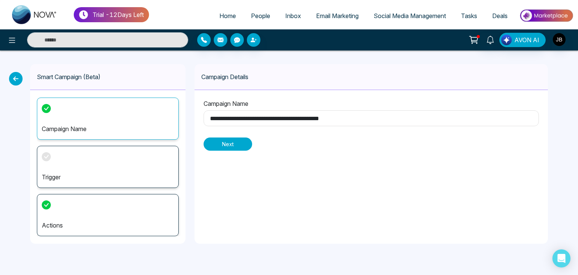
click at [238, 143] on button "Next" at bounding box center [228, 143] width 49 height 13
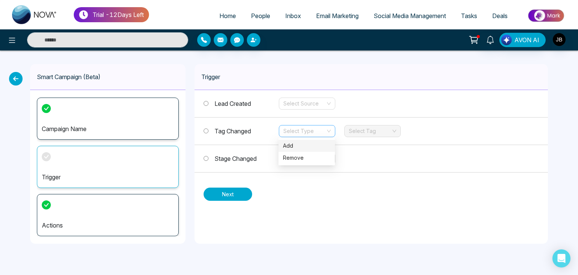
click at [283, 131] on div "Select Type" at bounding box center [307, 131] width 56 height 12
click at [288, 148] on div "Add" at bounding box center [306, 146] width 47 height 8
click at [216, 131] on span "Tag Changed" at bounding box center [233, 131] width 37 height 8
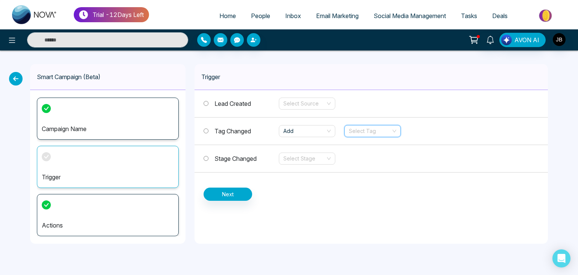
click at [355, 133] on input "search" at bounding box center [370, 130] width 42 height 11
click at [348, 159] on div "jira" at bounding box center [372, 158] width 56 height 12
click at [226, 157] on span "Stage Changed" at bounding box center [236, 159] width 42 height 8
click at [242, 157] on span "Stage Changed" at bounding box center [236, 159] width 42 height 8
click at [325, 158] on input "search" at bounding box center [305, 158] width 42 height 11
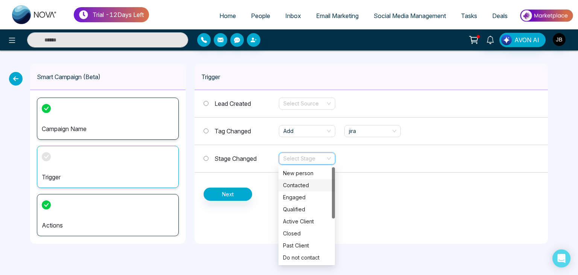
click at [299, 183] on div "Contacted" at bounding box center [306, 185] width 47 height 8
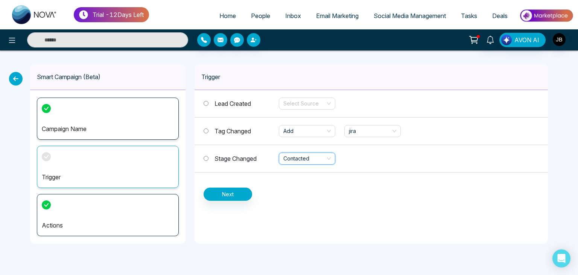
click at [229, 102] on span "Lead Created" at bounding box center [233, 104] width 37 height 8
click at [291, 102] on input "search" at bounding box center [305, 103] width 42 height 11
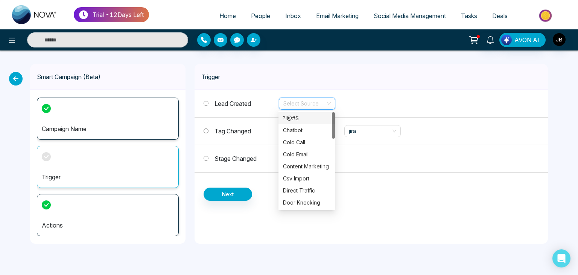
click at [291, 118] on div "?!@#$" at bounding box center [306, 118] width 47 height 8
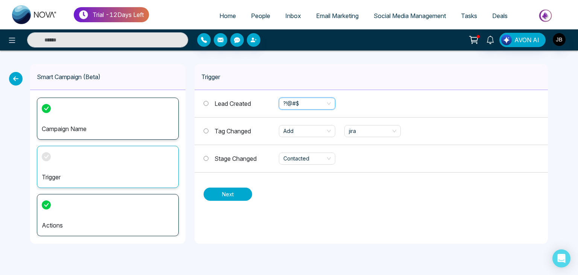
click at [227, 195] on button "Next" at bounding box center [228, 193] width 49 height 13
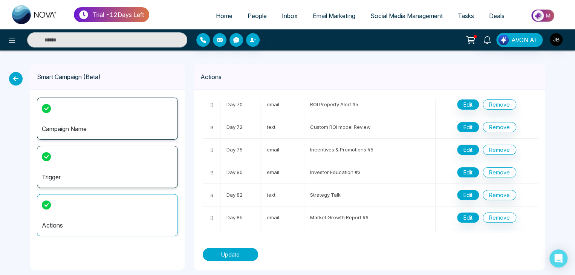
scroll to position [697, 0]
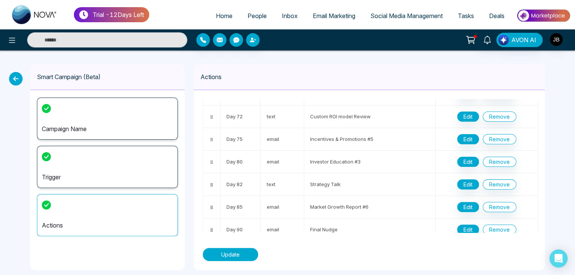
click at [235, 250] on button "Update" at bounding box center [230, 254] width 55 height 13
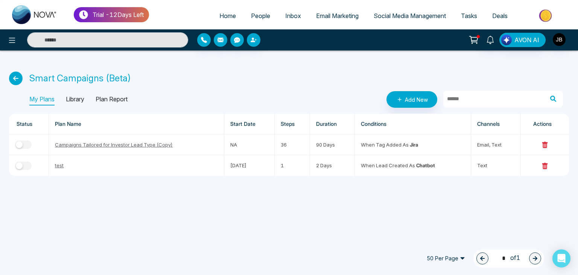
click at [291, 169] on td "1" at bounding box center [292, 165] width 35 height 20
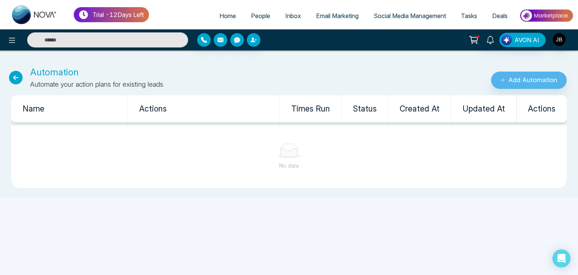
click at [253, 13] on span "People" at bounding box center [260, 16] width 19 height 8
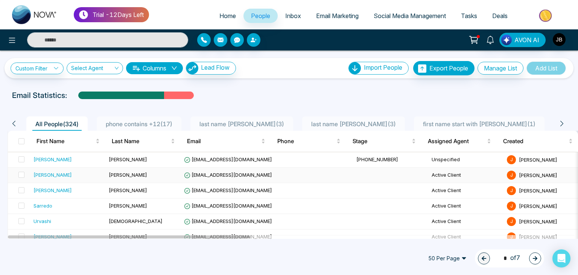
click at [39, 174] on div "[PERSON_NAME]" at bounding box center [53, 175] width 38 height 8
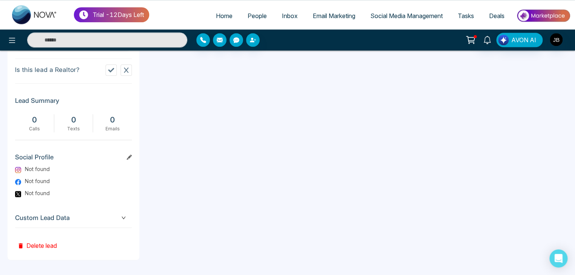
scroll to position [352, 0]
click at [120, 216] on span "Custom Lead Data" at bounding box center [73, 218] width 117 height 10
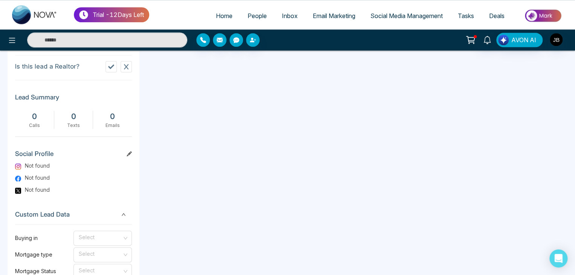
click at [574, 270] on div "Timeline Tasks and Appointments H S [PERSON_NAME] Added on [DATE] 12:11 AM Last…" at bounding box center [287, 198] width 575 height 1000
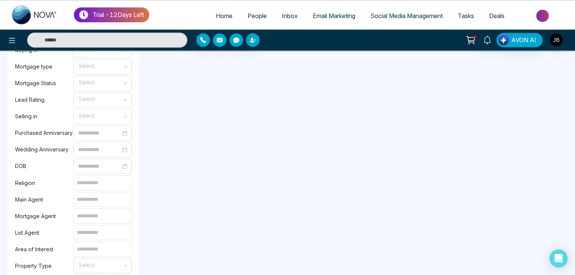
scroll to position [552, 0]
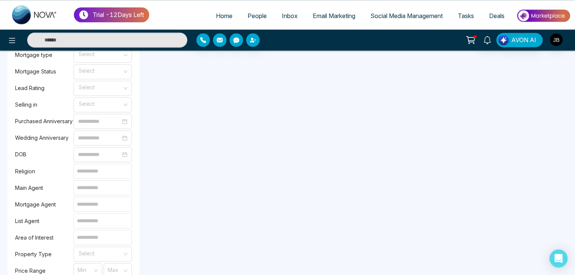
click at [93, 224] on input at bounding box center [102, 220] width 58 height 15
type input "**"
click at [88, 244] on input at bounding box center [102, 237] width 58 height 15
click at [88, 254] on input "search" at bounding box center [100, 252] width 44 height 11
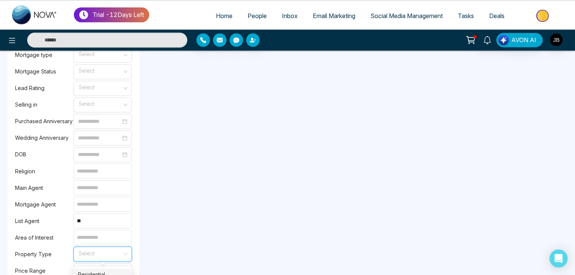
click at [91, 268] on div "Residential" at bounding box center [102, 274] width 58 height 12
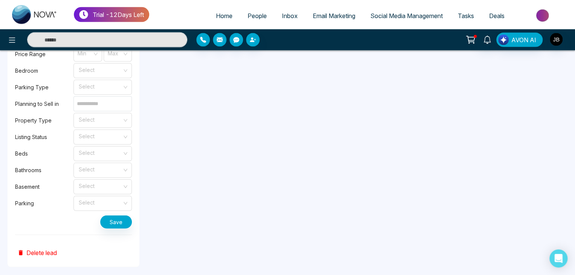
scroll to position [779, 0]
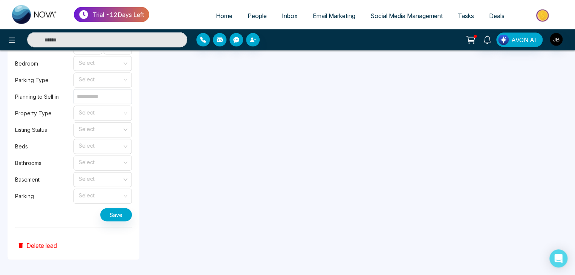
click at [573, 0] on div at bounding box center [287, 0] width 575 height 1
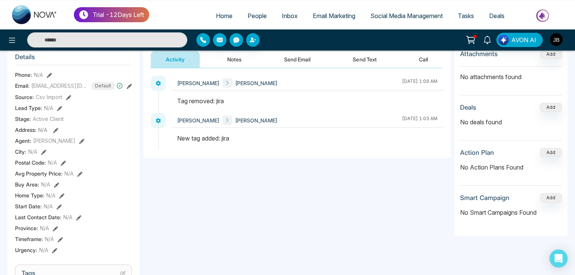
scroll to position [85, 0]
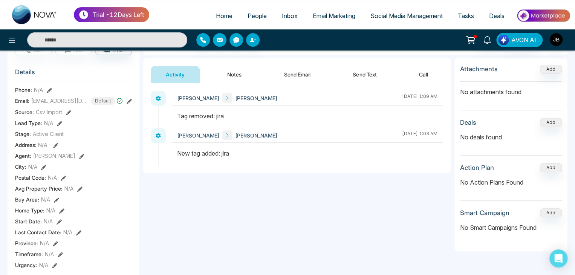
click at [61, 213] on icon at bounding box center [61, 210] width 5 height 5
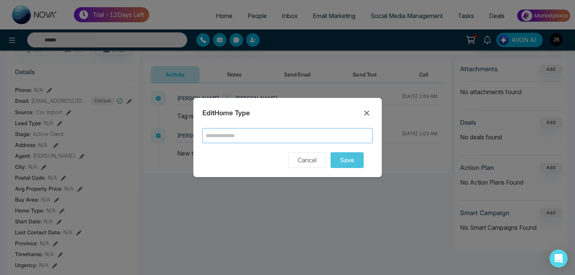
click at [238, 137] on input "text" at bounding box center [287, 135] width 170 height 15
click at [228, 136] on input "text" at bounding box center [287, 135] width 170 height 15
type input "**"
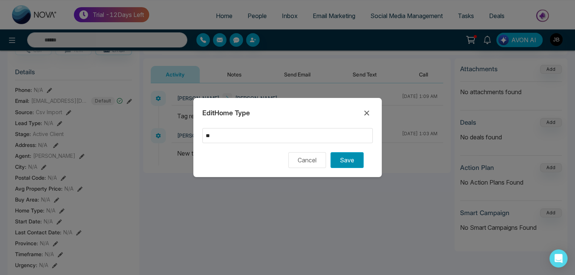
click at [343, 164] on button "Save" at bounding box center [346, 160] width 33 height 16
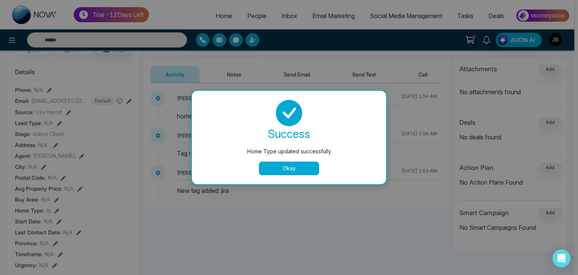
click at [288, 166] on button "Okay" at bounding box center [289, 169] width 60 height 14
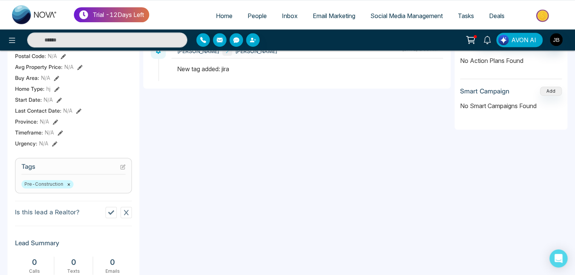
scroll to position [212, 0]
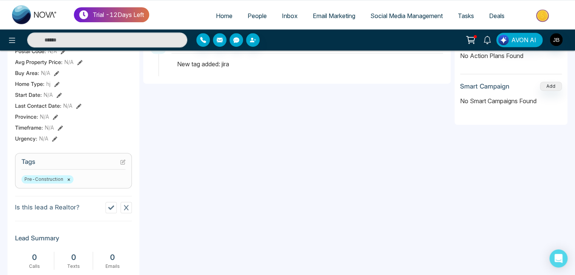
click at [55, 120] on icon at bounding box center [55, 116] width 5 height 5
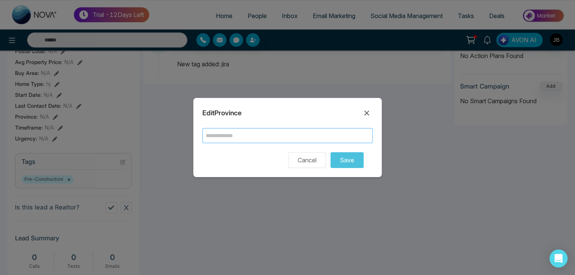
click at [221, 137] on input "text" at bounding box center [287, 135] width 170 height 15
click at [229, 130] on input "text" at bounding box center [287, 135] width 170 height 15
type input "***"
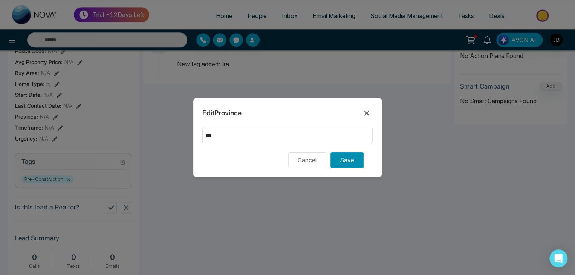
click at [346, 158] on button "Save" at bounding box center [346, 160] width 33 height 16
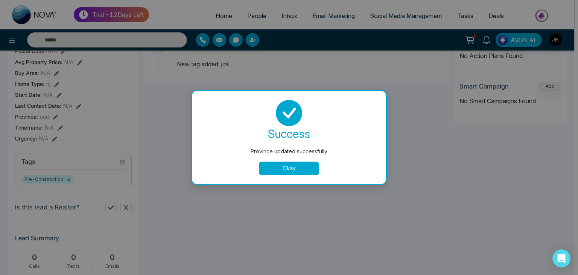
click at [285, 168] on button "Okay" at bounding box center [289, 169] width 60 height 14
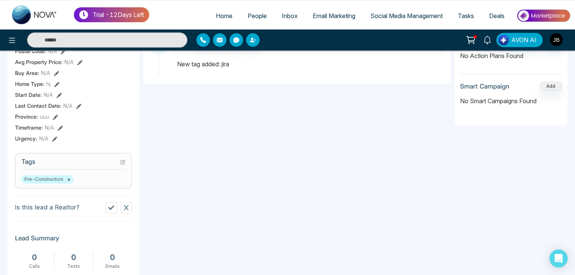
click at [52, 142] on icon at bounding box center [54, 138] width 5 height 5
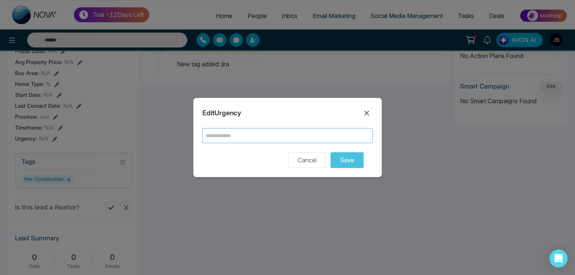
click at [224, 132] on input "text" at bounding box center [287, 135] width 170 height 15
type input "***"
click at [330, 152] on button "Save" at bounding box center [346, 160] width 33 height 16
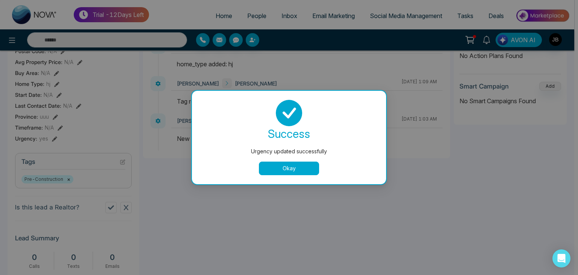
click at [283, 169] on button "Okay" at bounding box center [289, 169] width 60 height 14
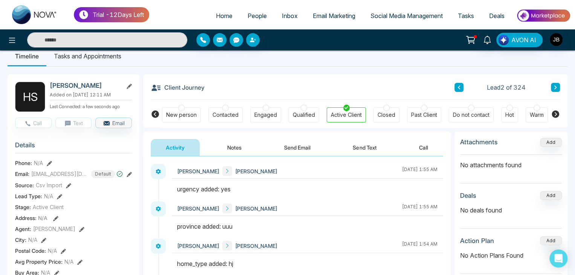
scroll to position [0, 0]
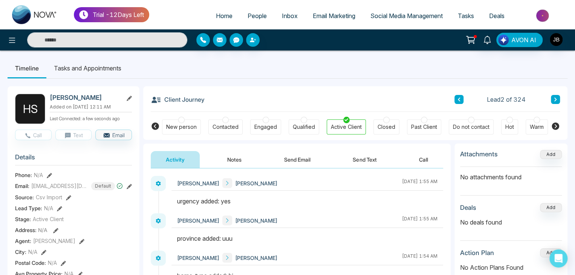
click at [157, 99] on icon at bounding box center [156, 100] width 11 height 11
click at [216, 16] on span "Home" at bounding box center [224, 16] width 17 height 8
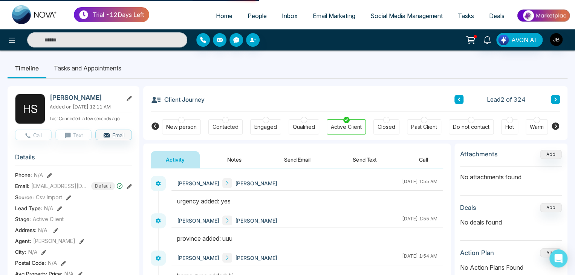
select select "*"
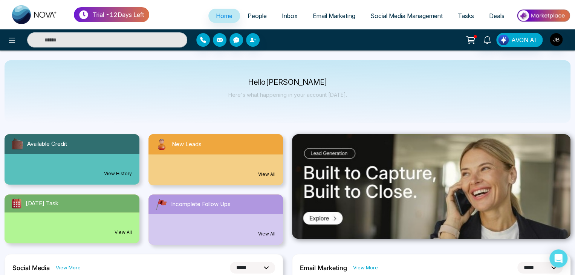
click at [247, 14] on span "People" at bounding box center [256, 16] width 19 height 8
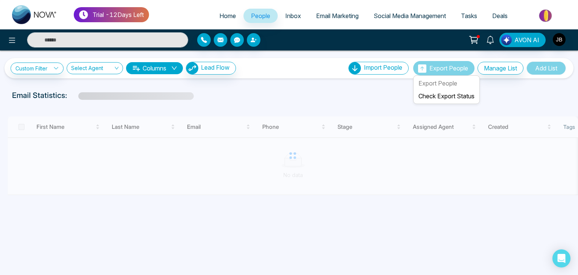
click at [432, 68] on span "Export People" at bounding box center [449, 68] width 39 height 8
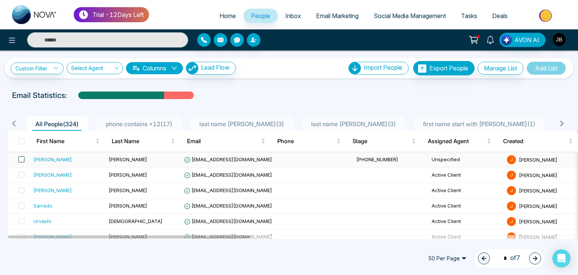
click at [23, 160] on span at bounding box center [21, 159] width 6 height 6
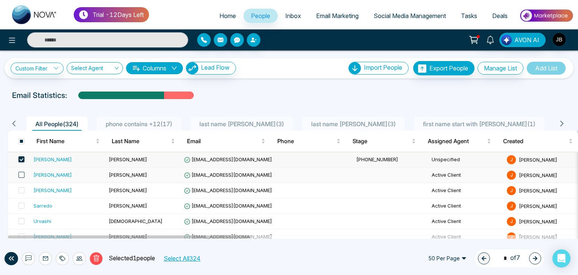
click at [21, 176] on span at bounding box center [21, 175] width 6 height 6
click at [424, 77] on li "Export People" at bounding box center [447, 83] width 64 height 13
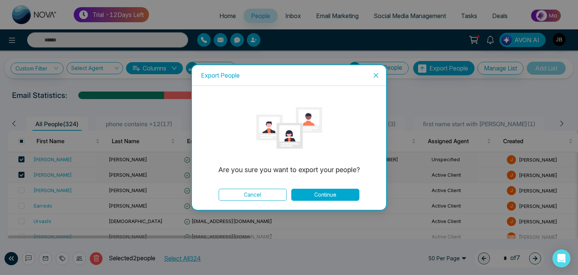
click at [323, 192] on button "Continue" at bounding box center [325, 195] width 68 height 12
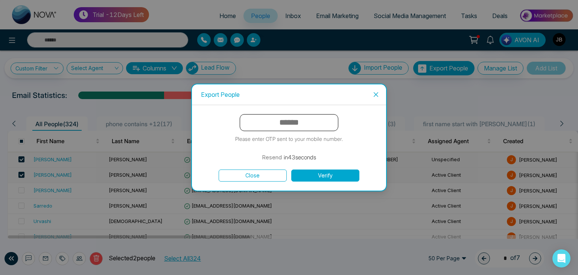
click at [281, 124] on input "text" at bounding box center [289, 122] width 99 height 17
type input "******"
click at [338, 180] on button "Verify" at bounding box center [325, 175] width 68 height 12
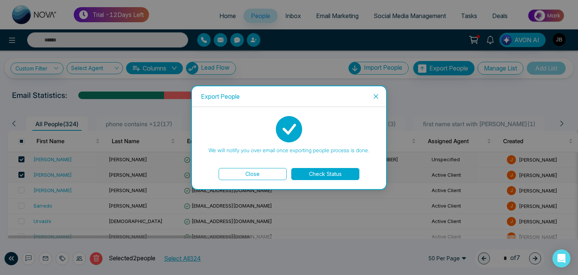
click at [320, 172] on button "Check Status" at bounding box center [325, 174] width 68 height 12
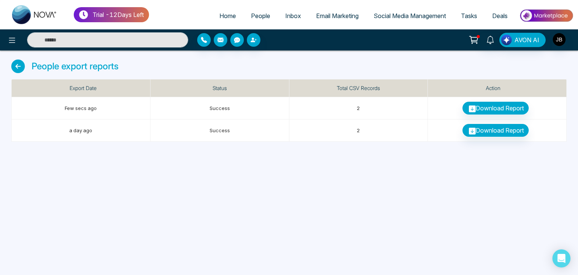
click at [18, 67] on icon at bounding box center [18, 66] width 14 height 14
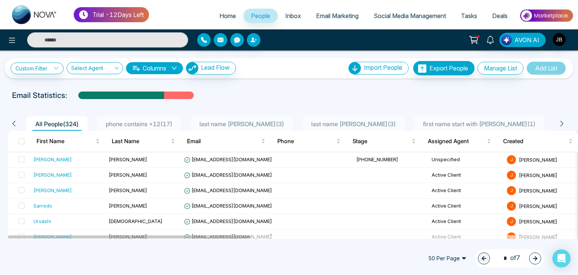
click at [343, 19] on span "Email Marketing" at bounding box center [337, 16] width 43 height 8
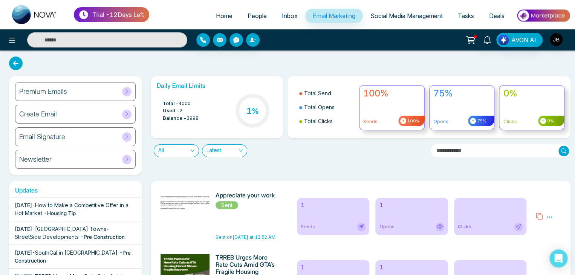
click at [89, 111] on div "Create Email" at bounding box center [75, 114] width 120 height 19
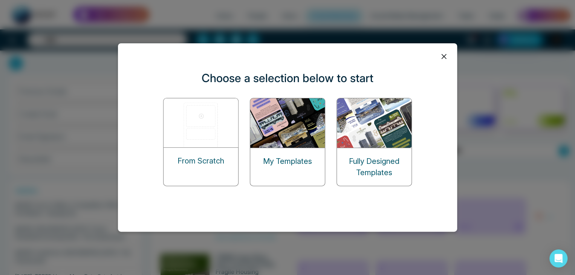
click at [375, 145] on img at bounding box center [374, 122] width 75 height 49
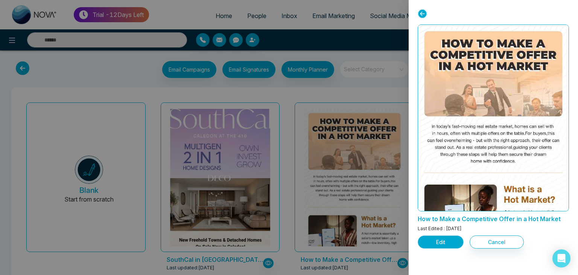
click at [441, 239] on button "Edit" at bounding box center [441, 241] width 46 height 13
click at [440, 237] on button "Edit" at bounding box center [441, 241] width 46 height 13
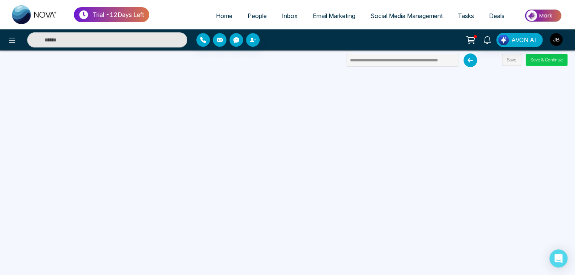
click at [541, 58] on button "Save & Continue" at bounding box center [546, 60] width 42 height 12
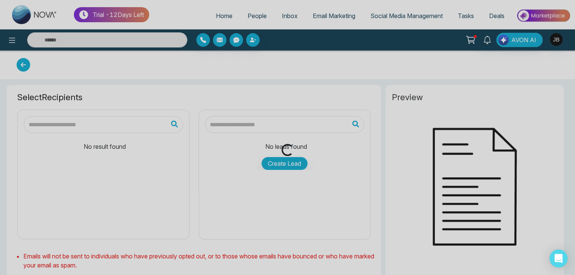
type input "**********"
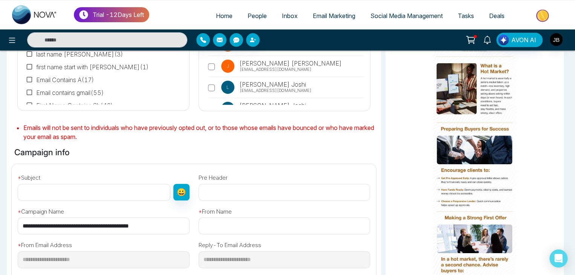
scroll to position [138, 0]
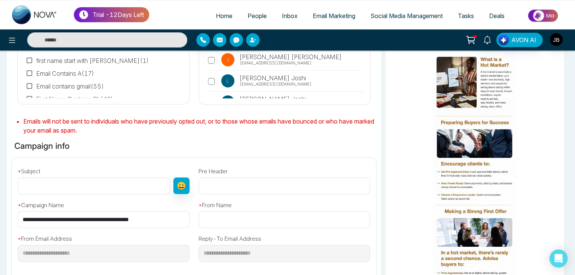
click at [44, 180] on input "text" at bounding box center [94, 185] width 152 height 17
type input "**********"
click at [215, 214] on input "text" at bounding box center [284, 219] width 172 height 17
click at [261, 220] on input "**********" at bounding box center [284, 219] width 172 height 17
type input "*"
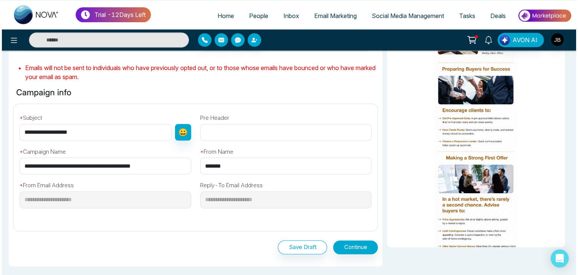
scroll to position [192, 0]
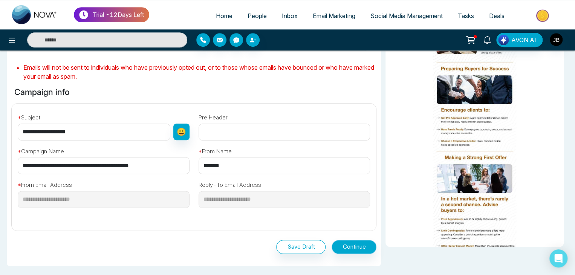
type input "*******"
click at [361, 249] on button "Continue" at bounding box center [353, 247] width 45 height 14
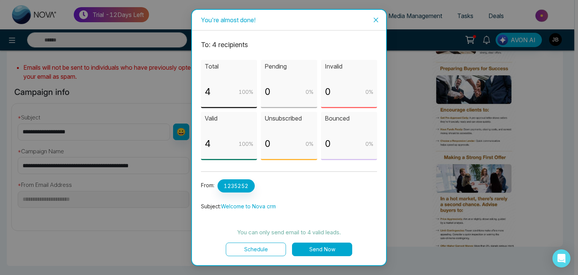
click at [274, 247] on button "Schedule" at bounding box center [256, 249] width 60 height 14
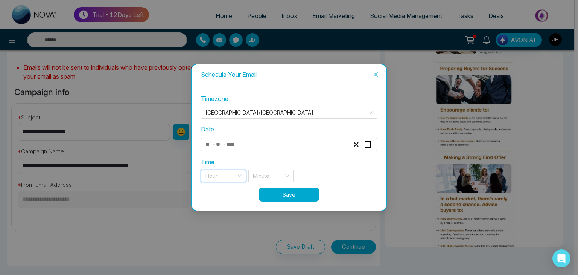
click at [232, 174] on input "search" at bounding box center [221, 175] width 31 height 11
click at [315, 141] on div "- -" at bounding box center [277, 144] width 146 height 10
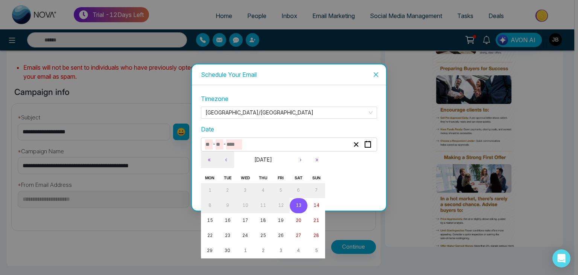
click at [296, 205] on abbr "13" at bounding box center [299, 205] width 6 height 5
type input "*"
type input "**"
type input "****"
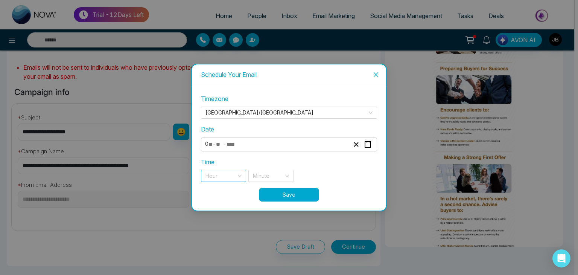
click at [227, 175] on input "search" at bounding box center [221, 175] width 31 height 11
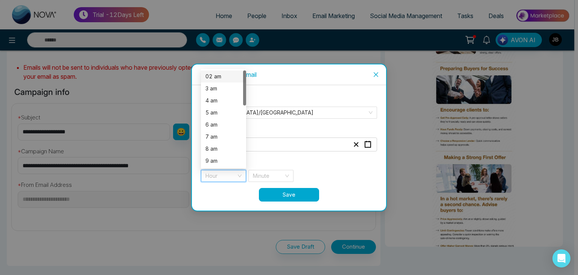
click at [218, 76] on div "02 am" at bounding box center [224, 76] width 36 height 8
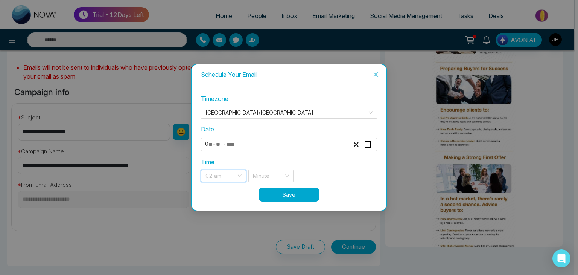
click at [233, 175] on span "02 am" at bounding box center [224, 175] width 36 height 11
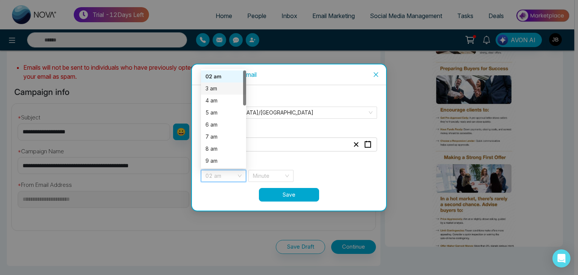
click at [213, 87] on div "3 am" at bounding box center [224, 88] width 36 height 8
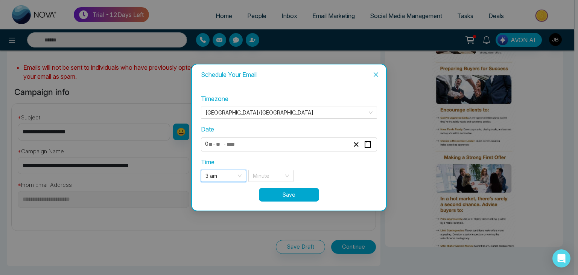
click at [233, 174] on span "3 am" at bounding box center [224, 175] width 36 height 11
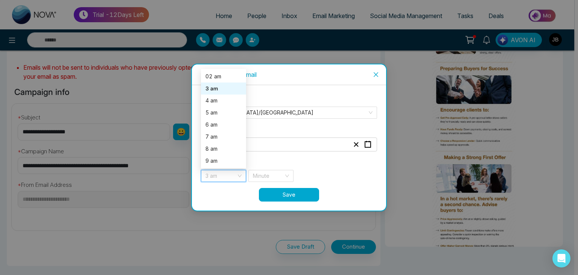
click at [213, 89] on div "3 am" at bounding box center [224, 88] width 36 height 8
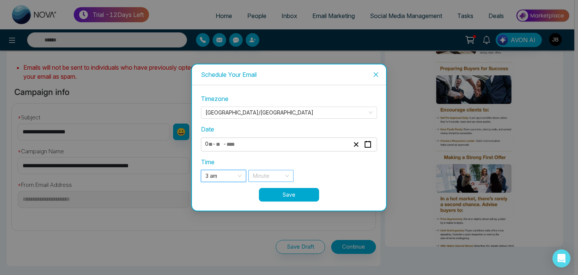
click at [284, 175] on div "Minute" at bounding box center [270, 176] width 45 height 12
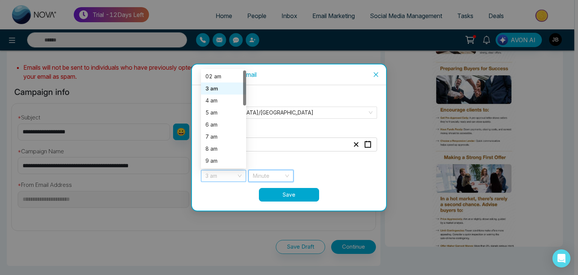
click at [232, 173] on span "3 am" at bounding box center [224, 175] width 36 height 11
click at [223, 79] on div "02 am" at bounding box center [224, 76] width 36 height 8
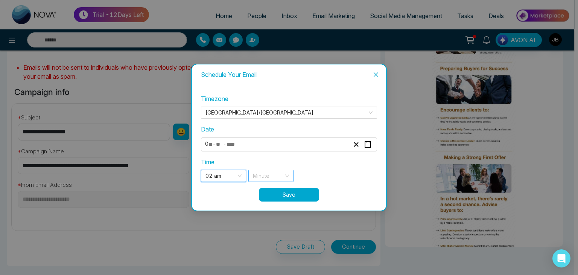
click at [270, 175] on input "search" at bounding box center [268, 175] width 31 height 11
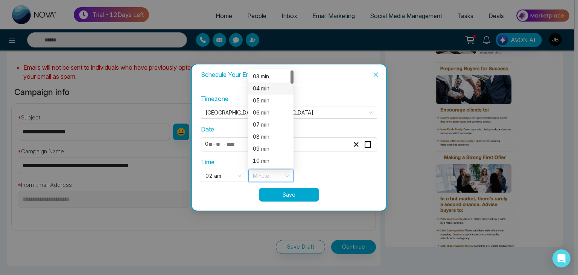
click at [264, 91] on div "04 min" at bounding box center [271, 88] width 36 height 8
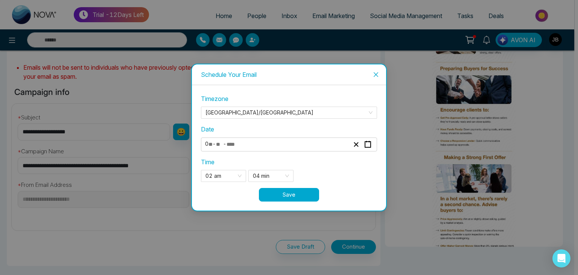
click at [284, 198] on button "Save" at bounding box center [289, 195] width 60 height 14
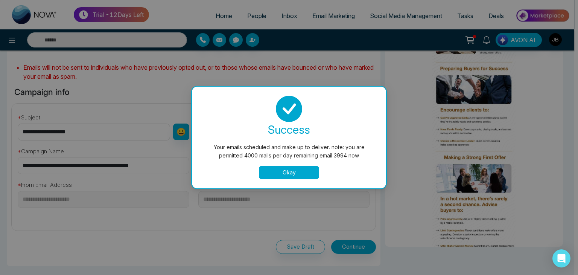
click at [287, 175] on button "Okay" at bounding box center [289, 173] width 60 height 14
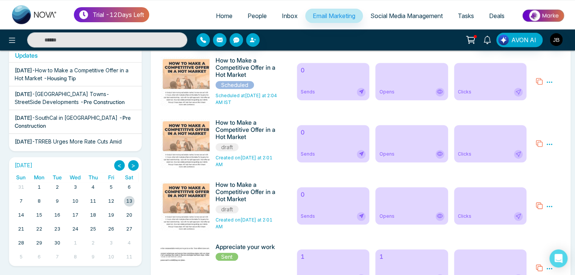
scroll to position [123, 0]
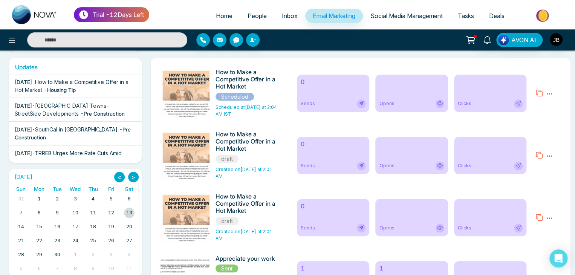
click at [548, 219] on icon at bounding box center [549, 218] width 7 height 7
click at [550, 157] on icon at bounding box center [549, 155] width 7 height 7
click at [547, 92] on icon at bounding box center [549, 93] width 7 height 7
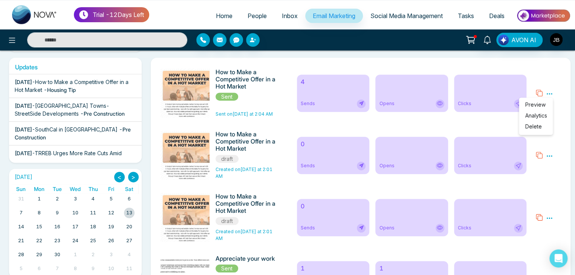
click at [351, 100] on div "Sends" at bounding box center [332, 103] width 65 height 9
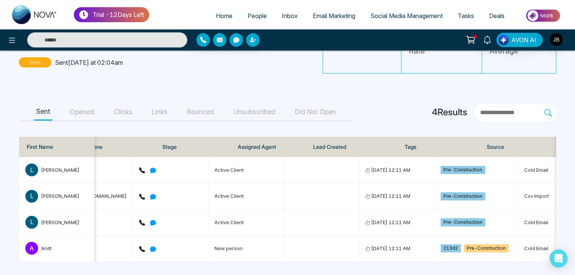
scroll to position [0, 95]
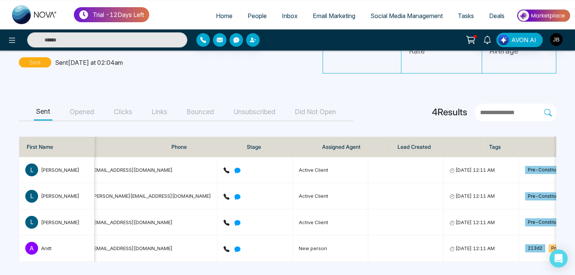
click at [153, 267] on main "How to Make a Competitive Offer in a Hot Market Email Sent Sent today at 02:04a…" at bounding box center [287, 126] width 575 height 297
click at [491, 110] on input "text" at bounding box center [511, 113] width 65 height 10
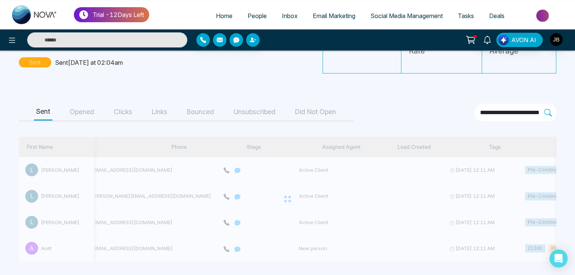
scroll to position [34, 0]
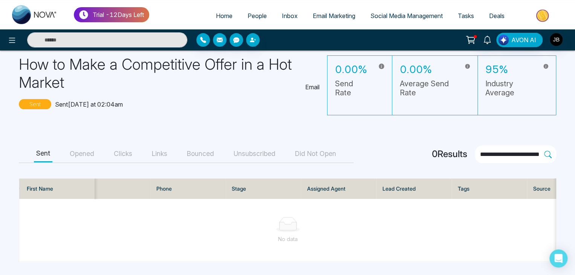
click at [547, 151] on icon at bounding box center [548, 155] width 8 height 8
click at [544, 149] on input "**********" at bounding box center [511, 154] width 65 height 10
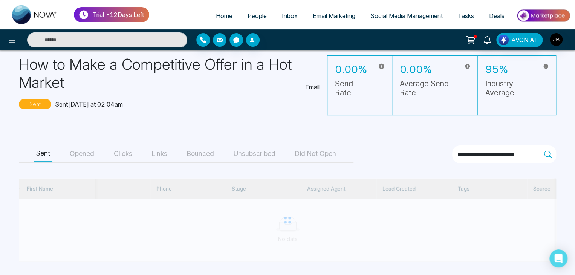
scroll to position [0, 0]
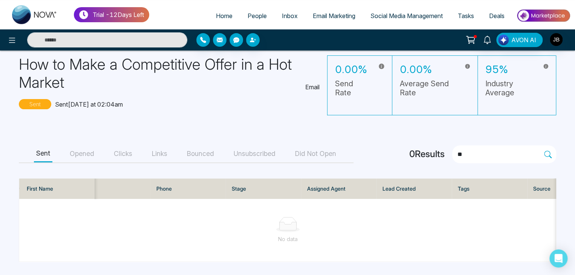
type input "*"
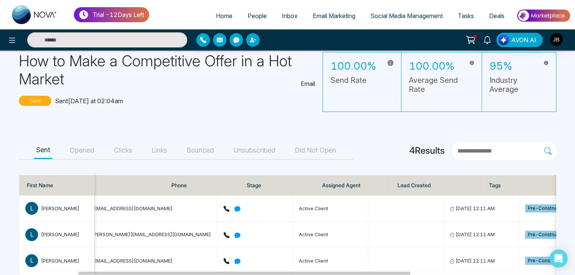
click at [472, 151] on input "text" at bounding box center [499, 151] width 87 height 10
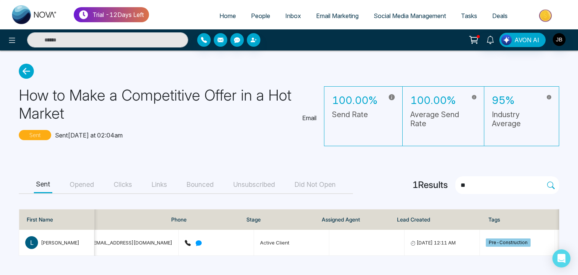
type input "*"
type input "**"
click at [379, 255] on td at bounding box center [366, 243] width 75 height 26
drag, startPoint x: 379, startPoint y: 255, endPoint x: 448, endPoint y: 250, distance: 69.9
click at [448, 250] on tr "L Lokesh Joshi lokeshjoshi6454@gmail.com Active Client September 13, 2025 12:11…" at bounding box center [352, 243] width 857 height 26
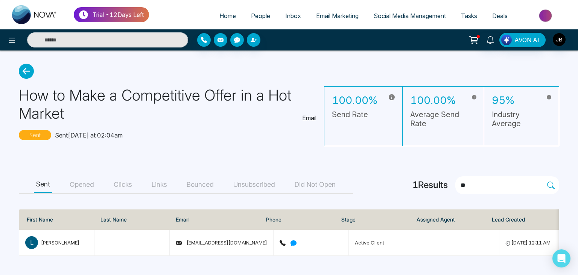
click at [29, 74] on icon at bounding box center [26, 71] width 15 height 15
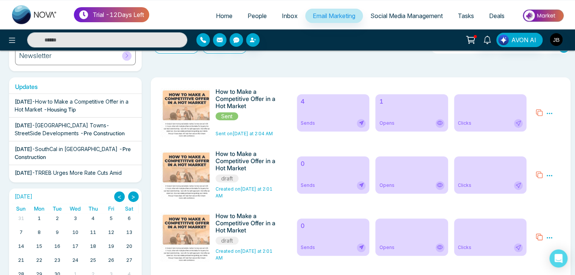
scroll to position [93, 0]
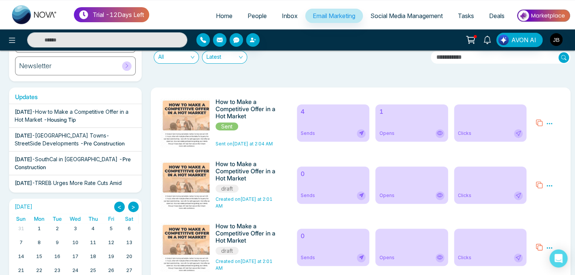
click at [546, 123] on icon at bounding box center [549, 123] width 7 height 7
click at [483, 131] on div "Clicks" at bounding box center [489, 133] width 65 height 9
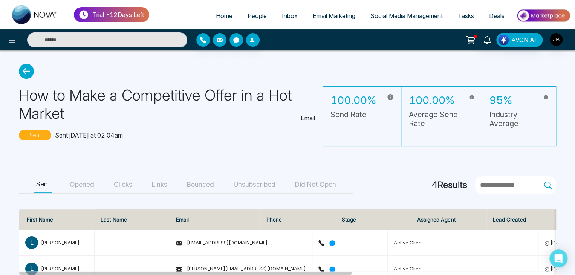
click at [25, 66] on icon at bounding box center [26, 71] width 15 height 15
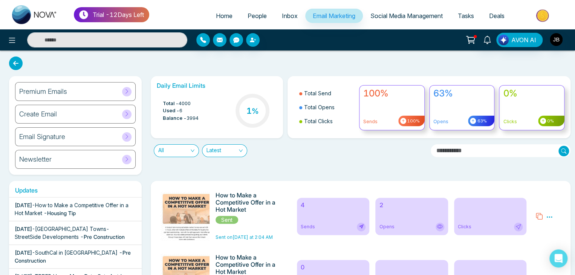
click at [115, 110] on div "Create Email" at bounding box center [75, 114] width 120 height 19
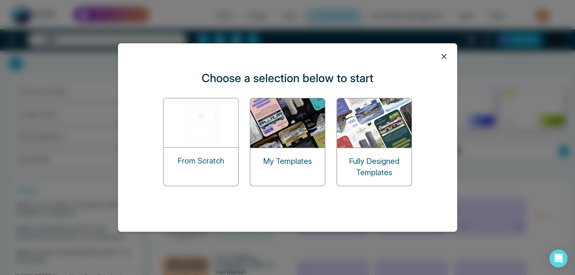
click at [367, 152] on div "Fully Designed Templates" at bounding box center [374, 167] width 75 height 38
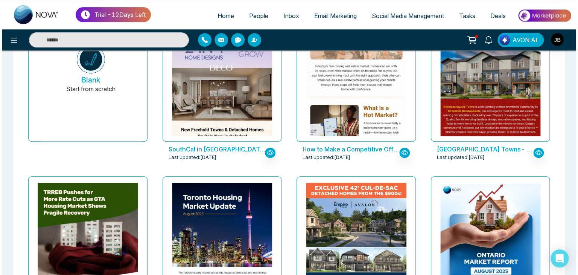
scroll to position [155, 0]
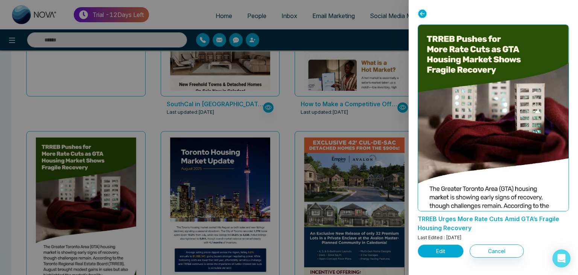
click at [447, 256] on button "Edit" at bounding box center [441, 250] width 46 height 13
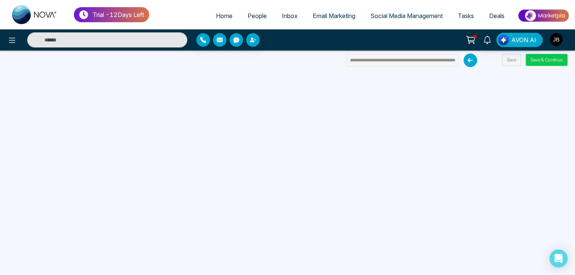
click at [556, 57] on button "Save & Continue" at bounding box center [546, 60] width 42 height 12
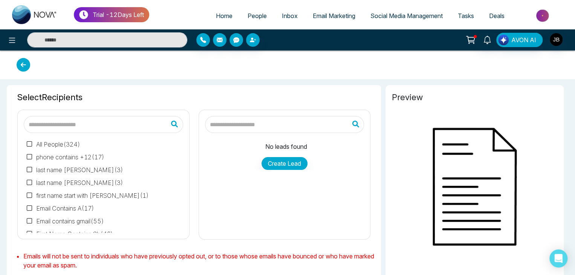
type input "**********"
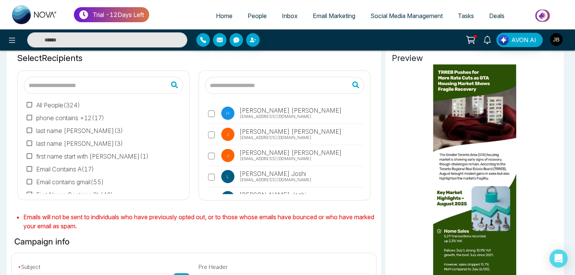
scroll to position [54, 0]
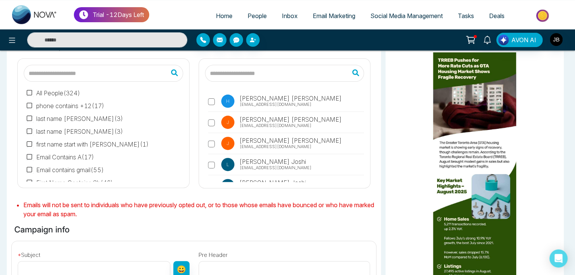
click at [59, 128] on label "last name joshi ( 3 )" at bounding box center [75, 131] width 96 height 9
click at [68, 140] on label "first name start with ani ( 1 )" at bounding box center [88, 144] width 122 height 9
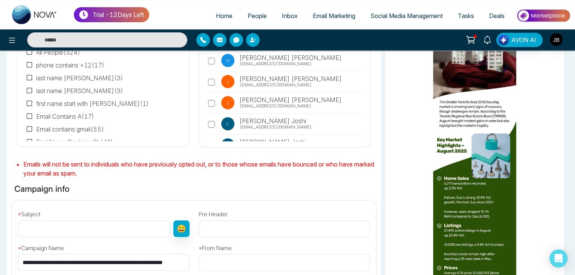
scroll to position [107, 0]
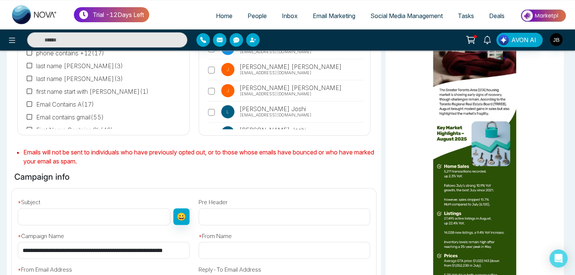
click at [29, 214] on input "text" at bounding box center [94, 216] width 152 height 17
type input "**********"
click at [227, 247] on input "text" at bounding box center [284, 250] width 172 height 17
type input "**********"
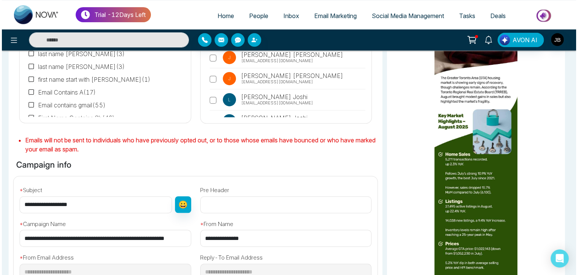
scroll to position [248, 0]
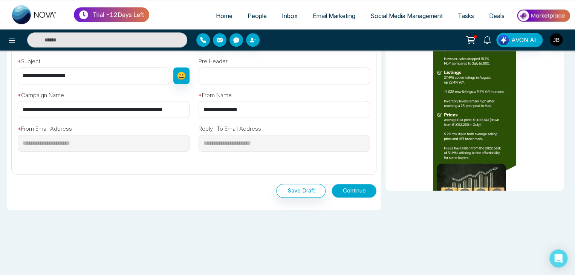
click at [344, 189] on button "Continue" at bounding box center [353, 191] width 45 height 14
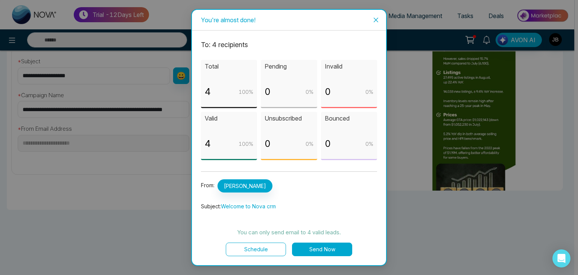
click at [261, 244] on button "Schedule" at bounding box center [256, 249] width 60 height 14
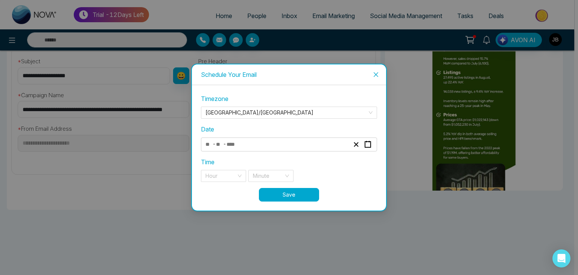
click at [258, 146] on div "- -" at bounding box center [277, 144] width 146 height 10
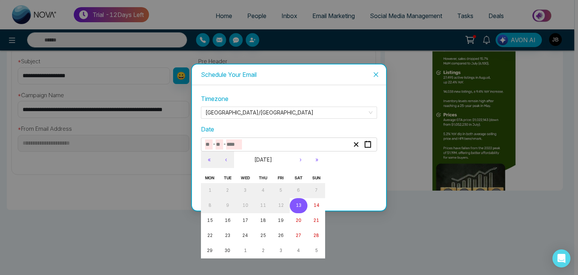
click at [302, 204] on button "13" at bounding box center [299, 205] width 18 height 15
type input "*"
type input "**"
type input "****"
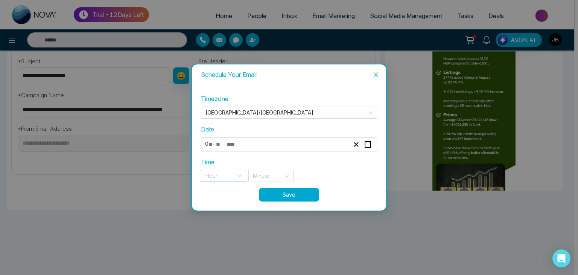
click at [241, 177] on div "Hour" at bounding box center [223, 176] width 45 height 12
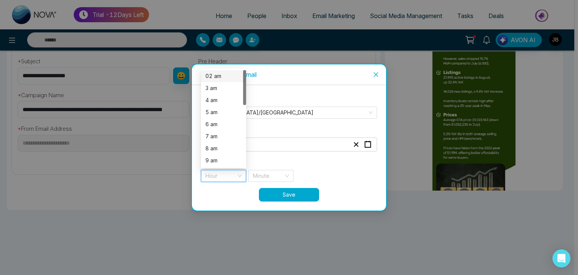
click at [214, 77] on div "02 am" at bounding box center [224, 76] width 36 height 8
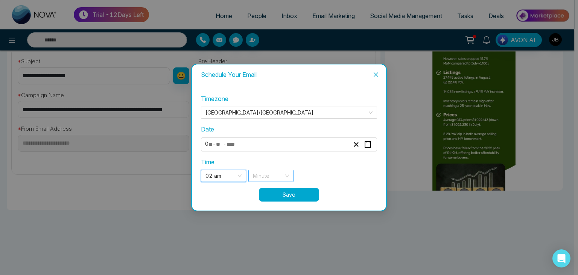
click at [274, 177] on input "search" at bounding box center [268, 175] width 31 height 11
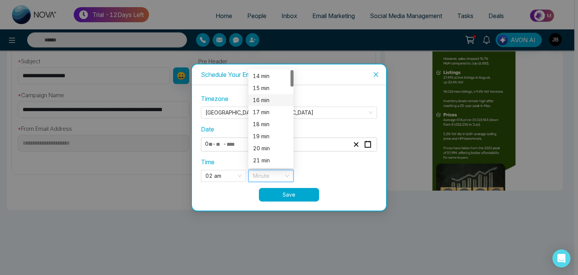
click at [263, 99] on div "16 min" at bounding box center [271, 100] width 36 height 8
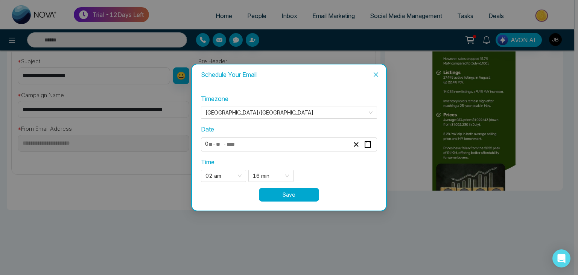
click at [290, 192] on button "Save" at bounding box center [289, 195] width 60 height 14
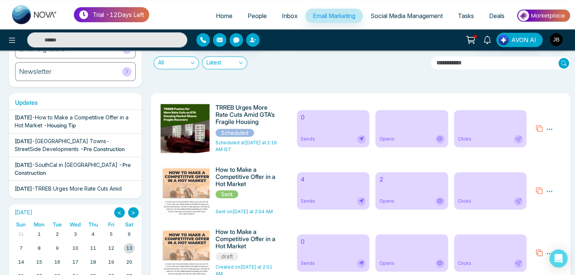
scroll to position [83, 0]
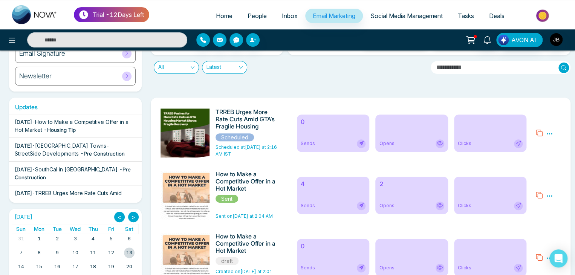
click at [337, 194] on div "4 Sends" at bounding box center [333, 195] width 73 height 37
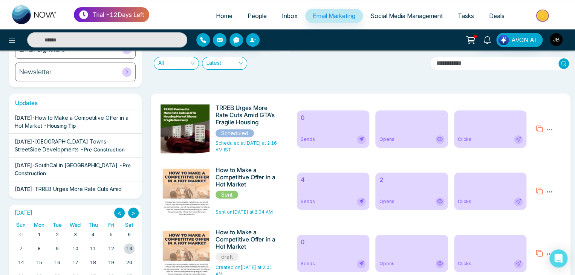
click at [322, 133] on div "0 Sends" at bounding box center [333, 128] width 73 height 37
click at [552, 130] on icon at bounding box center [549, 129] width 7 height 7
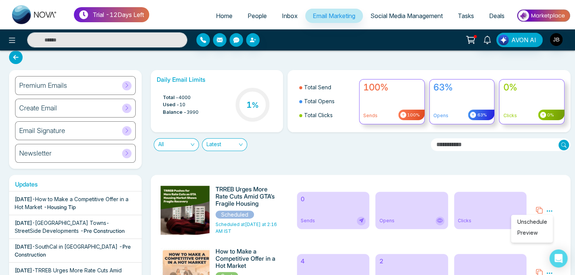
scroll to position [0, 0]
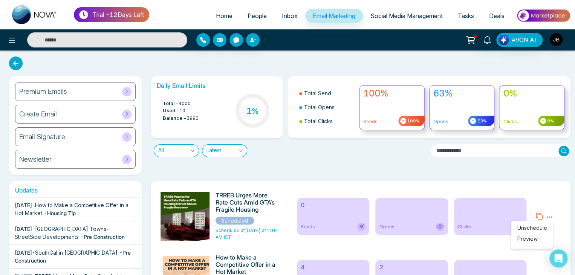
click at [535, 226] on span "Unschedule" at bounding box center [532, 227] width 30 height 6
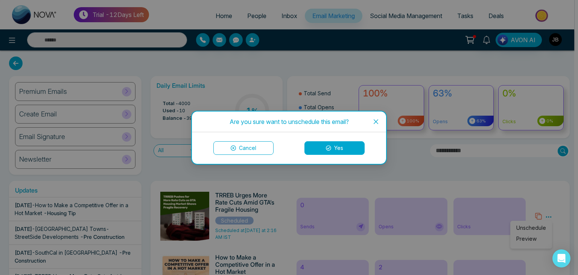
click at [340, 147] on button "Yes" at bounding box center [335, 148] width 60 height 14
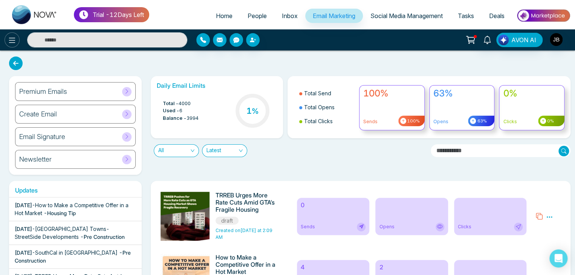
click at [14, 38] on icon at bounding box center [12, 40] width 9 height 9
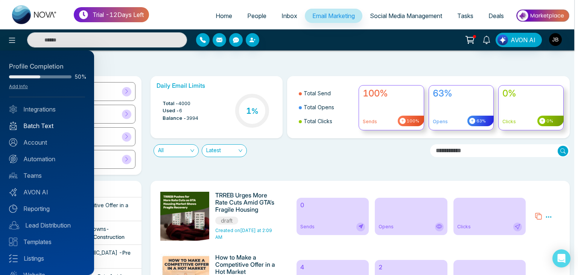
click at [41, 123] on link "Batch Text" at bounding box center [47, 125] width 76 height 9
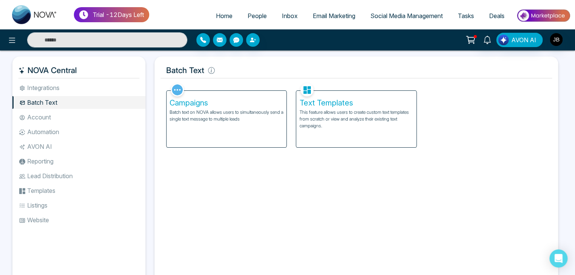
click at [349, 115] on p "This feature allows users to create custom text templates from scratch or view …" at bounding box center [356, 119] width 114 height 20
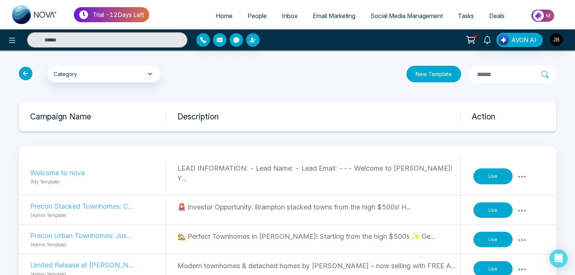
click at [421, 72] on button "New Template" at bounding box center [433, 74] width 55 height 17
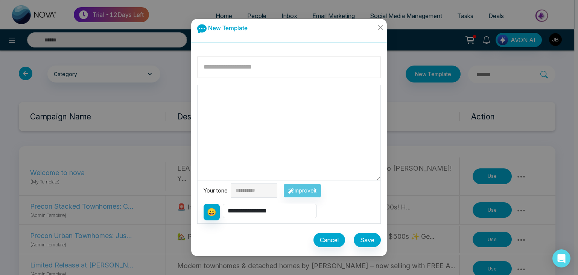
click at [245, 63] on input at bounding box center [289, 67] width 184 height 22
type input "**********"
click at [233, 98] on textarea at bounding box center [289, 132] width 183 height 95
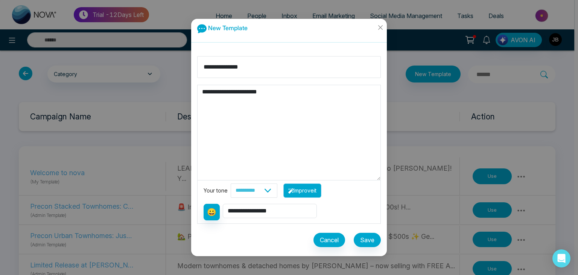
click at [312, 192] on button "Improve it" at bounding box center [303, 190] width 38 height 14
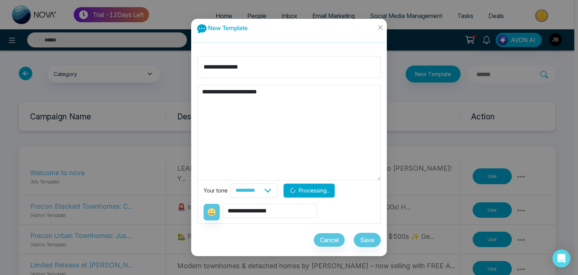
type textarea "**********"
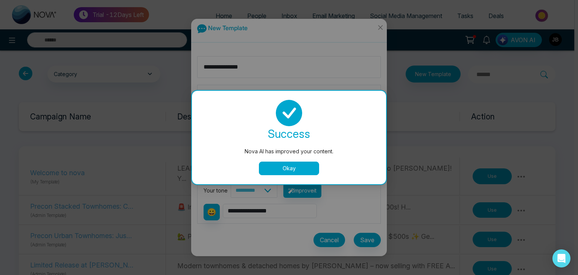
click at [279, 169] on button "Okay" at bounding box center [289, 169] width 60 height 14
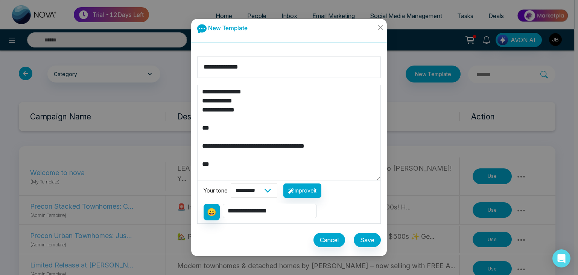
click at [277, 189] on select "**********" at bounding box center [254, 190] width 47 height 14
select select "********"
click at [231, 183] on select "**********" at bounding box center [254, 190] width 47 height 14
click at [364, 238] on button "Save" at bounding box center [367, 240] width 27 height 14
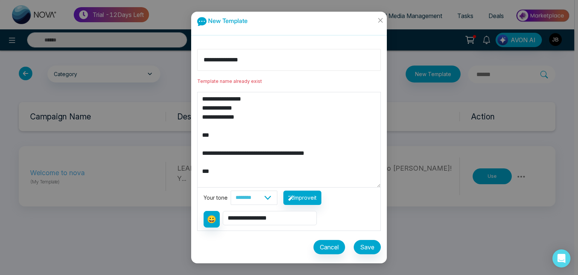
click at [258, 59] on input "**********" at bounding box center [289, 60] width 184 height 22
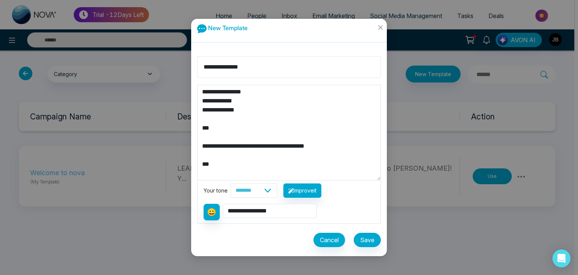
type input "**********"
click at [366, 240] on button "Save" at bounding box center [367, 240] width 27 height 14
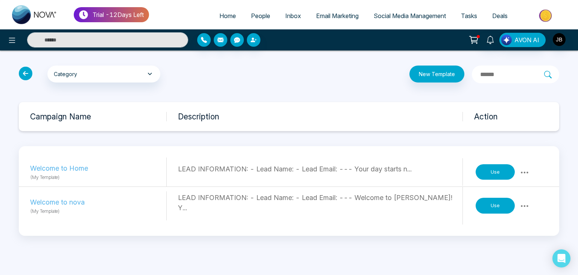
click at [494, 172] on button "Use" at bounding box center [495, 172] width 39 height 16
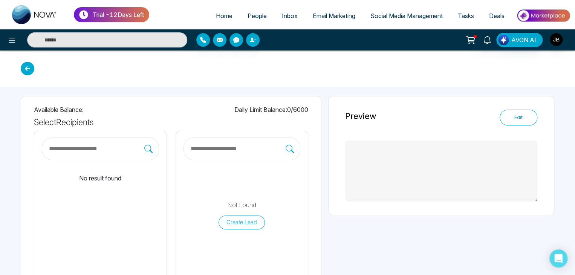
type textarea "**********"
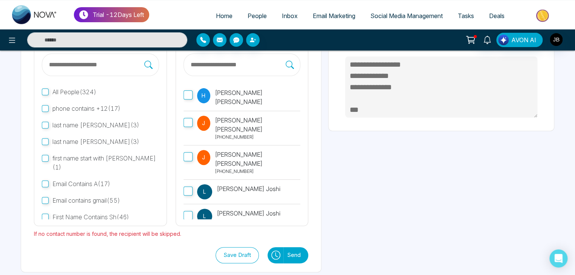
scroll to position [90, 0]
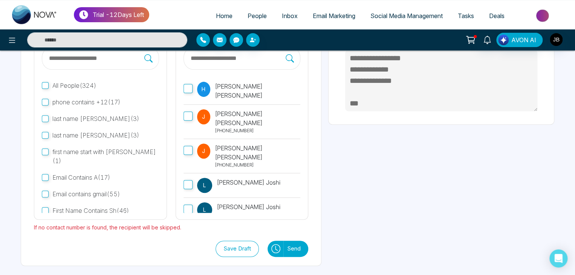
click at [284, 248] on button "Send" at bounding box center [295, 249] width 25 height 16
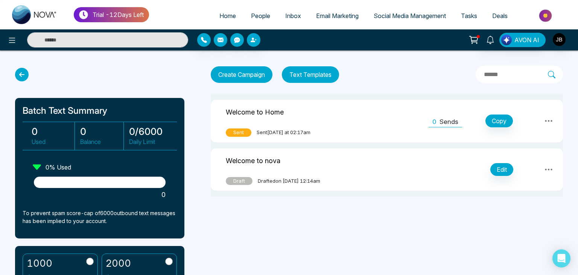
click at [240, 131] on span "Sent" at bounding box center [239, 132] width 26 height 8
click at [547, 117] on icon at bounding box center [548, 120] width 9 height 9
click at [573, 174] on div "Batch Text Summary 0 Used 0 Balance 0 / 6000 Daily Limit 0 % Used 0 To prevent …" at bounding box center [289, 130] width 578 height 161
click at [23, 72] on icon at bounding box center [22, 75] width 14 height 14
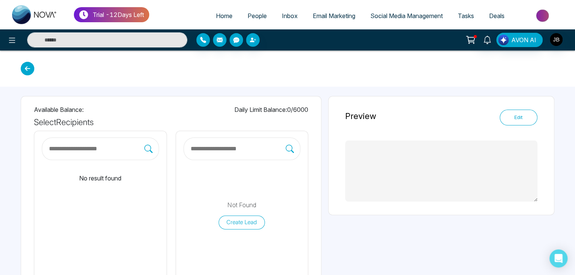
type textarea "**********"
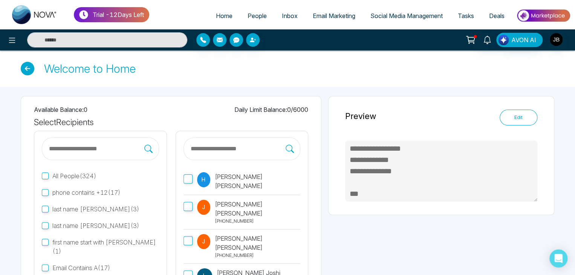
click at [85, 243] on span "first name start with ani ( 1 )" at bounding box center [104, 246] width 104 height 17
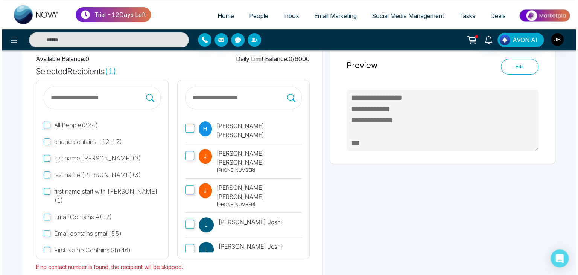
scroll to position [90, 0]
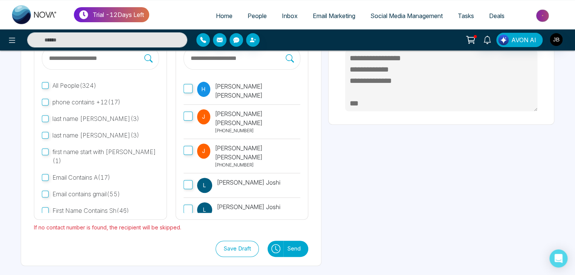
click at [288, 248] on button "Send" at bounding box center [295, 249] width 25 height 16
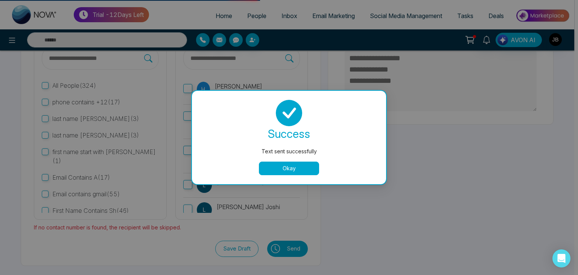
click at [271, 170] on button "Okay" at bounding box center [289, 169] width 60 height 14
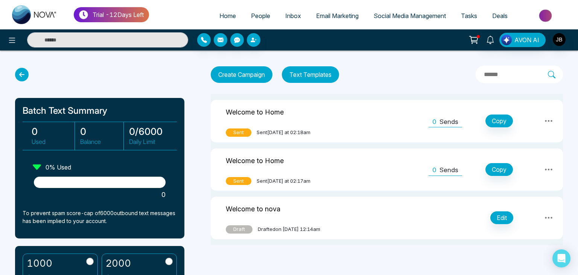
click at [241, 133] on span "Sent" at bounding box center [239, 132] width 26 height 8
click at [548, 169] on icon at bounding box center [548, 169] width 9 height 9
click at [524, 187] on link "Preview" at bounding box center [533, 187] width 38 height 14
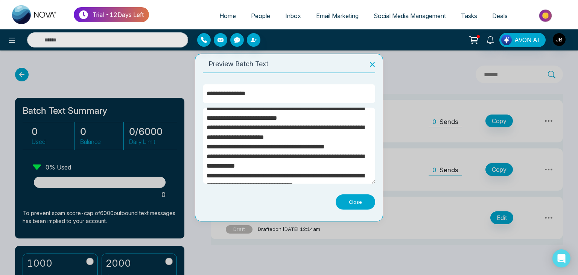
scroll to position [134, 0]
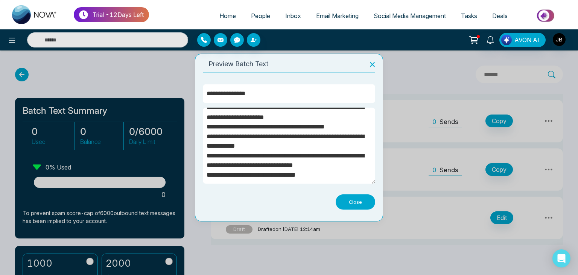
click at [360, 202] on button "Close" at bounding box center [356, 201] width 40 height 15
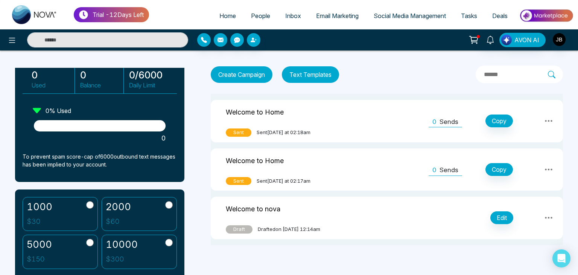
scroll to position [117, 0]
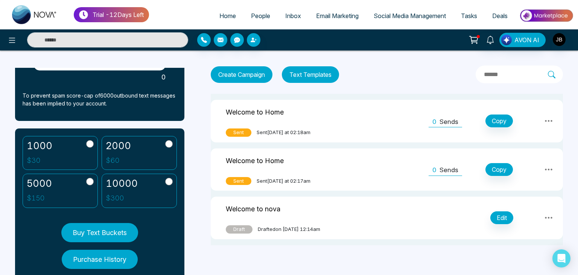
drag, startPoint x: 204, startPoint y: 251, endPoint x: 204, endPoint y: 256, distance: 4.9
click at [204, 253] on div "Batch Text Summary 0 Used 0 Balance 0 / 6000 Daily Limit 0 % Used 0 To prevent …" at bounding box center [289, 155] width 578 height 210
click at [204, 256] on div "Batch Text Summary 0 Used 0 Balance 0 / 6000 Daily Limit 0 % Used 0 To prevent …" at bounding box center [289, 155] width 578 height 210
click at [204, 258] on div "Batch Text Summary 0 Used 0 Balance 0 / 6000 Daily Limit 0 % Used 0 To prevent …" at bounding box center [289, 155] width 578 height 210
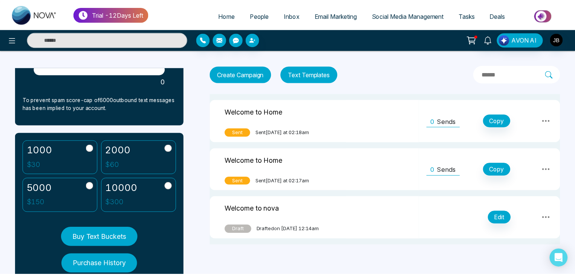
scroll to position [114, 0]
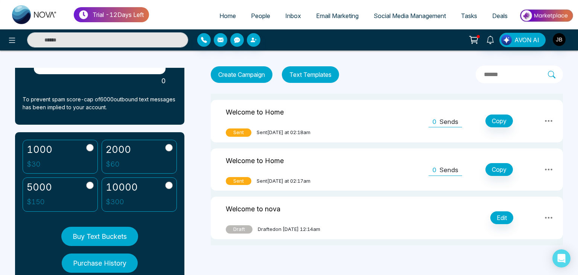
click at [201, 238] on div "Batch Text Summary 0 Used 0 Balance 0 / 6000 Daily Limit 0 % Used 0 To prevent …" at bounding box center [289, 155] width 578 height 210
click at [201, 242] on div "Batch Text Summary 0 Used 0 Balance 0 / 6000 Daily Limit 0 % Used 0 To prevent …" at bounding box center [289, 155] width 578 height 210
click at [262, 13] on span "People" at bounding box center [260, 16] width 19 height 8
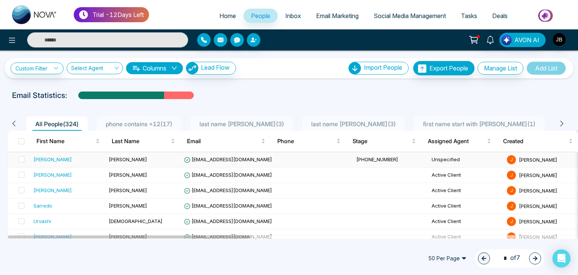
click at [115, 161] on span "[PERSON_NAME]" at bounding box center [128, 159] width 38 height 6
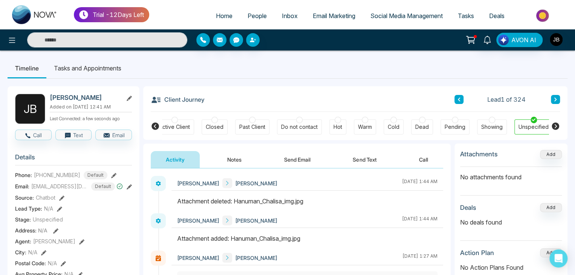
scroll to position [0, 173]
click at [357, 158] on button "Send Text" at bounding box center [364, 159] width 54 height 17
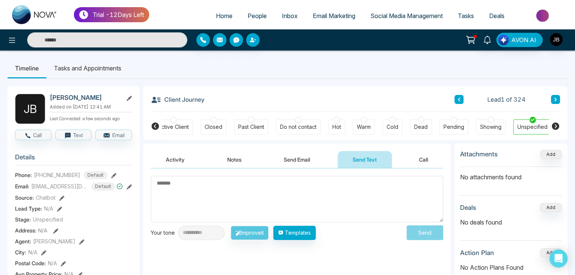
click at [285, 161] on button "Send Email" at bounding box center [296, 159] width 56 height 17
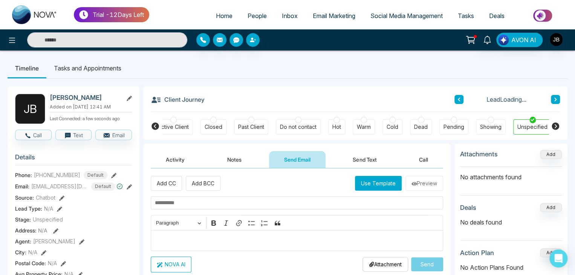
click at [167, 157] on button "Activity" at bounding box center [175, 159] width 49 height 17
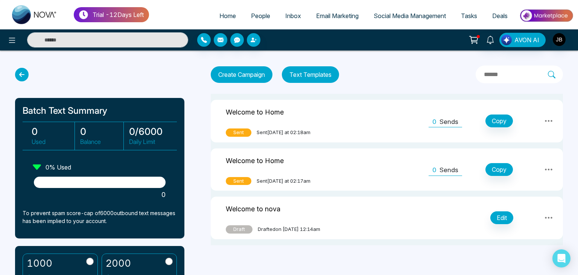
click at [325, 72] on button "Text Templates" at bounding box center [310, 74] width 57 height 17
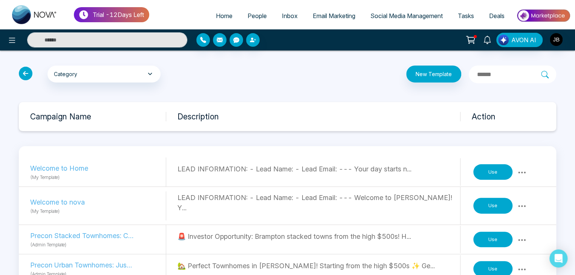
click at [489, 170] on button "Use" at bounding box center [492, 172] width 39 height 16
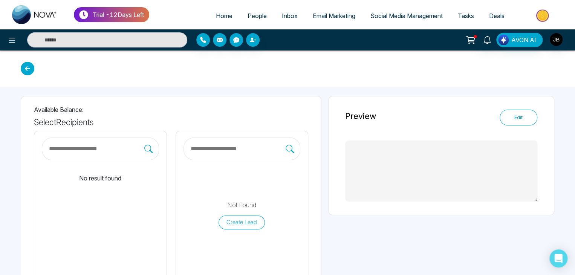
type textarea "**********"
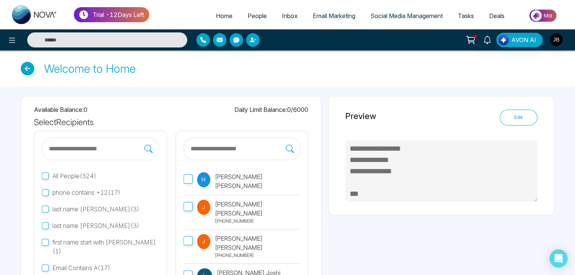
click at [227, 204] on p "Jayesh Badgujar" at bounding box center [257, 209] width 85 height 18
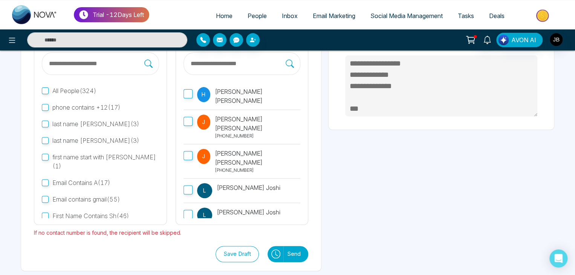
scroll to position [90, 0]
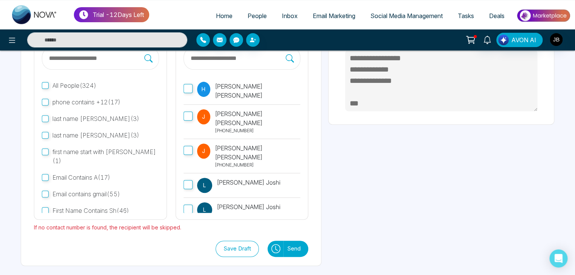
click at [286, 246] on button "Send" at bounding box center [295, 249] width 25 height 16
click at [247, 17] on span "People" at bounding box center [256, 16] width 19 height 8
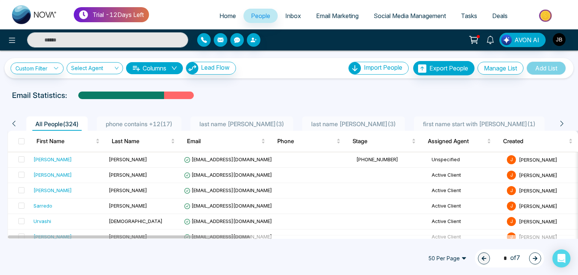
click at [67, 37] on input "text" at bounding box center [107, 39] width 161 height 15
type input "******"
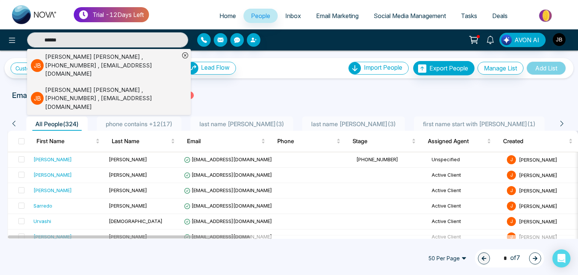
click at [90, 63] on div "[PERSON_NAME] , [PHONE_NUMBER] , [EMAIL_ADDRESS][DOMAIN_NAME]" at bounding box center [112, 66] width 134 height 26
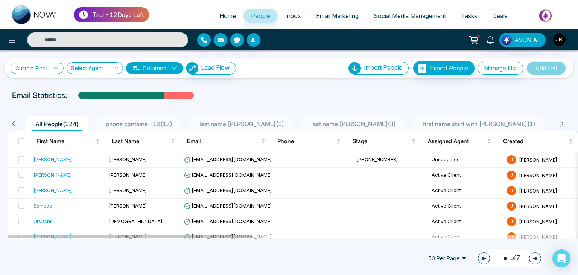
click at [49, 64] on link "Custom Filter" at bounding box center [37, 68] width 53 height 12
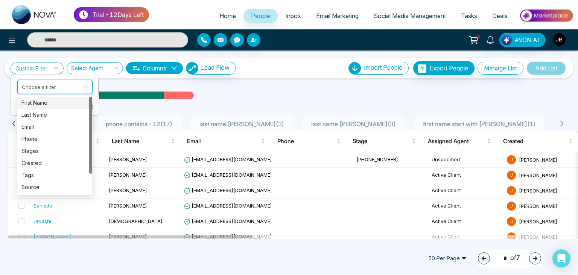
click at [55, 87] on input "search" at bounding box center [52, 85] width 61 height 11
click at [44, 101] on div "First Name" at bounding box center [54, 103] width 66 height 8
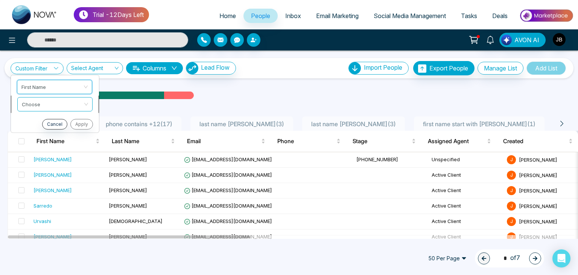
click at [44, 106] on input "search" at bounding box center [52, 102] width 61 height 11
click at [41, 119] on div "Start with" at bounding box center [54, 120] width 66 height 8
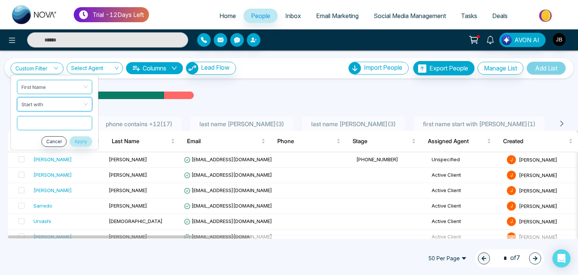
click at [44, 126] on input "text" at bounding box center [54, 123] width 75 height 14
type input "***"
click at [79, 137] on button "Apply" at bounding box center [81, 141] width 23 height 11
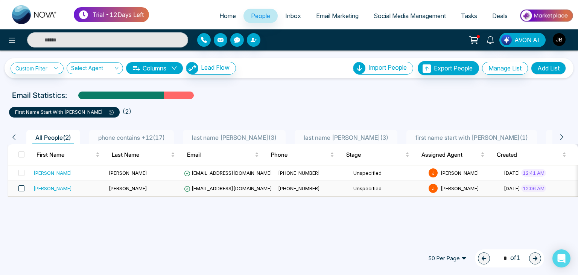
click at [23, 186] on span at bounding box center [21, 188] width 6 height 6
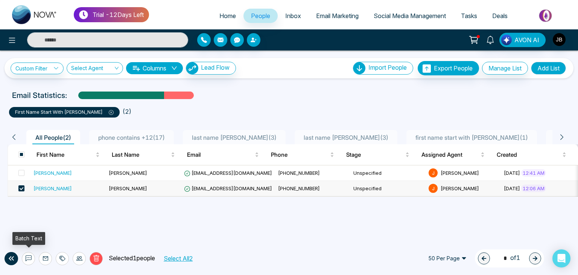
click at [30, 258] on icon at bounding box center [29, 258] width 6 height 6
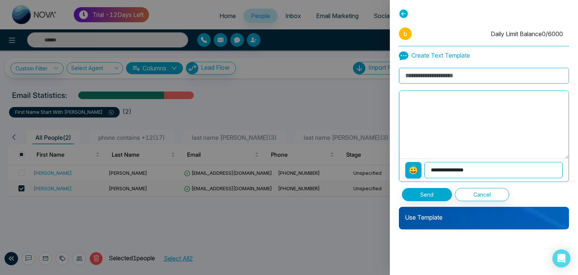
click at [431, 73] on input at bounding box center [484, 76] width 170 height 16
type input "**********"
click at [425, 111] on textarea at bounding box center [483, 125] width 169 height 68
type textarea "**********"
click at [458, 168] on select "**********" at bounding box center [494, 170] width 138 height 16
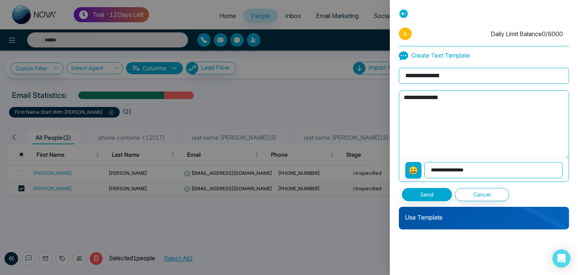
select select "********"
click at [425, 162] on select "**********" at bounding box center [494, 170] width 138 height 16
type textarea "**********"
click at [425, 193] on button "Send" at bounding box center [427, 194] width 50 height 13
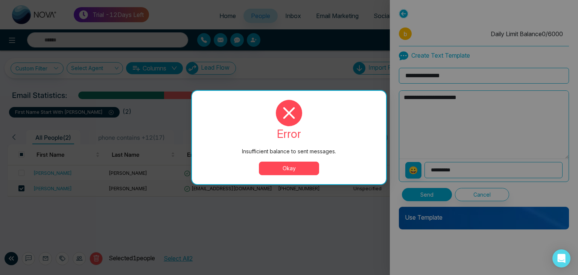
click at [271, 166] on button "Okay" at bounding box center [289, 169] width 60 height 14
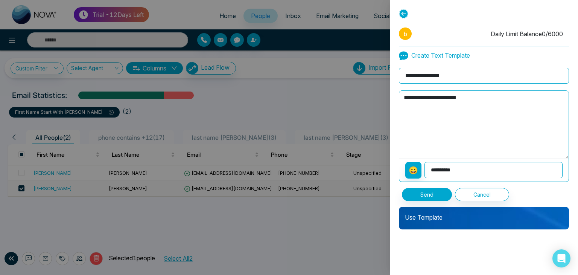
click at [352, 113] on div at bounding box center [289, 137] width 578 height 275
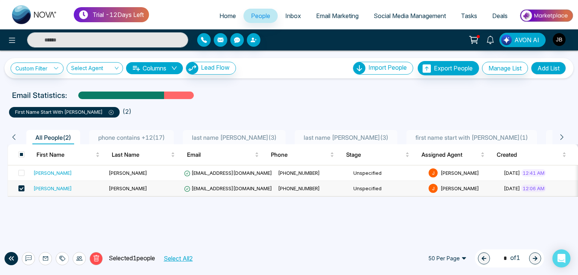
click at [254, 15] on span "People" at bounding box center [260, 16] width 19 height 8
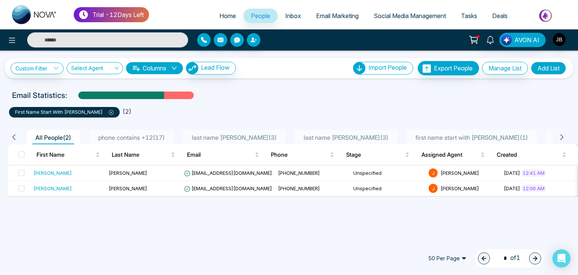
click at [109, 111] on icon at bounding box center [111, 112] width 5 height 5
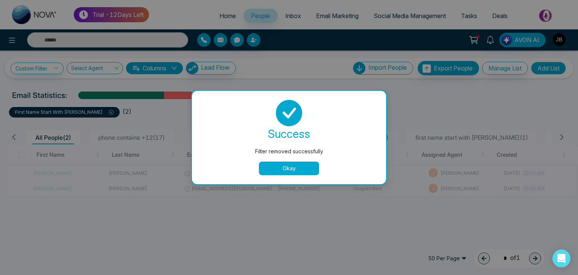
click at [276, 166] on button "Okay" at bounding box center [289, 169] width 60 height 14
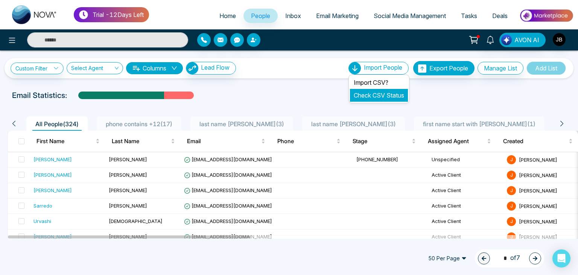
click at [373, 95] on link "Check CSV Status" at bounding box center [379, 95] width 50 height 8
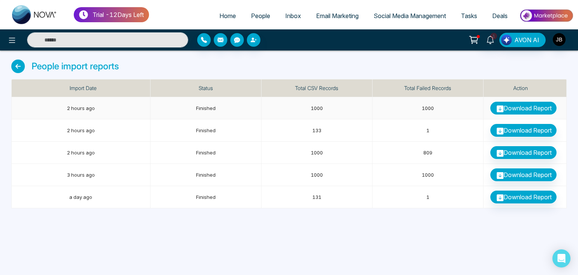
click at [512, 106] on link "Download Report" at bounding box center [524, 108] width 66 height 13
click at [492, 38] on span "1" at bounding box center [494, 36] width 7 height 7
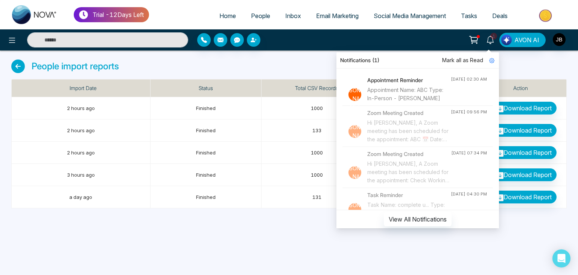
click at [475, 261] on div "Trial - 12 Days Left Home People Inbox Email Marketing Social Media Management …" at bounding box center [289, 137] width 578 height 275
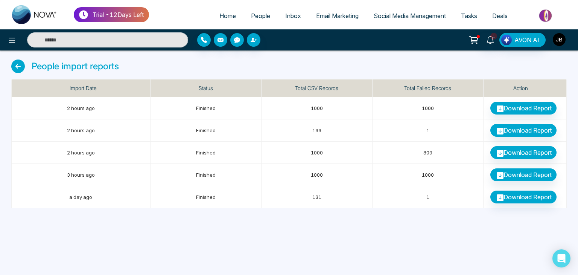
click at [563, 37] on img "button" at bounding box center [559, 39] width 13 height 13
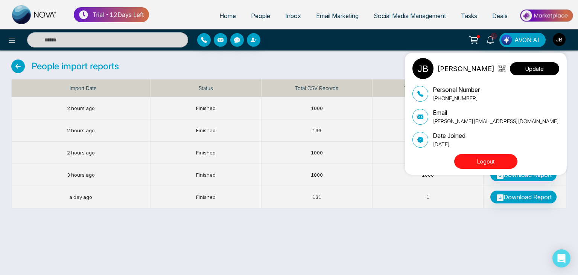
click at [526, 71] on button "Update" at bounding box center [534, 68] width 49 height 13
select select
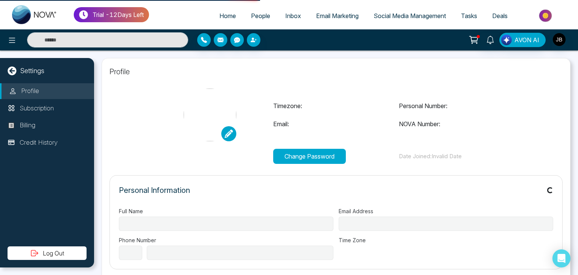
type input "**********"
select select "***"
type input "**********"
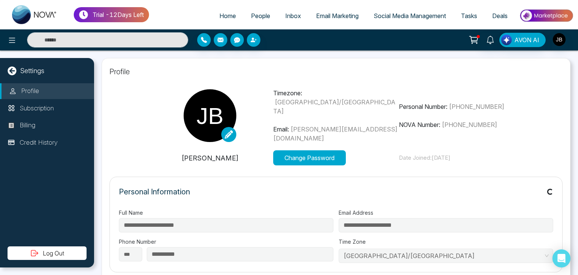
type input "*******"
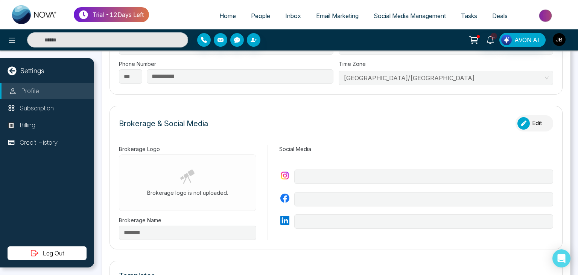
scroll to position [196, 0]
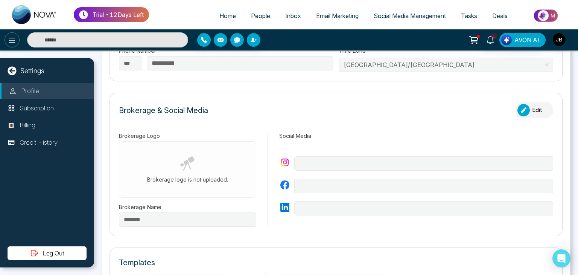
click at [9, 38] on icon at bounding box center [12, 40] width 9 height 9
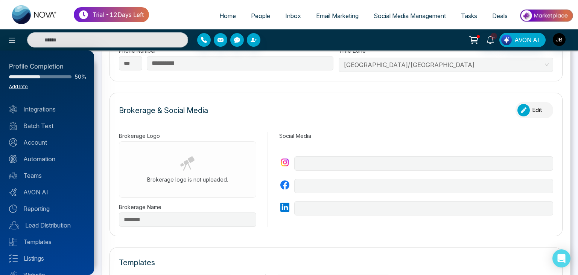
click at [18, 85] on link "Add Info" at bounding box center [18, 87] width 19 height 6
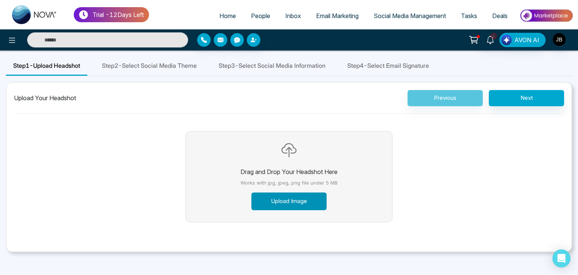
click at [277, 202] on button "Upload Image" at bounding box center [289, 201] width 75 height 18
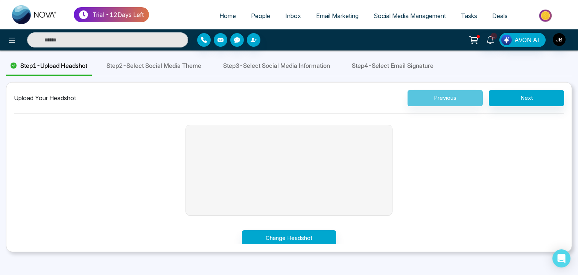
scroll to position [11, 0]
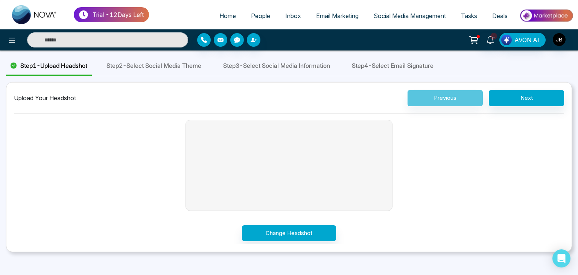
click at [565, 178] on div "Upload Your Headshot Previous Next Drag and Drop Your Headshot Here Works with …" at bounding box center [289, 167] width 566 height 170
click at [565, 187] on div "Upload Your Headshot Previous Next Drag and Drop Your Headshot Here Works with …" at bounding box center [289, 167] width 566 height 170
click at [521, 97] on button "Next" at bounding box center [526, 98] width 75 height 16
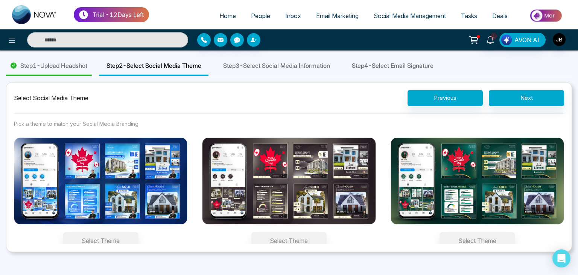
click at [438, 193] on img at bounding box center [478, 180] width 174 height 87
click at [440, 232] on button "Select Theme" at bounding box center [477, 240] width 75 height 17
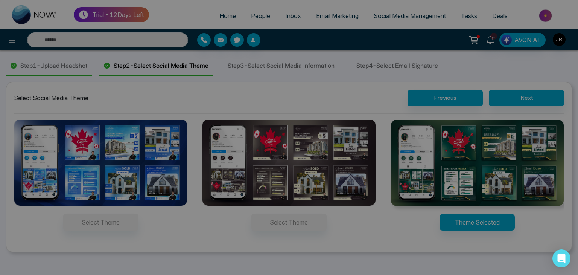
scroll to position [0, 0]
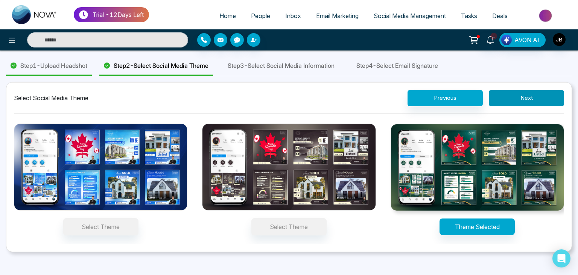
click at [527, 95] on button "Next" at bounding box center [526, 98] width 75 height 16
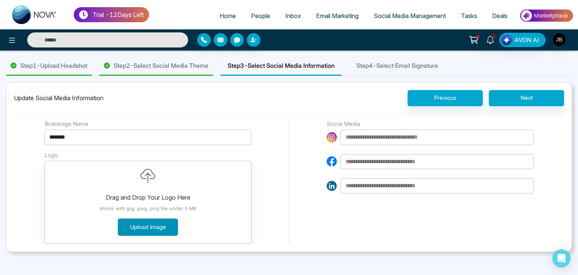
click at [142, 225] on button "Upload Image" at bounding box center [148, 227] width 60 height 18
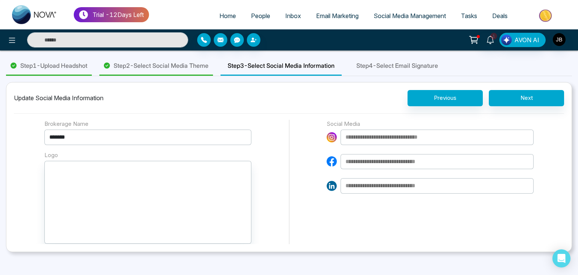
drag, startPoint x: 560, startPoint y: 155, endPoint x: 562, endPoint y: 171, distance: 16.6
click at [562, 171] on div "Brokerage Name ******* Logo Drag and Drop Your Logo Here Works with jpg, jpeg, …" at bounding box center [289, 182] width 550 height 124
click at [401, 136] on input at bounding box center [437, 137] width 193 height 15
click at [371, 137] on input at bounding box center [437, 137] width 193 height 15
type input "**********"
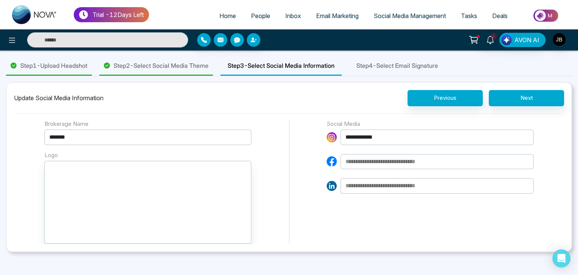
click at [355, 158] on input at bounding box center [437, 161] width 193 height 15
click at [532, 95] on button "Next" at bounding box center [526, 98] width 75 height 16
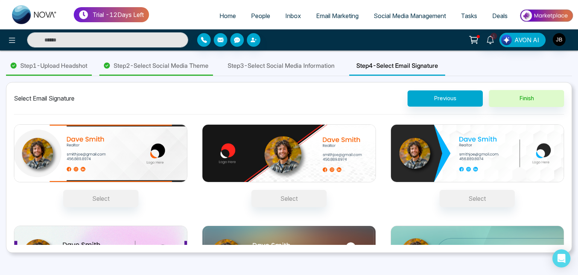
click at [251, 149] on img at bounding box center [289, 153] width 174 height 58
click at [252, 190] on button "Select" at bounding box center [289, 198] width 75 height 17
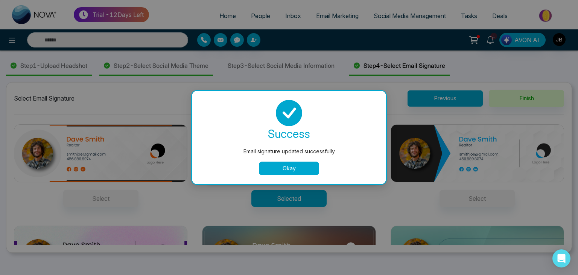
click at [294, 169] on button "Okay" at bounding box center [289, 169] width 60 height 14
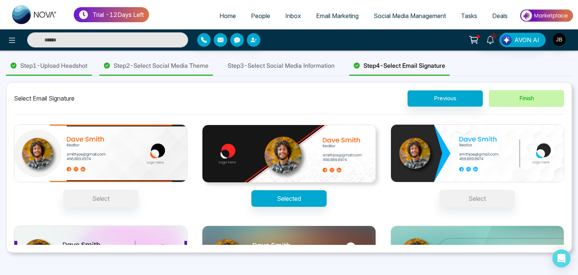
click at [519, 98] on button "Finish" at bounding box center [526, 98] width 75 height 17
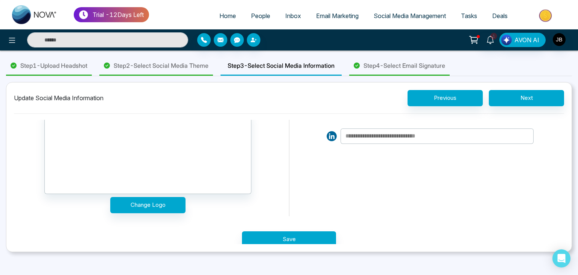
scroll to position [59, 0]
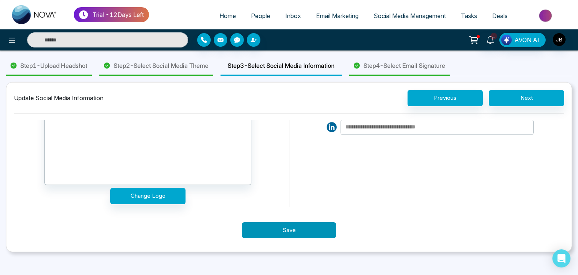
click at [274, 229] on button "Save" at bounding box center [289, 230] width 94 height 16
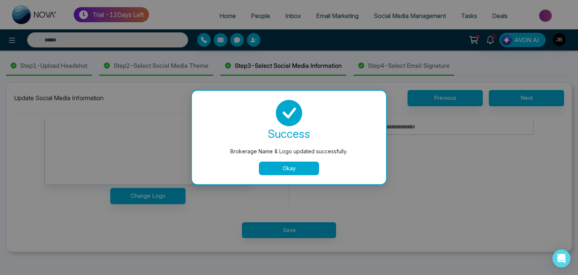
click at [273, 169] on button "Okay" at bounding box center [289, 169] width 60 height 14
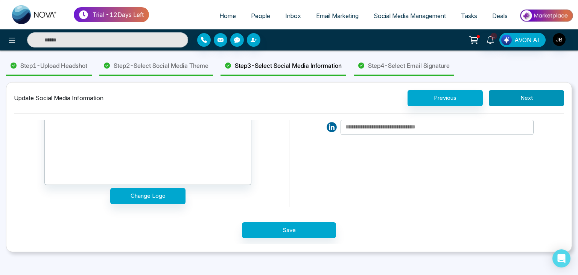
click at [517, 99] on button "Next" at bounding box center [526, 98] width 75 height 16
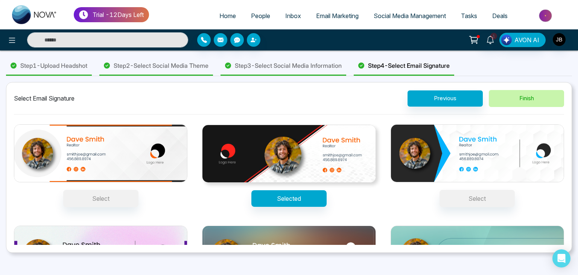
click at [521, 101] on button "Finish" at bounding box center [526, 98] width 75 height 17
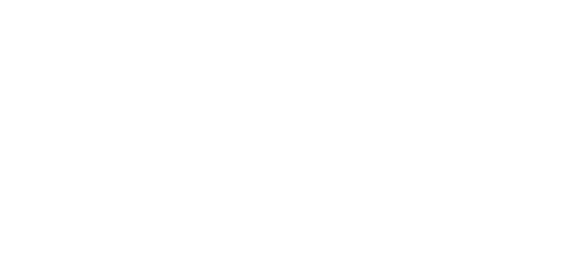
select select "*"
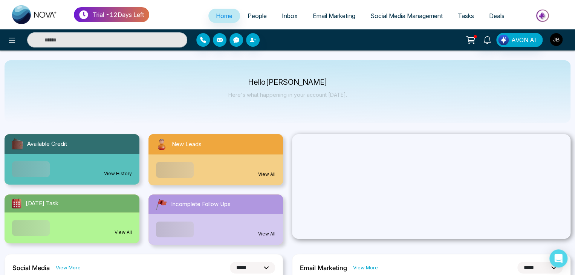
click at [557, 38] on img "button" at bounding box center [555, 39] width 13 height 13
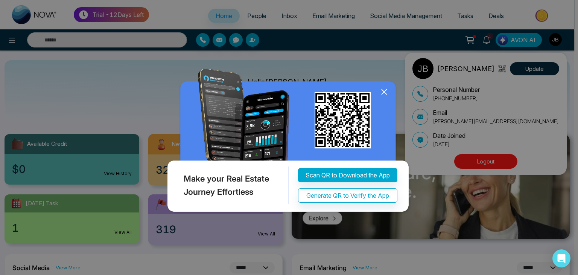
click at [386, 91] on icon at bounding box center [384, 91] width 11 height 11
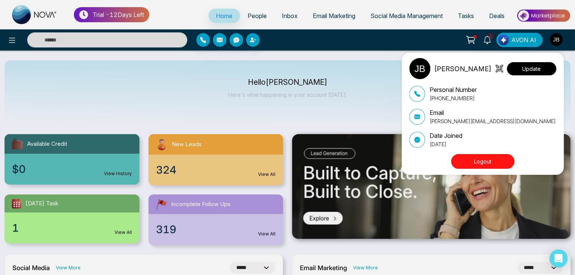
click at [538, 70] on button "Update" at bounding box center [530, 68] width 49 height 13
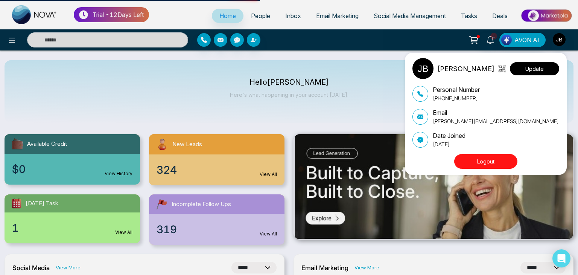
select select
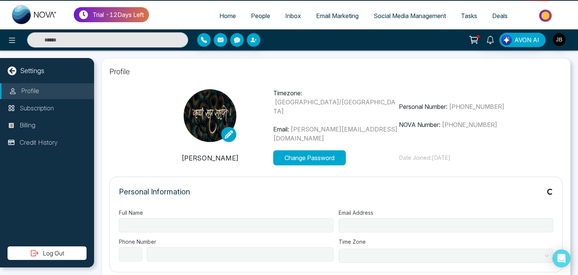
type input "**********"
select select "***"
type input "**********"
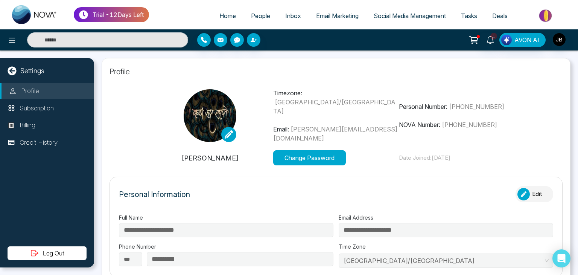
type input "*******"
type input "**********"
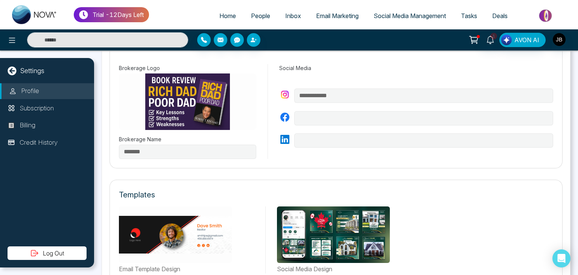
scroll to position [263, 0]
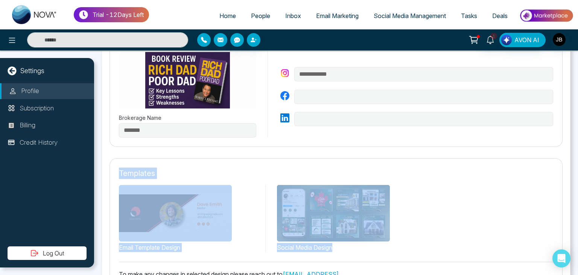
click at [578, 145] on div "**********" at bounding box center [336, 162] width 484 height 224
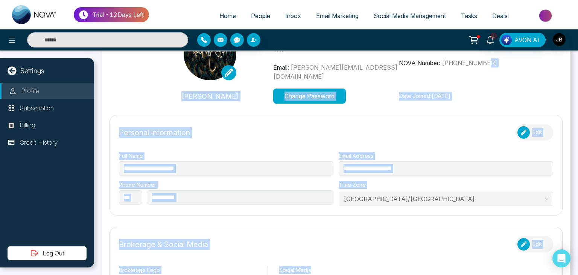
scroll to position [0, 0]
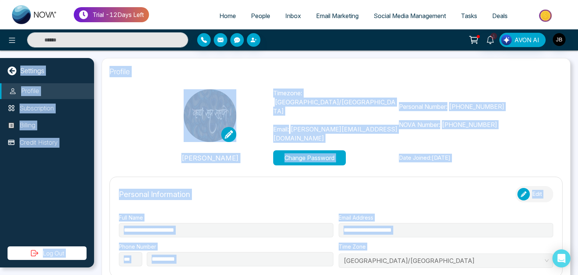
drag, startPoint x: 578, startPoint y: 90, endPoint x: 578, endPoint y: 38, distance: 52.0
click at [578, 38] on div "**********" at bounding box center [289, 137] width 578 height 275
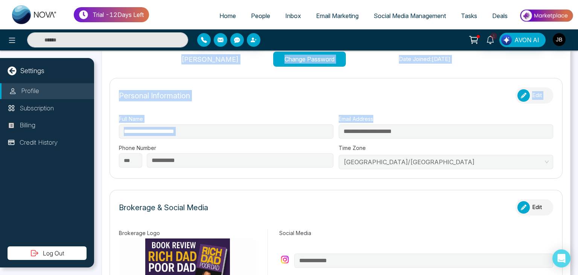
scroll to position [95, 0]
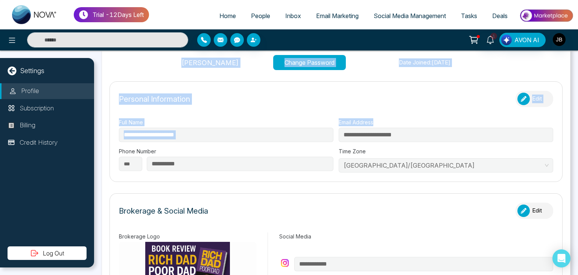
drag, startPoint x: 578, startPoint y: 106, endPoint x: 578, endPoint y: 132, distance: 26.4
click at [578, 132] on div "**********" at bounding box center [336, 162] width 484 height 224
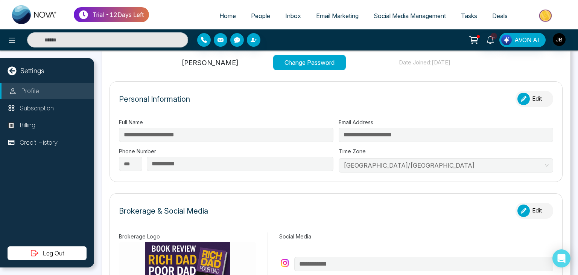
click at [419, 232] on label "Social Media" at bounding box center [416, 236] width 274 height 8
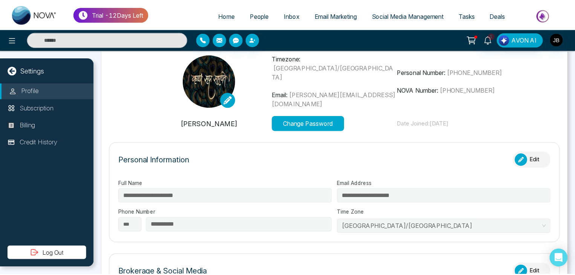
scroll to position [0, 0]
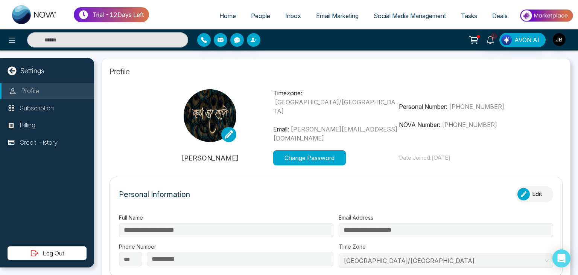
click at [251, 13] on span "People" at bounding box center [260, 16] width 19 height 8
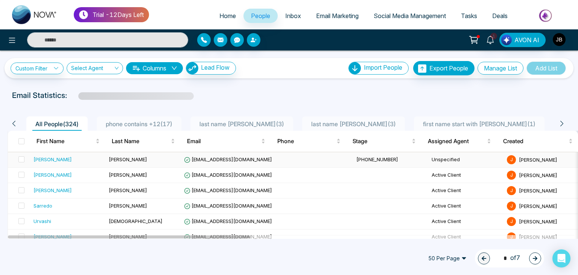
click at [43, 160] on div "[PERSON_NAME]" at bounding box center [53, 159] width 38 height 8
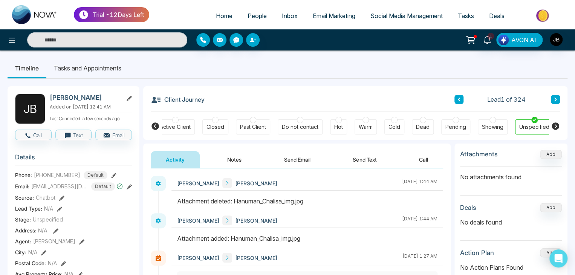
scroll to position [0, 173]
click at [61, 66] on li "Tasks and Appointments" at bounding box center [87, 68] width 82 height 20
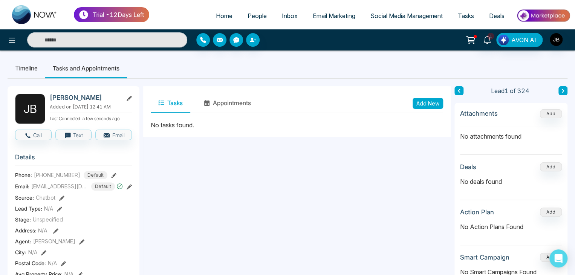
click at [426, 102] on button "Add New" at bounding box center [427, 103] width 30 height 11
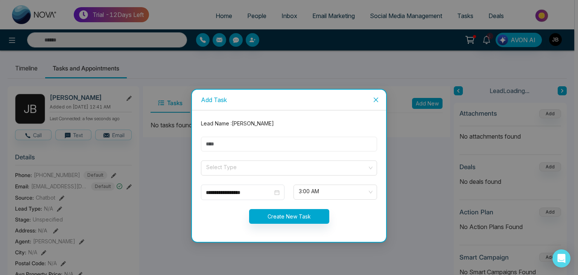
click at [234, 141] on input "text" at bounding box center [289, 144] width 176 height 15
type input "***"
click at [201, 169] on div "Select Type" at bounding box center [289, 167] width 176 height 15
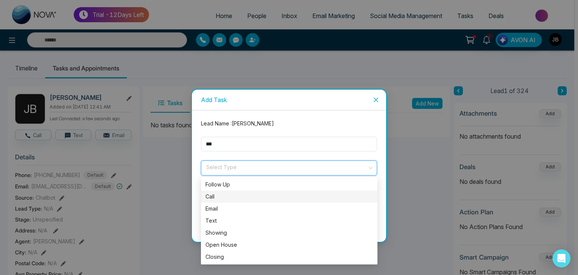
click at [216, 194] on div "Call" at bounding box center [290, 196] width 168 height 8
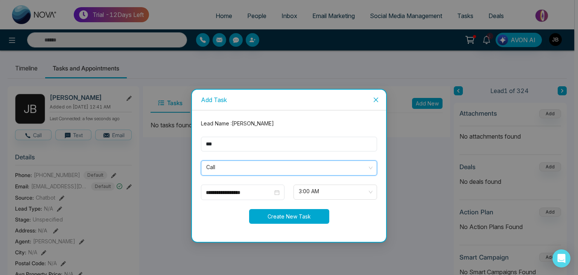
click at [281, 216] on button "Create New Task" at bounding box center [289, 216] width 80 height 15
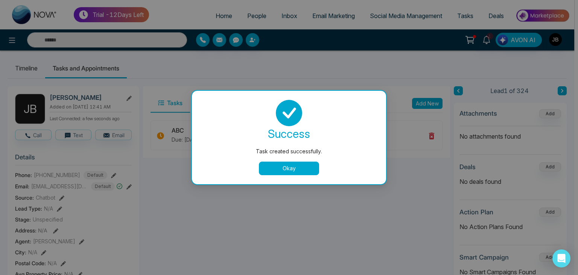
click at [277, 167] on button "Okay" at bounding box center [289, 169] width 60 height 14
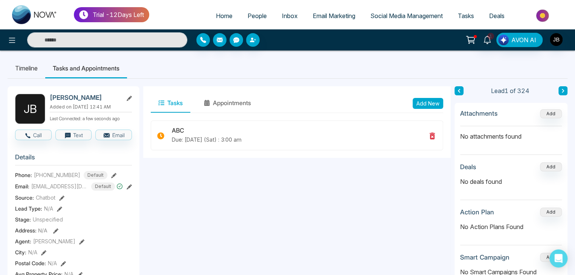
click at [462, 14] on span "Tasks" at bounding box center [465, 16] width 16 height 8
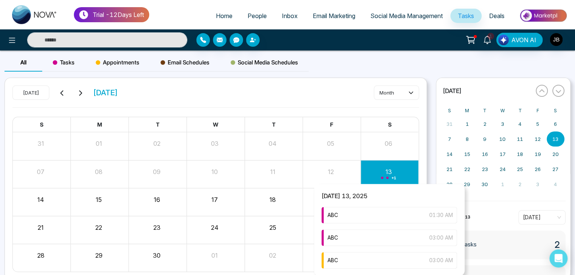
click at [386, 173] on div "+ 1" at bounding box center [389, 174] width 58 height 18
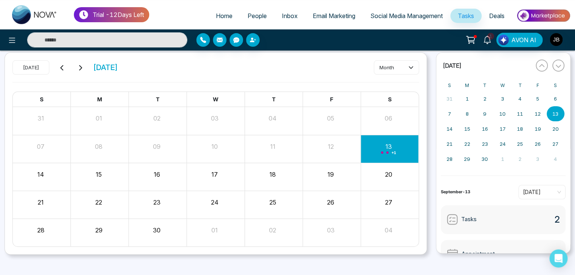
scroll to position [32, 0]
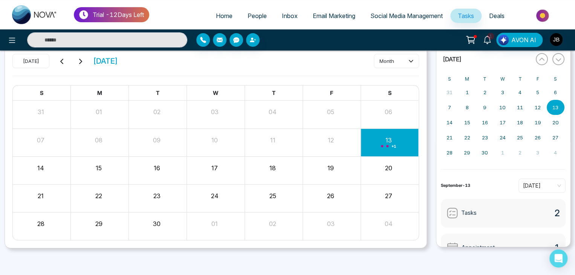
click at [257, 15] on span "People" at bounding box center [256, 16] width 19 height 8
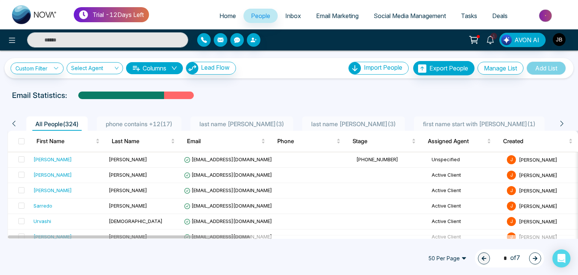
click at [285, 15] on span "Inbox" at bounding box center [293, 16] width 16 height 8
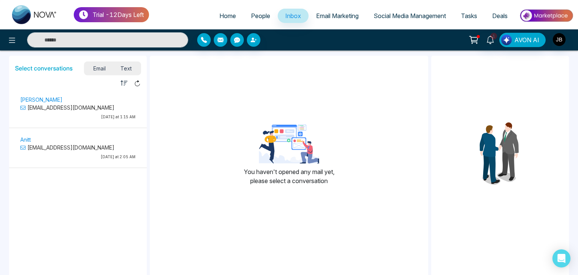
click at [130, 67] on span "Text" at bounding box center [126, 68] width 26 height 10
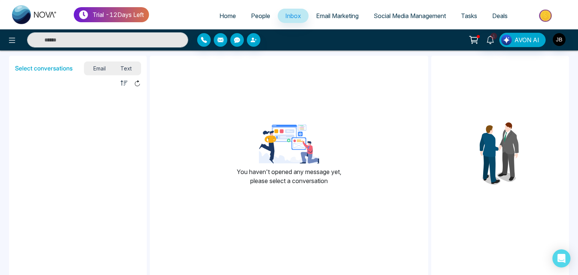
click at [251, 10] on link "People" at bounding box center [261, 16] width 34 height 14
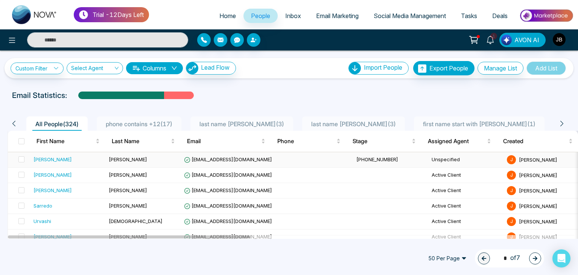
click at [40, 155] on div "[PERSON_NAME]" at bounding box center [53, 159] width 38 height 8
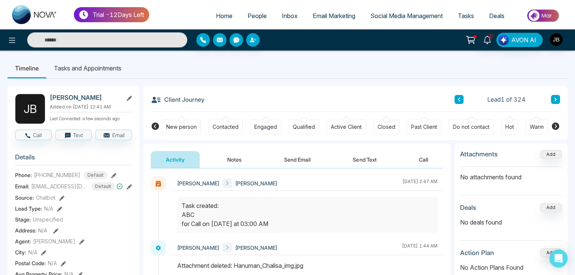
click at [358, 161] on button "Send Text" at bounding box center [364, 159] width 54 height 17
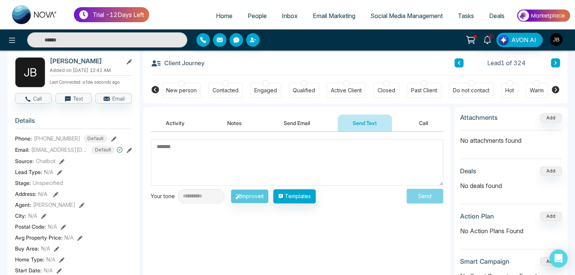
scroll to position [35, 0]
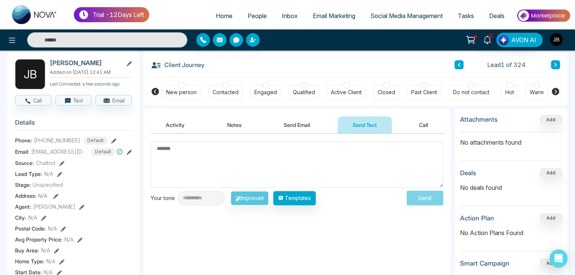
click at [170, 152] on textarea at bounding box center [297, 164] width 292 height 46
click at [170, 153] on textarea at bounding box center [297, 164] width 292 height 46
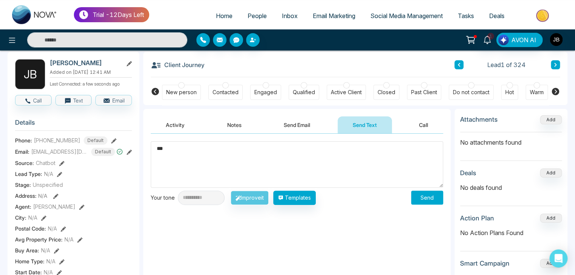
type textarea "**"
click at [235, 44] on button "button" at bounding box center [236, 40] width 14 height 14
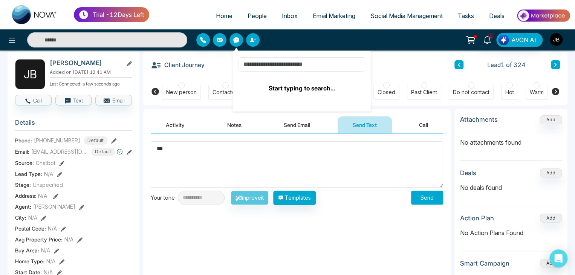
click at [270, 61] on input at bounding box center [301, 64] width 127 height 14
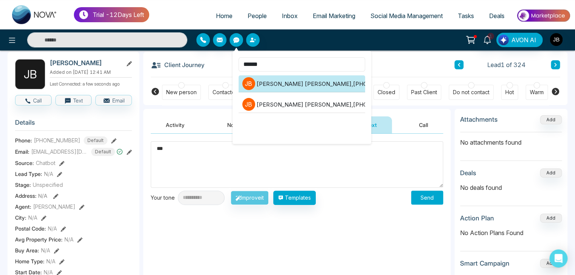
type input "******"
click at [310, 82] on li "[PERSON_NAME] [PERSON_NAME] , [PHONE_NUMBER]" at bounding box center [301, 83] width 127 height 17
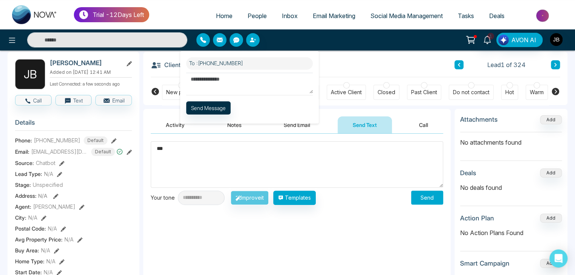
click at [203, 79] on textarea at bounding box center [249, 83] width 127 height 21
type textarea "**"
click at [214, 108] on button "Send Message" at bounding box center [208, 107] width 44 height 13
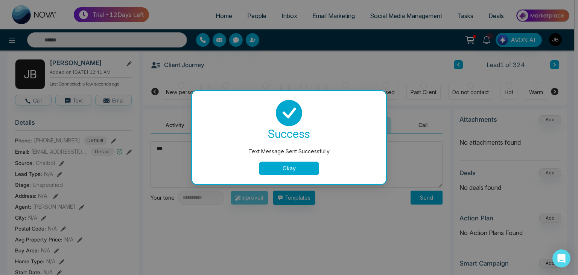
click at [294, 169] on button "Okay" at bounding box center [289, 169] width 60 height 14
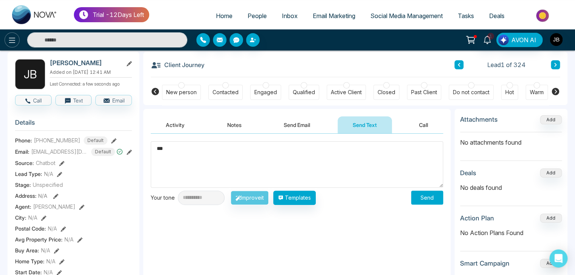
click at [16, 37] on icon at bounding box center [12, 40] width 9 height 9
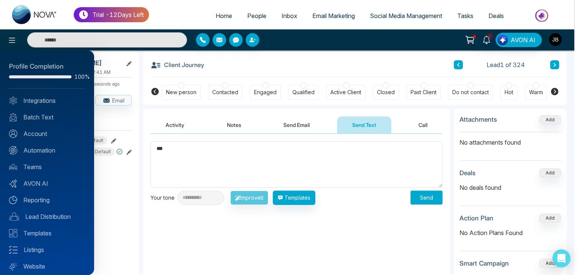
click at [292, 34] on div at bounding box center [289, 137] width 578 height 275
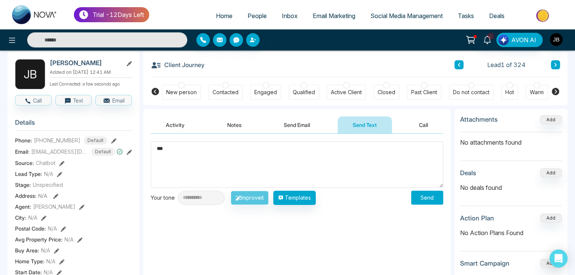
click at [72, 43] on input "text" at bounding box center [107, 39] width 160 height 15
type input "******"
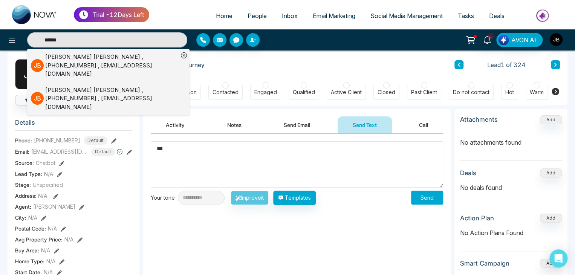
click at [96, 59] on div "[PERSON_NAME] , [PHONE_NUMBER] , [EMAIL_ADDRESS][DOMAIN_NAME]" at bounding box center [111, 66] width 133 height 26
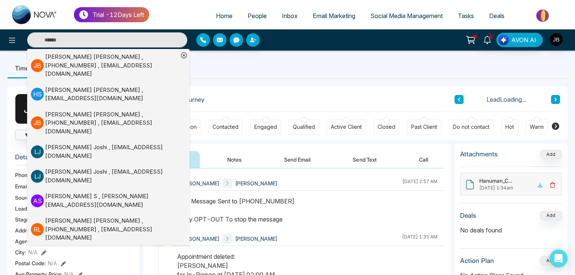
click at [358, 157] on button "Send Text" at bounding box center [364, 159] width 54 height 17
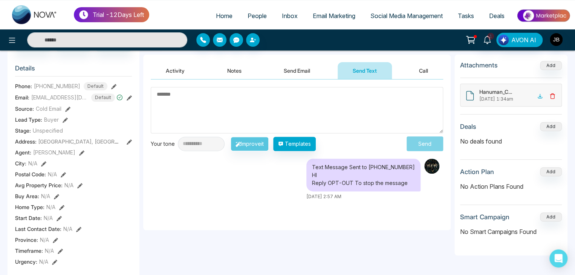
scroll to position [90, 0]
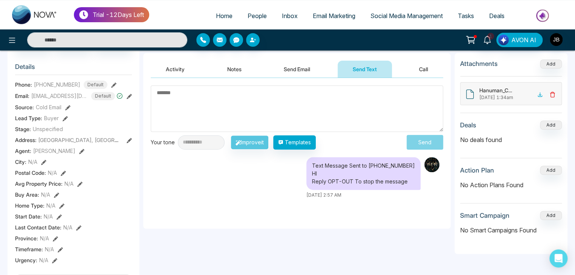
click at [285, 14] on span "Inbox" at bounding box center [290, 16] width 16 height 8
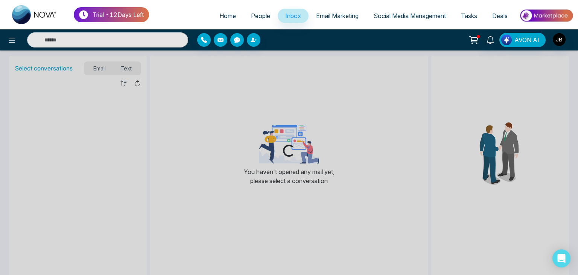
click at [123, 67] on div "Loading..." at bounding box center [289, 137] width 578 height 275
click at [127, 68] on div "Loading..." at bounding box center [289, 137] width 578 height 275
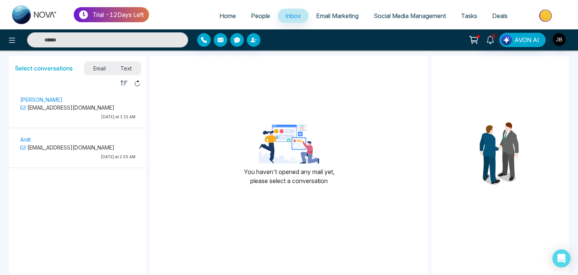
click at [126, 69] on span "Text" at bounding box center [126, 68] width 26 height 10
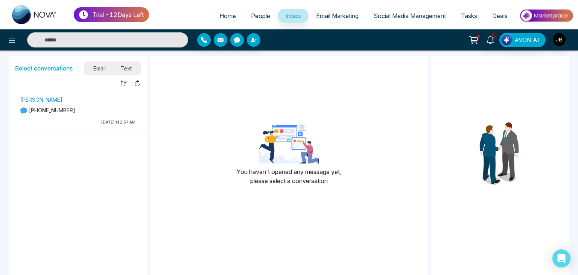
click at [84, 85] on div "Unread Read" at bounding box center [78, 83] width 138 height 10
click at [116, 248] on ul "[PERSON_NAME] [PHONE_NUMBER] [DATE] at 2:57 AM" at bounding box center [78, 177] width 138 height 179
click at [190, 93] on div "You haven't opened any message yet, please select a conversation" at bounding box center [289, 158] width 279 height 192
click at [491, 40] on icon at bounding box center [490, 40] width 8 height 8
